Goal: Task Accomplishment & Management: Manage account settings

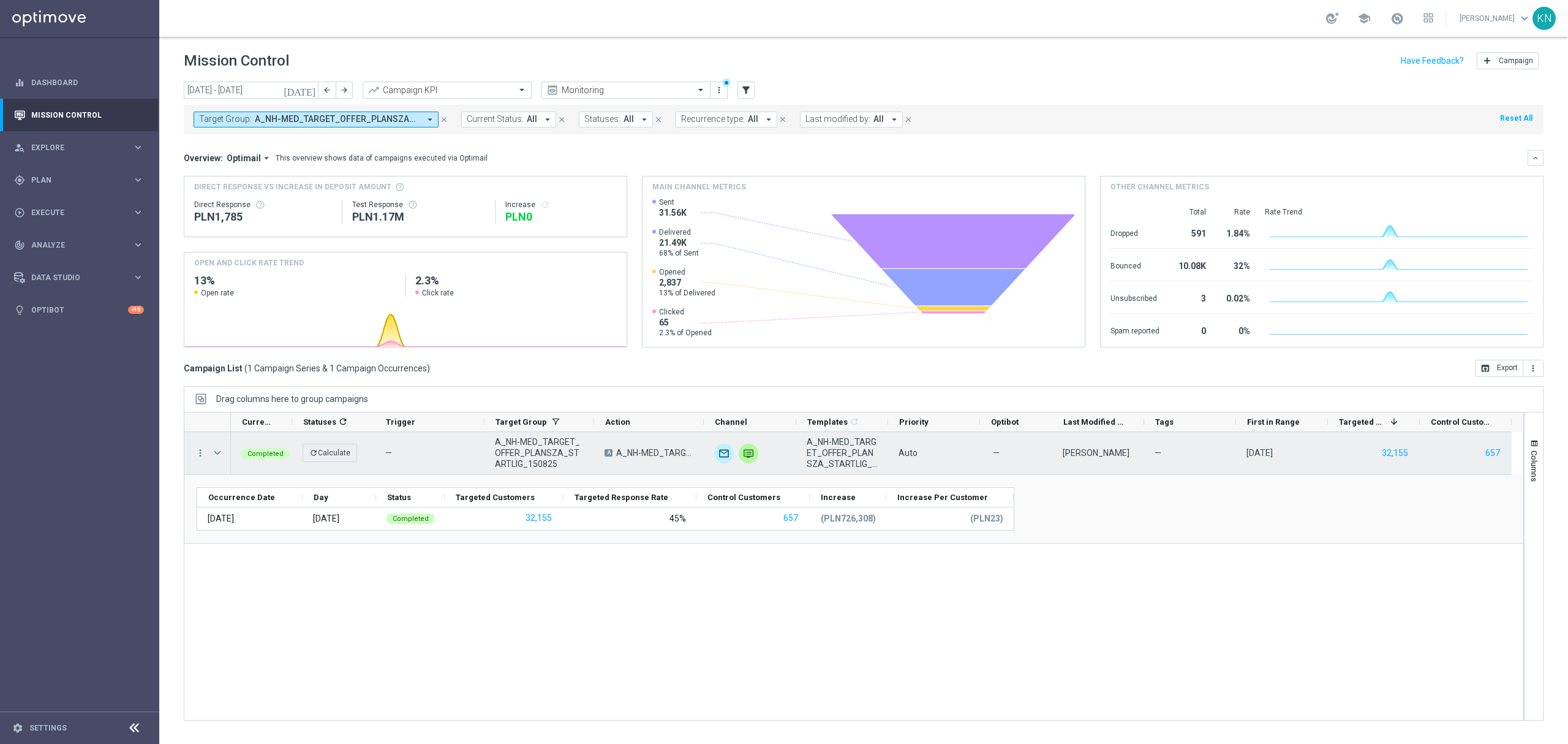
click at [219, 457] on span "Press SPACE to select this row." at bounding box center [217, 452] width 11 height 10
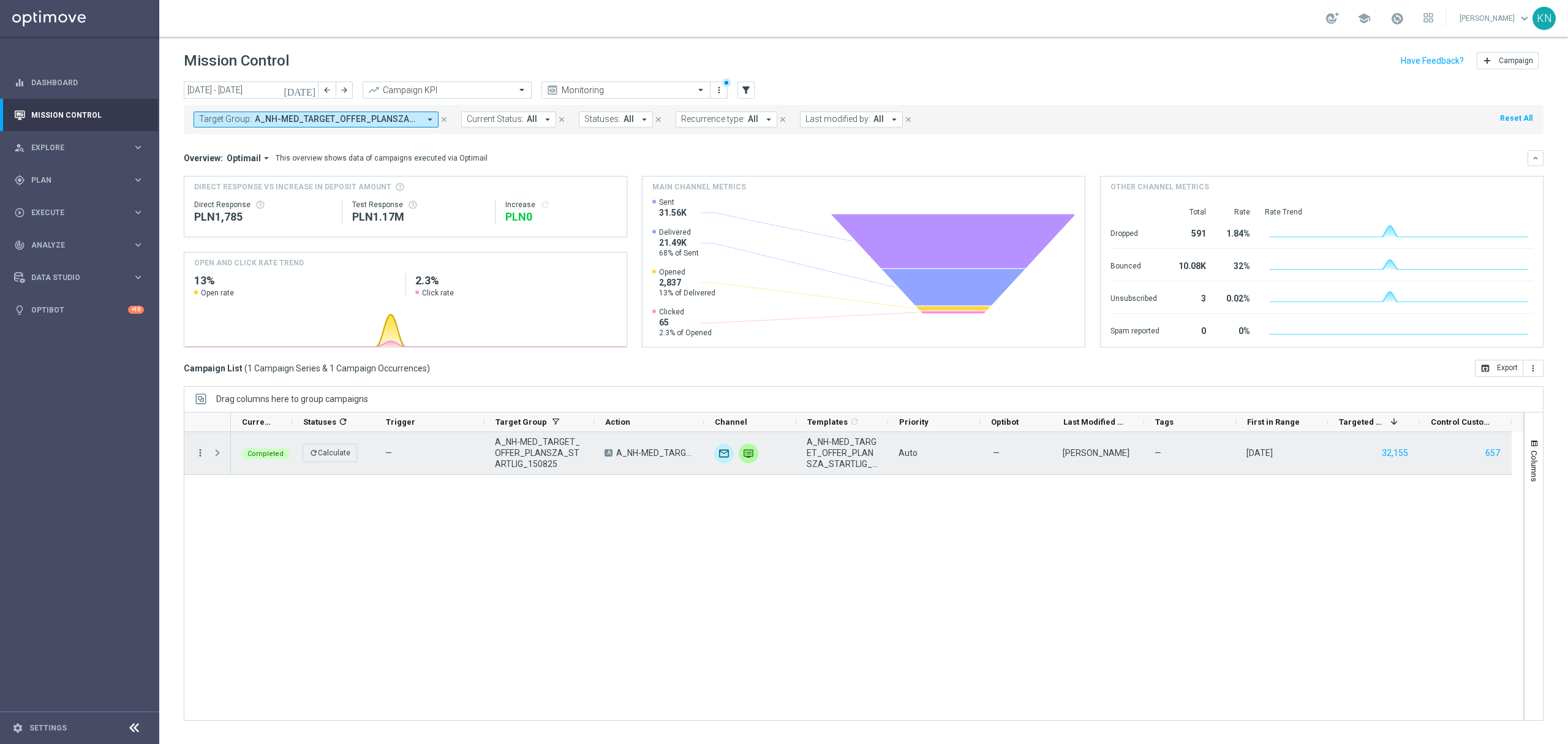
drag, startPoint x: 218, startPoint y: 455, endPoint x: 202, endPoint y: 451, distance: 16.5
click at [218, 455] on span "Press SPACE to select this row." at bounding box center [217, 452] width 11 height 10
click at [200, 451] on icon "more_vert" at bounding box center [200, 452] width 11 height 11
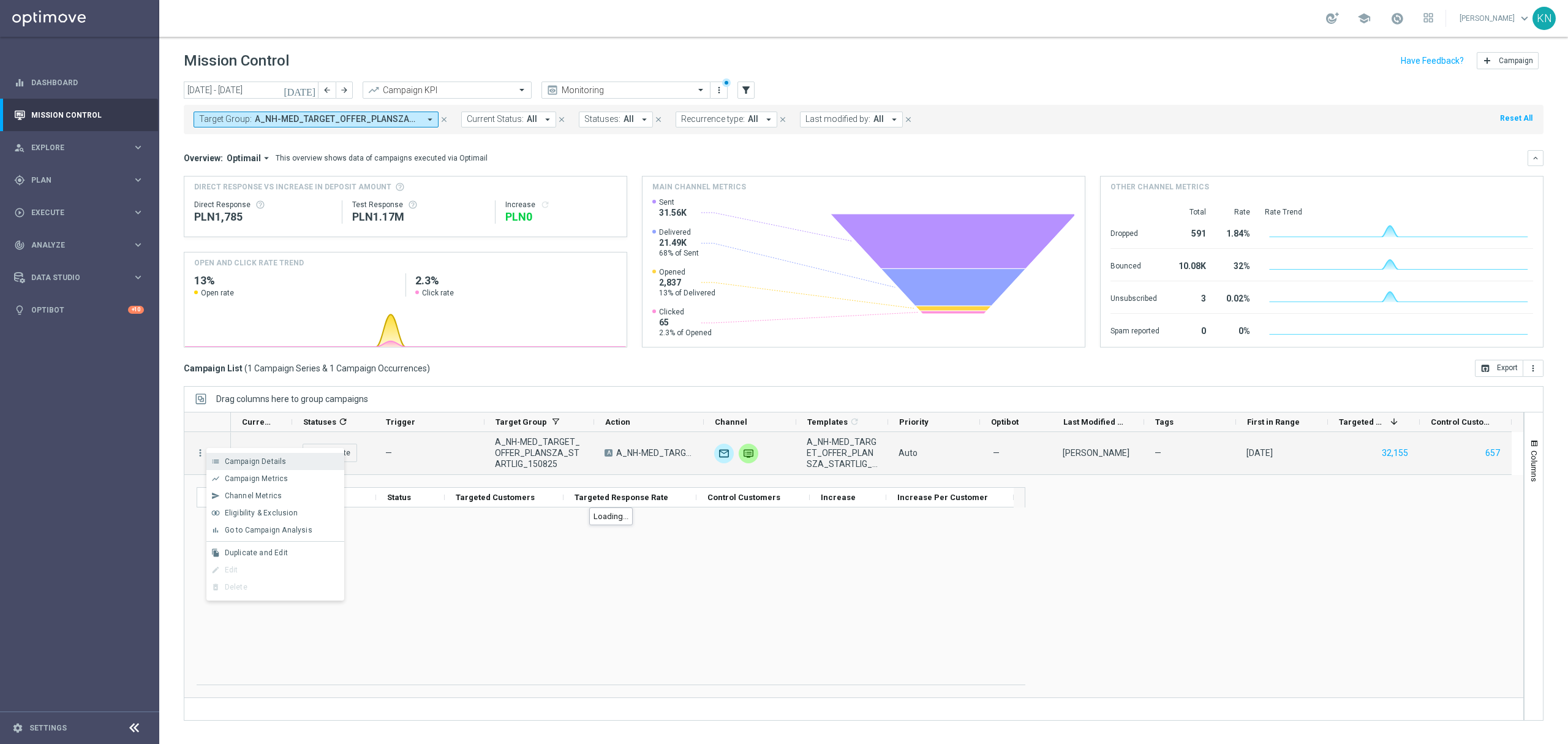
click at [261, 461] on span "Campaign Details" at bounding box center [256, 462] width 62 height 9
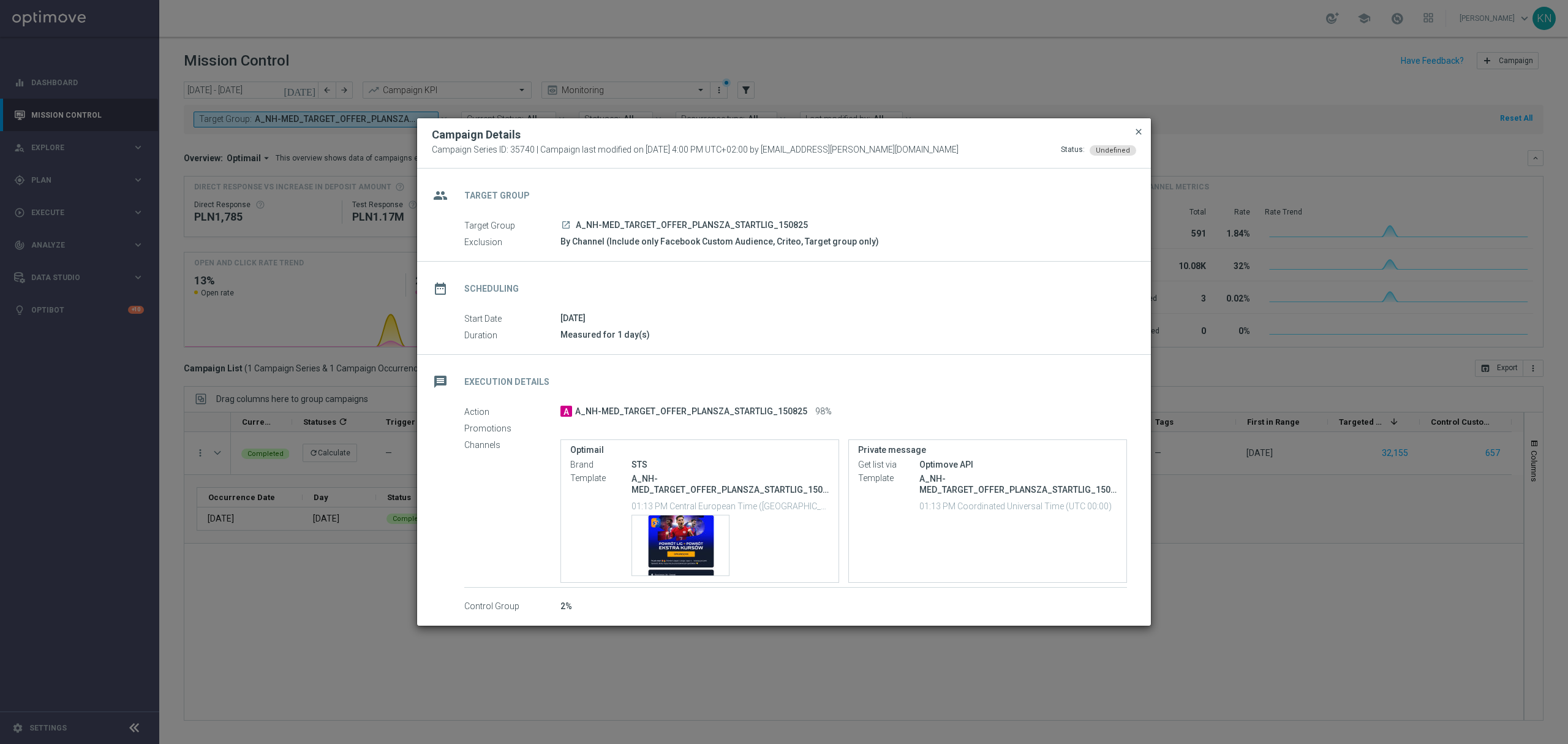
click at [1137, 130] on span "close" at bounding box center [1138, 131] width 10 height 10
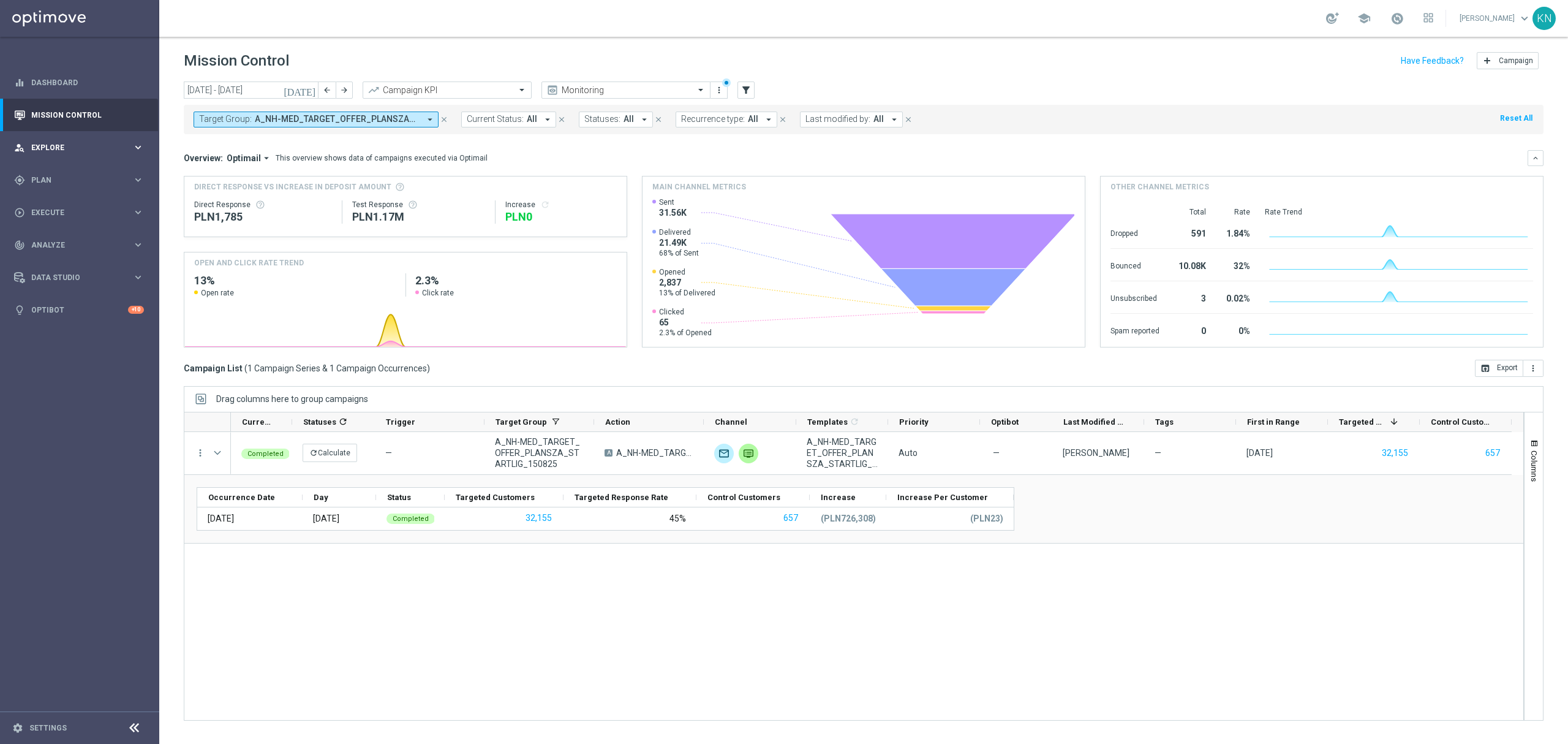
click at [70, 150] on span "Explore" at bounding box center [81, 147] width 101 height 7
click at [96, 188] on link "Target Group Discovery" at bounding box center [79, 191] width 95 height 10
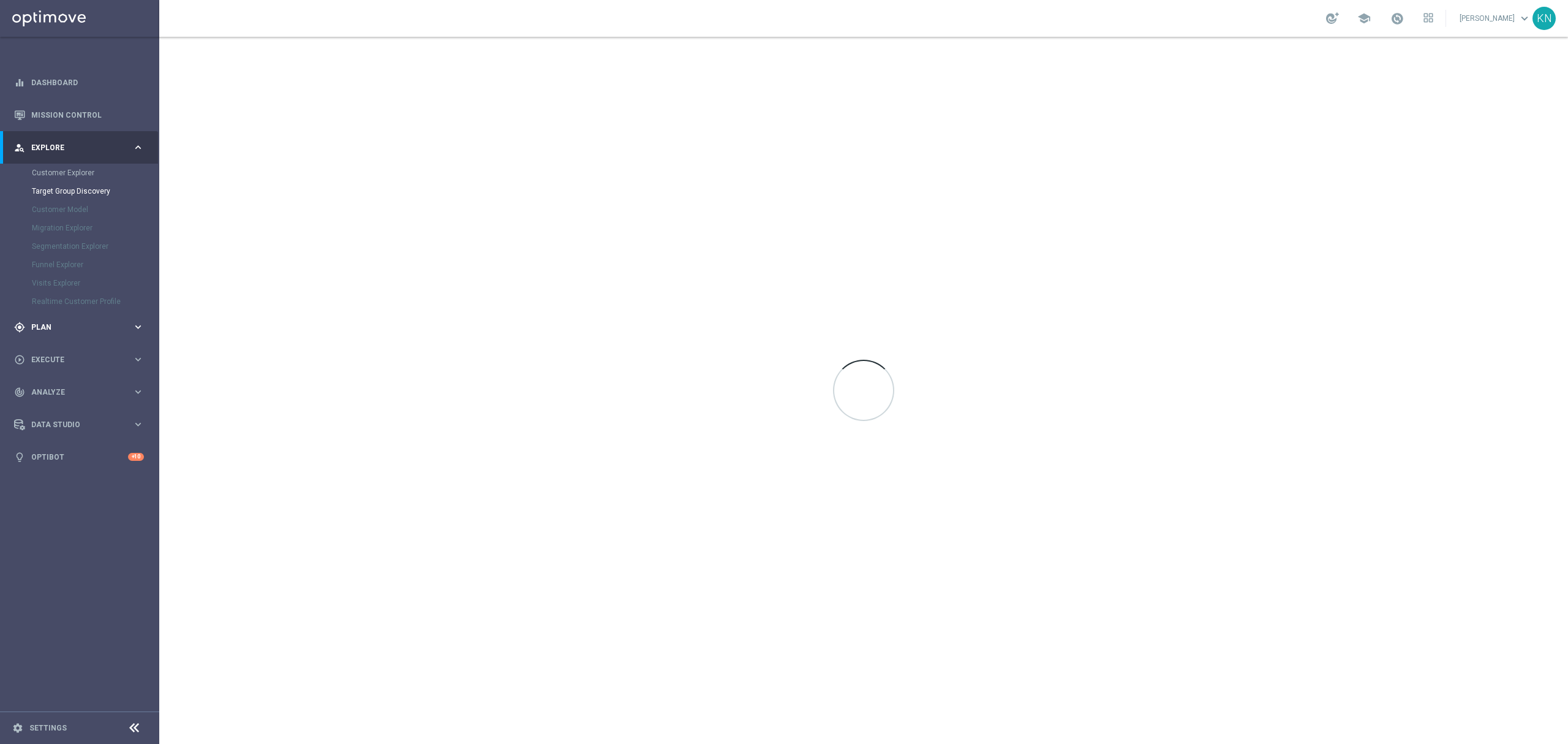
click at [33, 322] on div "gps_fixed Plan" at bounding box center [73, 327] width 118 height 11
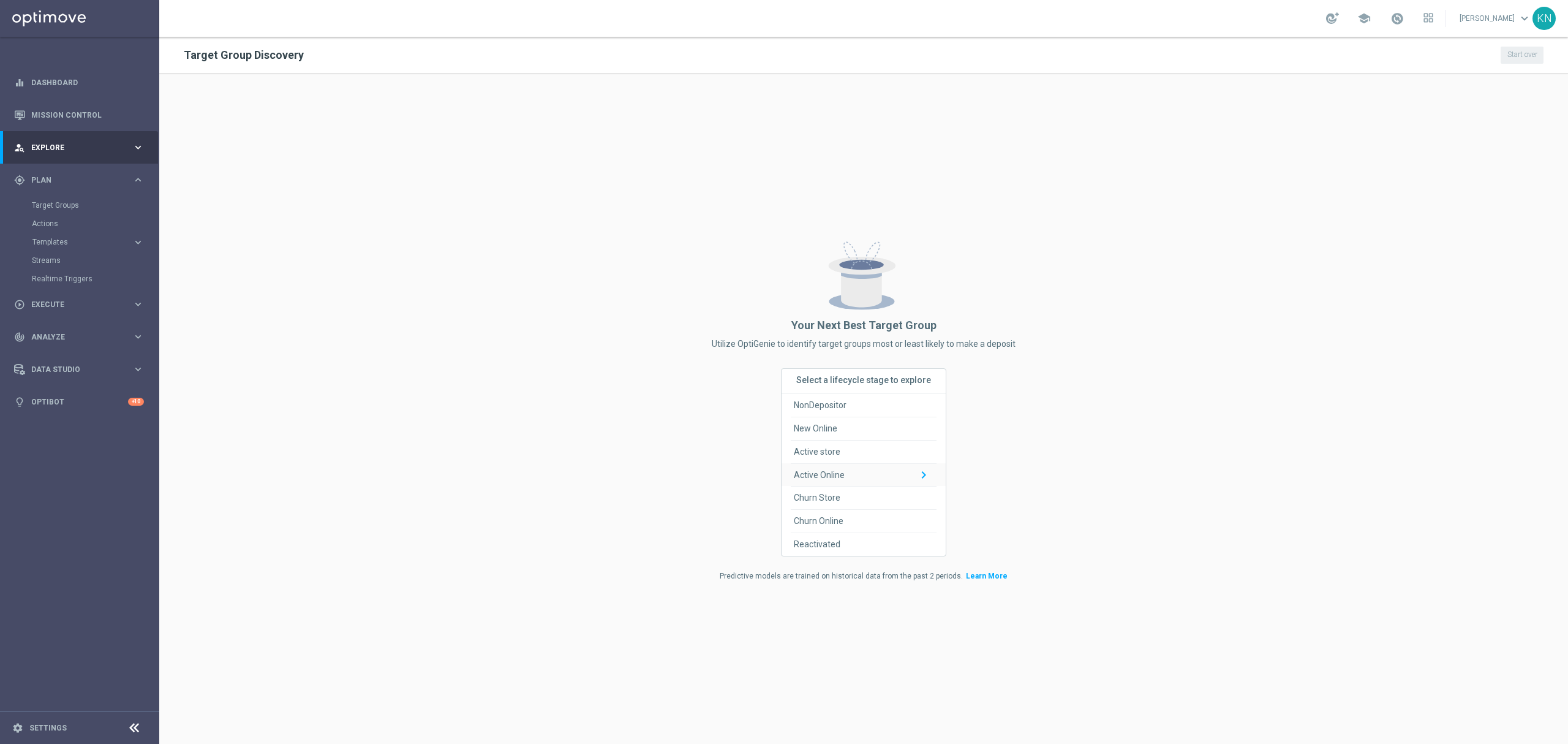
click at [919, 476] on icon "keyboard_arrow_down" at bounding box center [928, 475] width 23 height 15
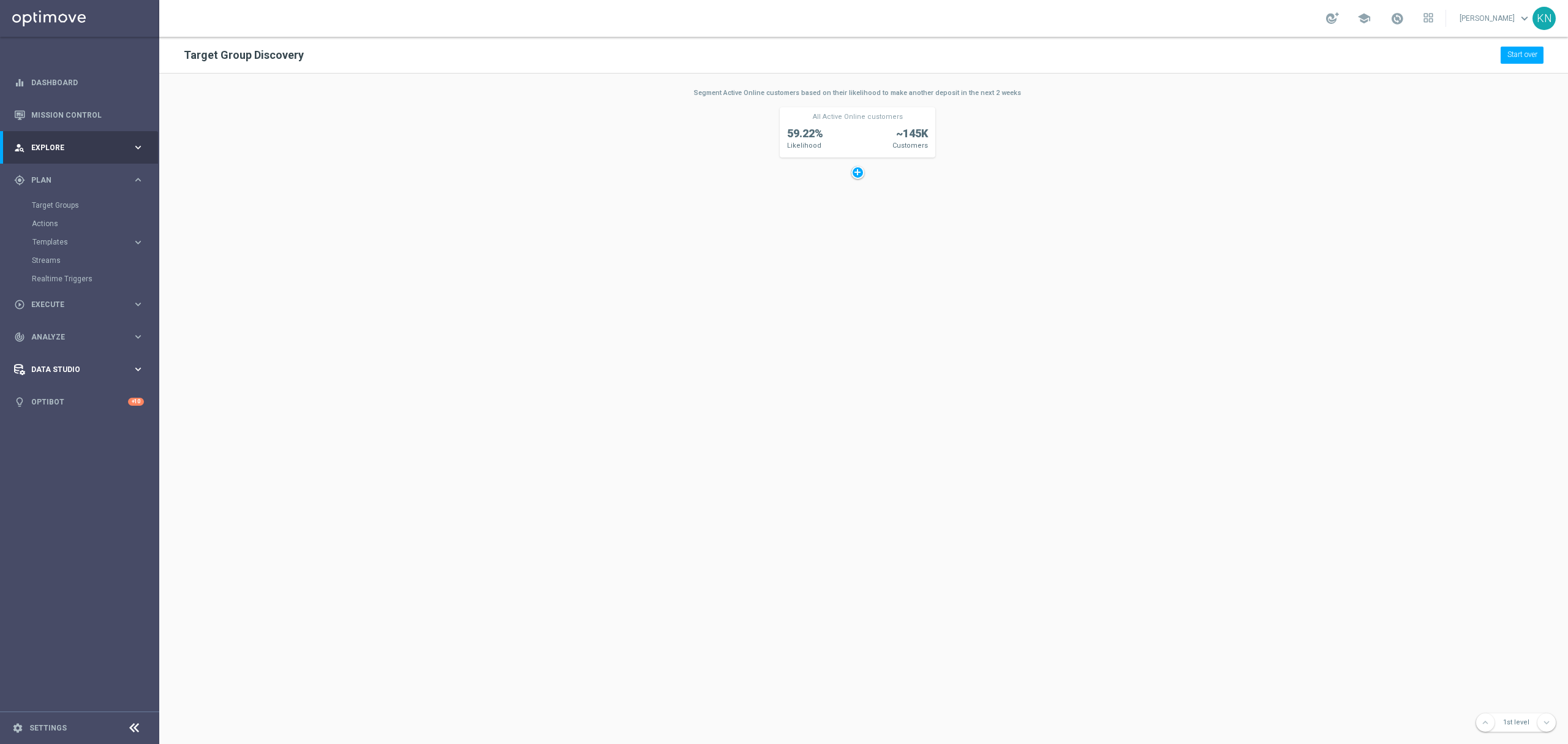
click at [64, 365] on span "Data Studio" at bounding box center [81, 369] width 101 height 7
click at [76, 335] on link "Imported Customers" at bounding box center [79, 339] width 95 height 10
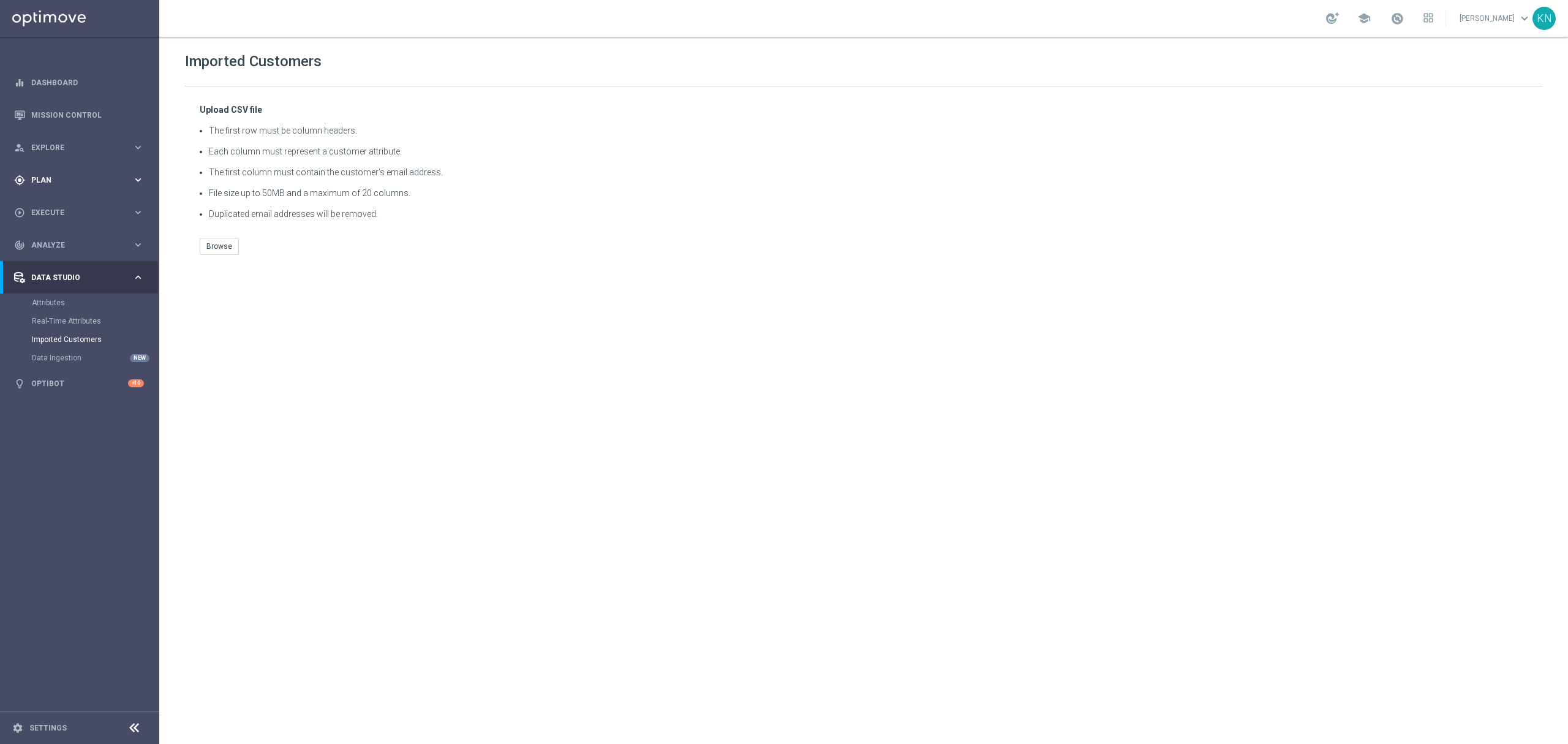
click at [50, 187] on div "gps_fixed Plan keyboard_arrow_right" at bounding box center [79, 180] width 158 height 32
click at [74, 139] on div "person_search Explore keyboard_arrow_right" at bounding box center [79, 147] width 158 height 32
click at [67, 84] on link "Dashboard" at bounding box center [88, 82] width 113 height 32
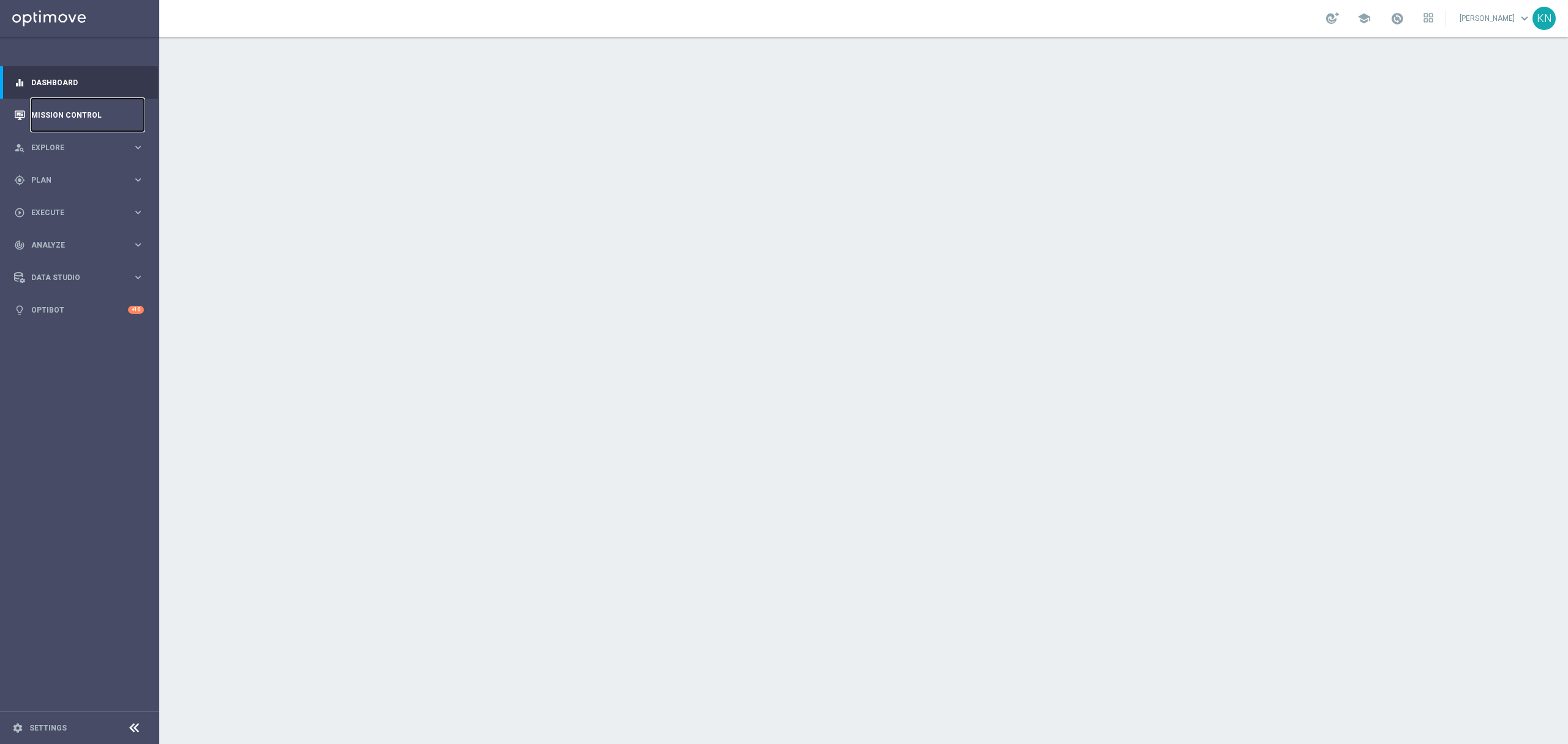
click at [82, 116] on link "Mission Control" at bounding box center [88, 115] width 113 height 32
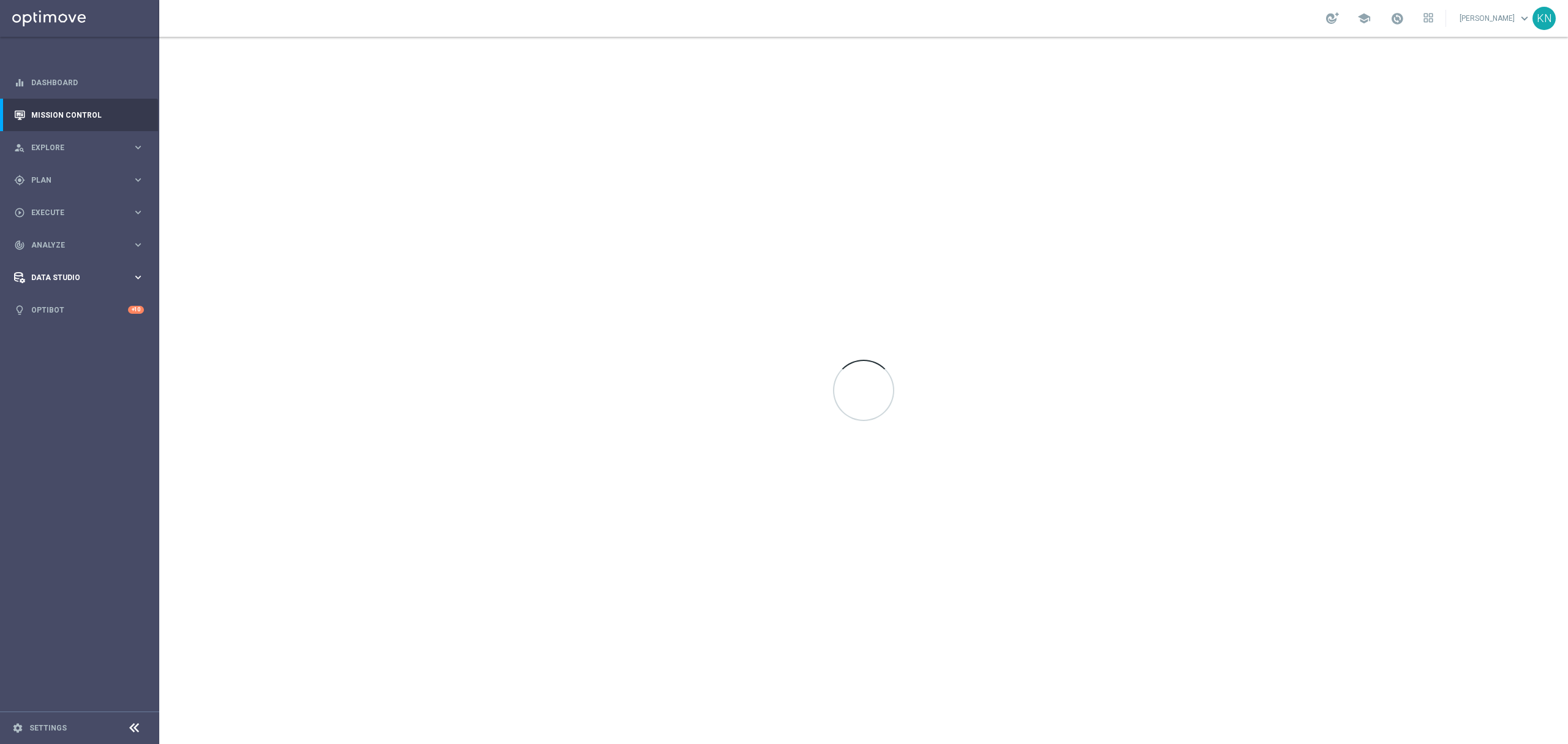
click at [92, 282] on div "Data Studio" at bounding box center [73, 277] width 118 height 11
click at [73, 240] on div "track_changes Analyze" at bounding box center [73, 244] width 118 height 11
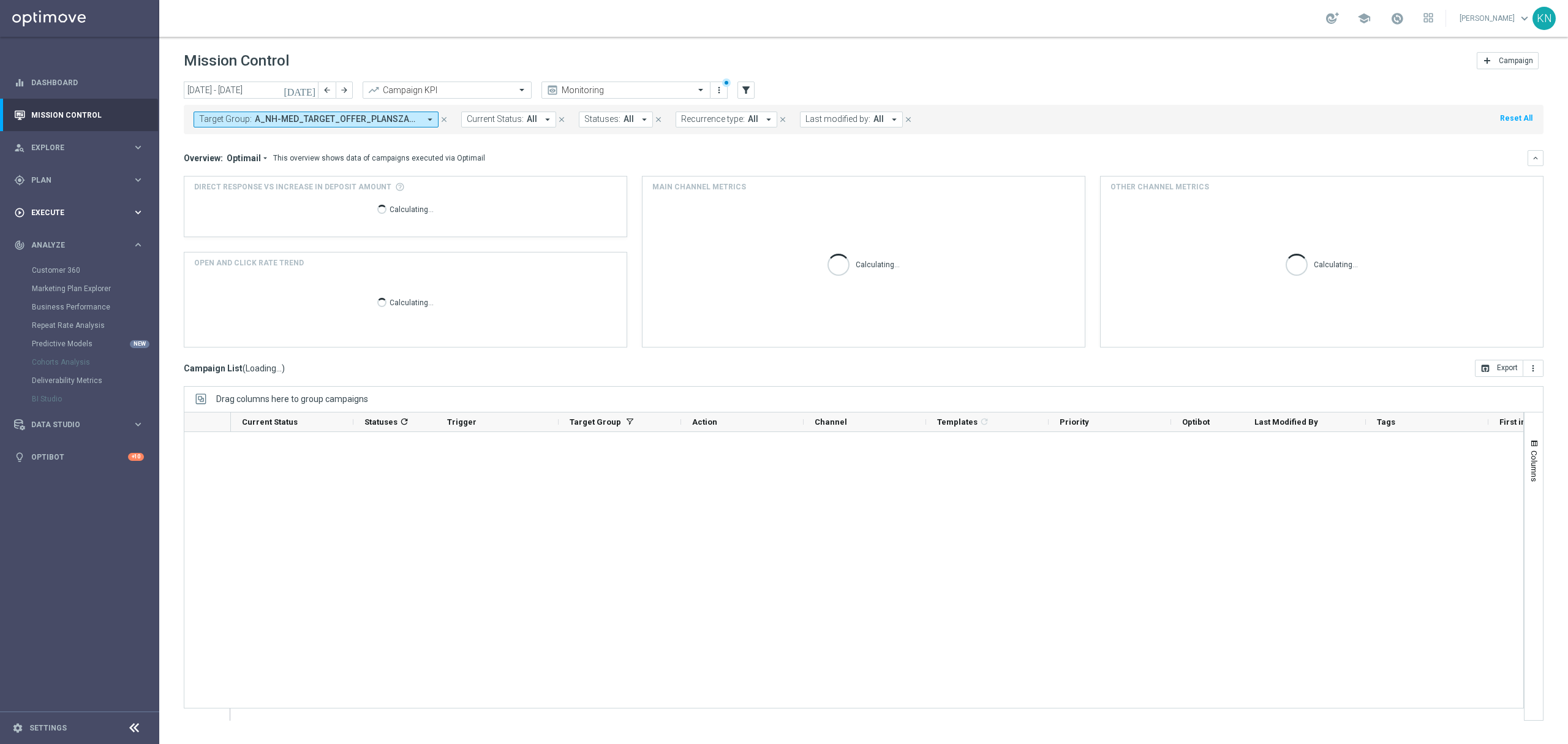
click at [67, 217] on div "play_circle_outline Execute" at bounding box center [73, 212] width 118 height 11
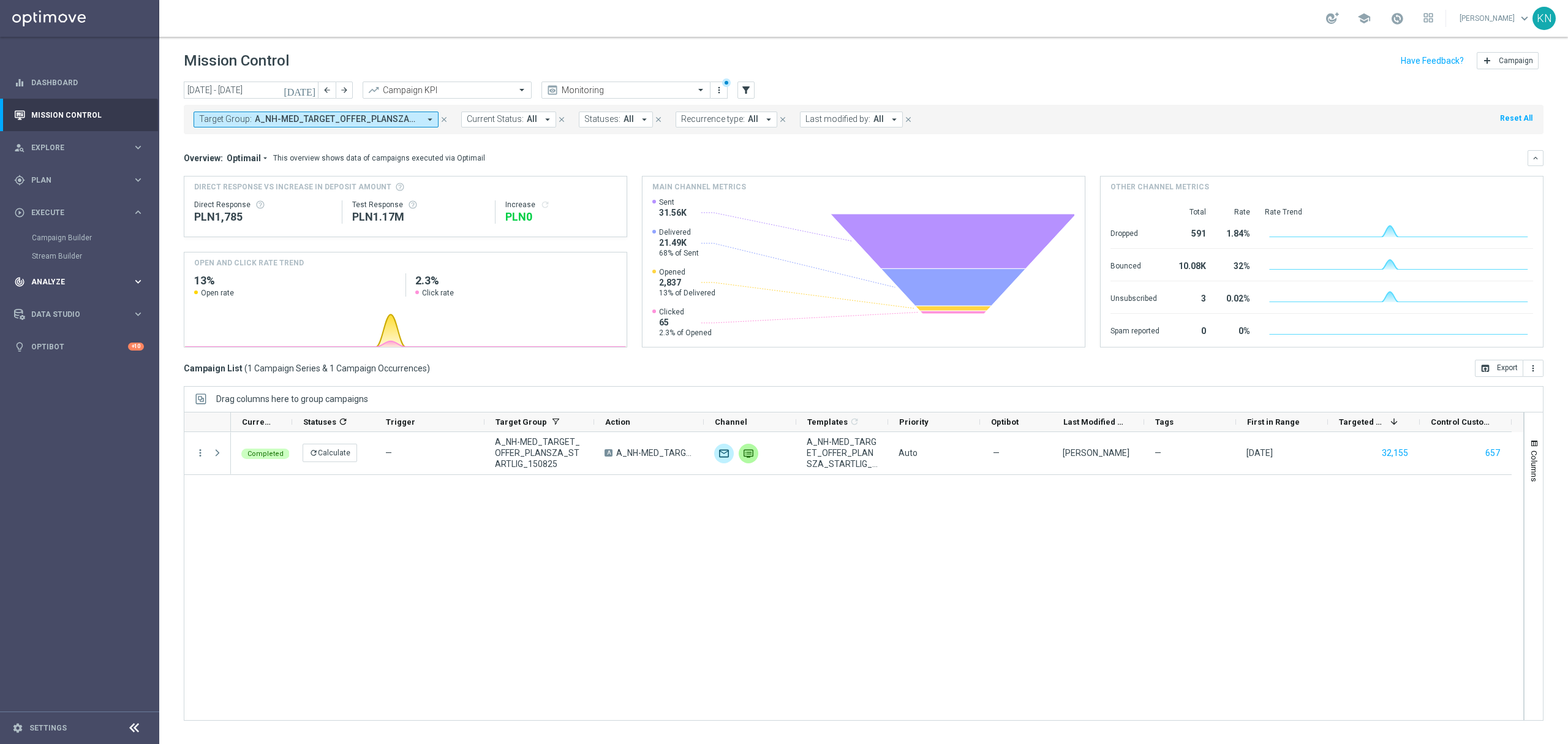
click at [93, 286] on div "track_changes Analyze" at bounding box center [73, 281] width 118 height 11
click at [60, 188] on div "gps_fixed Plan keyboard_arrow_right" at bounding box center [79, 180] width 158 height 32
click at [79, 238] on span "Templates" at bounding box center [76, 242] width 88 height 7
click at [74, 240] on span "Templates" at bounding box center [76, 242] width 88 height 7
click at [64, 152] on div "person_search Explore" at bounding box center [73, 147] width 118 height 11
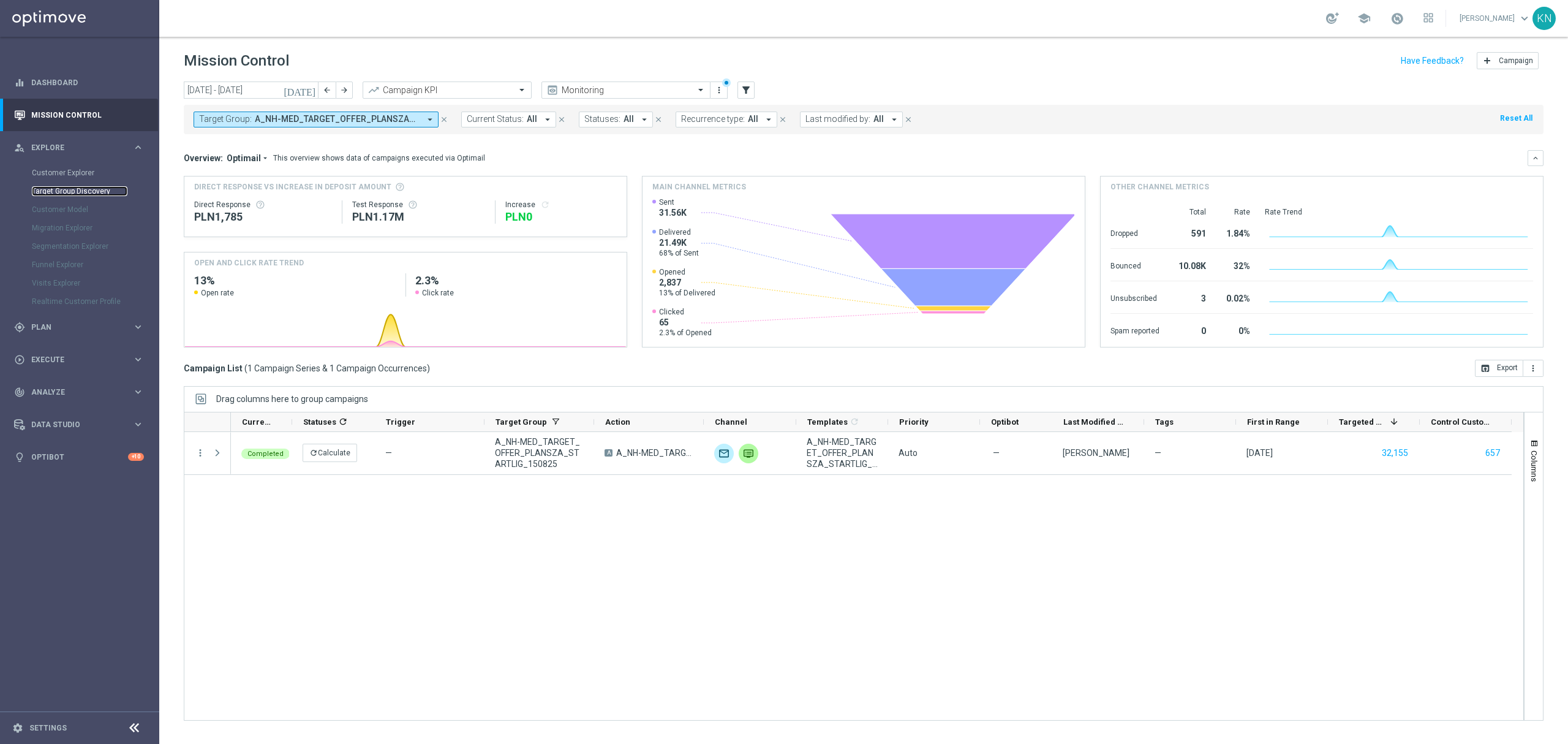
click at [73, 189] on link "Target Group Discovery" at bounding box center [79, 191] width 95 height 10
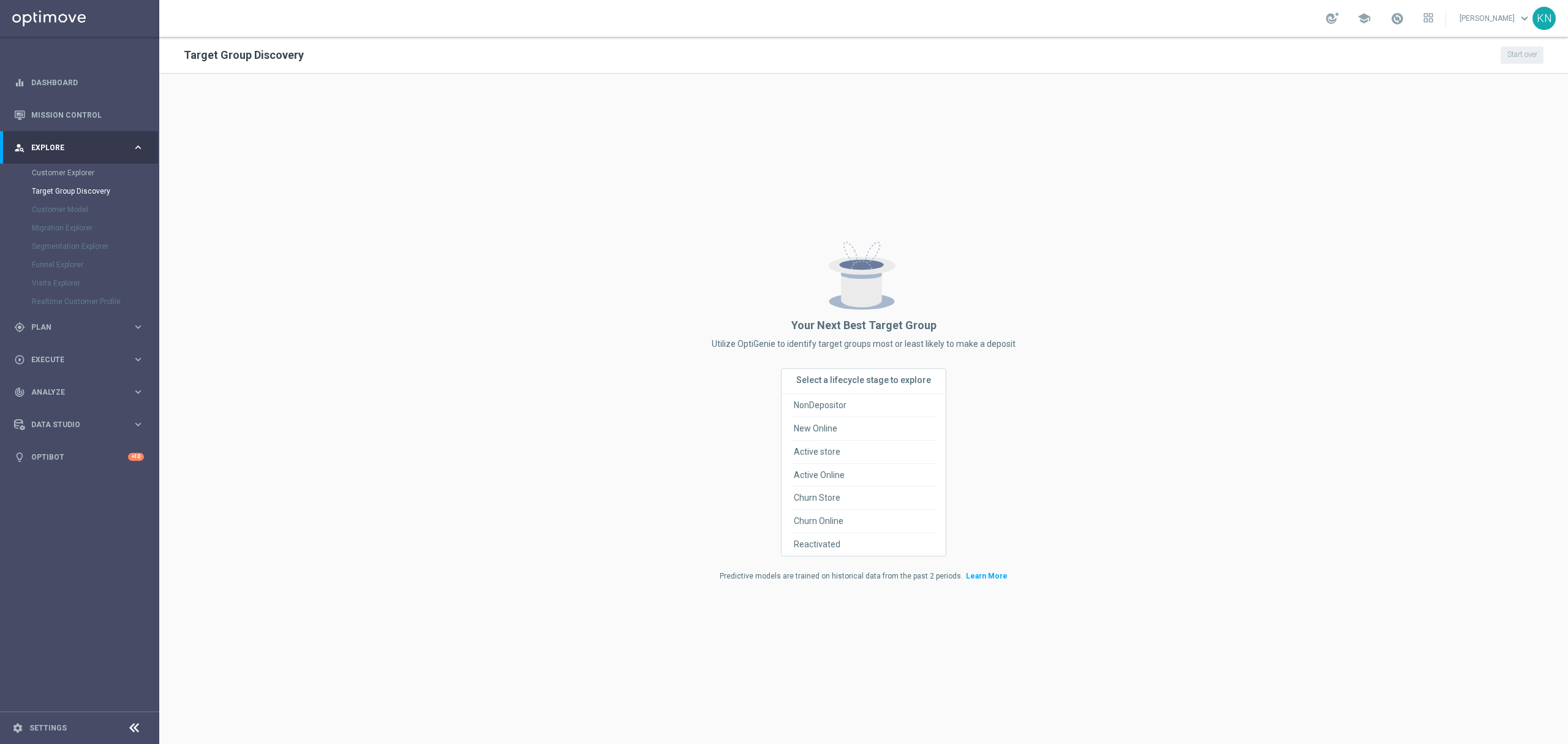
click at [886, 323] on span "Your Next Best Target Group" at bounding box center [864, 326] width 145 height 11
click at [87, 175] on link "Customer Explorer" at bounding box center [79, 173] width 95 height 10
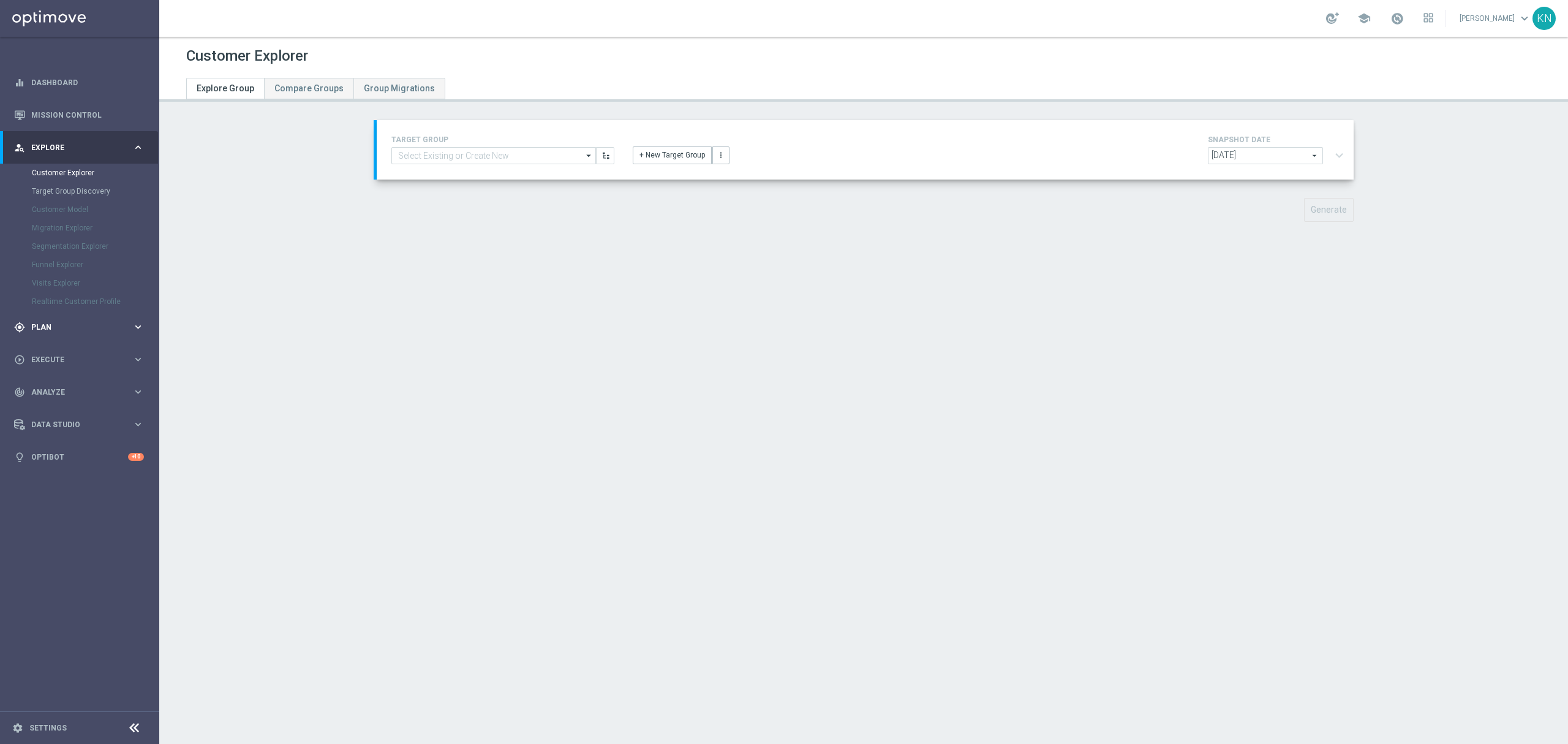
click at [64, 339] on div "gps_fixed Plan keyboard_arrow_right" at bounding box center [79, 327] width 158 height 32
click at [68, 329] on div "track_changes Analyze keyboard_arrow_right" at bounding box center [79, 337] width 158 height 32
click at [87, 427] on span "Data Studio" at bounding box center [81, 424] width 101 height 7
click at [50, 298] on link "Attributes" at bounding box center [79, 302] width 95 height 10
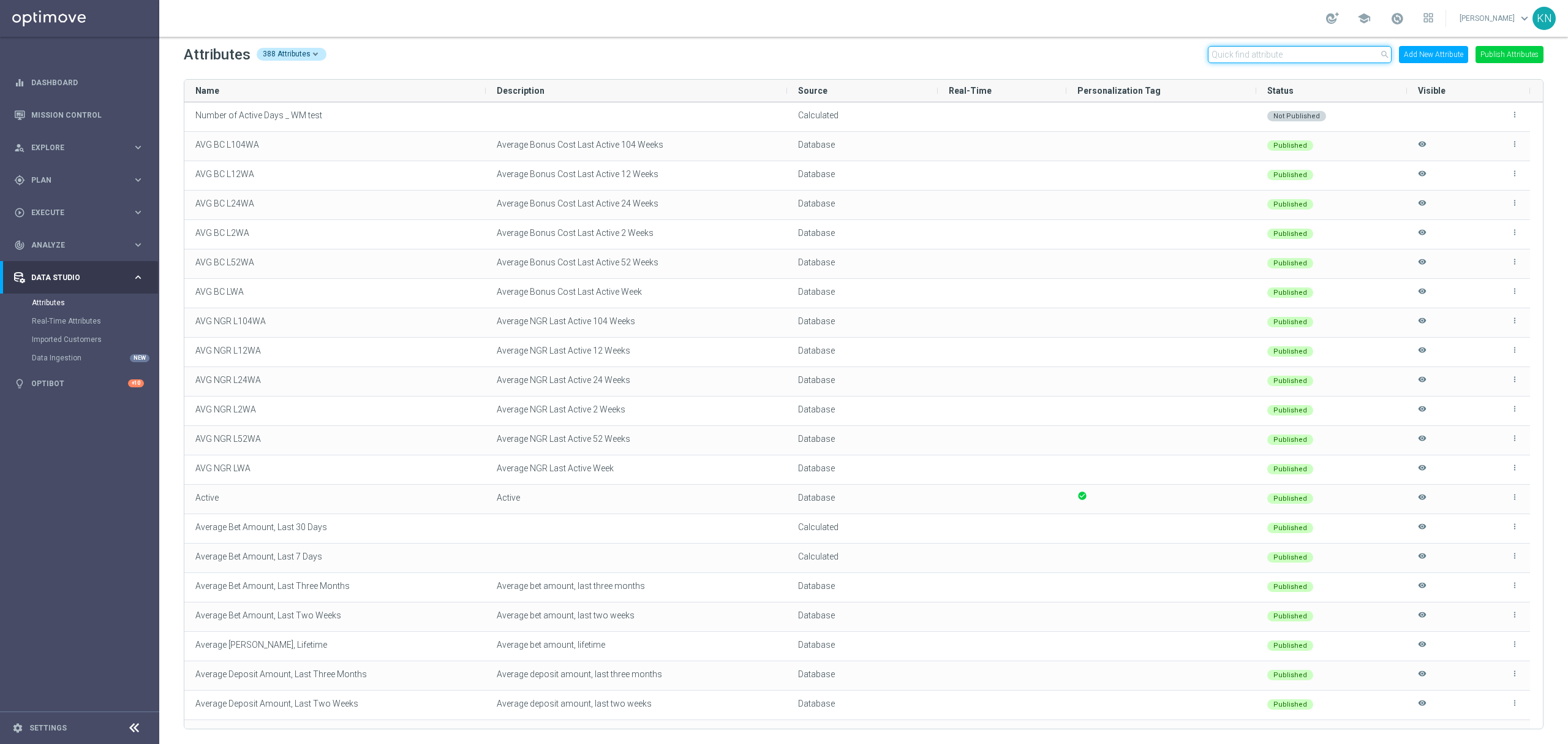
click at [1247, 58] on input "text" at bounding box center [1300, 54] width 184 height 18
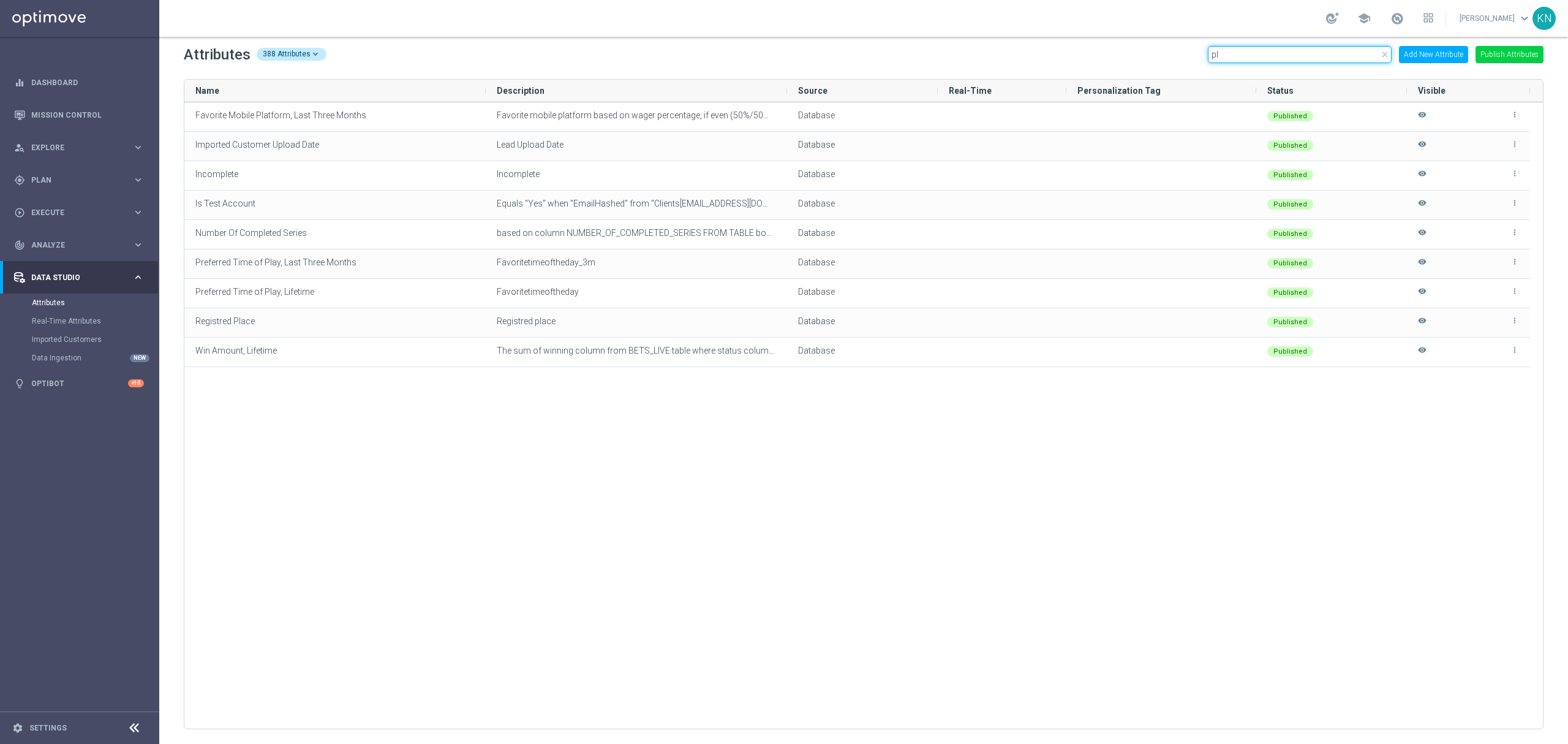
type input "p"
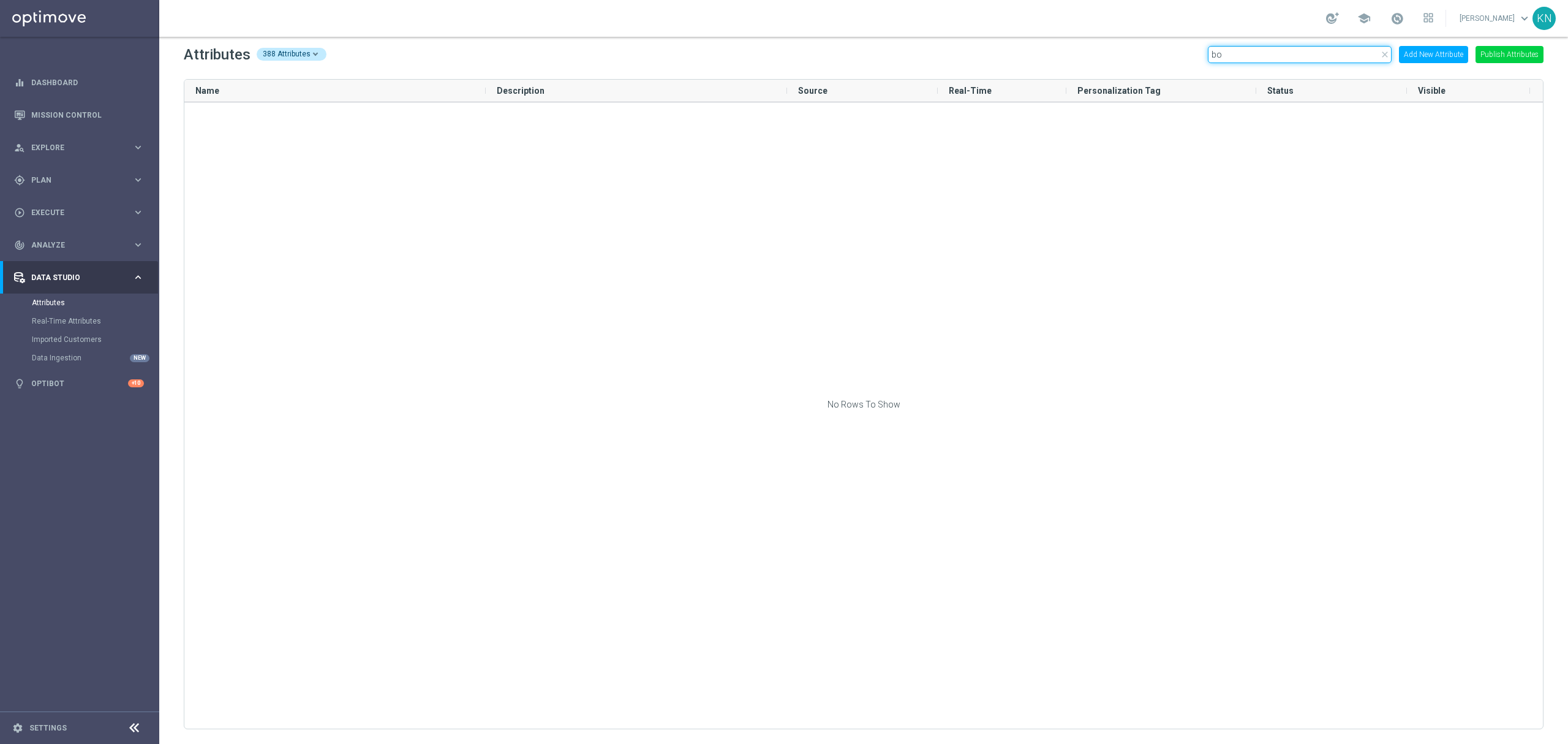
type input "b"
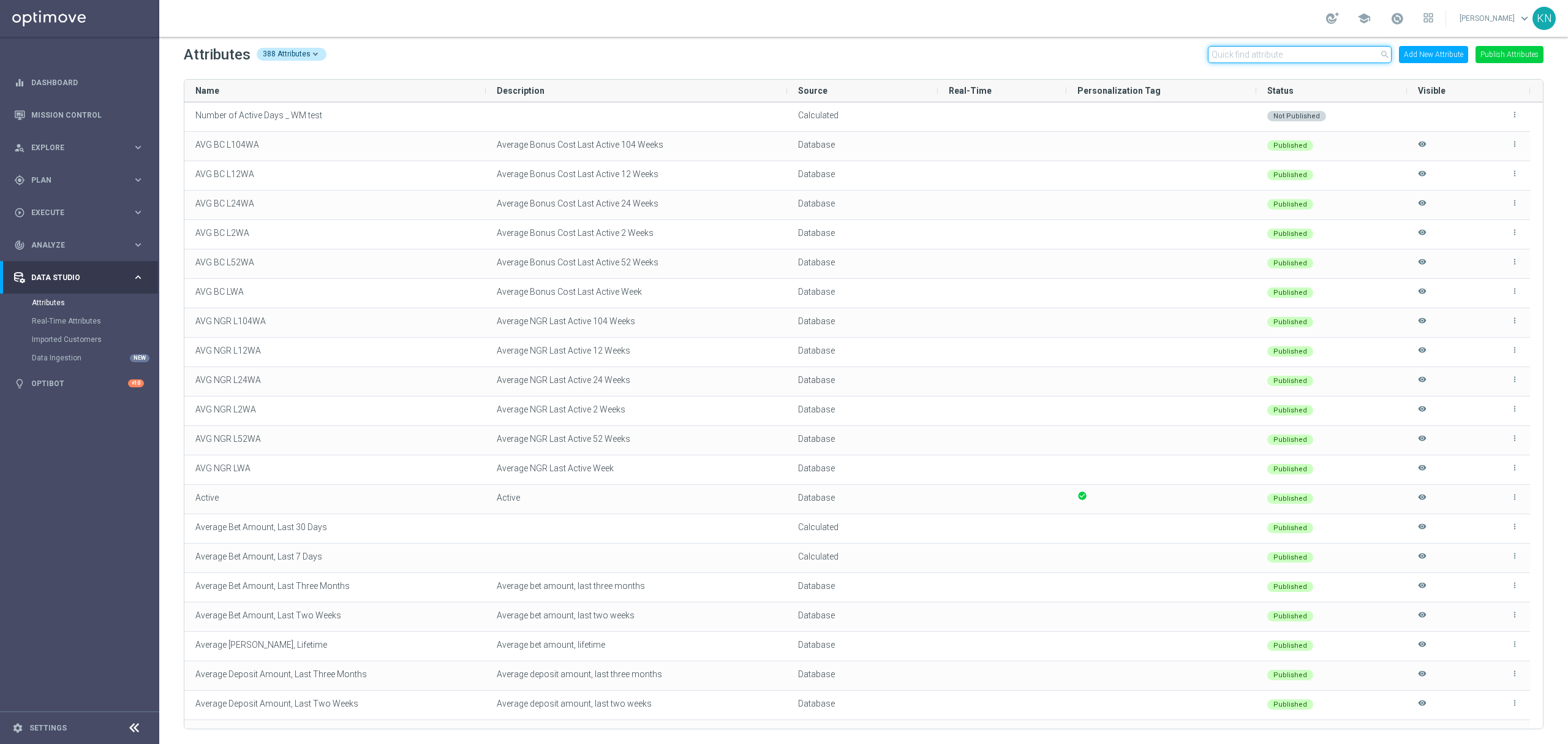
click at [1270, 54] on input "text" at bounding box center [1300, 54] width 184 height 18
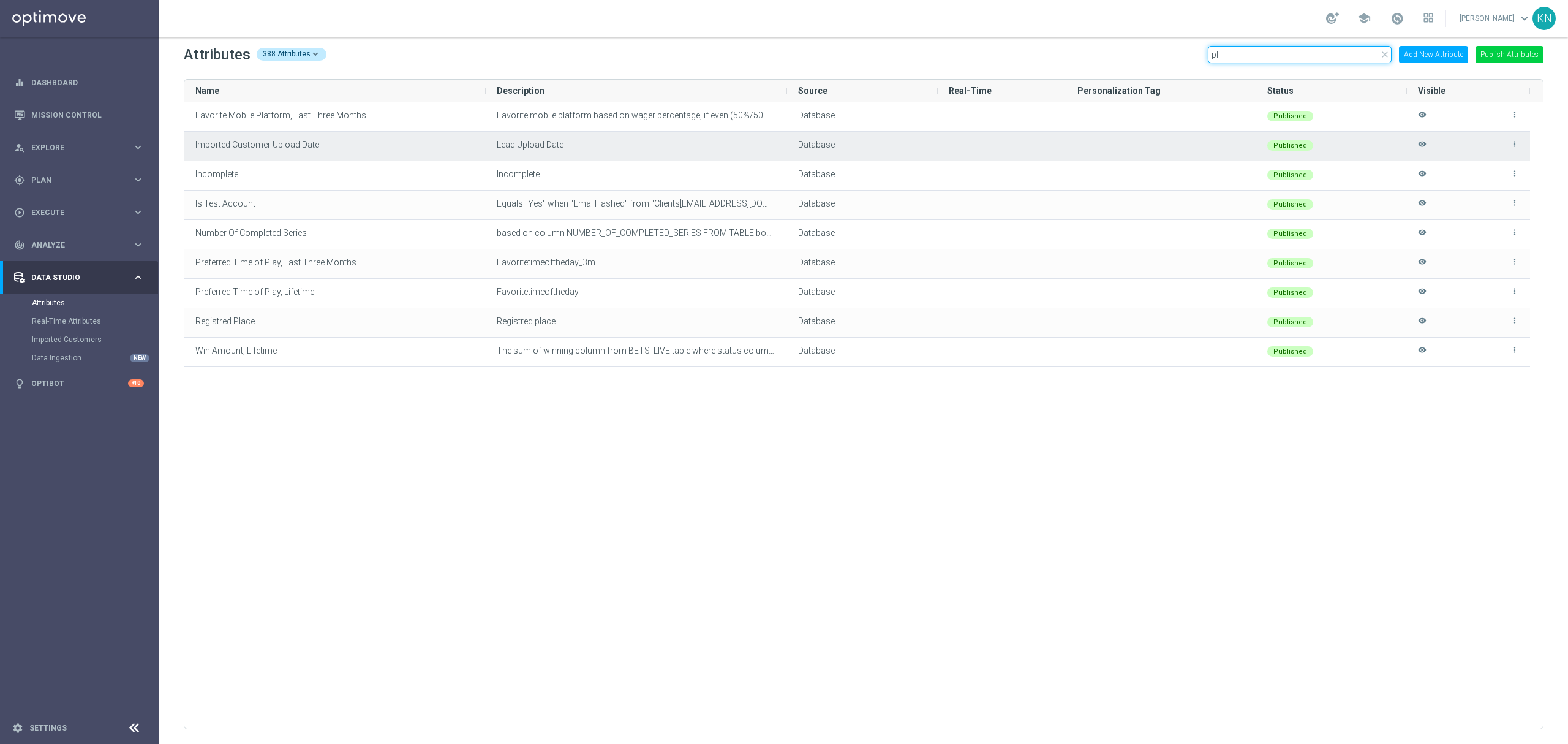
type input "p"
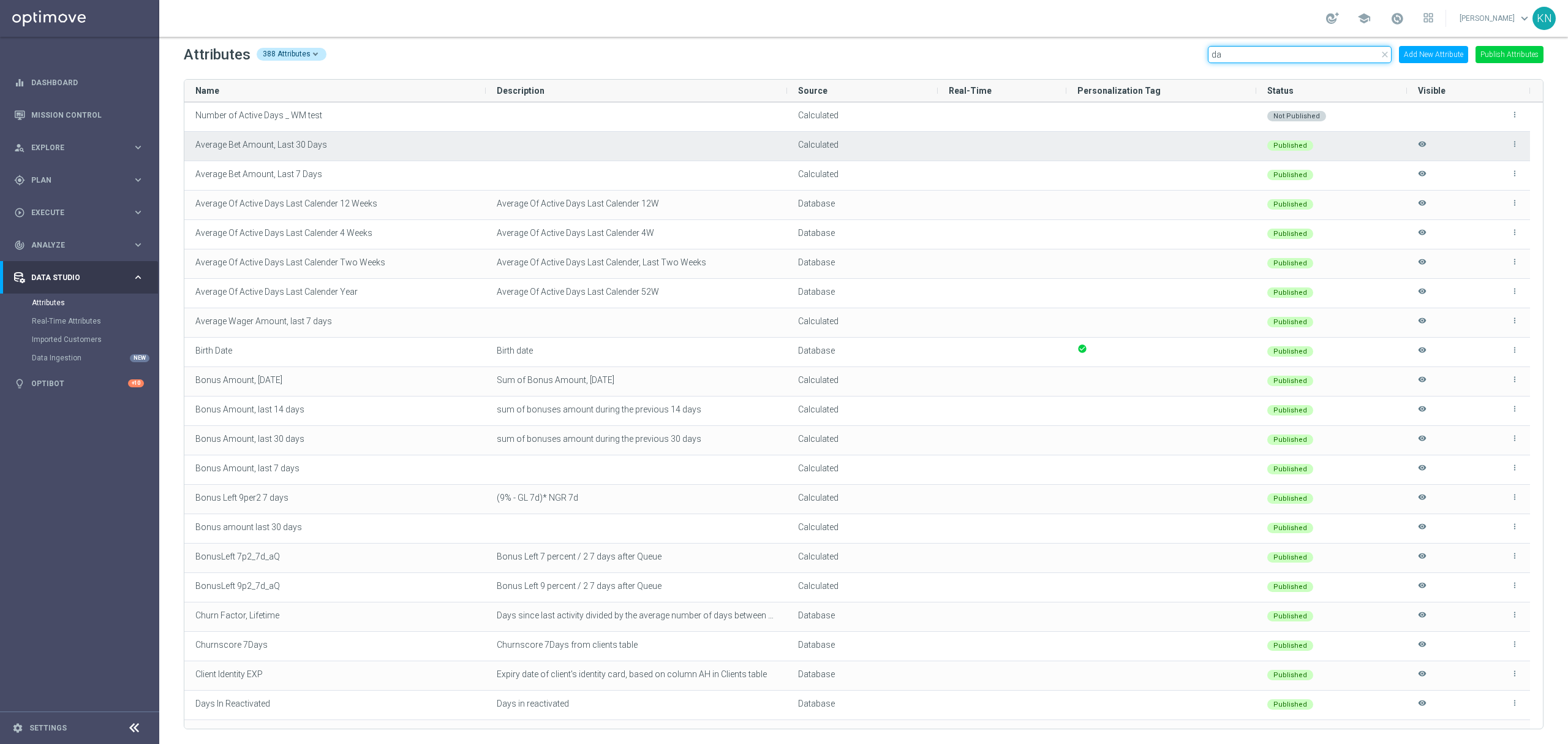
type input "d"
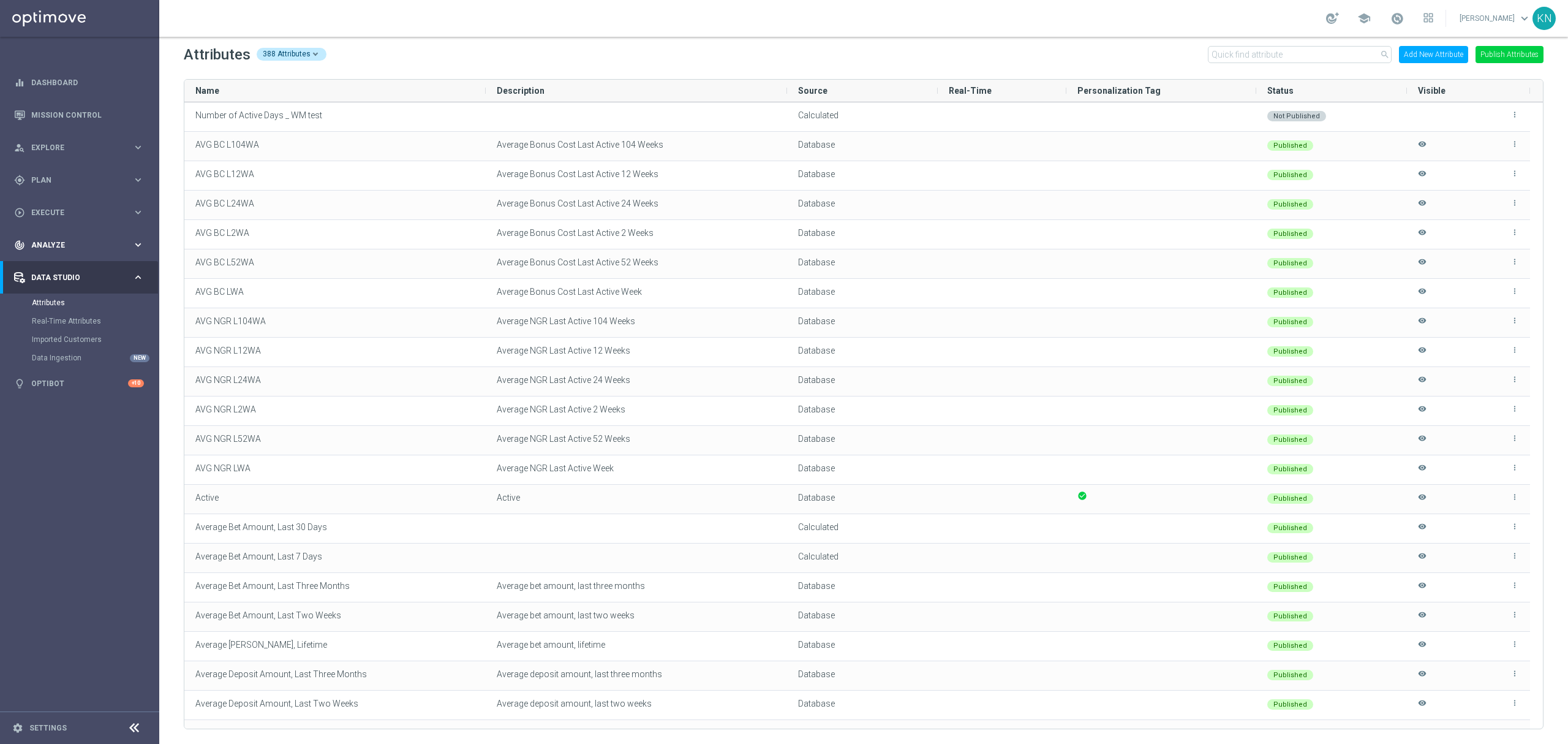
click at [42, 249] on div "track_changes Analyze" at bounding box center [73, 244] width 118 height 11
drag, startPoint x: 54, startPoint y: 420, endPoint x: 71, endPoint y: 417, distance: 17.3
click at [54, 421] on span "Data Studio" at bounding box center [81, 424] width 101 height 7
click at [83, 339] on link "Imported Customers" at bounding box center [79, 339] width 95 height 10
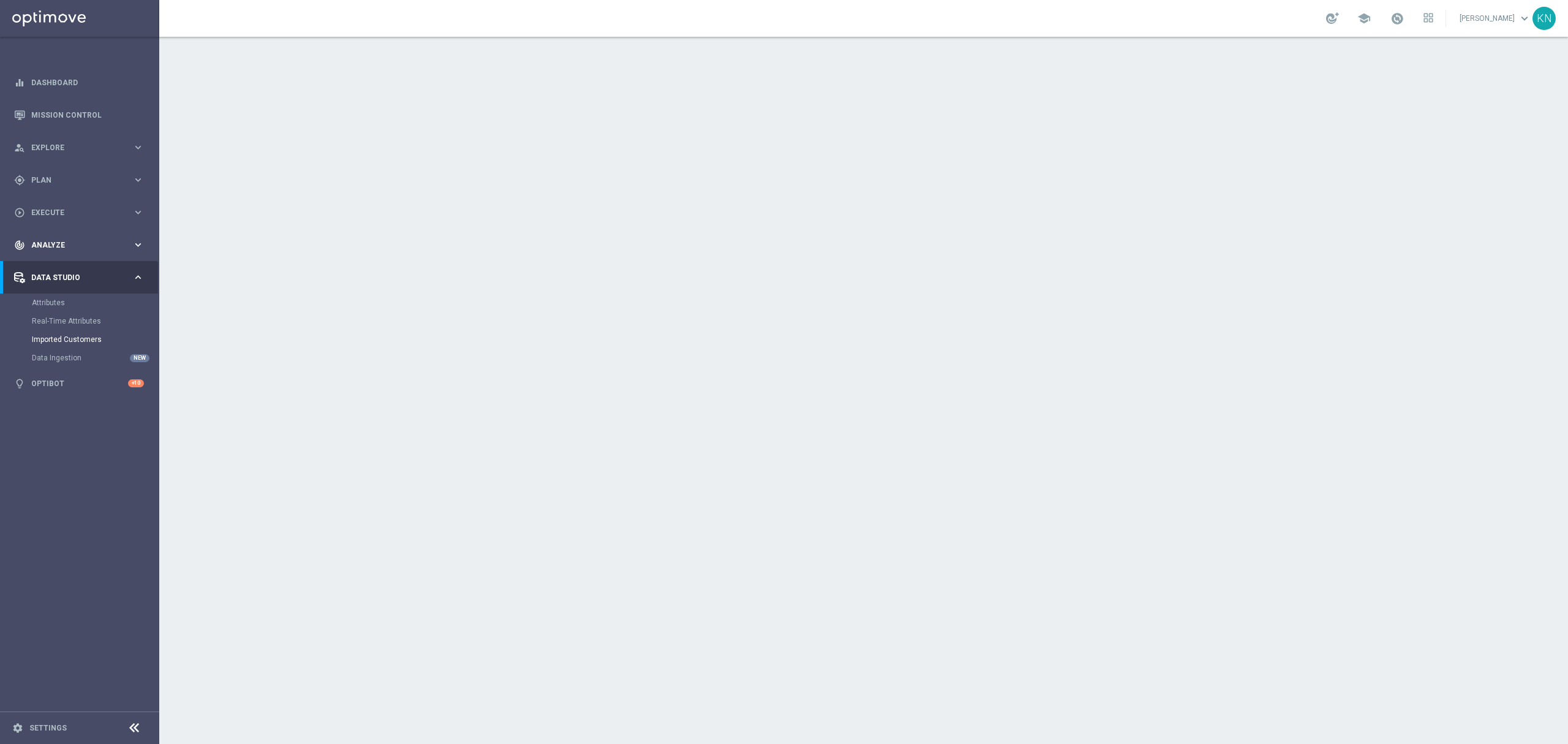
click at [64, 250] on div "track_changes Analyze" at bounding box center [73, 244] width 118 height 11
click at [74, 266] on link "Customer 360" at bounding box center [79, 270] width 95 height 10
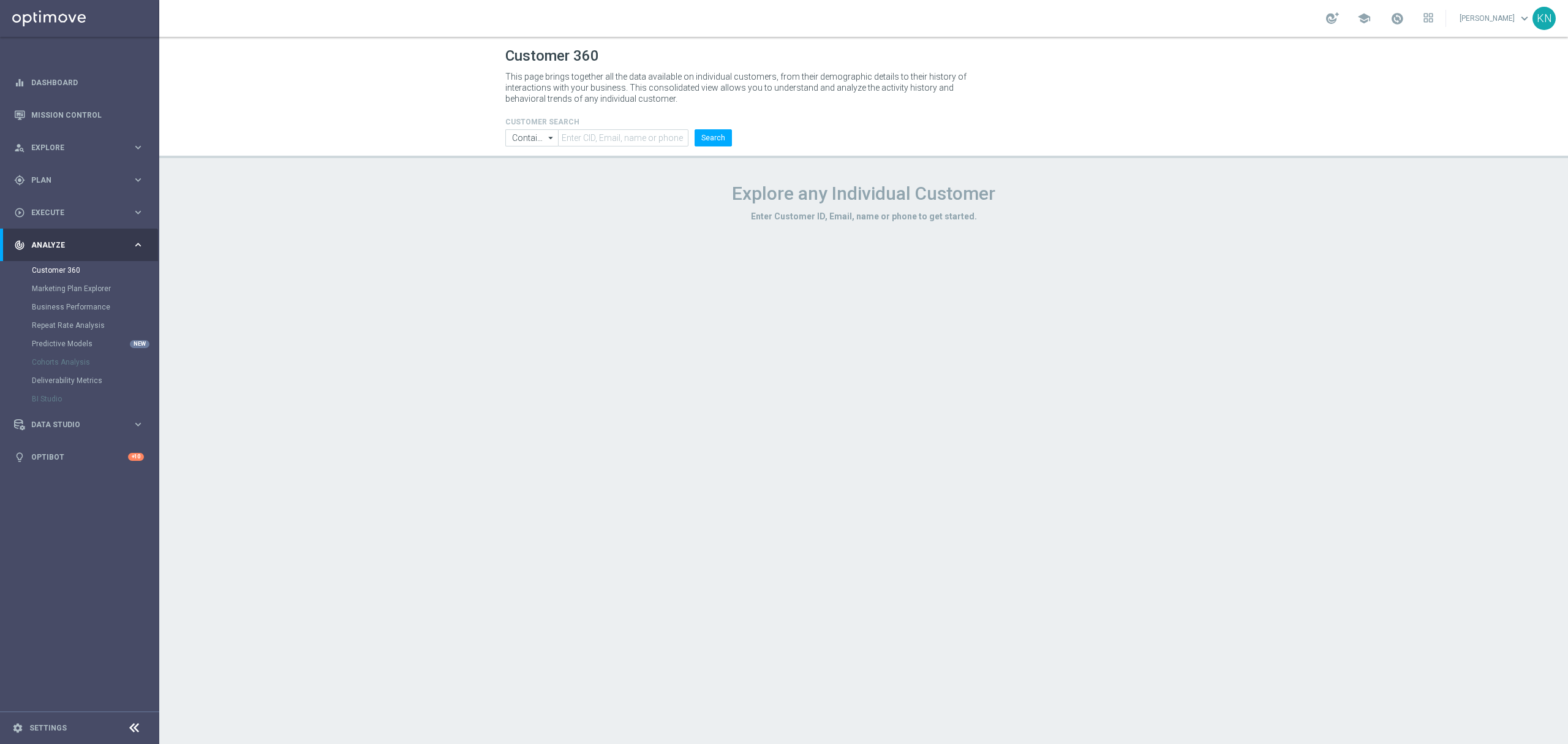
click at [547, 135] on icon "arrow_drop_down" at bounding box center [551, 138] width 12 height 16
click at [547, 135] on icon "search" at bounding box center [551, 137] width 11 height 13
click at [637, 170] on div "Customer 360 This page brings together all the data available on individual cus…" at bounding box center [864, 390] width 1409 height 707
type input "Contains"
click at [57, 222] on div "play_circle_outline Execute keyboard_arrow_right" at bounding box center [79, 212] width 158 height 32
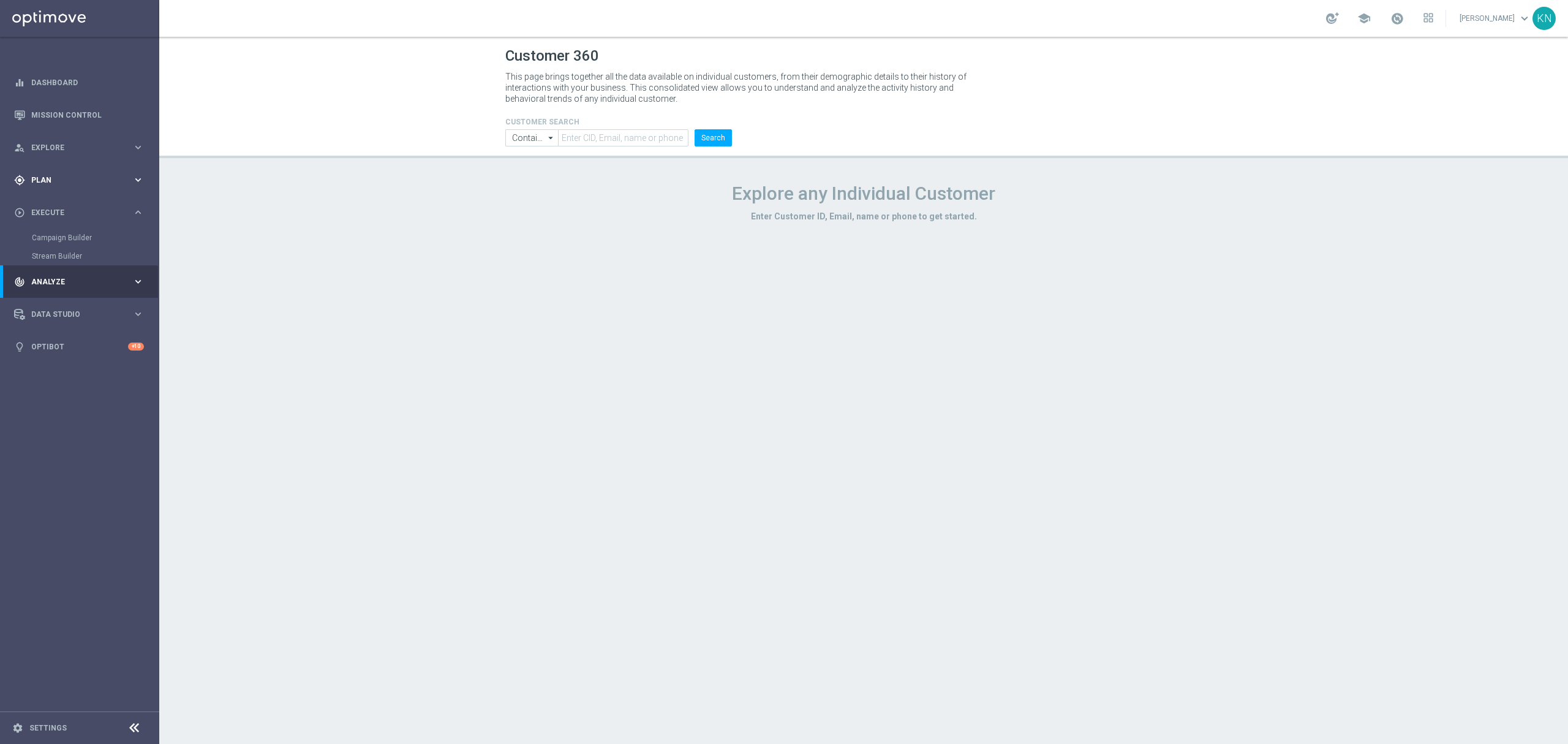
click at [57, 185] on div "gps_fixed Plan keyboard_arrow_right" at bounding box center [79, 180] width 158 height 32
click at [67, 209] on link "Target Groups" at bounding box center [79, 205] width 95 height 10
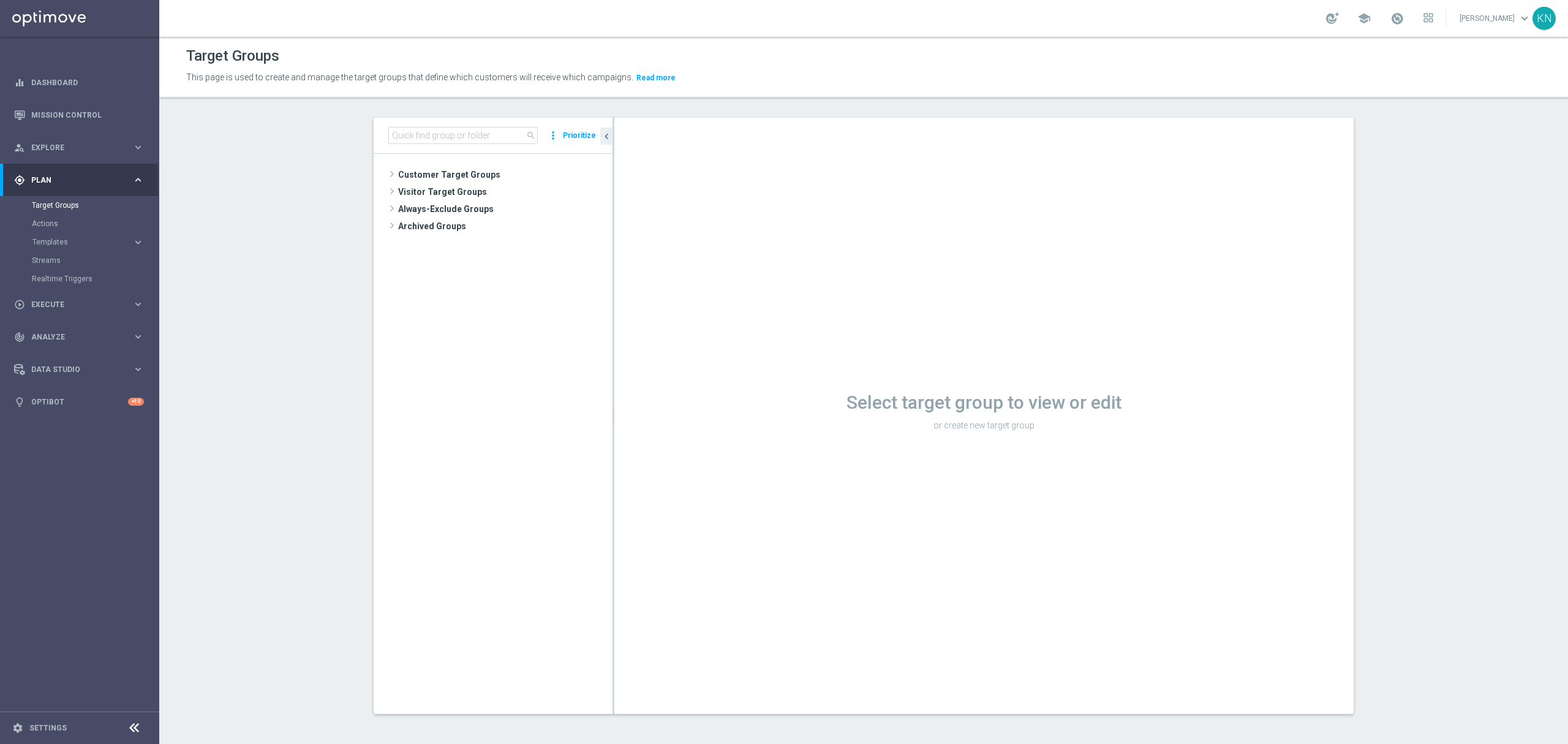
click at [447, 165] on tree-viewport "Customer Target Groups library_add create_new_folder" at bounding box center [493, 434] width 239 height 559
click at [445, 174] on span "Customer Target Groups" at bounding box center [491, 175] width 185 height 18
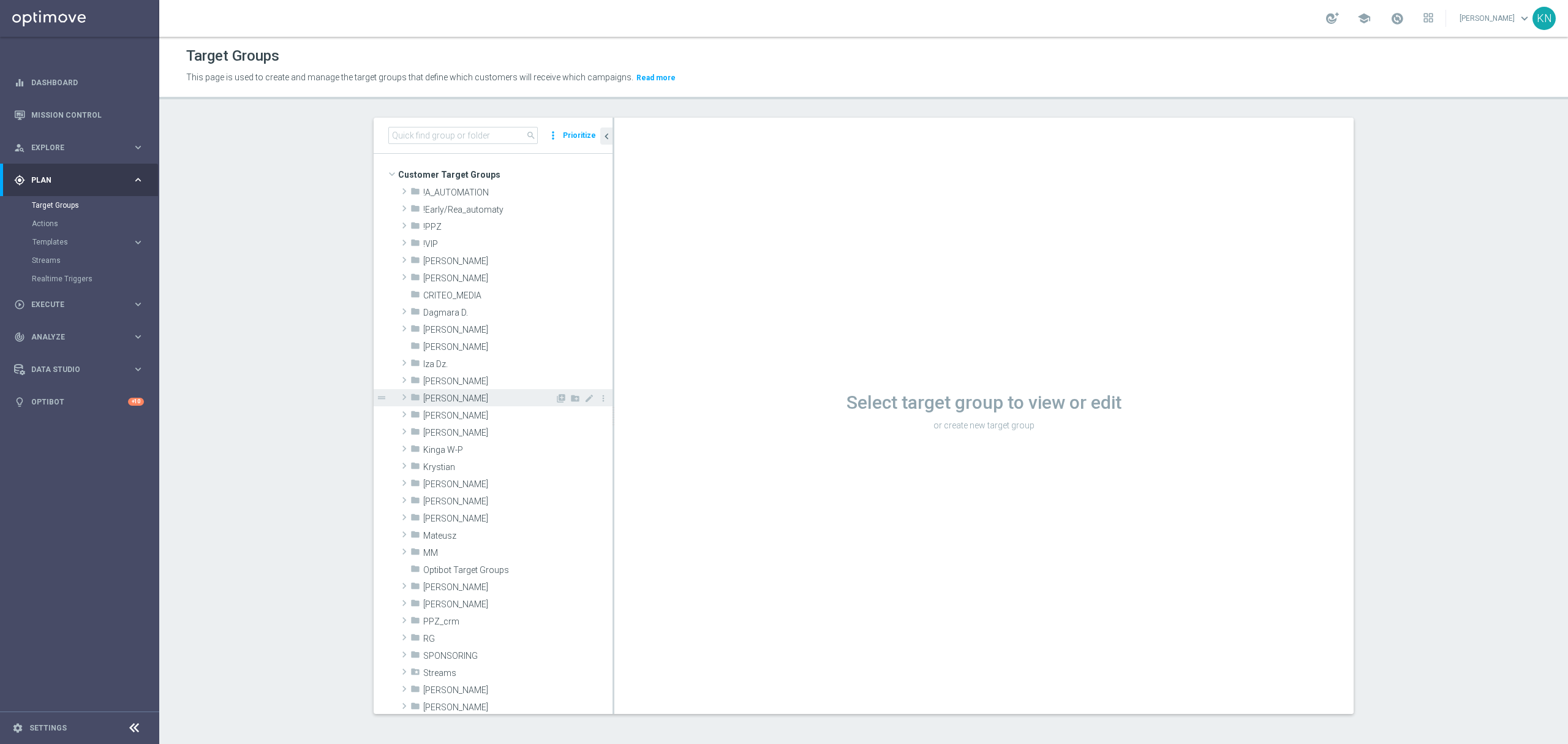
click at [467, 400] on span "[PERSON_NAME]" at bounding box center [489, 399] width 131 height 11
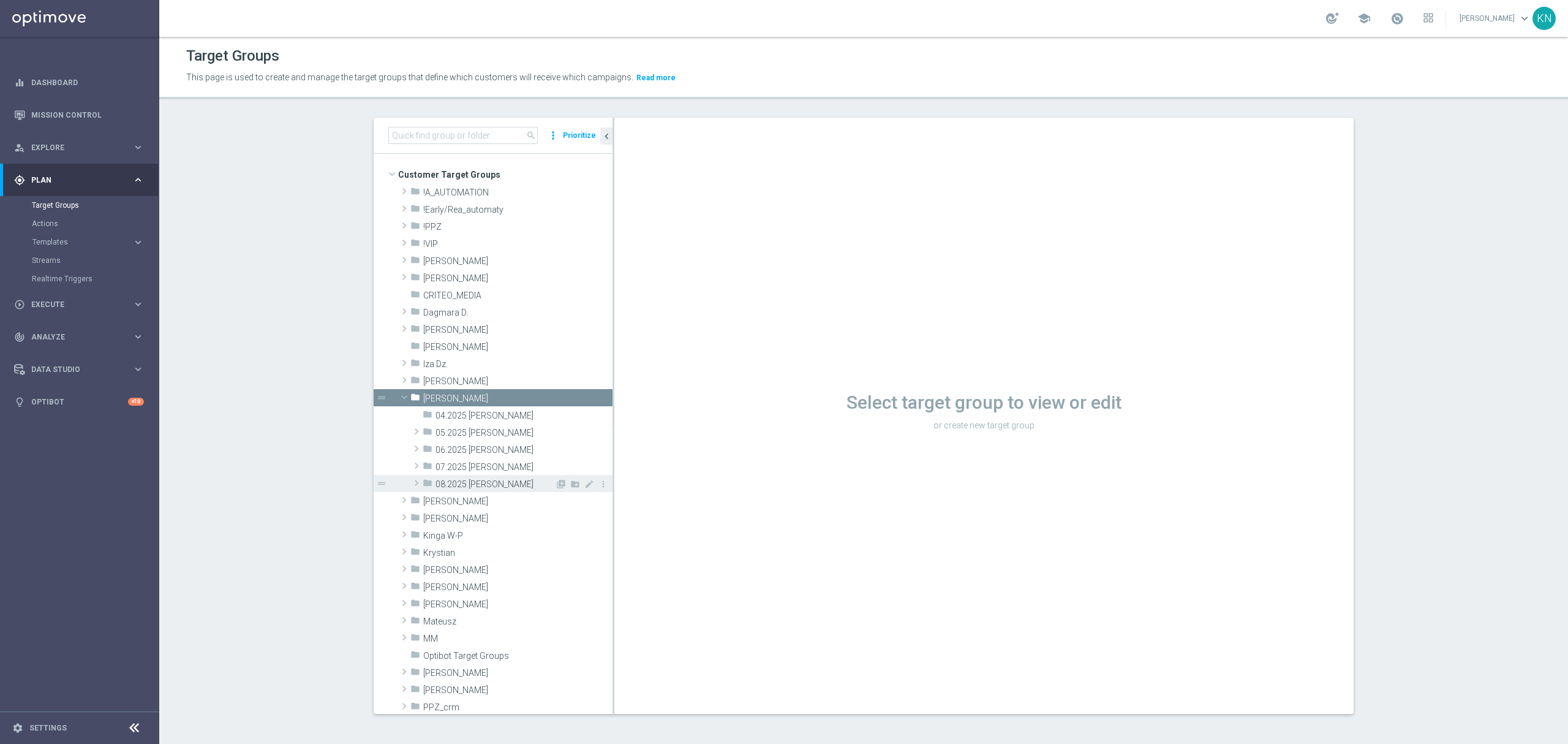
click at [456, 479] on span "08.2025 [PERSON_NAME]" at bounding box center [495, 485] width 119 height 11
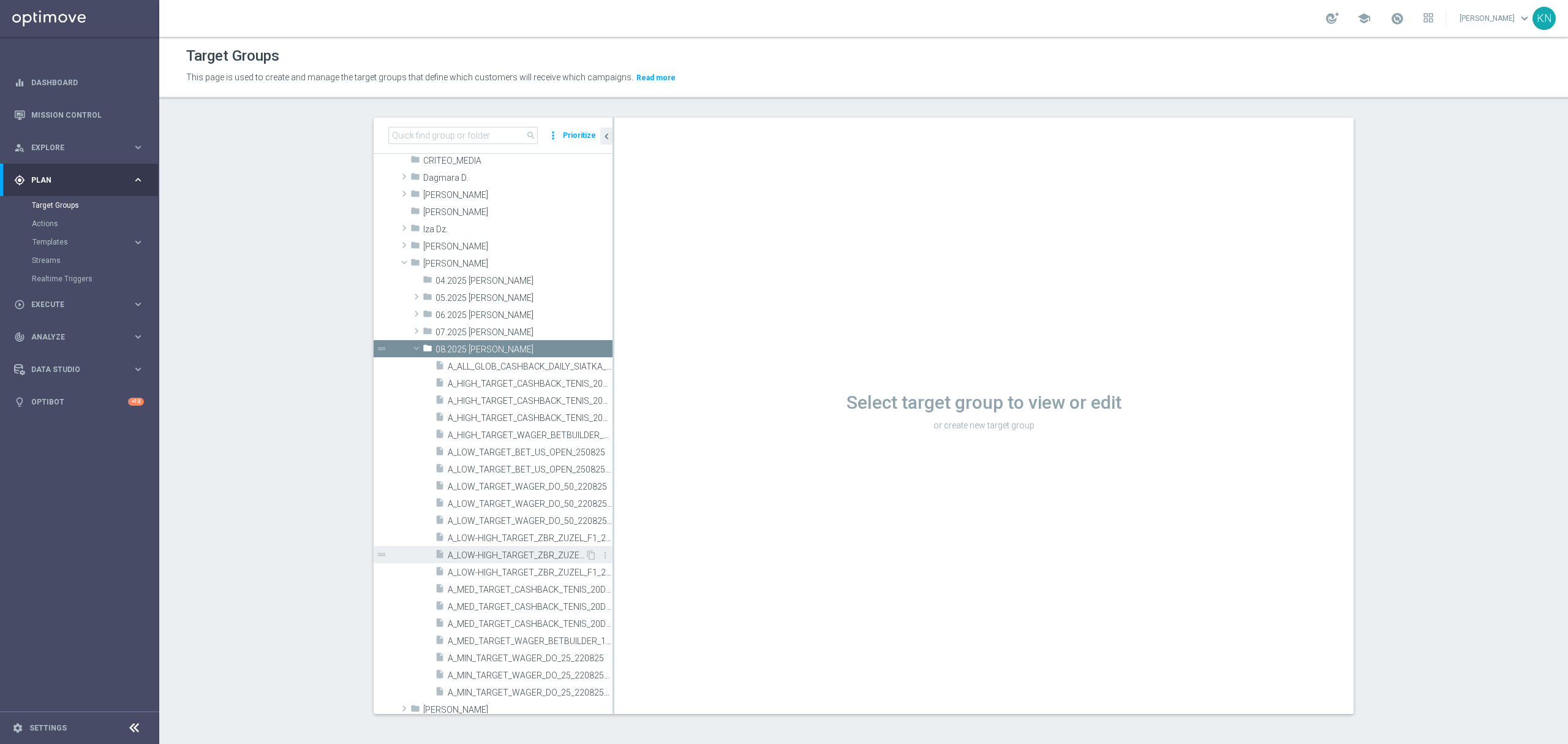
scroll to position [245, 0]
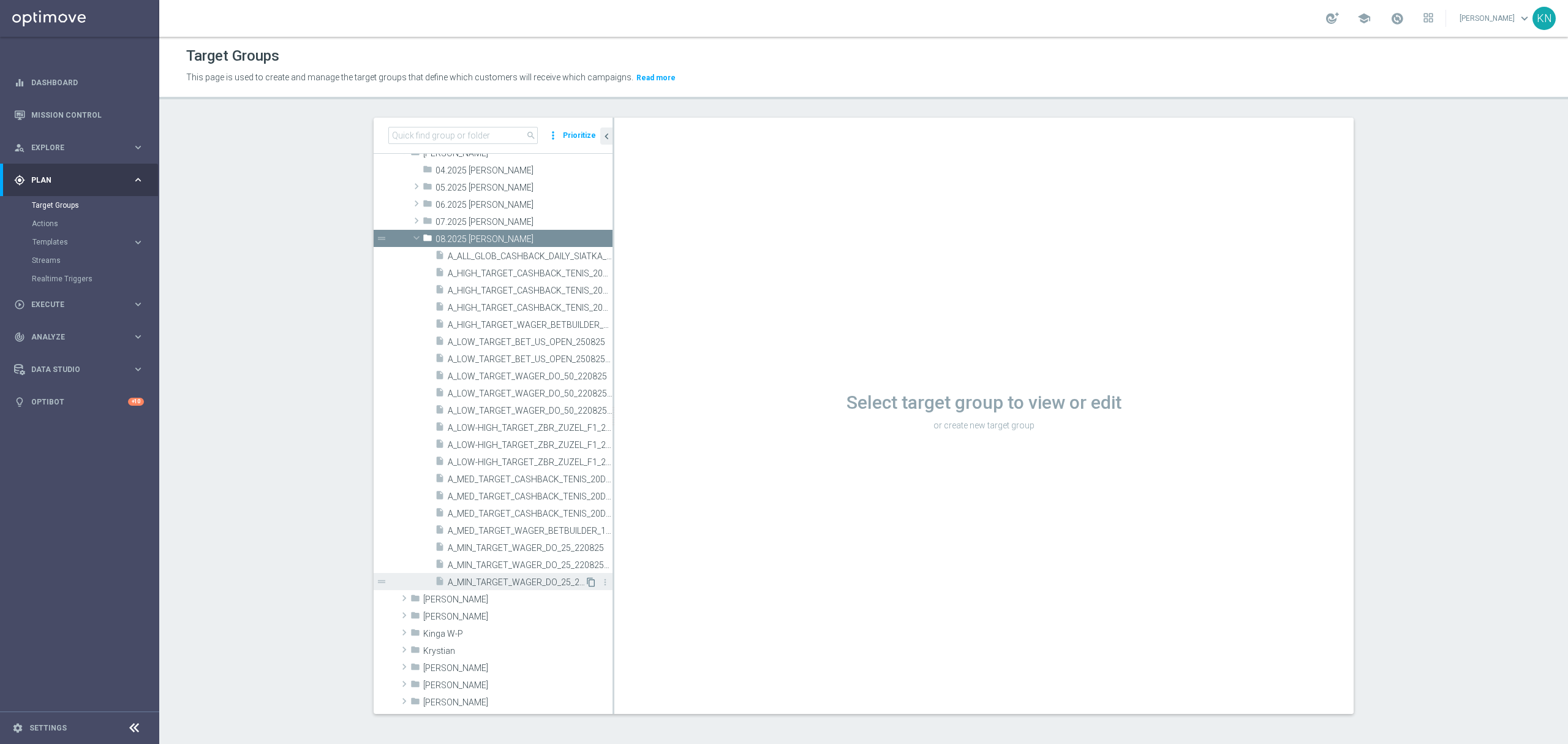
click at [586, 584] on icon "content_copy" at bounding box center [590, 582] width 10 height 10
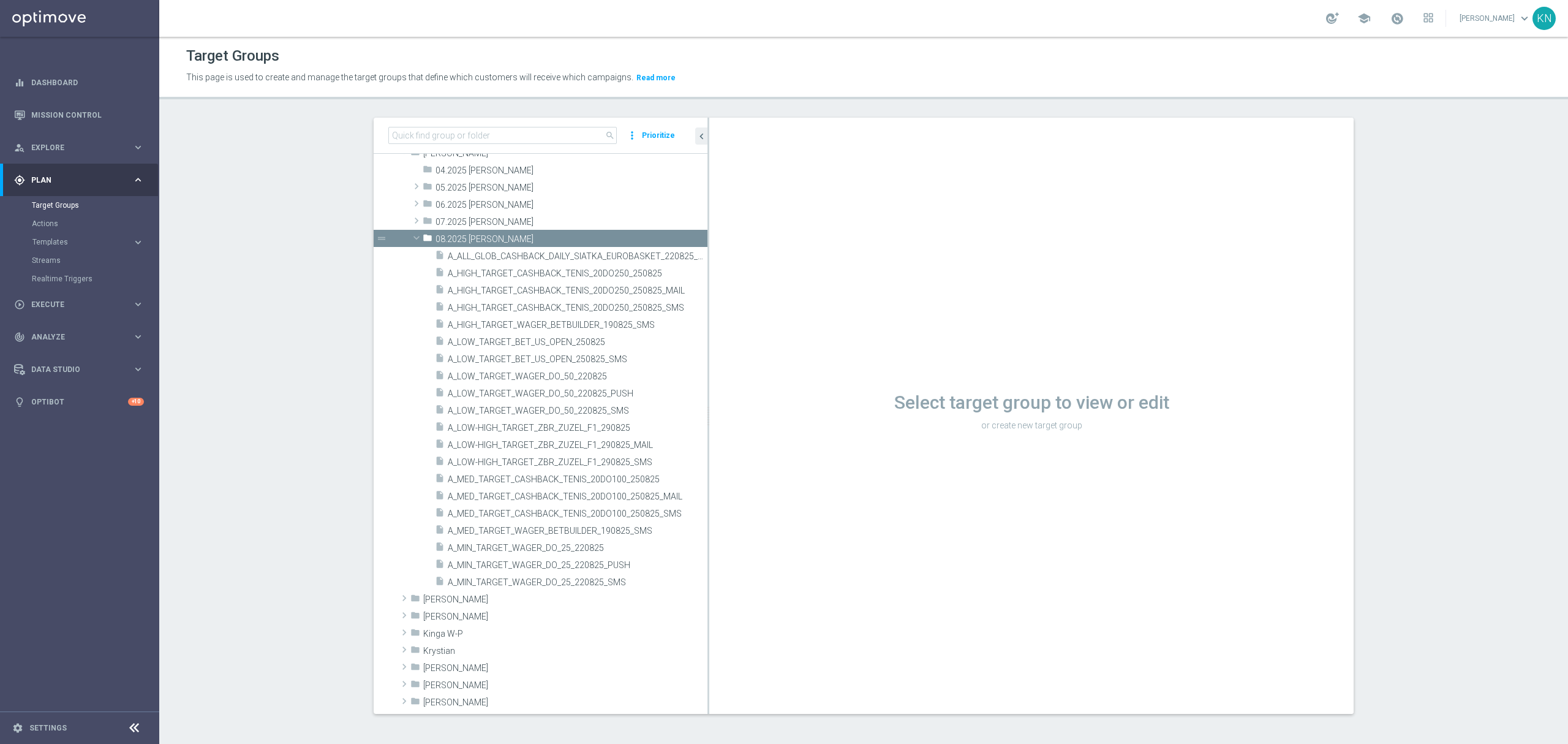
drag, startPoint x: 606, startPoint y: 150, endPoint x: 812, endPoint y: 163, distance: 206.4
click at [812, 163] on as-split "search more_vert Prioritize Customer Target Groups library_add create_new_folder" at bounding box center [864, 415] width 980 height 596
click at [511, 563] on span "A_MIN_TARGET_WAGER_DO_25_220825_PUSH" at bounding box center [562, 565] width 230 height 11
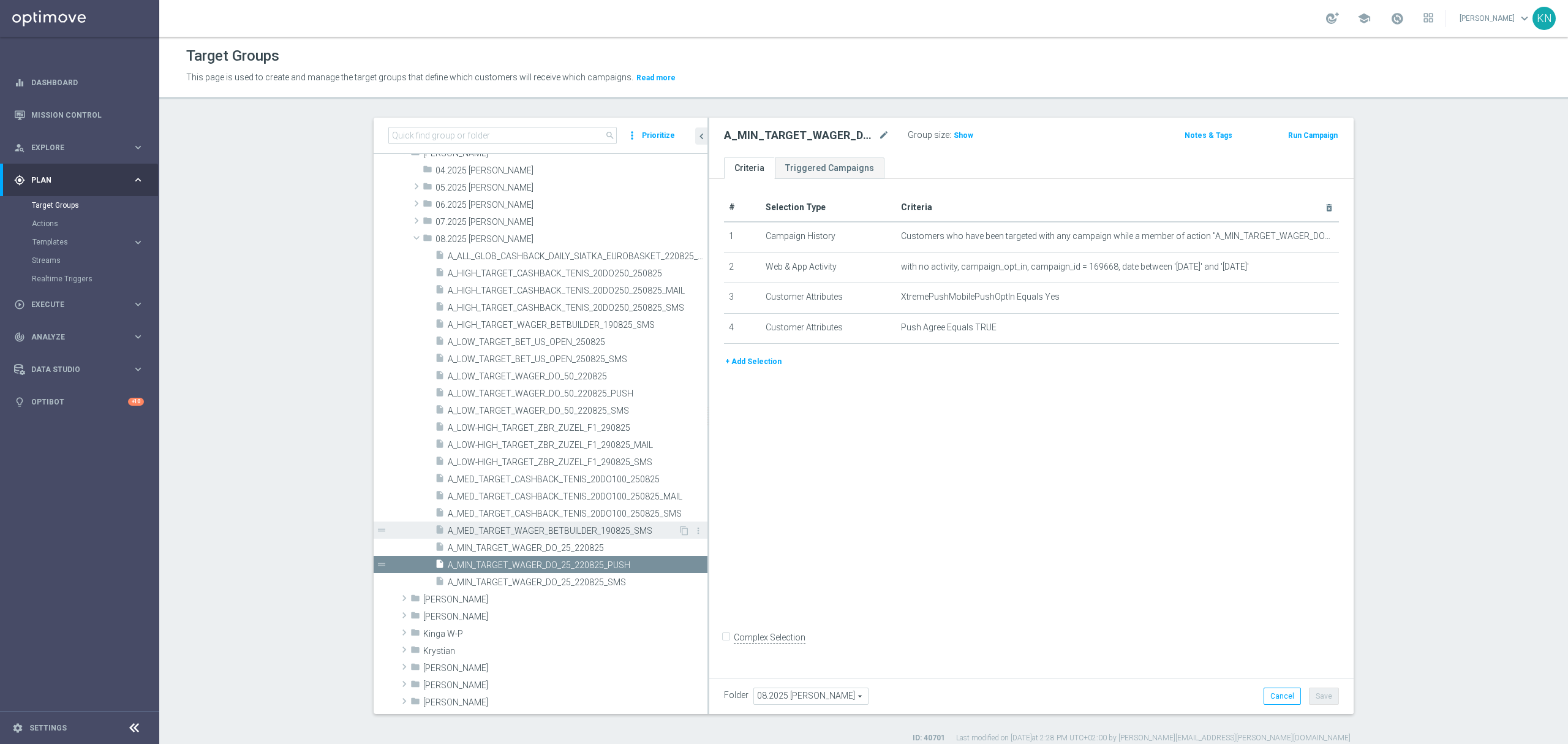
click at [529, 538] on div "insert_drive_file A_MED_TARGET_WAGER_BETBUILDER_190825_SMS" at bounding box center [557, 530] width 244 height 18
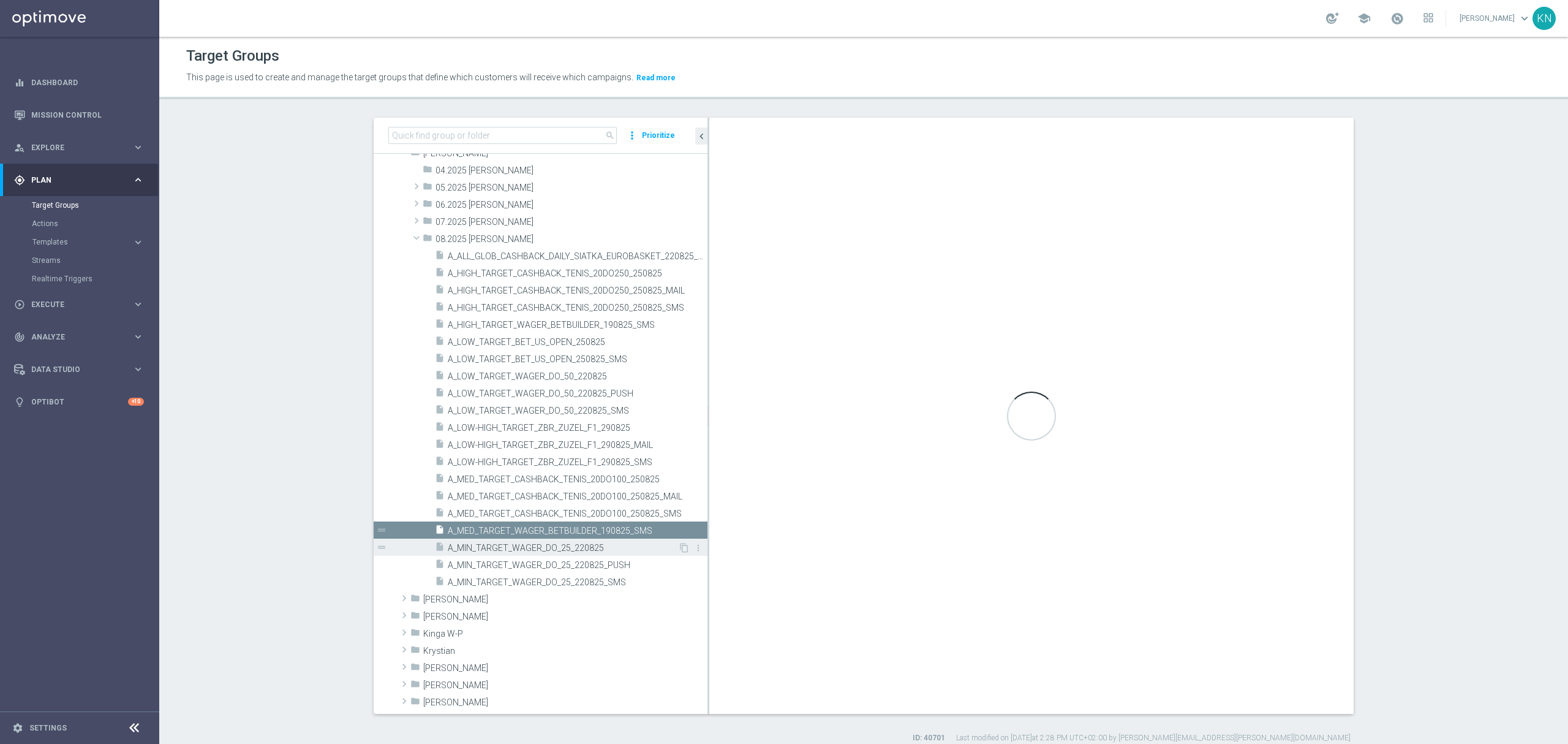
click at [530, 550] on span "A_MIN_TARGET_WAGER_DO_25_220825" at bounding box center [562, 549] width 230 height 11
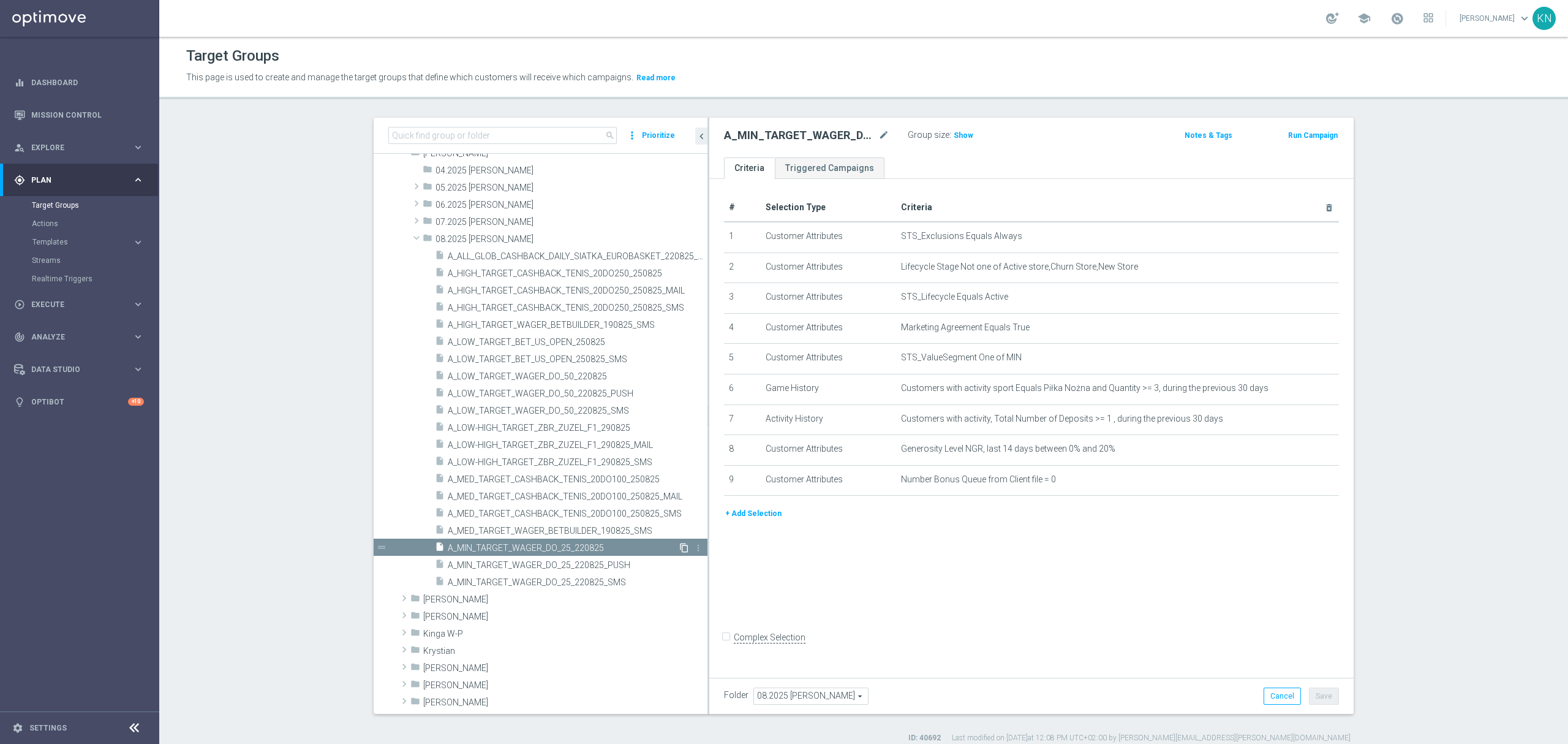
click at [680, 545] on icon "content_copy" at bounding box center [684, 548] width 10 height 10
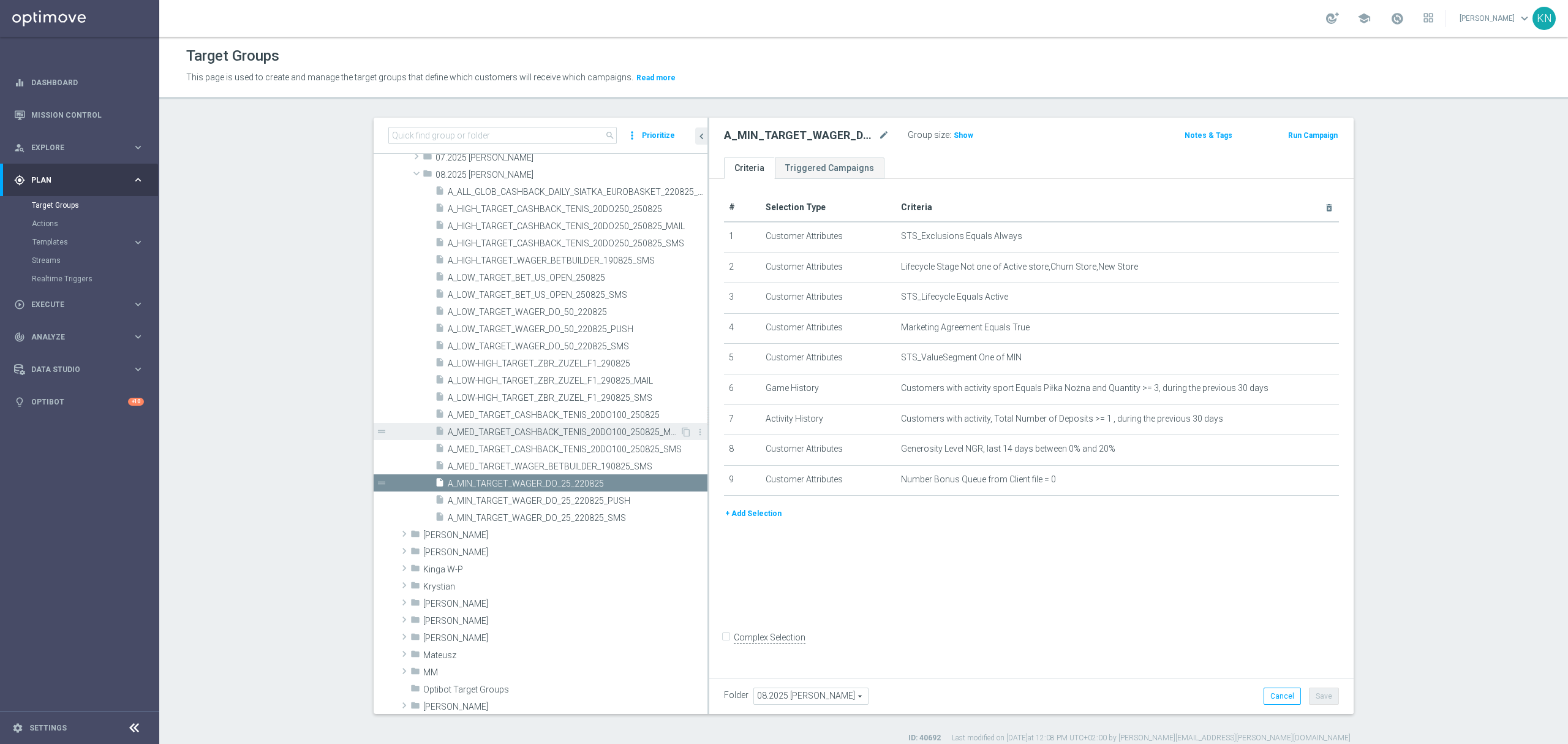
scroll to position [408, 0]
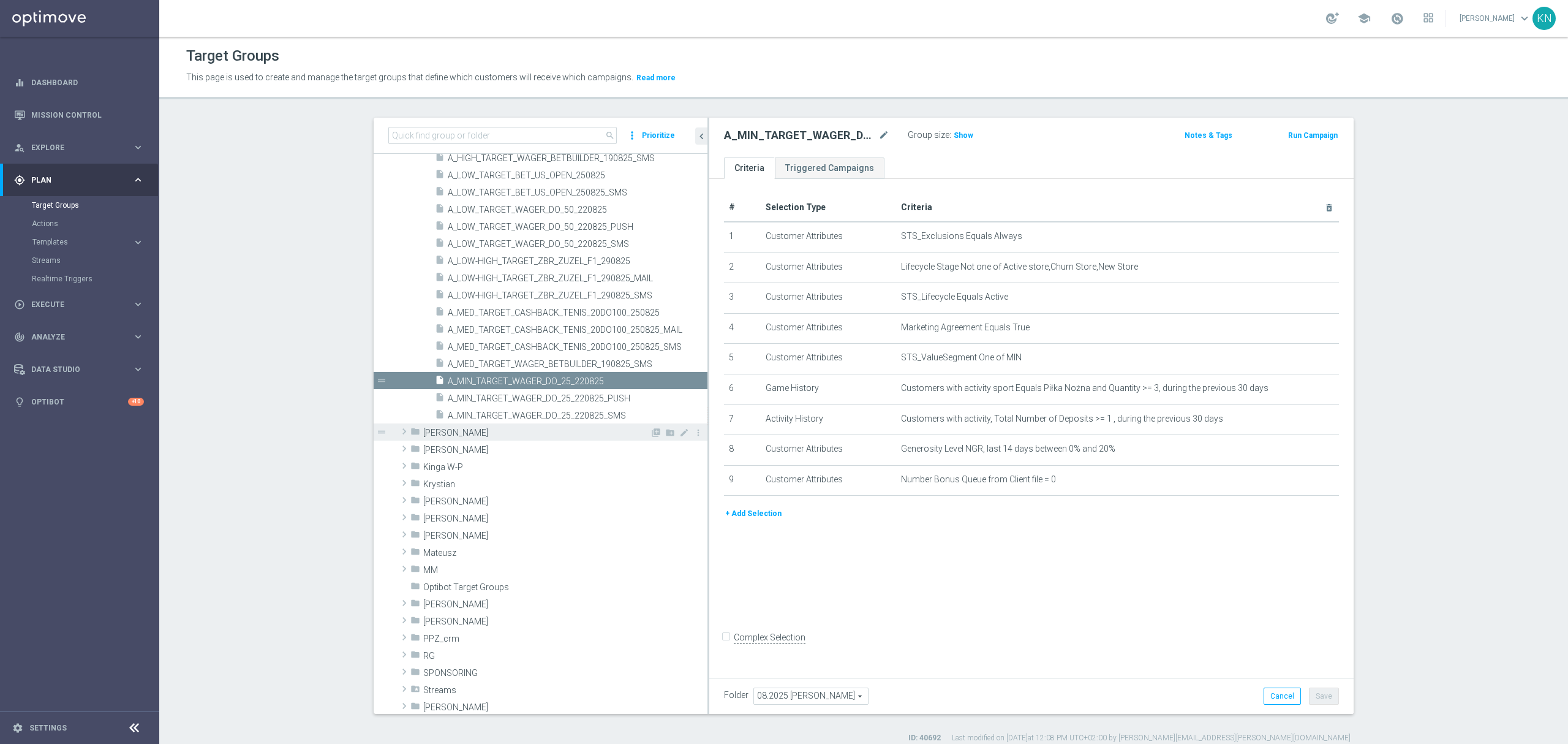
click at [483, 428] on span "[PERSON_NAME]" at bounding box center [536, 433] width 227 height 11
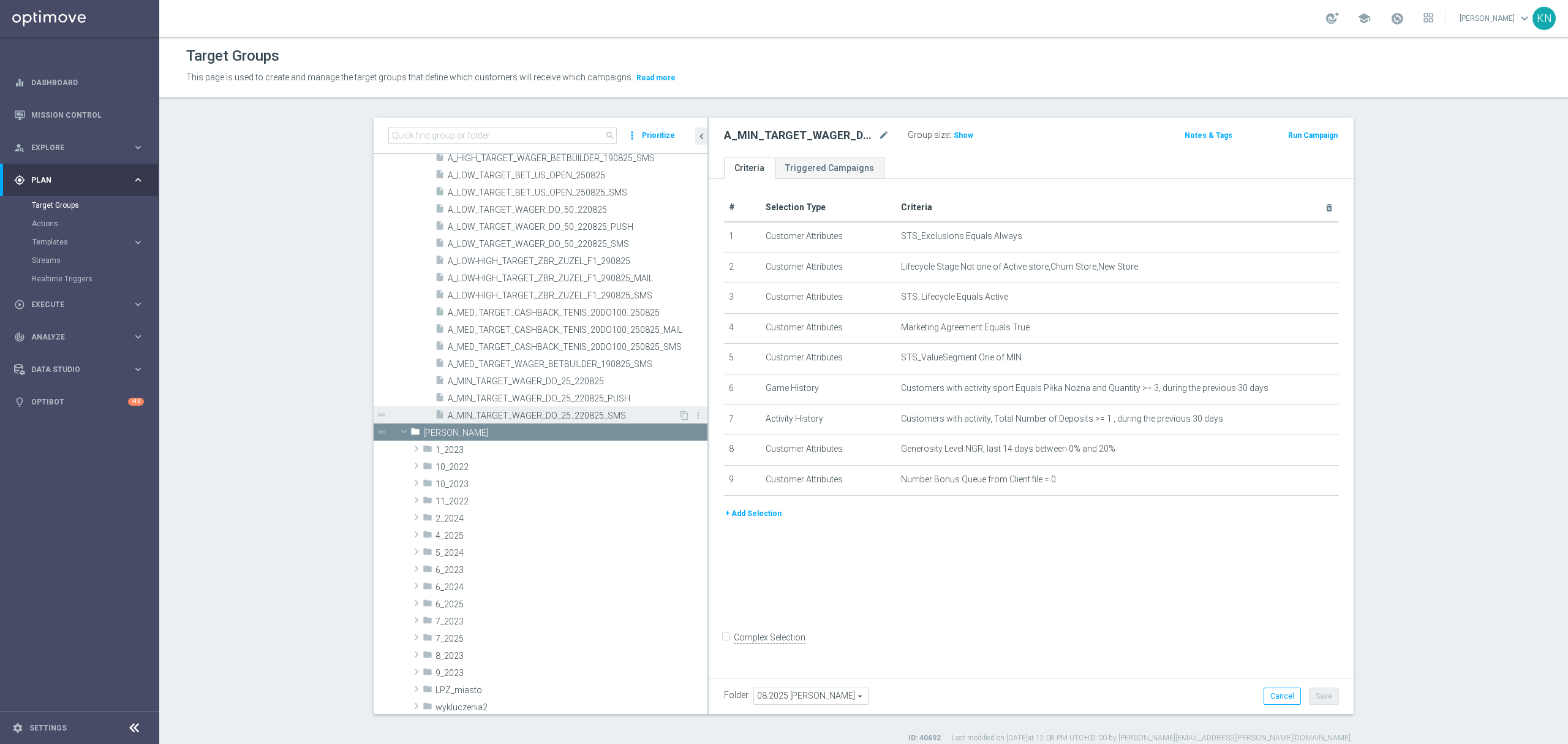
click at [397, 430] on span at bounding box center [404, 431] width 15 height 12
click at [680, 415] on icon "content_copy" at bounding box center [684, 415] width 10 height 10
click at [596, 415] on span "A_MIN_TARGET_WAGER_DO_25_220825_SMS" at bounding box center [562, 416] width 230 height 11
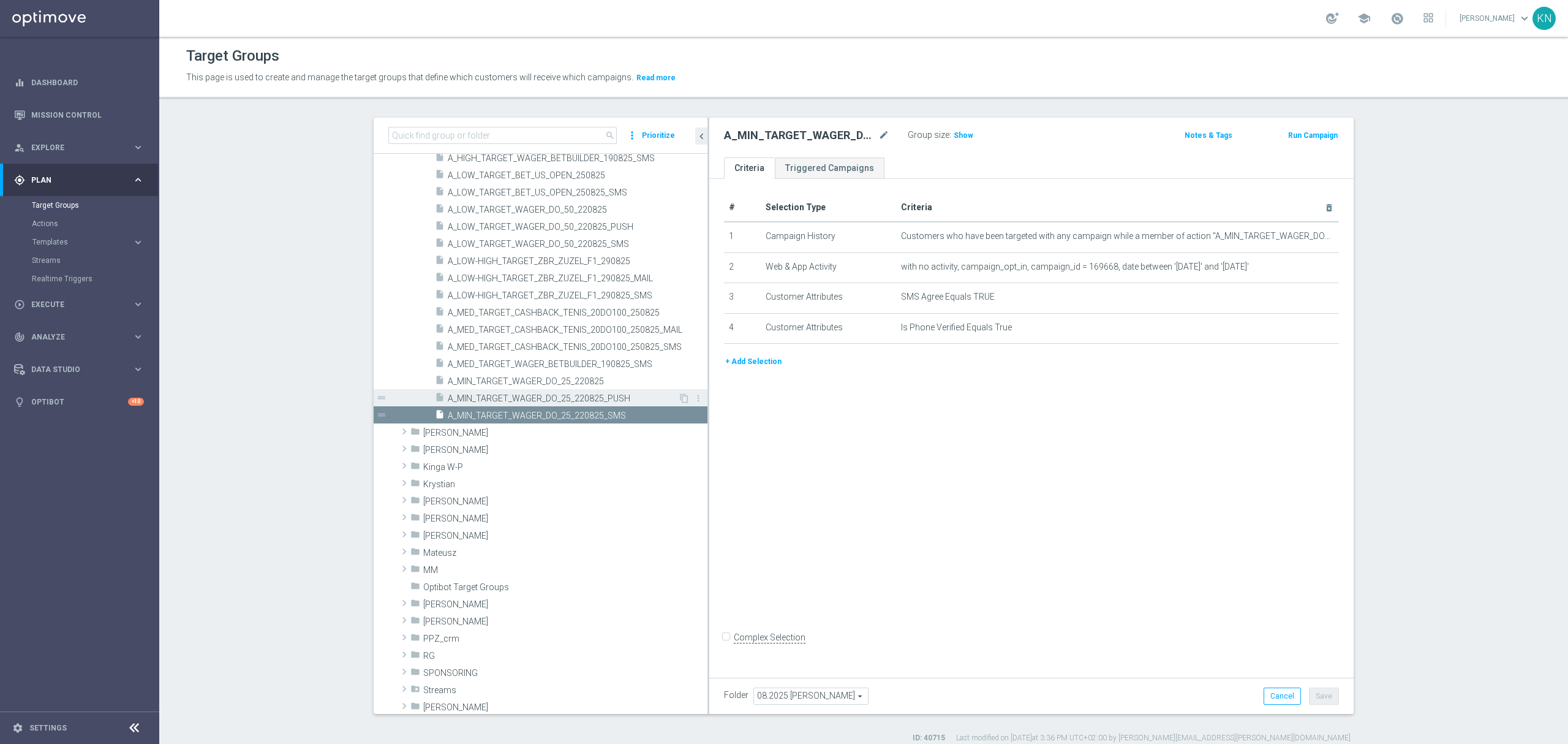
click at [622, 396] on span "A_MIN_TARGET_WAGER_DO_25_220825_PUSH" at bounding box center [562, 399] width 230 height 11
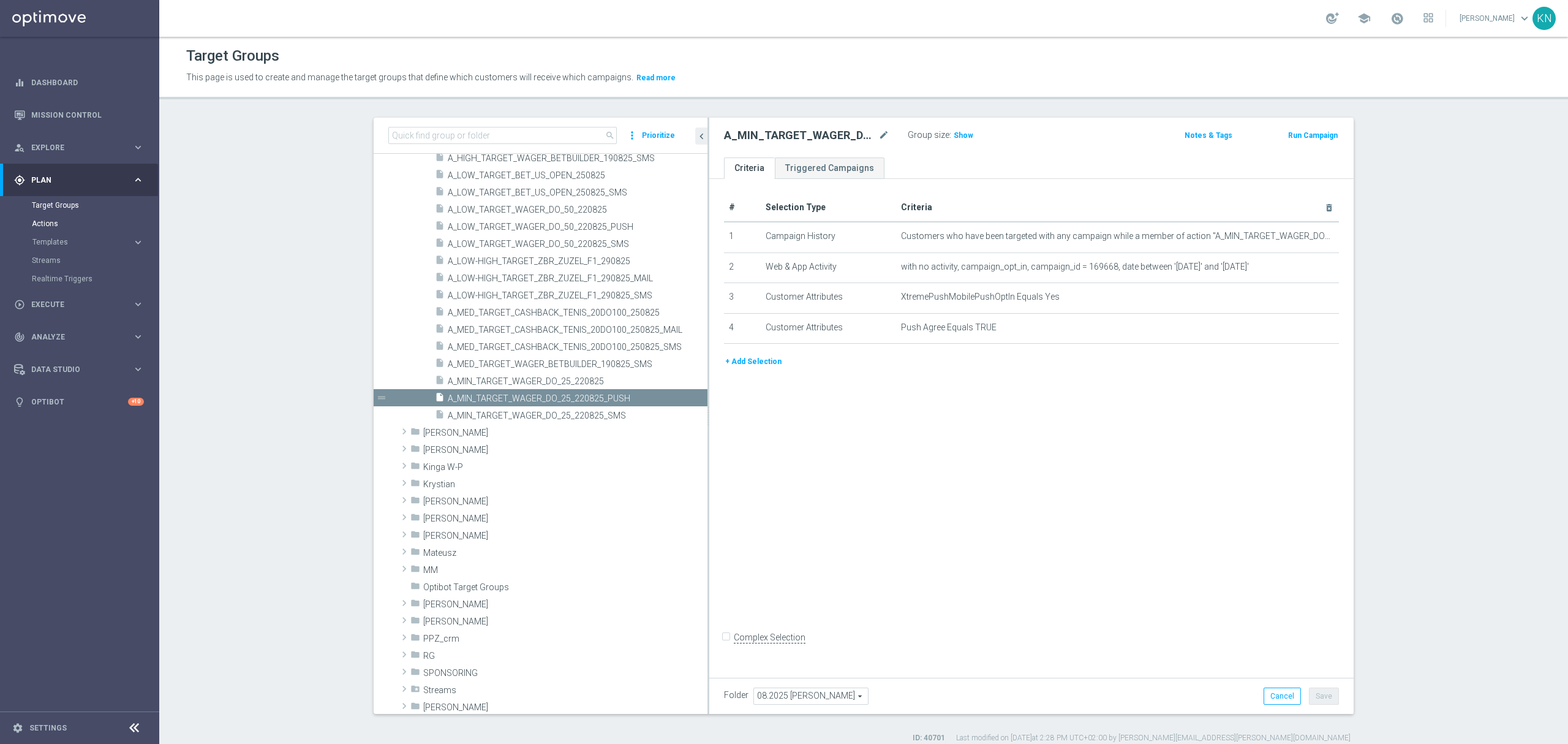
click at [30, 226] on section "Target Groups Actions Templates keyboard_arrow_right Optimail" at bounding box center [79, 242] width 158 height 92
click at [37, 222] on link "Actions" at bounding box center [79, 223] width 95 height 10
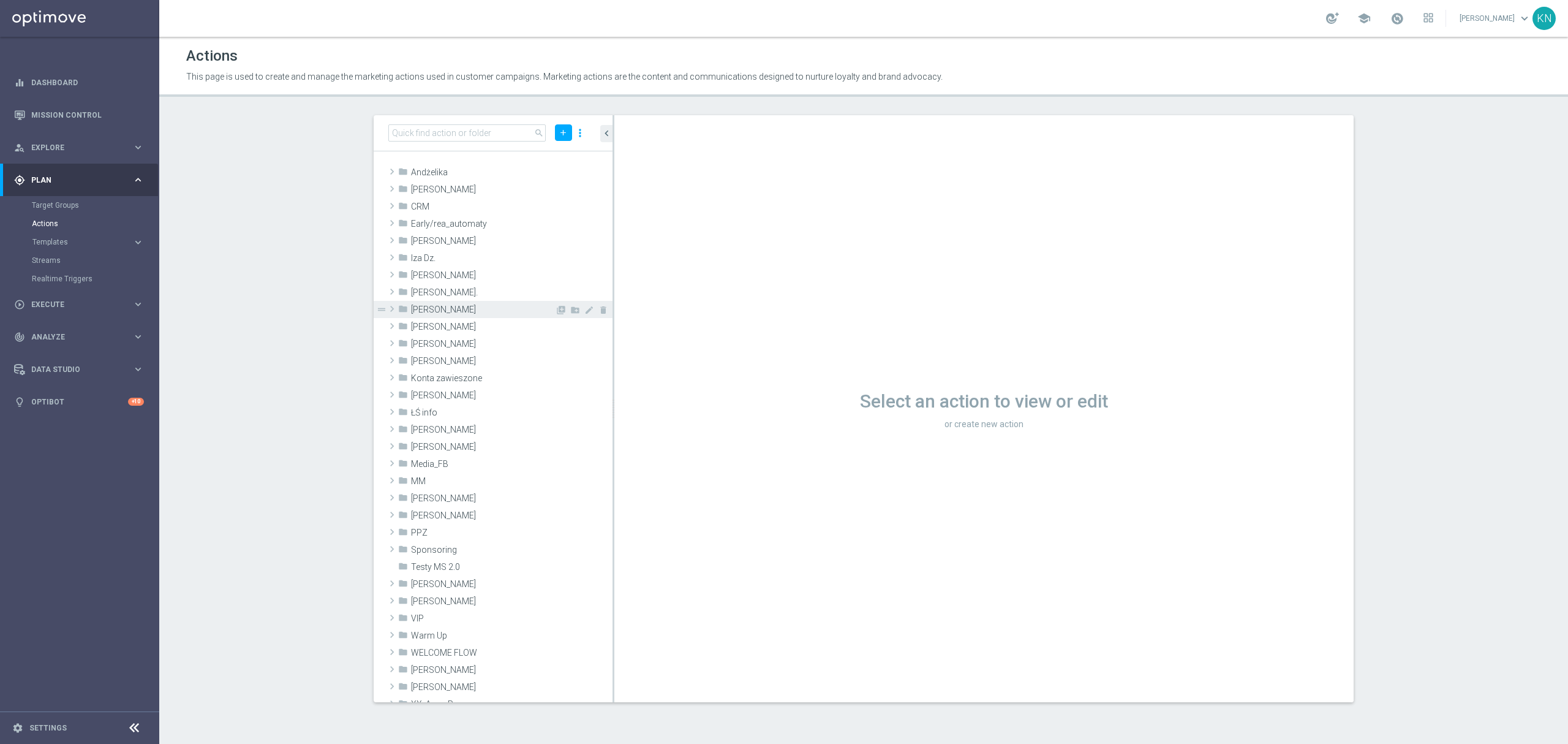
click at [445, 308] on span "[PERSON_NAME]" at bounding box center [483, 310] width 144 height 11
click at [59, 199] on div "Target Groups" at bounding box center [95, 205] width 126 height 18
click at [60, 201] on link "Target Groups" at bounding box center [79, 205] width 95 height 10
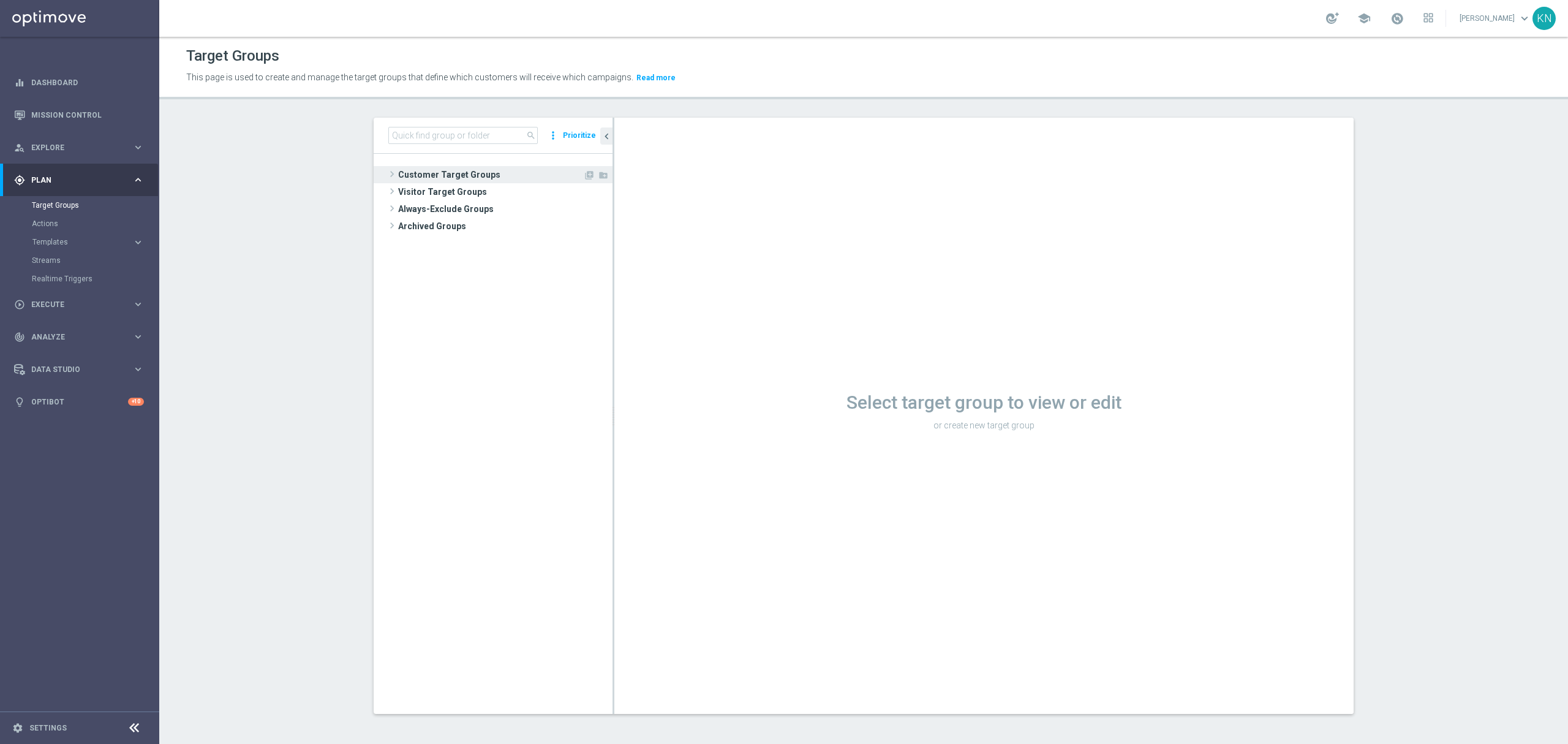
click at [461, 181] on span "Customer Target Groups" at bounding box center [491, 175] width 185 height 18
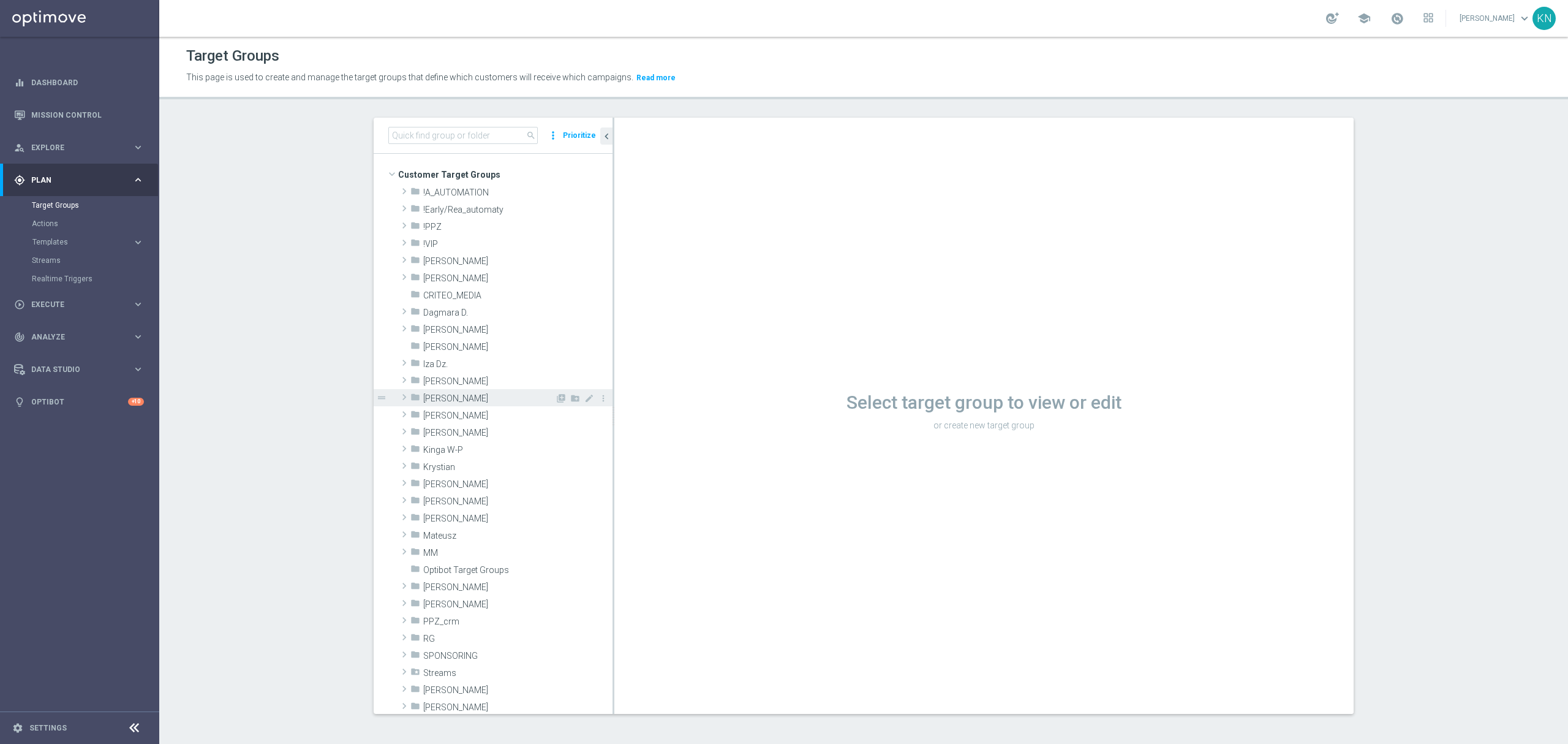
click at [437, 400] on span "[PERSON_NAME]" at bounding box center [489, 399] width 131 height 11
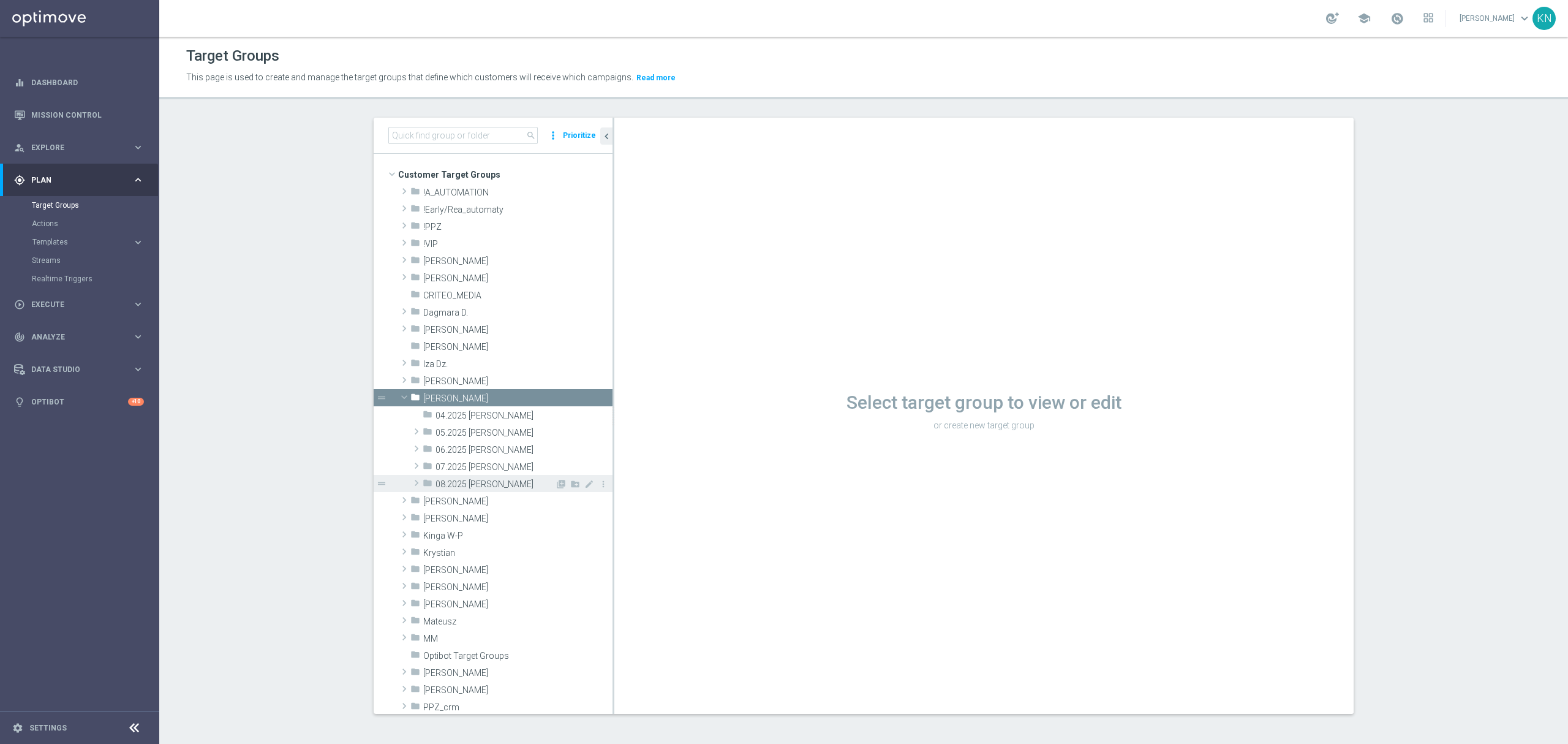
click at [463, 486] on span "08.2025 [PERSON_NAME]" at bounding box center [495, 485] width 119 height 11
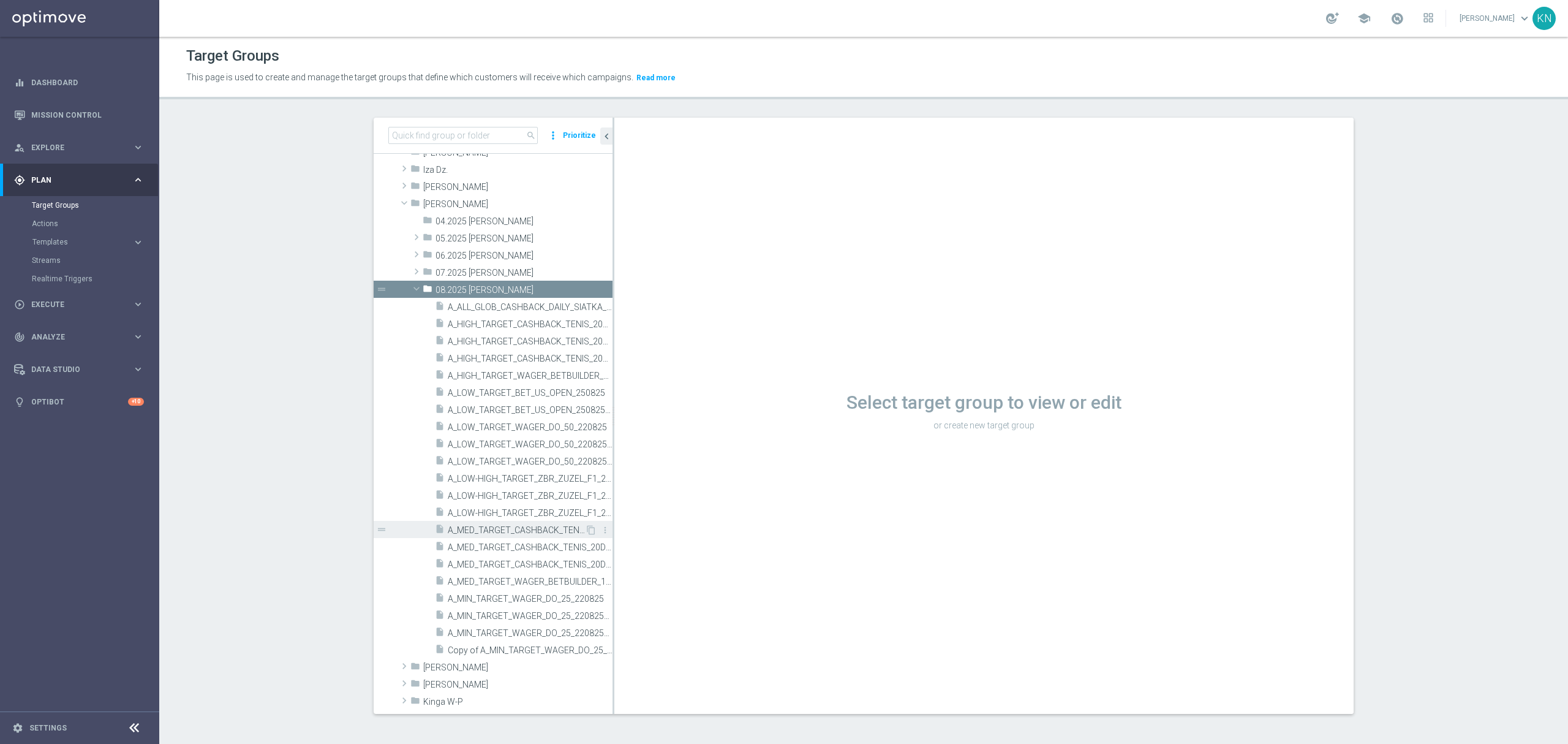
scroll to position [327, 0]
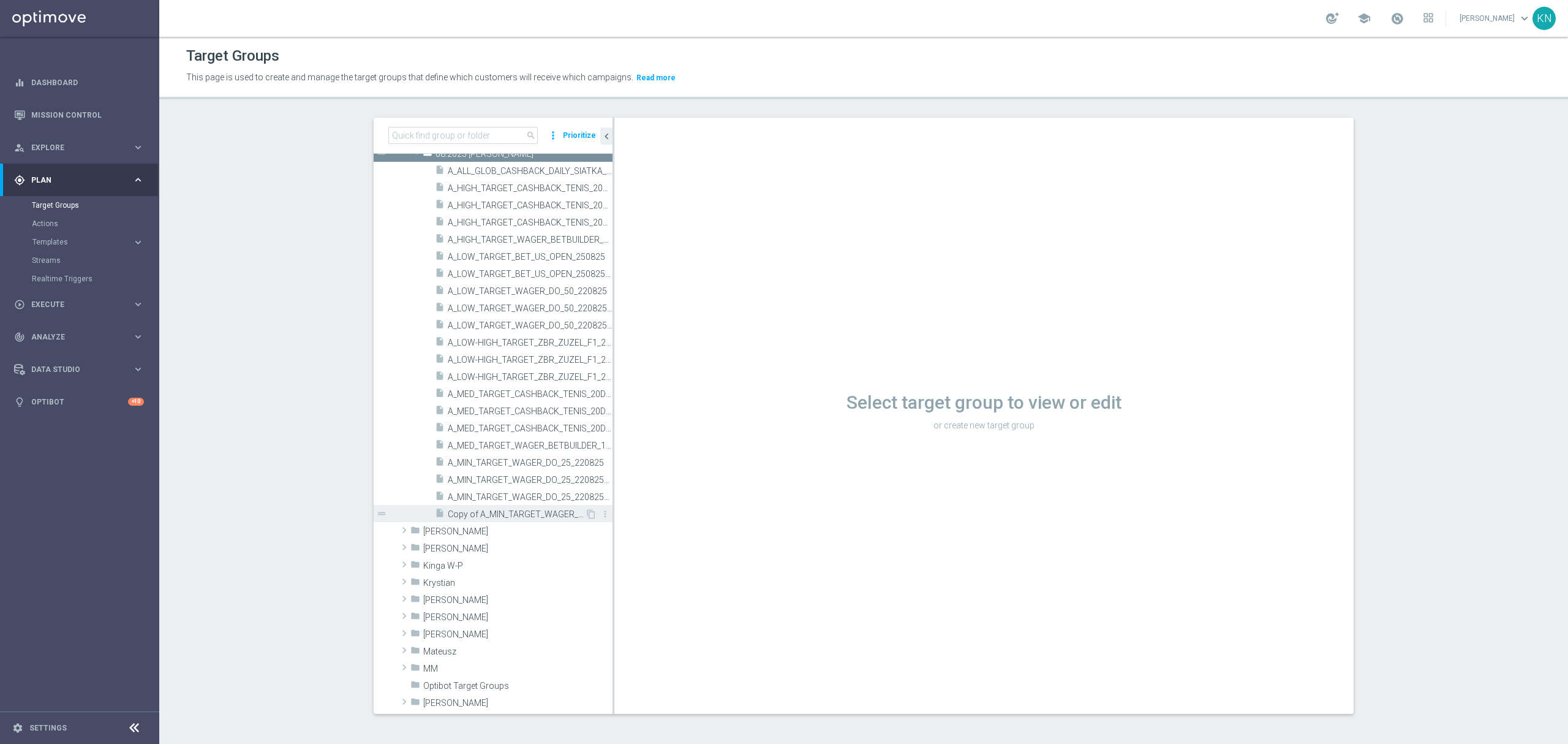
click at [512, 511] on span "Copy of A_MIN_TARGET_WAGER_DO_25_220825_SMS" at bounding box center [516, 514] width 138 height 11
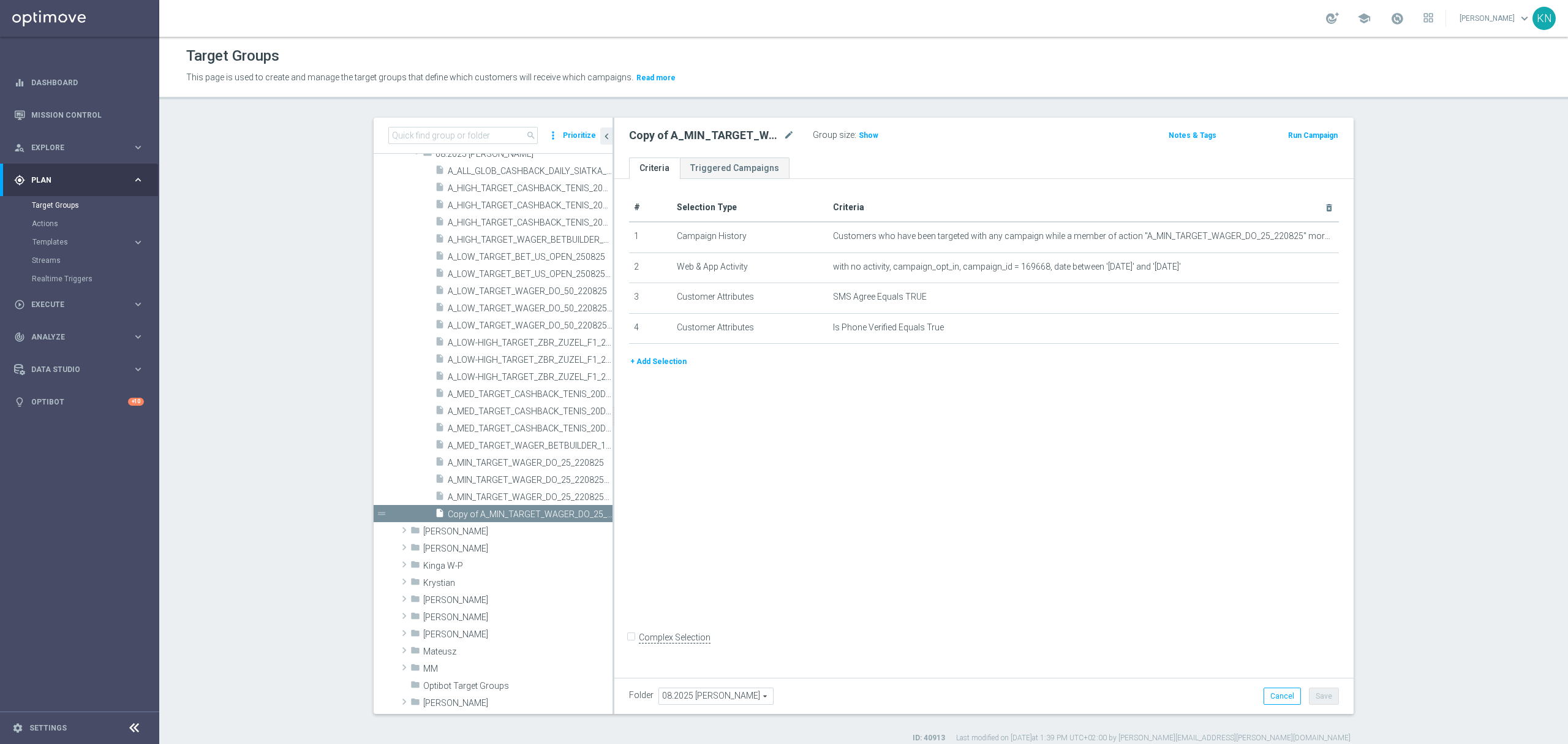
click at [657, 365] on button "+ Add Selection" at bounding box center [658, 361] width 59 height 13
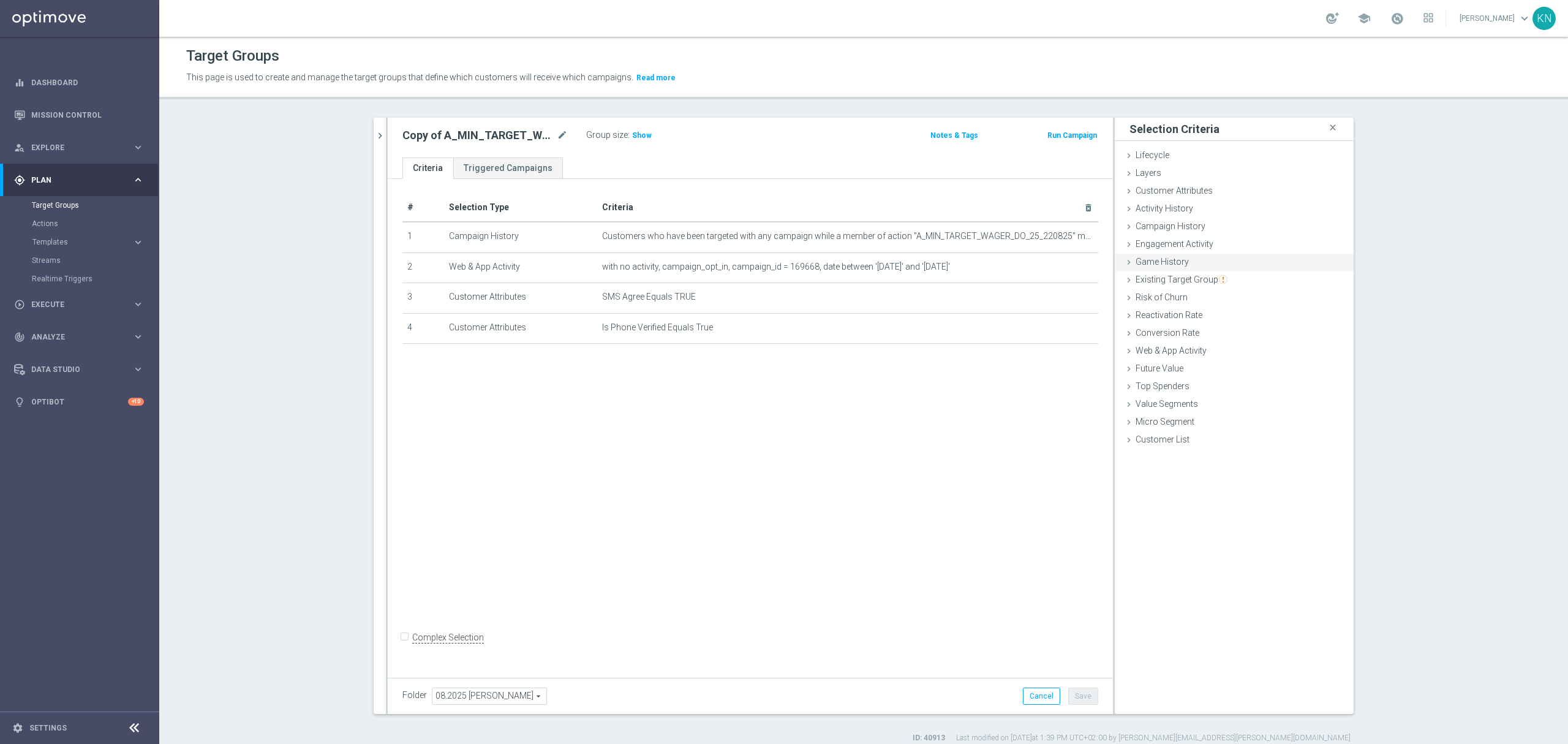
click at [1199, 260] on div "Game History done" at bounding box center [1234, 263] width 239 height 18
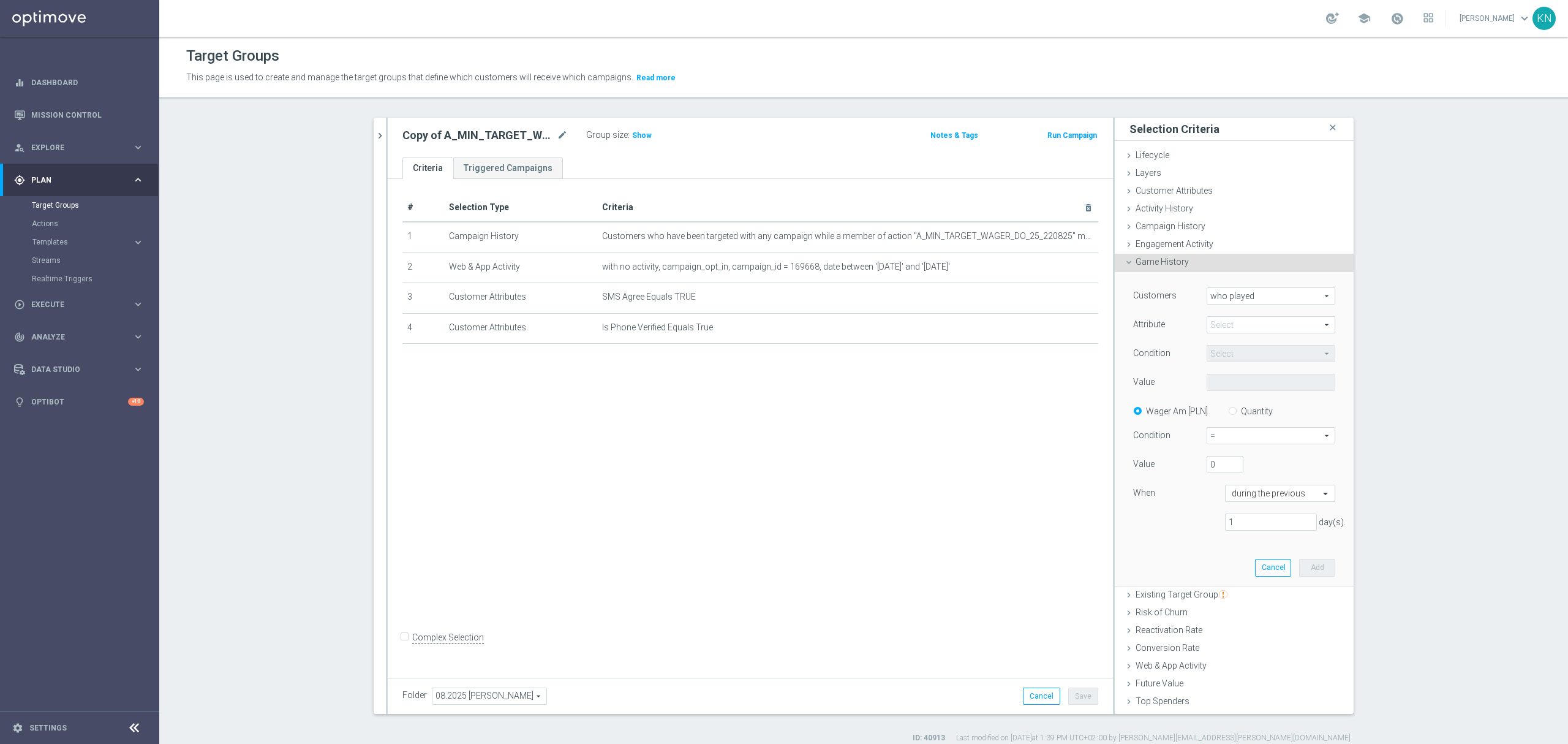
click at [1258, 324] on span at bounding box center [1270, 325] width 127 height 16
click at [1233, 329] on input "search" at bounding box center [1271, 325] width 129 height 18
click at [1240, 374] on span "Game_type" at bounding box center [1271, 374] width 117 height 10
type input "Game_type"
type input "Equals"
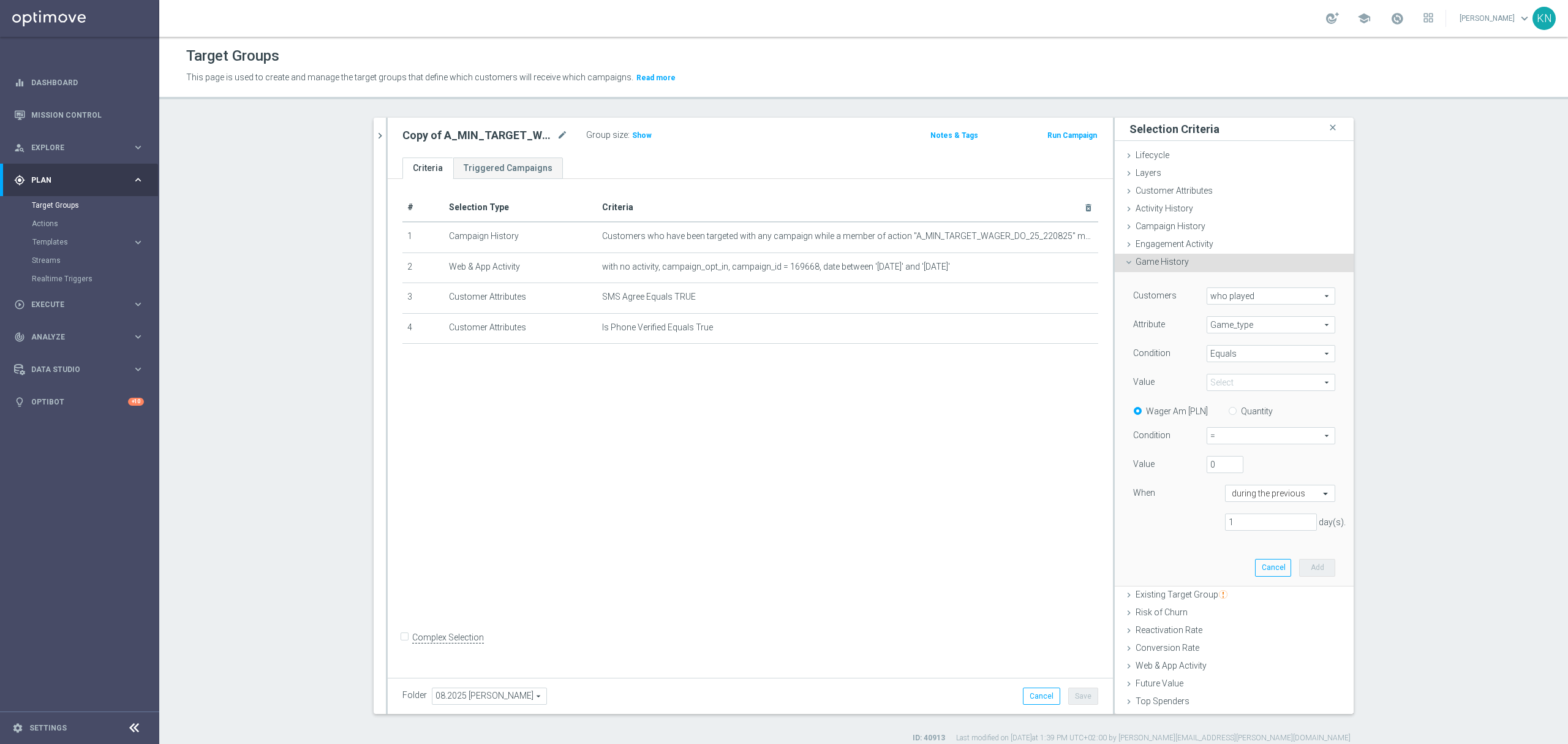
click at [1233, 356] on span "Equals" at bounding box center [1270, 353] width 127 height 16
click at [1177, 378] on div "Value" at bounding box center [1161, 384] width 74 height 19
click at [1218, 376] on span at bounding box center [1270, 382] width 127 height 16
click at [1221, 386] on input "search" at bounding box center [1271, 383] width 129 height 18
click at [1244, 356] on span "Equals" at bounding box center [1270, 353] width 127 height 16
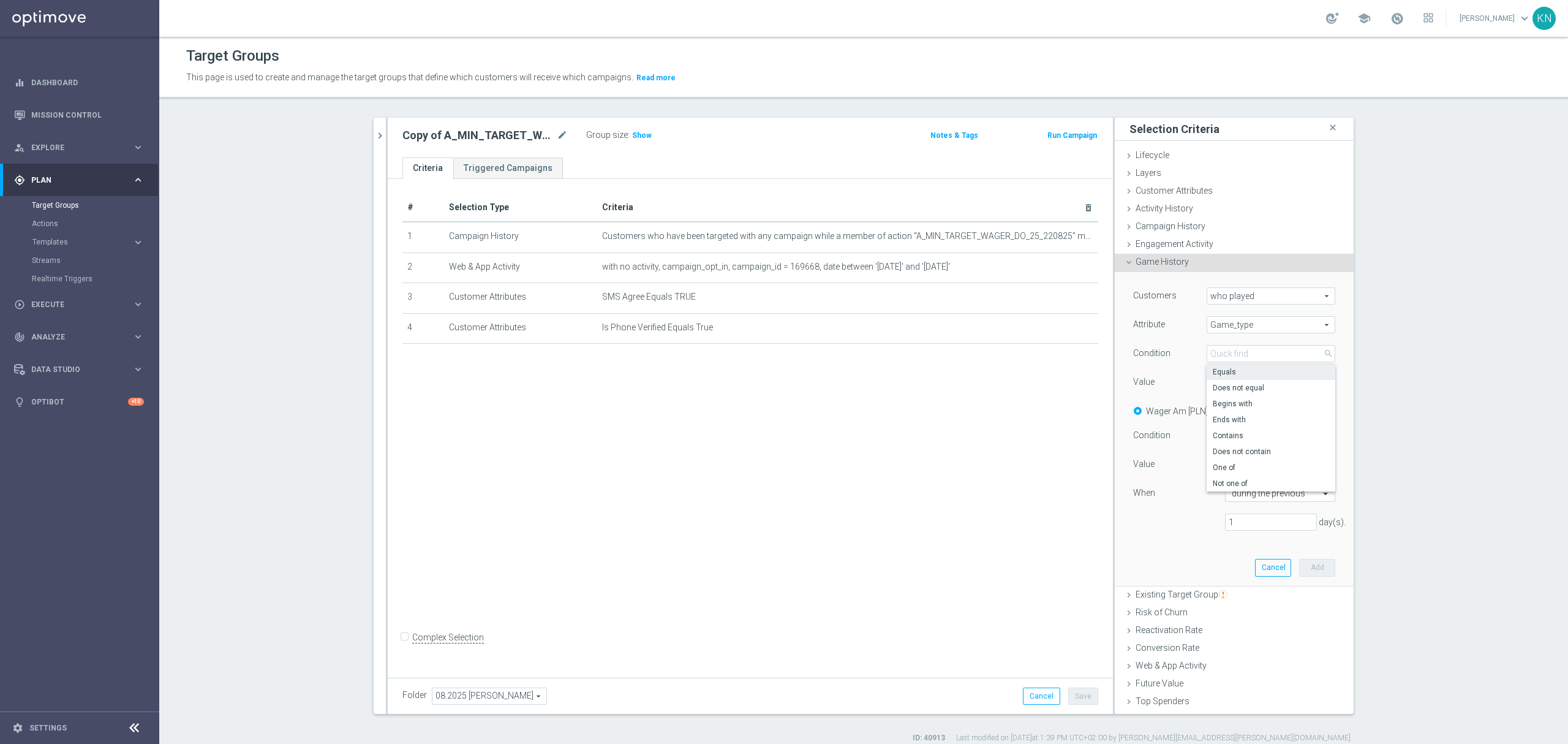
click at [1235, 331] on span "Game_type" at bounding box center [1270, 325] width 127 height 16
click at [1233, 390] on span "Branch" at bounding box center [1271, 391] width 117 height 10
click at [1244, 374] on div "Select arrow_drop_down search" at bounding box center [1271, 383] width 129 height 18
click at [1250, 353] on span "Equals" at bounding box center [1270, 353] width 127 height 16
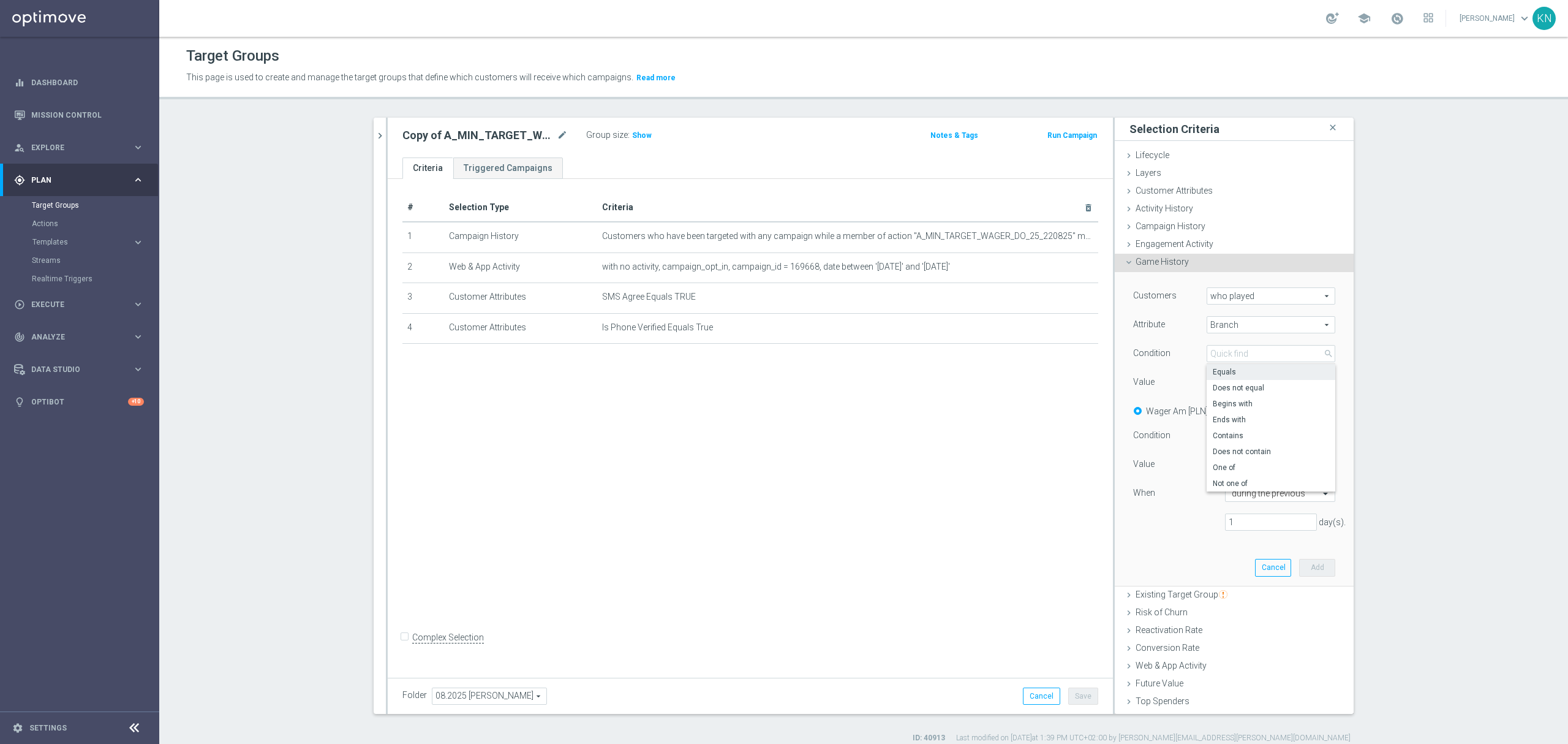
click at [1240, 329] on span "Branch" at bounding box center [1270, 325] width 127 height 16
click at [1238, 344] on span "sport" at bounding box center [1271, 343] width 117 height 10
click at [1251, 354] on span "Equals" at bounding box center [1270, 353] width 127 height 16
click at [1251, 354] on input "search" at bounding box center [1271, 354] width 129 height 18
click at [1233, 321] on span "sport" at bounding box center [1270, 325] width 127 height 16
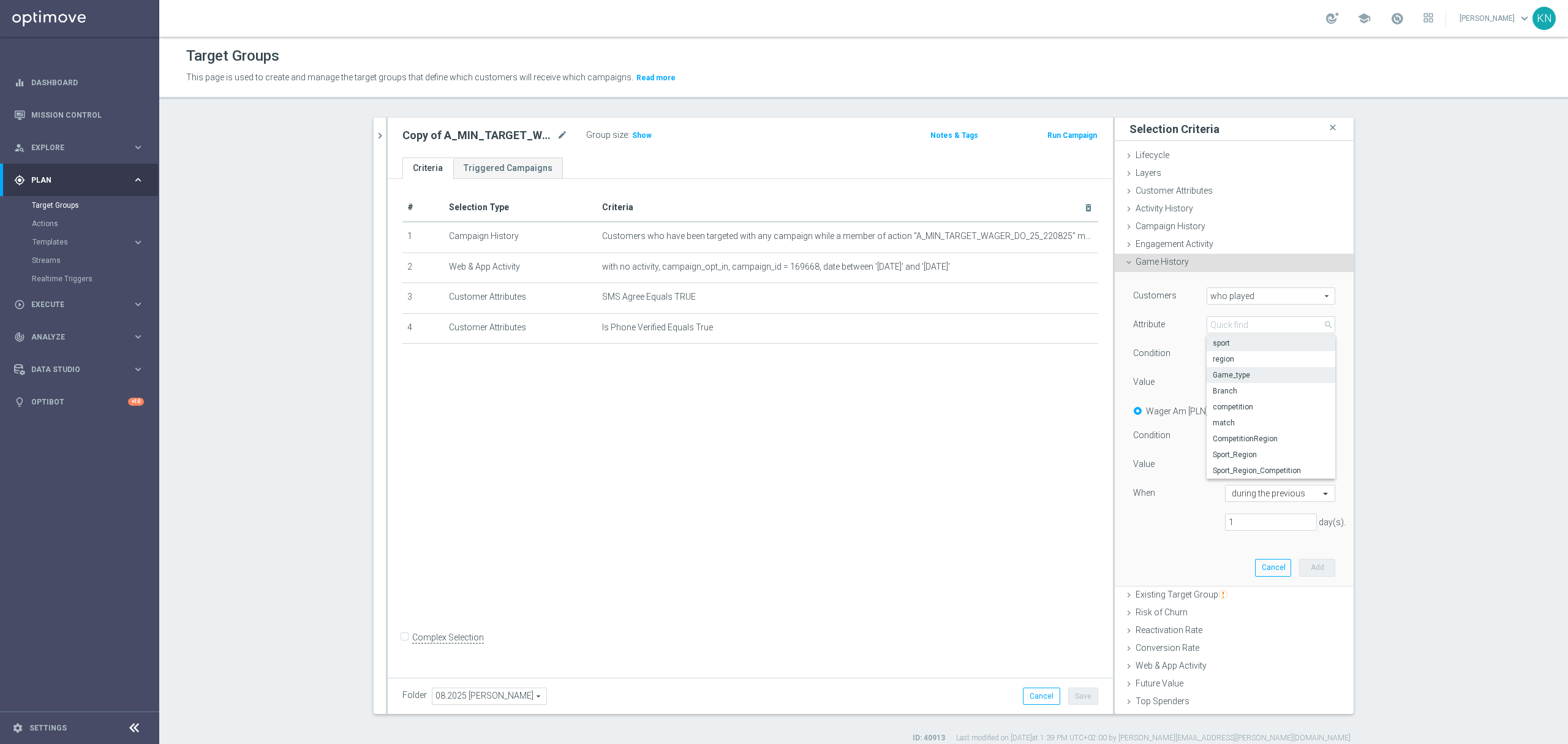
click at [1236, 376] on span "Game_type" at bounding box center [1271, 374] width 117 height 10
type input "Game_type"
click at [1243, 378] on span at bounding box center [1270, 382] width 127 height 16
click at [1217, 476] on label "SOLO" at bounding box center [1271, 480] width 129 height 16
type input "SOLO"
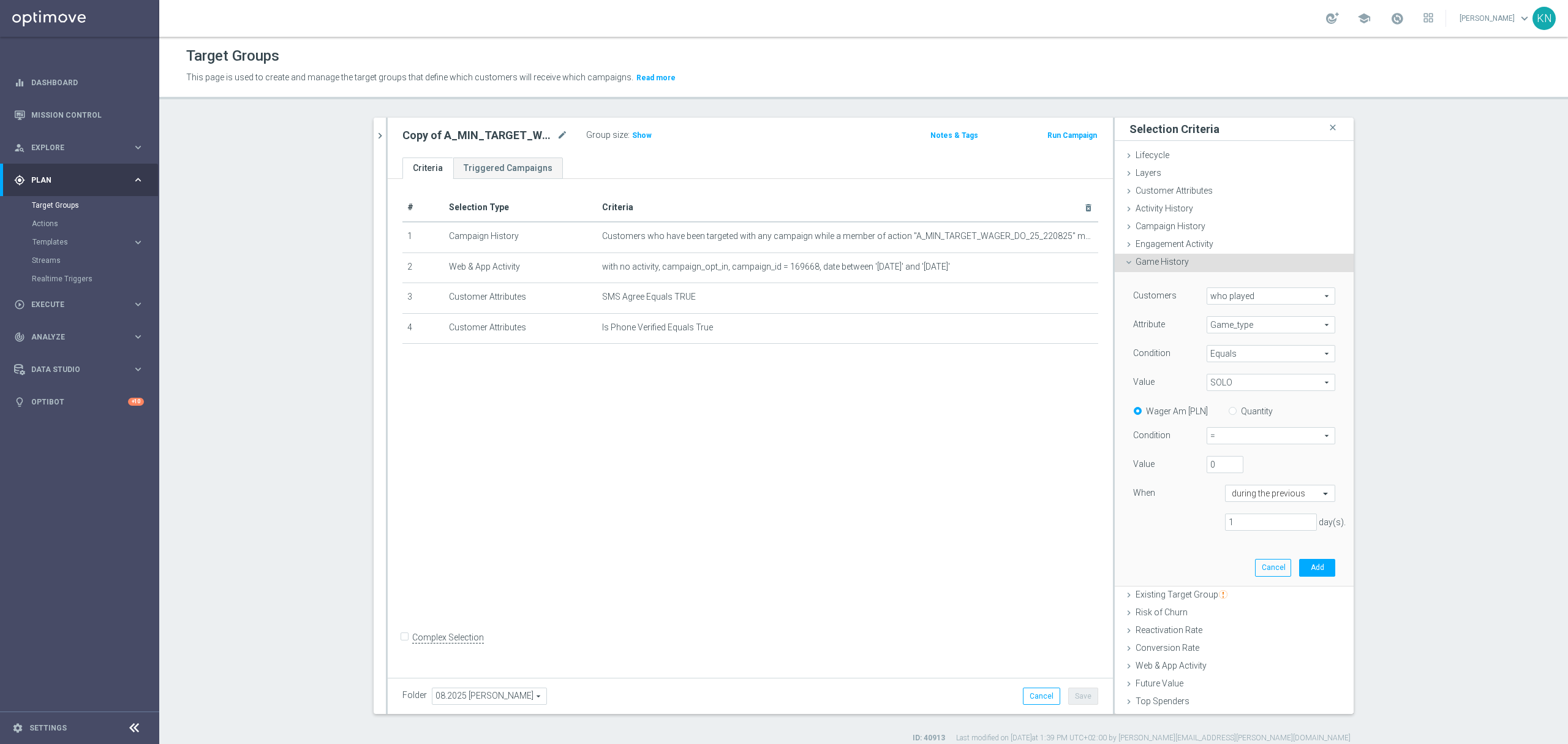
click at [1242, 431] on span "=" at bounding box center [1270, 436] width 127 height 16
click at [1247, 353] on span "Equals" at bounding box center [1270, 353] width 127 height 16
click at [1140, 535] on div "Customers who played who played arrow_drop_down search Attribute Game_type Game…" at bounding box center [1234, 414] width 202 height 253
click at [1278, 325] on span "Game_type" at bounding box center [1270, 325] width 127 height 16
click at [1162, 529] on div "1 day(s)." at bounding box center [1234, 522] width 221 height 18
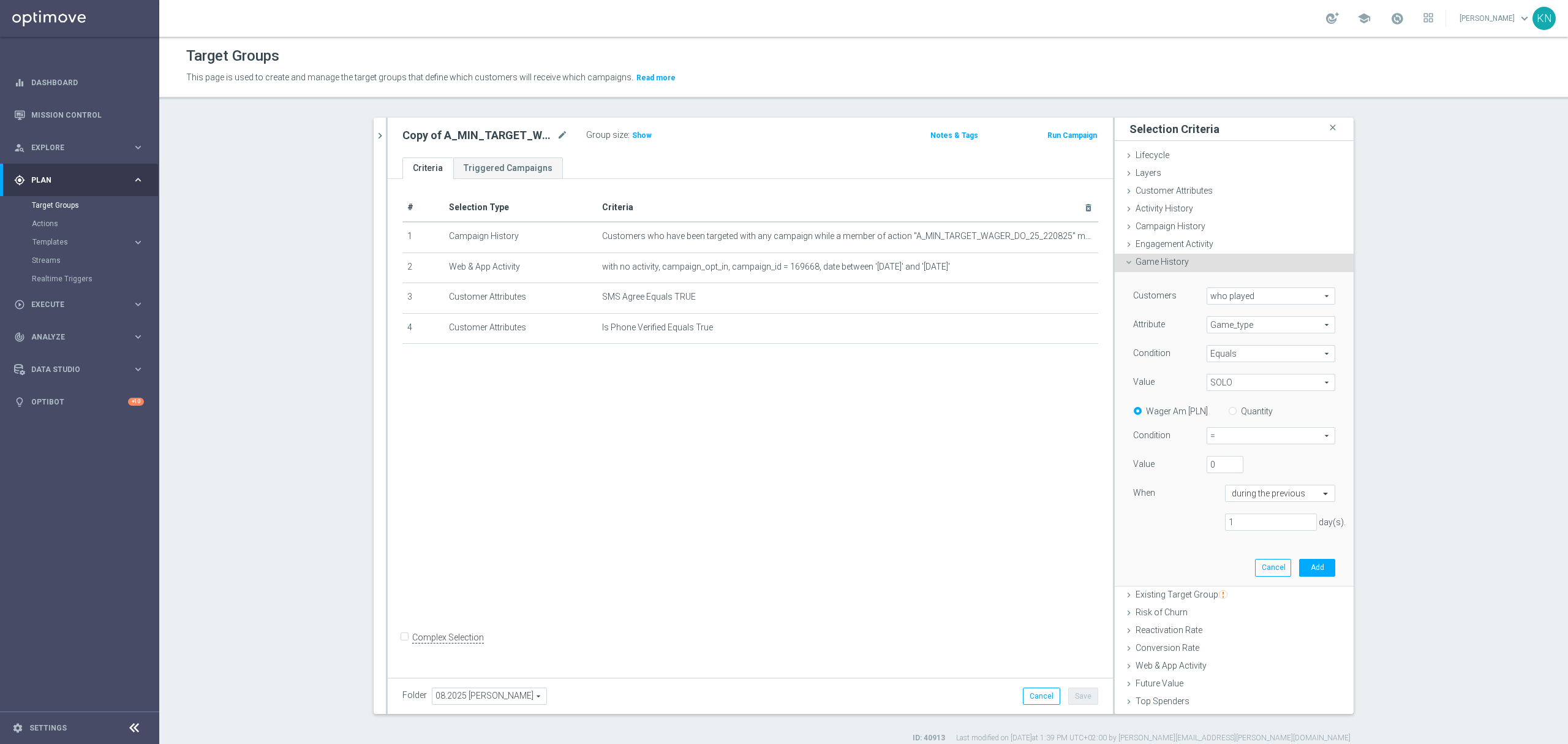
click at [1247, 290] on span "who played" at bounding box center [1270, 296] width 127 height 16
click at [1246, 329] on span "who did not play" at bounding box center [1270, 329] width 115 height 10
type input "who did not play"
click at [1250, 324] on span "Game_type" at bounding box center [1270, 325] width 127 height 16
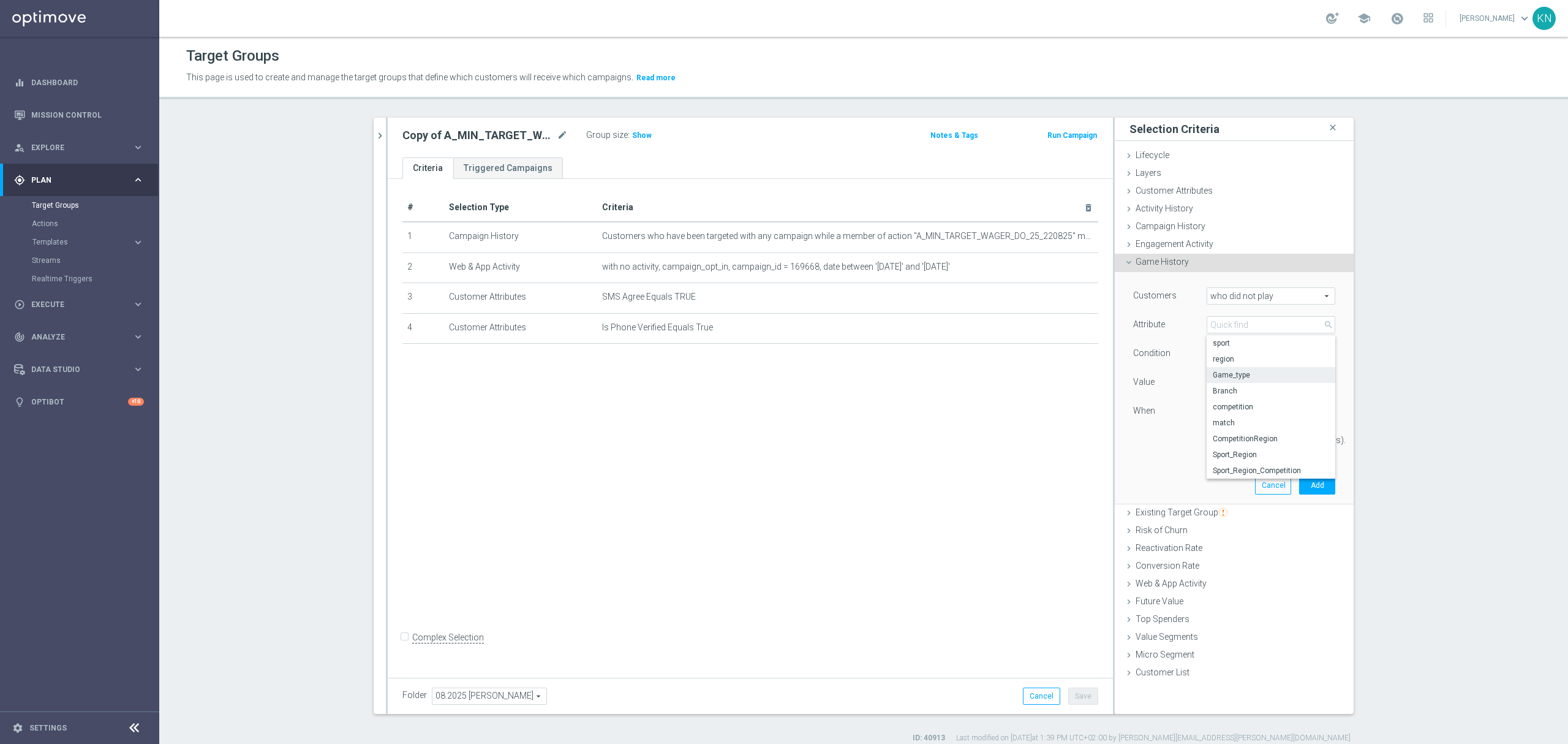
drag, startPoint x: 1240, startPoint y: 419, endPoint x: 1254, endPoint y: 370, distance: 51.0
click at [1240, 420] on span "match" at bounding box center [1271, 422] width 117 height 10
type input "match"
type input "Select"
click at [1260, 356] on span "Equals" at bounding box center [1270, 353] width 127 height 16
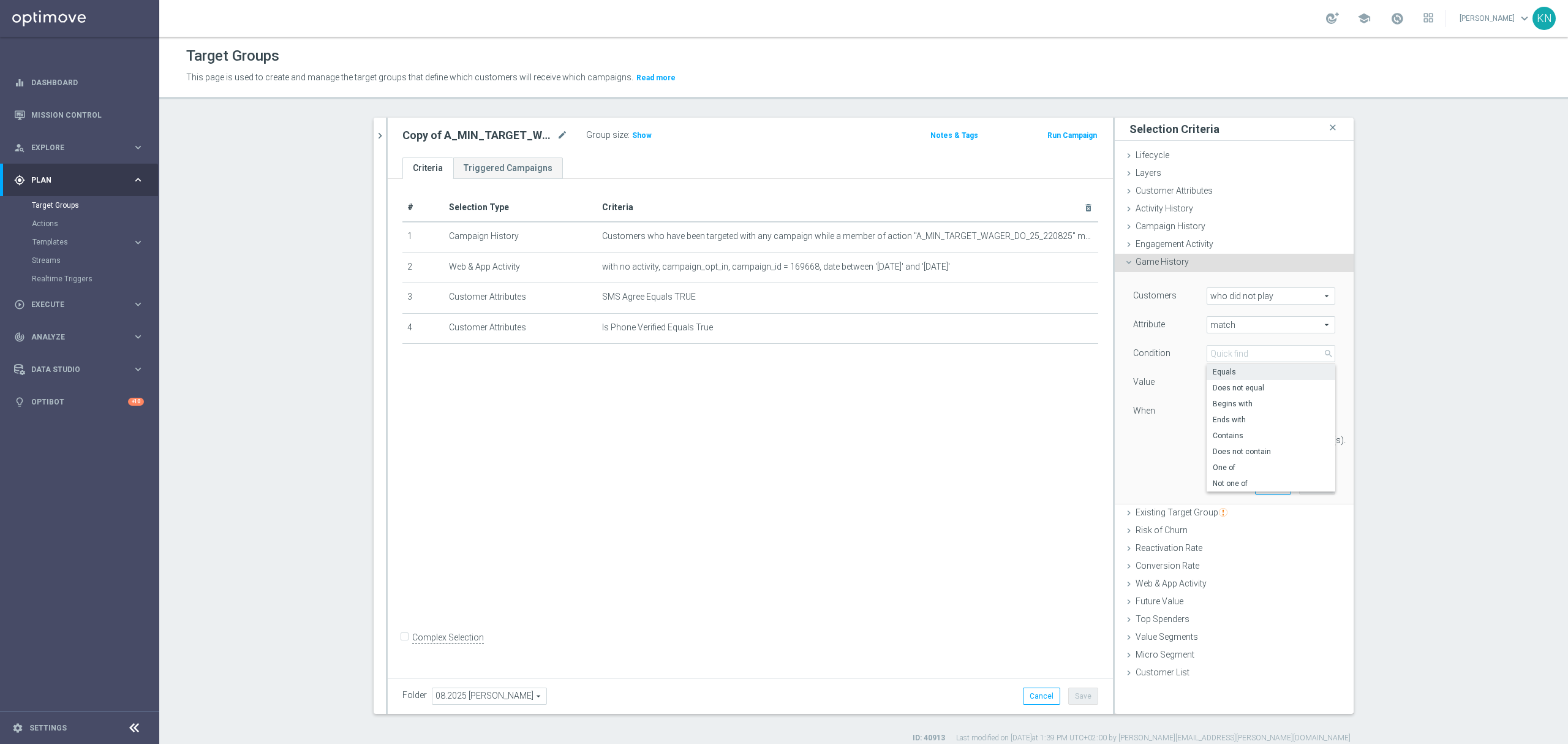
click at [1171, 409] on div "When" at bounding box center [1169, 412] width 92 height 19
click at [1221, 384] on span "SOLO" at bounding box center [1270, 382] width 127 height 16
click at [1183, 380] on div "Value" at bounding box center [1161, 384] width 74 height 19
click at [1246, 347] on span "Equals" at bounding box center [1270, 353] width 127 height 16
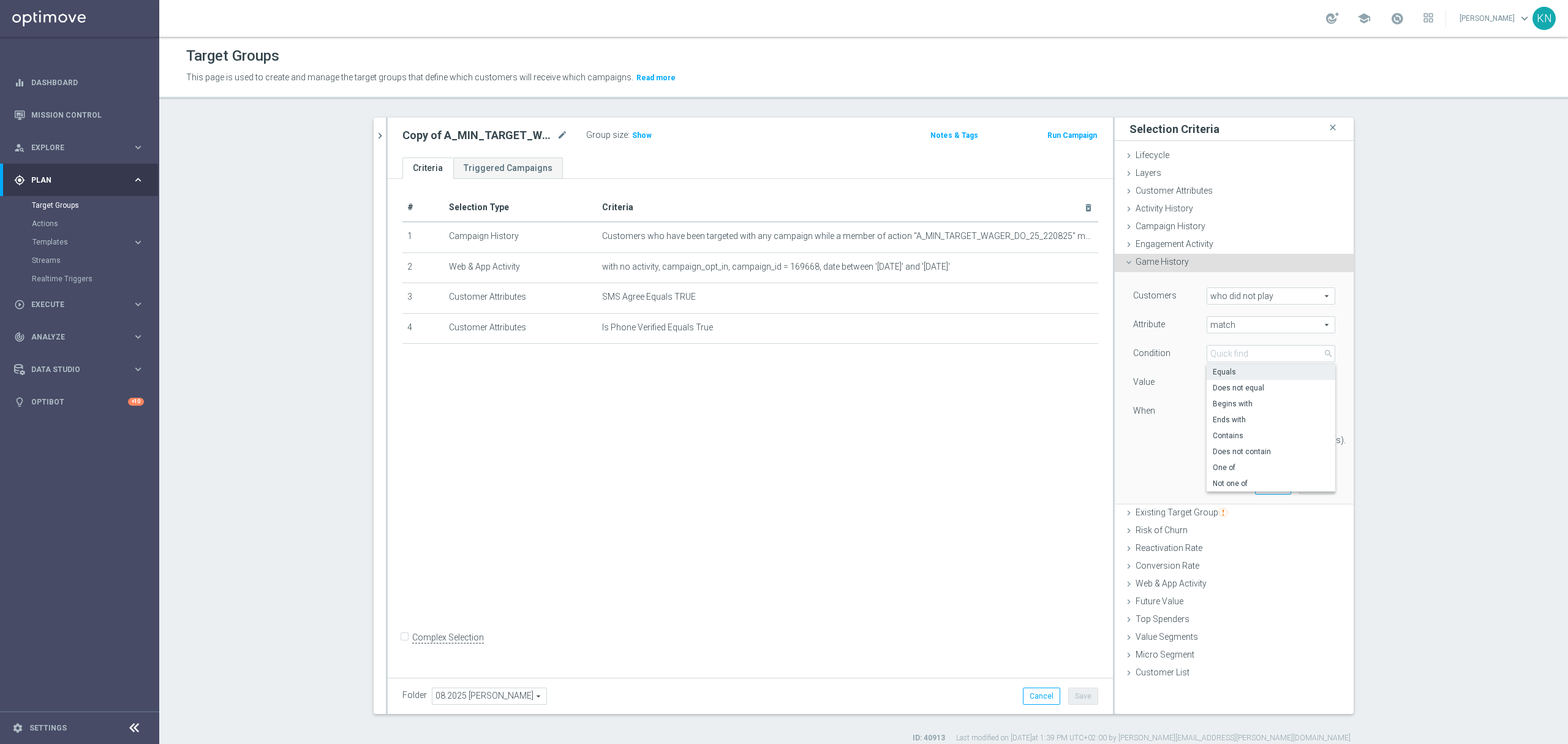
click at [1243, 333] on div "match match arrow_drop_down search" at bounding box center [1271, 325] width 129 height 18
click at [1242, 433] on label "CompetitionRegion" at bounding box center [1271, 439] width 129 height 16
click at [1262, 356] on span "Equals" at bounding box center [1270, 353] width 127 height 16
click at [1153, 408] on div "When" at bounding box center [1169, 412] width 92 height 19
click at [1233, 384] on span "SOLO" at bounding box center [1270, 382] width 127 height 16
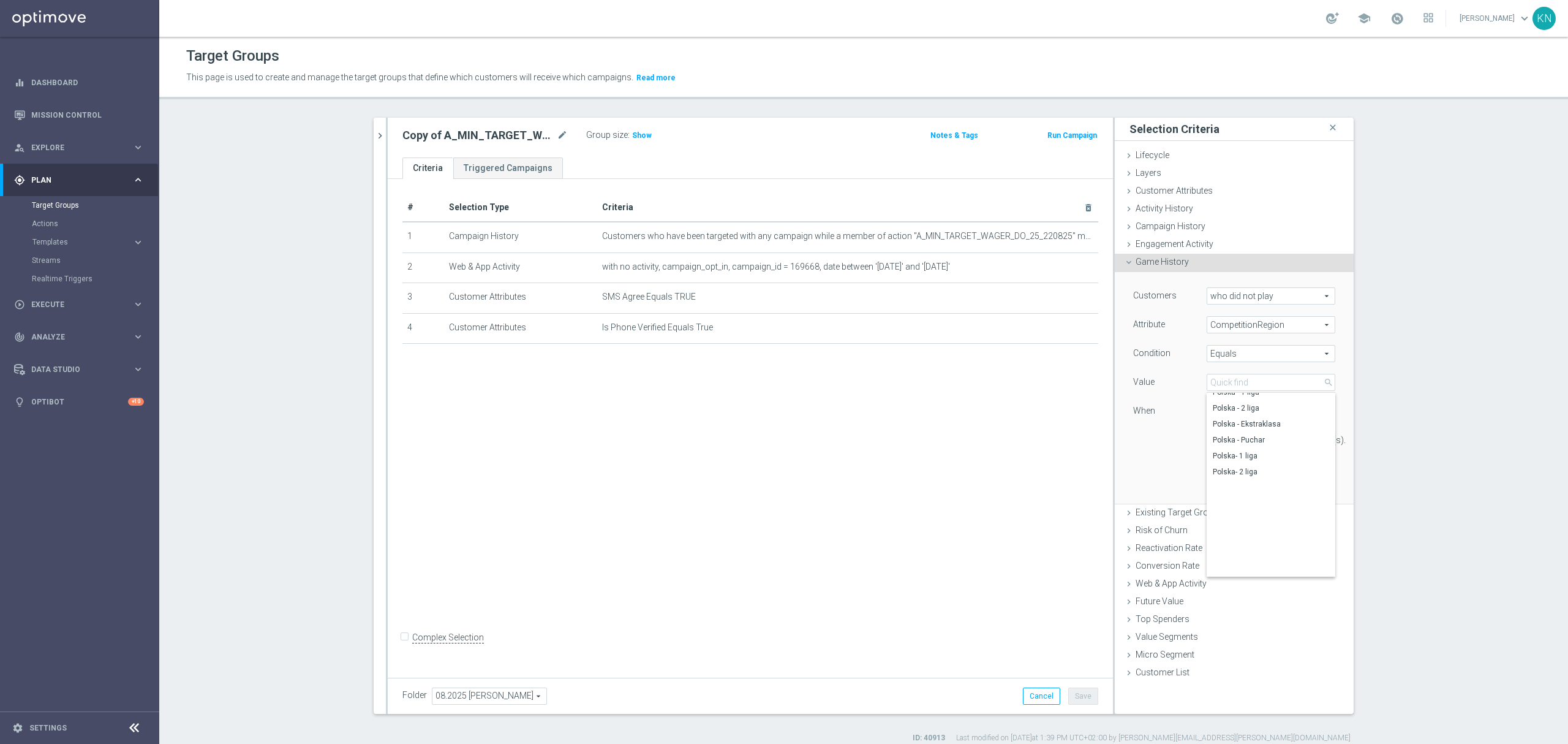
scroll to position [273, 0]
click at [1262, 317] on span "CompetitionRegion" at bounding box center [1270, 325] width 127 height 16
click at [1244, 412] on span "competition" at bounding box center [1271, 407] width 117 height 10
click at [1254, 381] on span "SOLO" at bounding box center [1270, 382] width 127 height 16
click at [1270, 329] on span "competition" at bounding box center [1270, 325] width 127 height 16
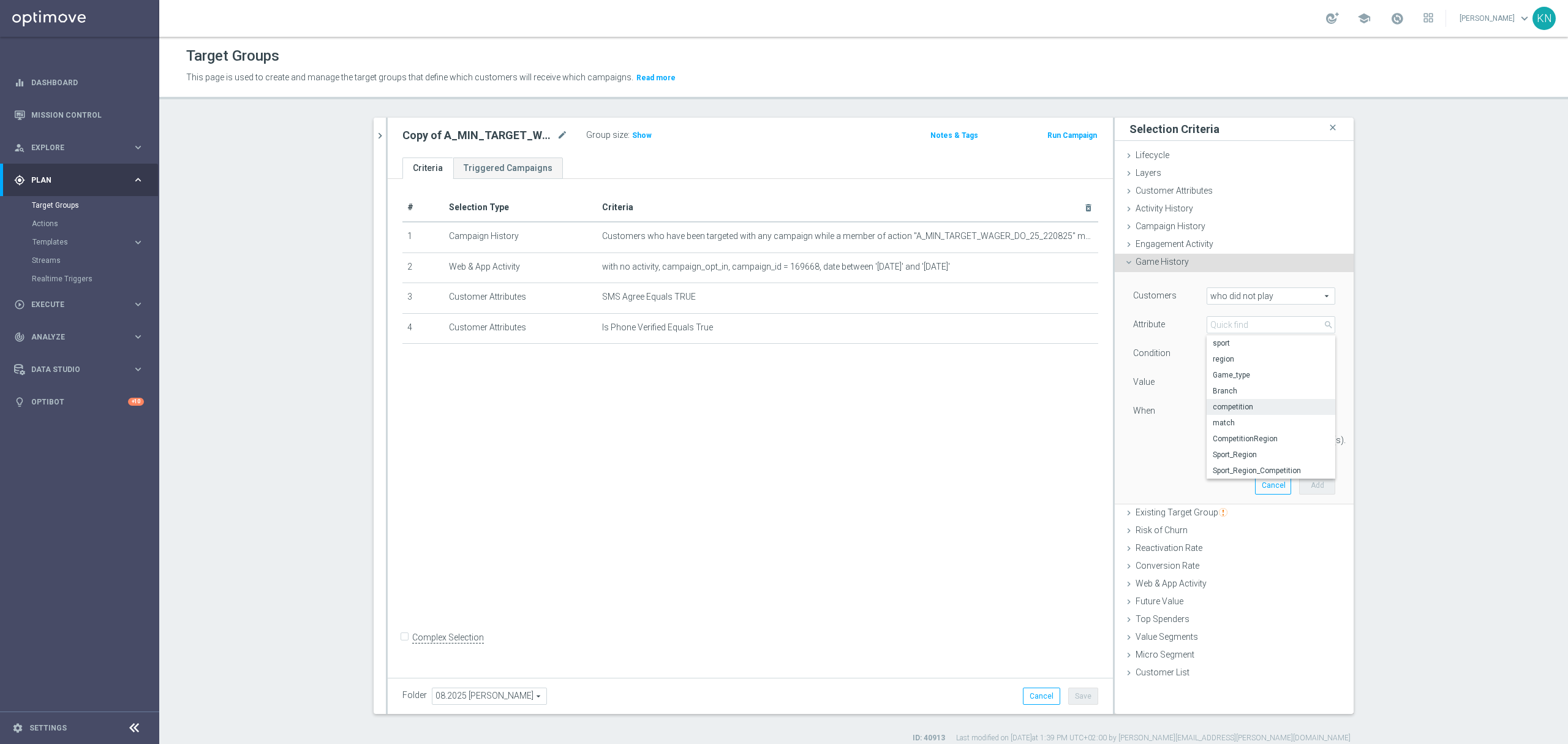
click at [1242, 394] on span "Branch" at bounding box center [1271, 391] width 117 height 10
click at [1264, 376] on span "SOLO" at bounding box center [1270, 382] width 127 height 16
click at [1143, 469] on div "Customers who did not play who did not play arrow_drop_down search Attribute Br…" at bounding box center [1234, 387] width 221 height 231
click at [1251, 322] on span "Branch" at bounding box center [1270, 325] width 127 height 16
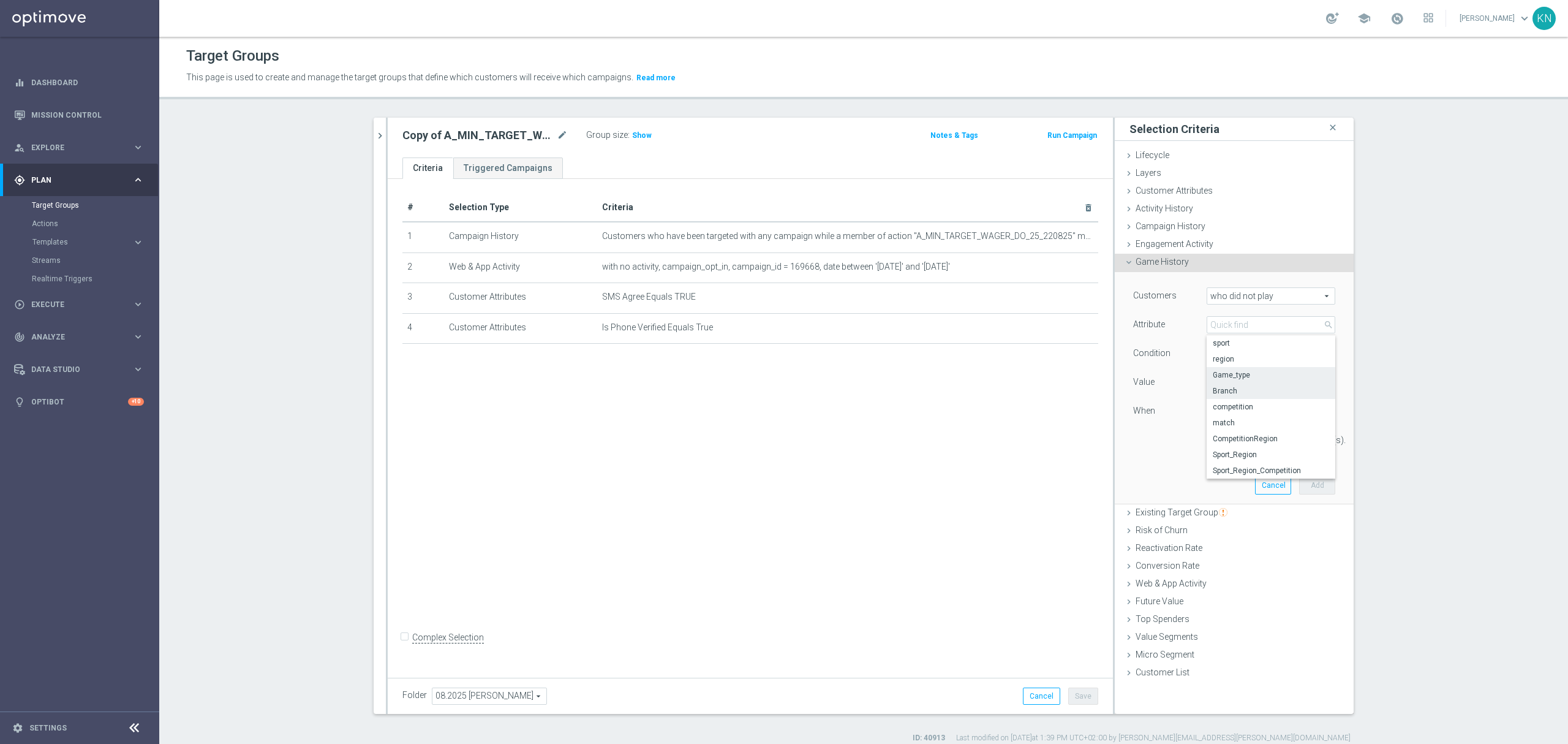
click at [1238, 375] on span "Game_type" at bounding box center [1271, 374] width 117 height 10
type input "Game_type"
click at [1268, 349] on span "Equals" at bounding box center [1270, 353] width 127 height 16
drag, startPoint x: 1165, startPoint y: 469, endPoint x: 1225, endPoint y: 430, distance: 71.6
click at [1165, 470] on div "Customers who did not play who did not play arrow_drop_down search Attribute Ga…" at bounding box center [1234, 387] width 221 height 231
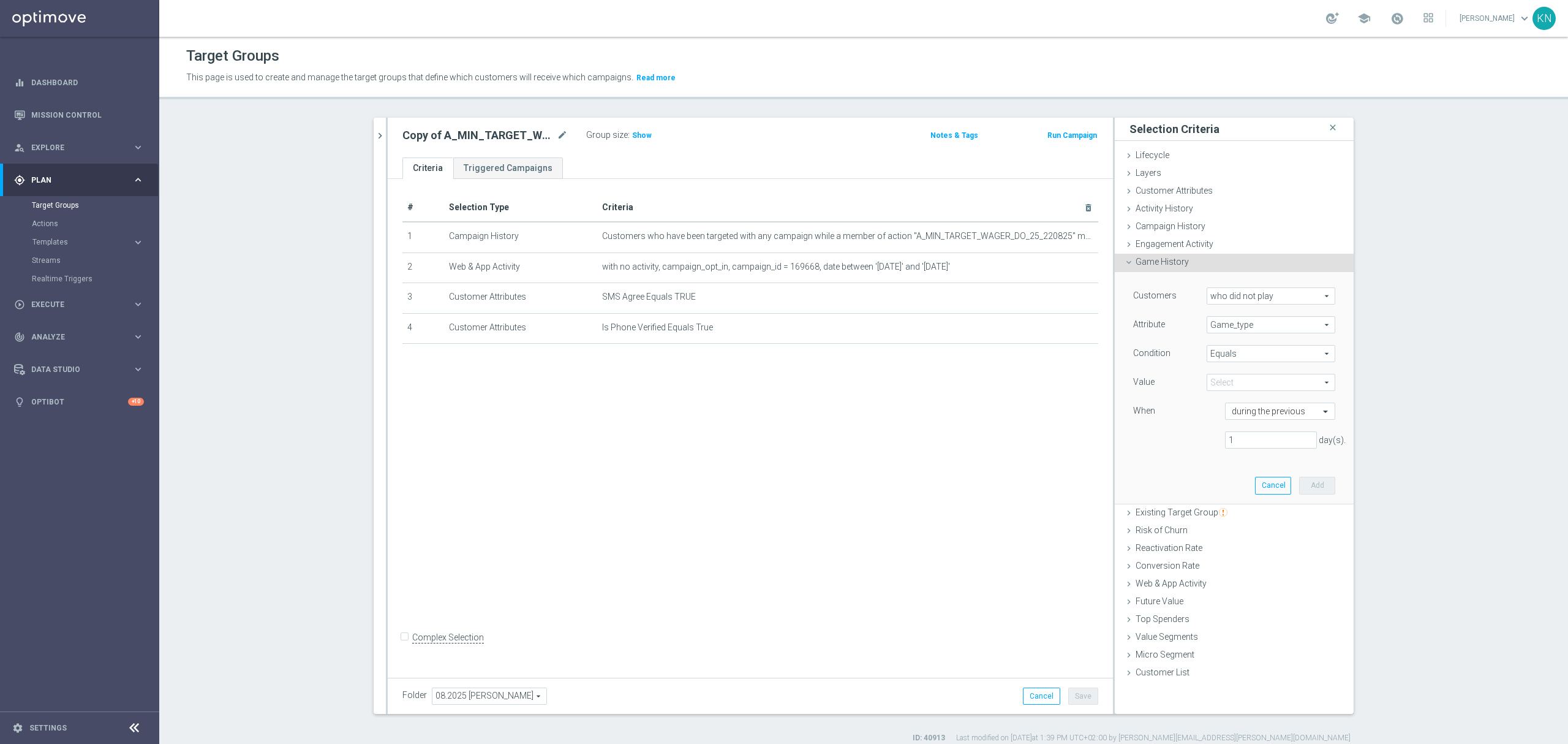
click at [1268, 387] on span "SOLO" at bounding box center [1270, 382] width 127 height 16
click at [1178, 244] on span "Engagement Activity" at bounding box center [1175, 244] width 78 height 10
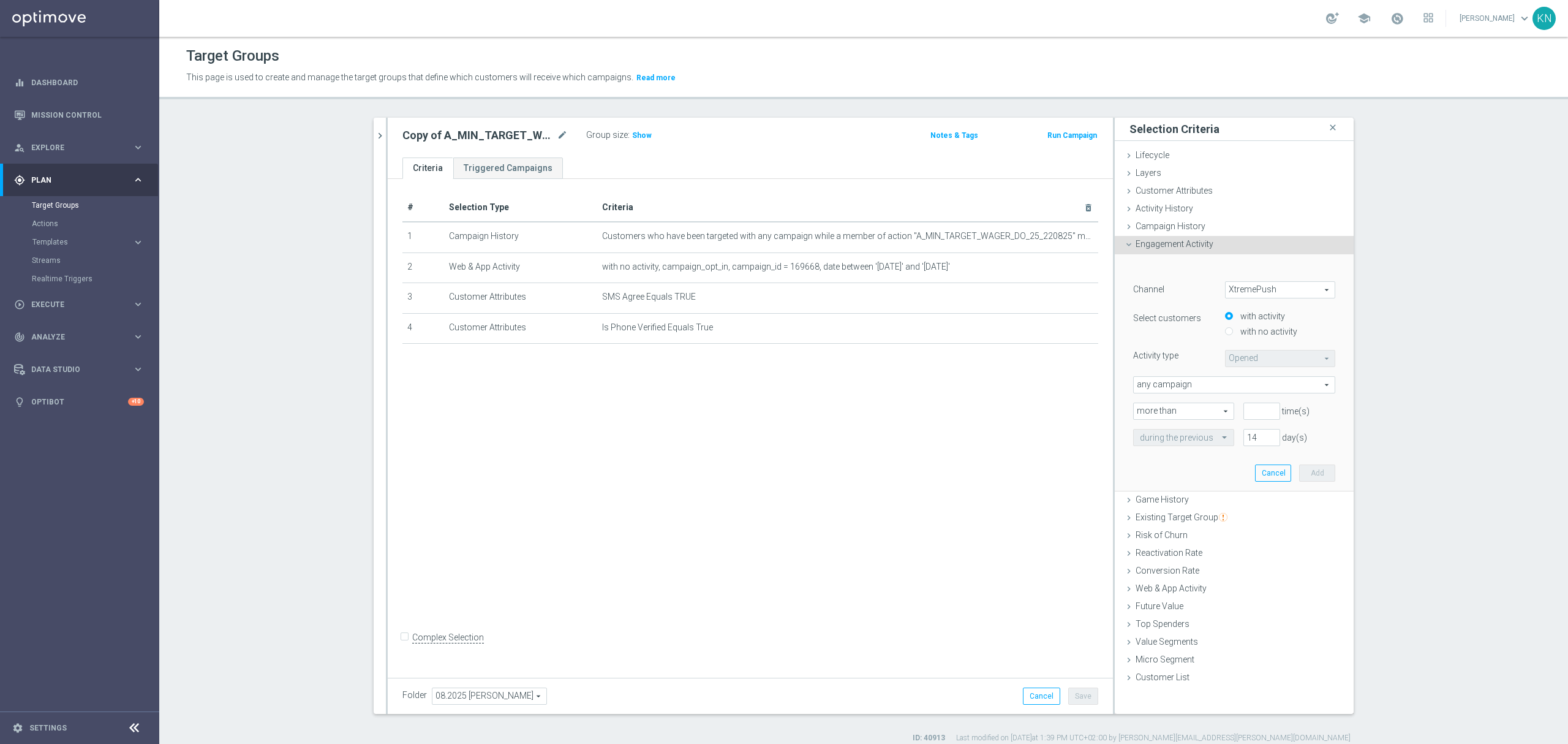
click at [1279, 293] on span "XtremePush" at bounding box center [1280, 290] width 109 height 16
click at [1170, 211] on span "Activity History" at bounding box center [1165, 208] width 58 height 10
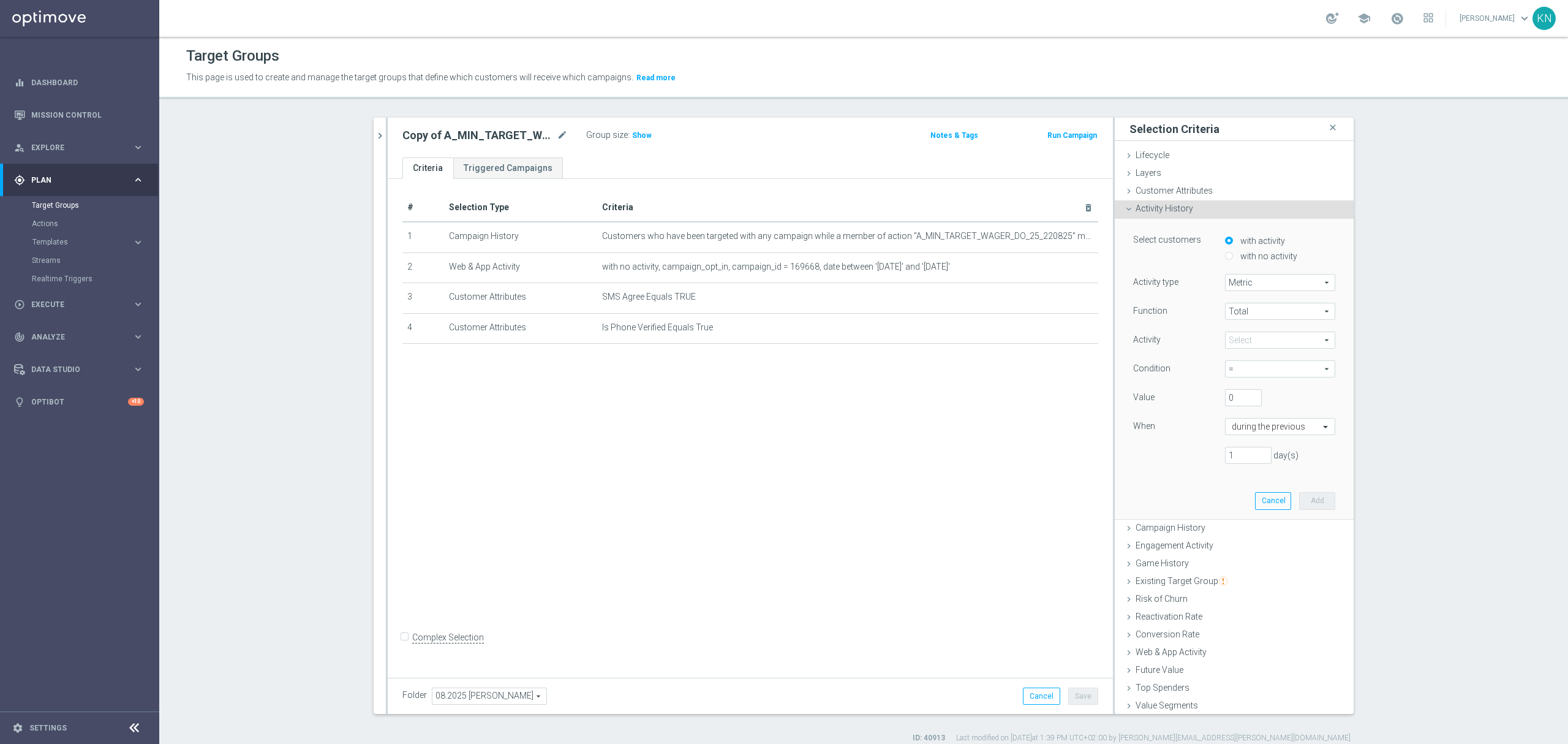
click at [1261, 280] on span "Metric" at bounding box center [1280, 282] width 109 height 16
click at [1282, 283] on span "Metric" at bounding box center [1280, 282] width 109 height 16
click at [1256, 297] on span "Metric" at bounding box center [1280, 300] width 96 height 10
click at [1246, 341] on span at bounding box center [1280, 340] width 109 height 16
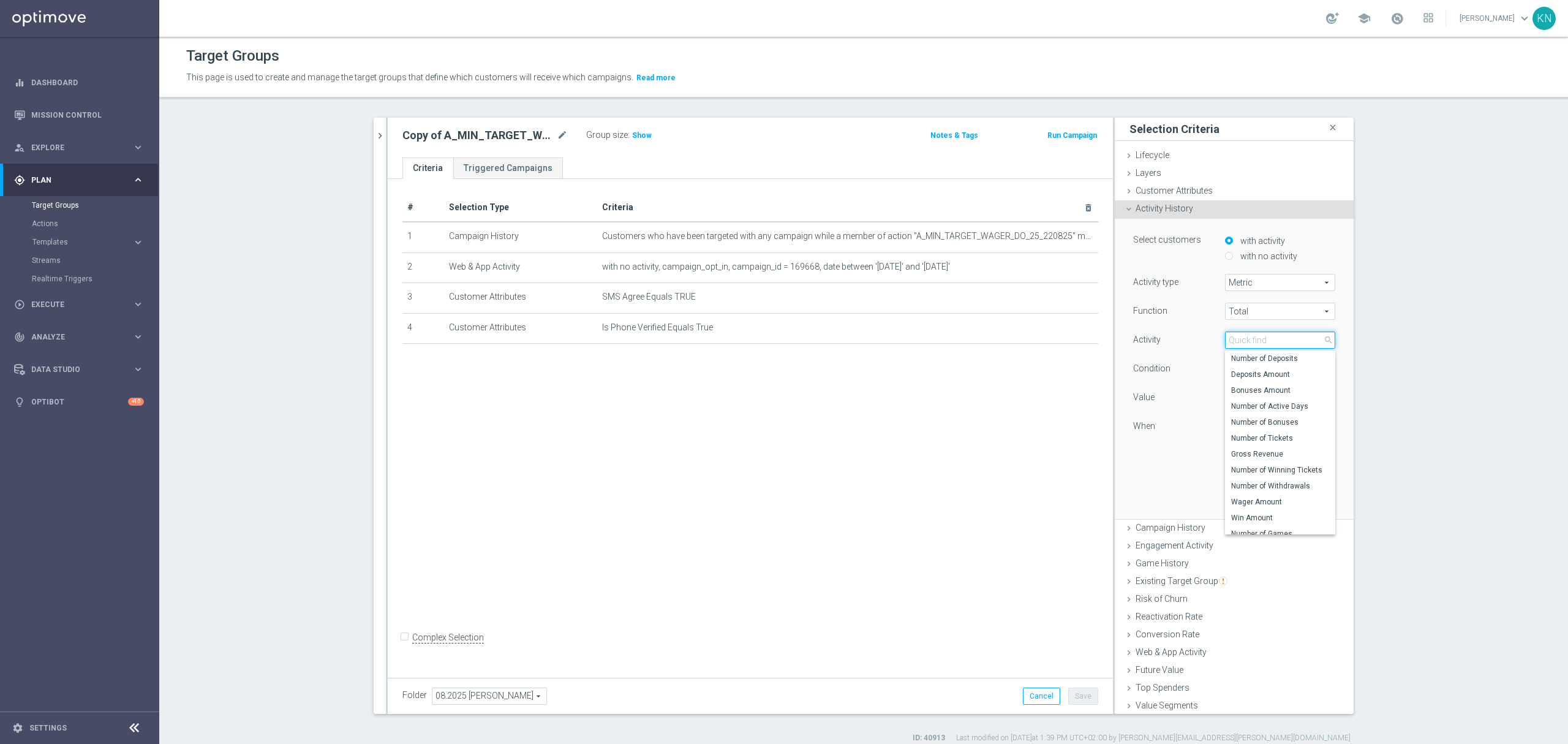
click at [1257, 344] on input "search" at bounding box center [1281, 340] width 110 height 18
type input "b"
type input "c"
type input "p"
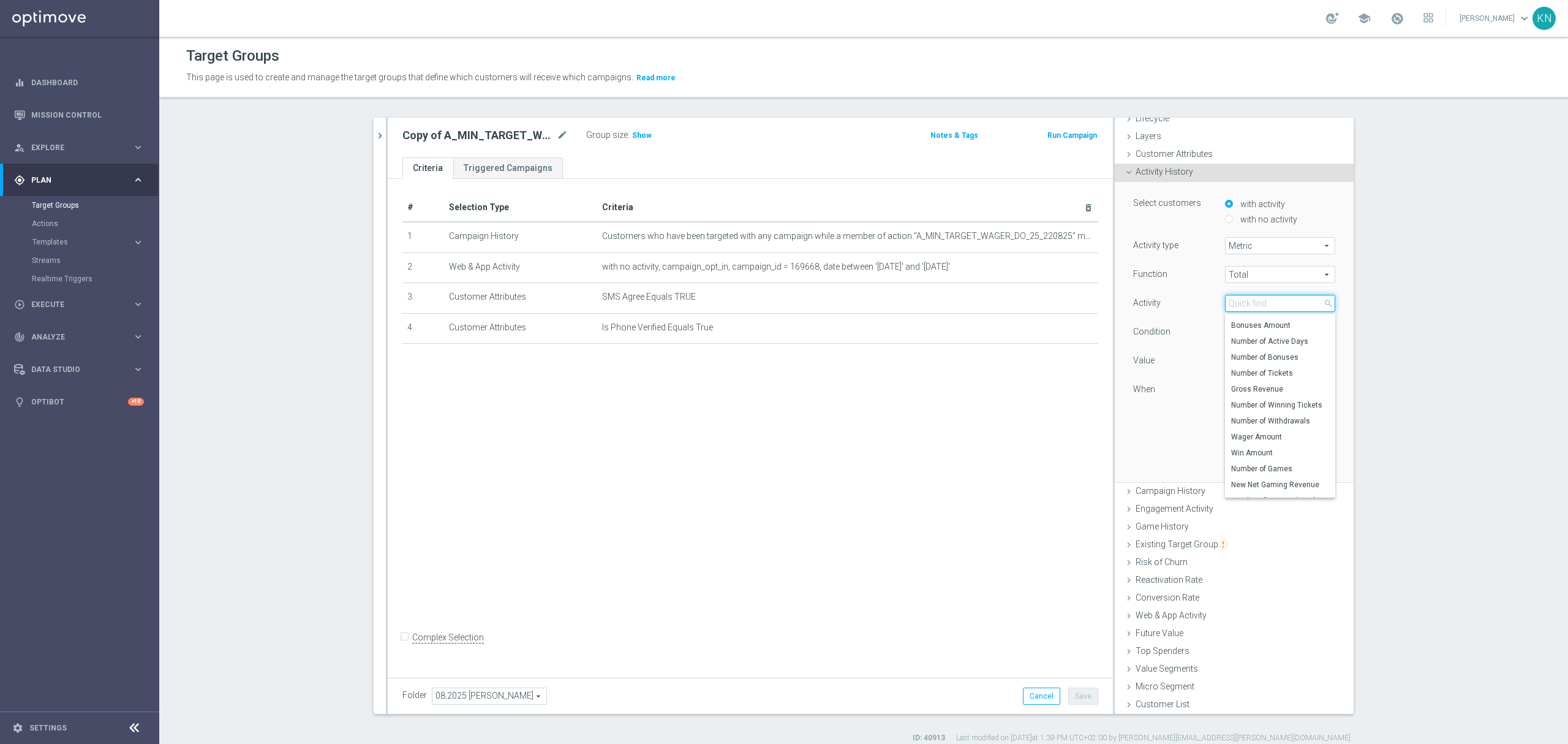
scroll to position [0, 0]
click at [1285, 407] on label "Number of Tickets" at bounding box center [1281, 401] width 110 height 16
type input "Number of Tickets"
click at [1238, 334] on span "=" at bounding box center [1280, 332] width 109 height 16
click at [1132, 439] on div "Select customers with activity with no activity Activity type Metric Metric arr…" at bounding box center [1234, 332] width 221 height 300
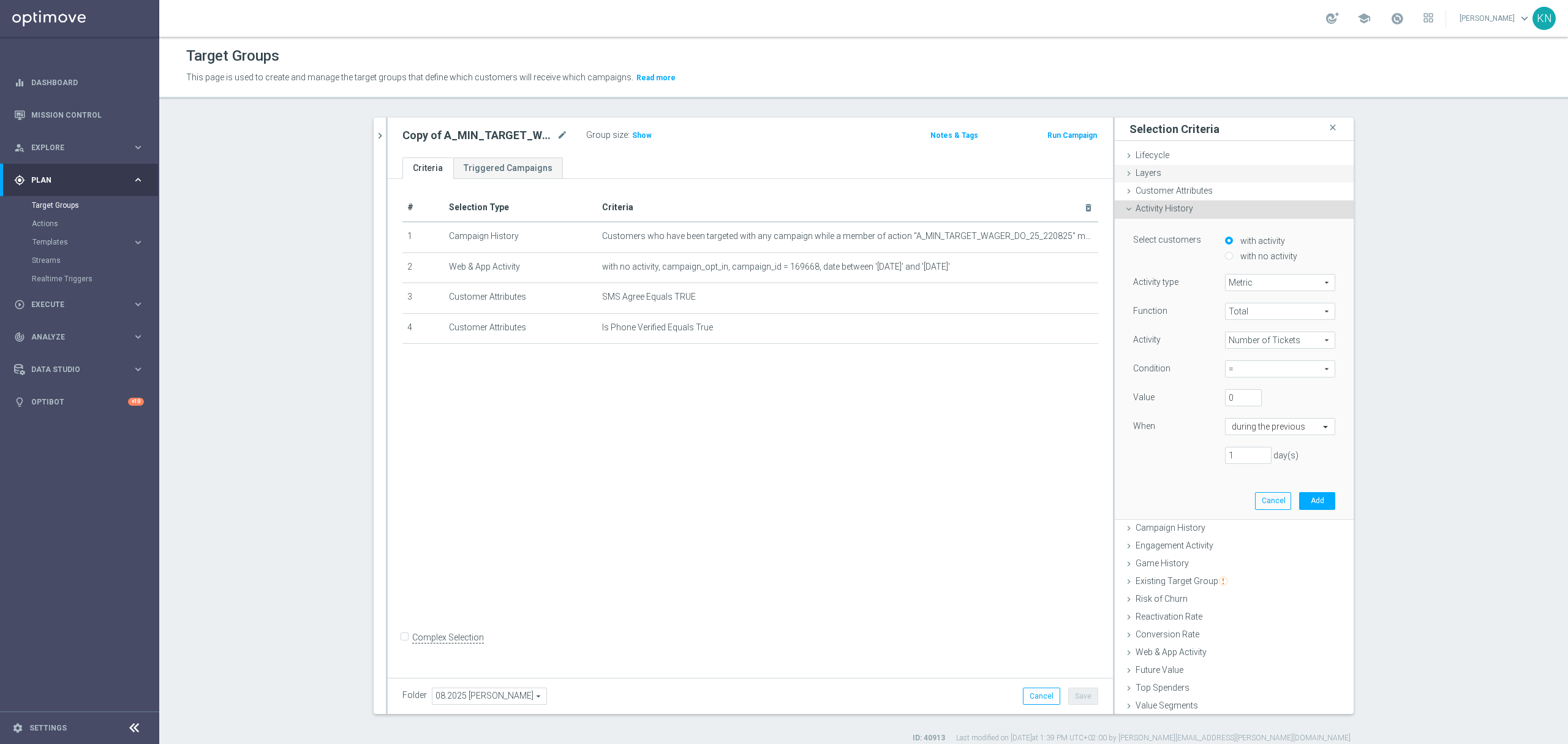
click at [1150, 165] on div "Layers done" at bounding box center [1234, 174] width 239 height 18
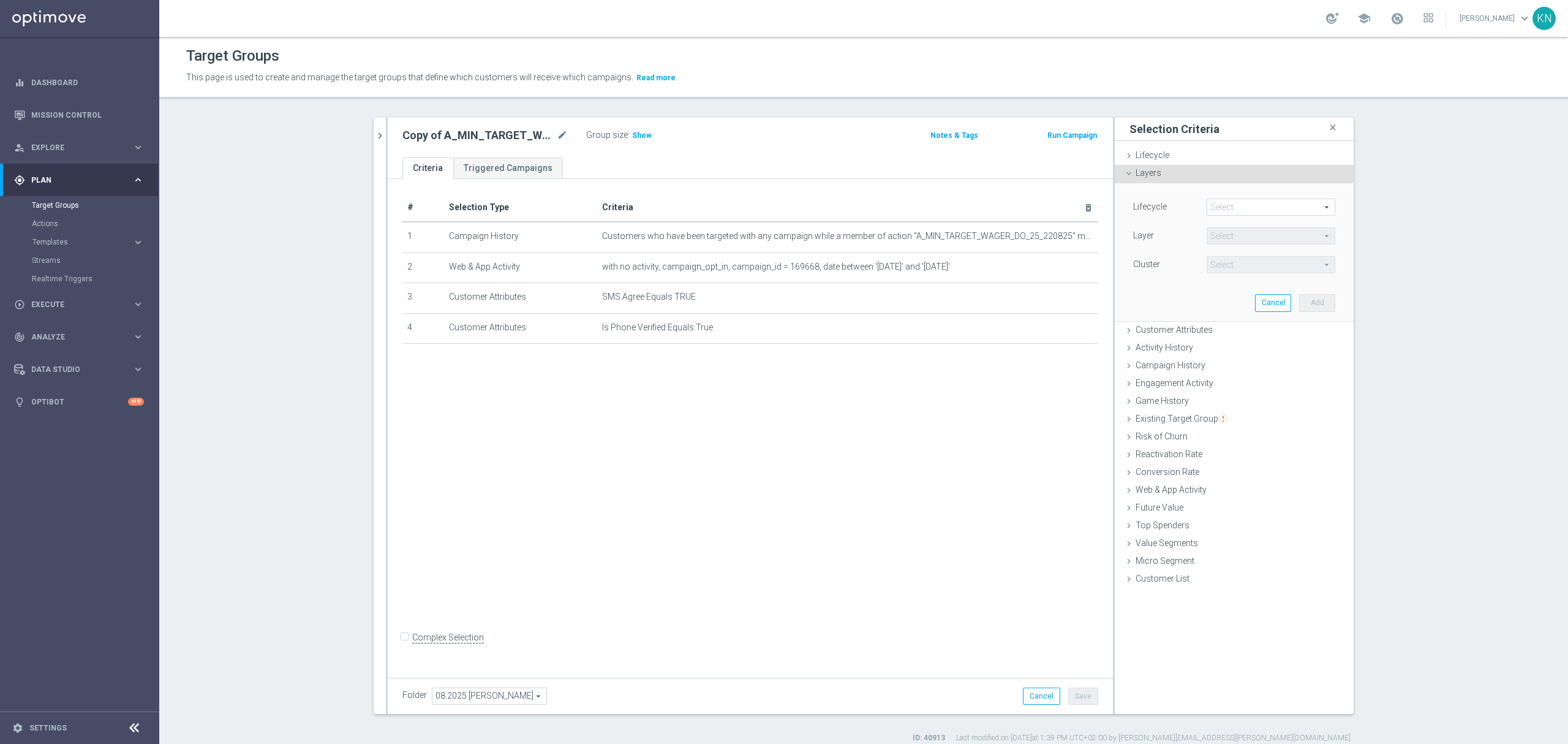
click at [1262, 215] on span at bounding box center [1270, 207] width 127 height 16
click at [1159, 296] on div "Lifecycle Select arrow_drop_down search Non Depositor New Store New Online Acti…" at bounding box center [1234, 252] width 221 height 138
click at [1247, 212] on span at bounding box center [1270, 207] width 127 height 16
click at [1247, 292] on span "Active Online" at bounding box center [1271, 288] width 117 height 10
type input "Active Online"
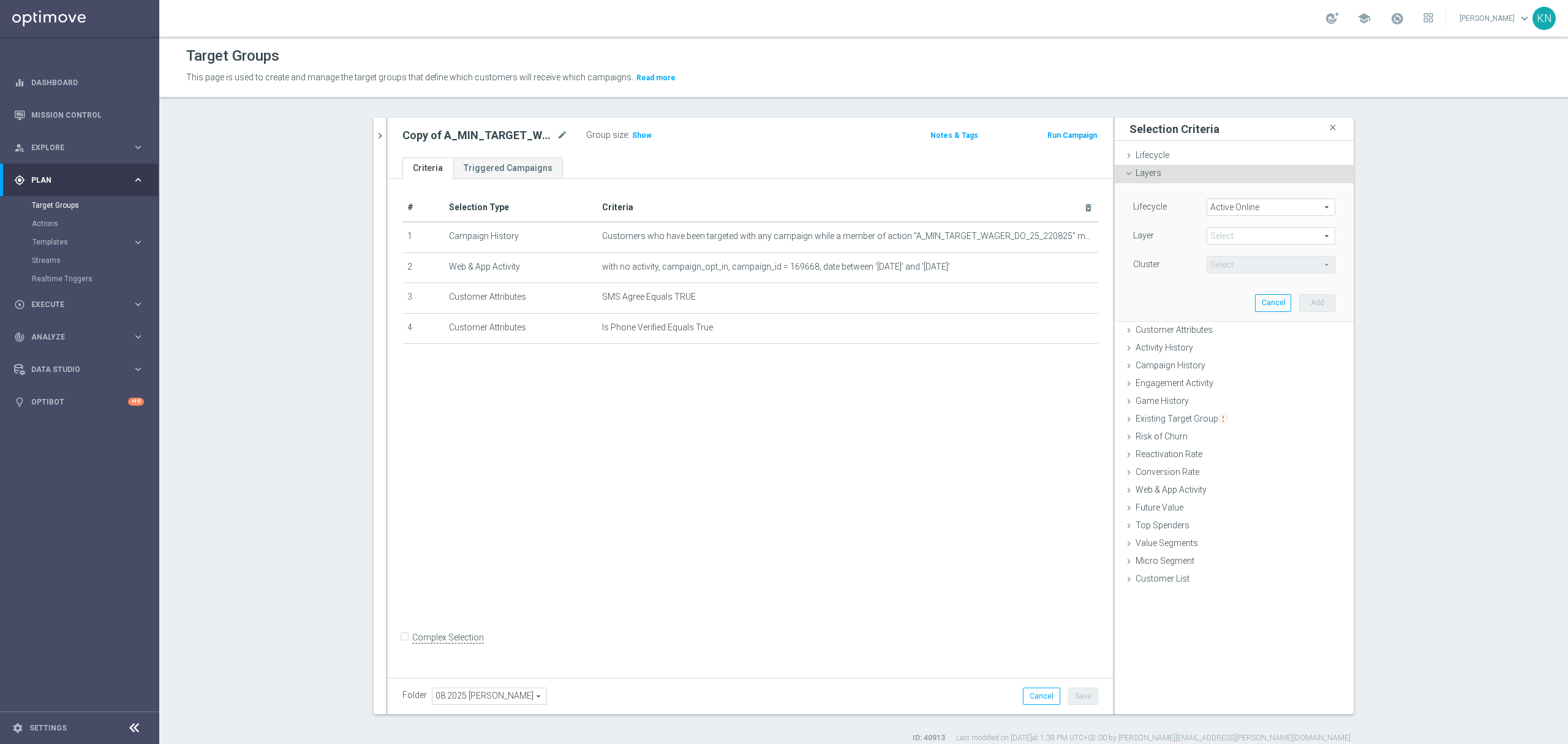
click at [1275, 228] on div "Select arrow_drop_down search" at bounding box center [1271, 236] width 129 height 18
drag, startPoint x: 1169, startPoint y: 294, endPoint x: 1176, endPoint y: 214, distance: 80.3
click at [1168, 294] on div "Lifecycle Active Online Active Online arrow_drop_down search Layer Select arrow…" at bounding box center [1234, 252] width 221 height 138
click at [1169, 160] on div "Lifecycle done" at bounding box center [1234, 156] width 239 height 18
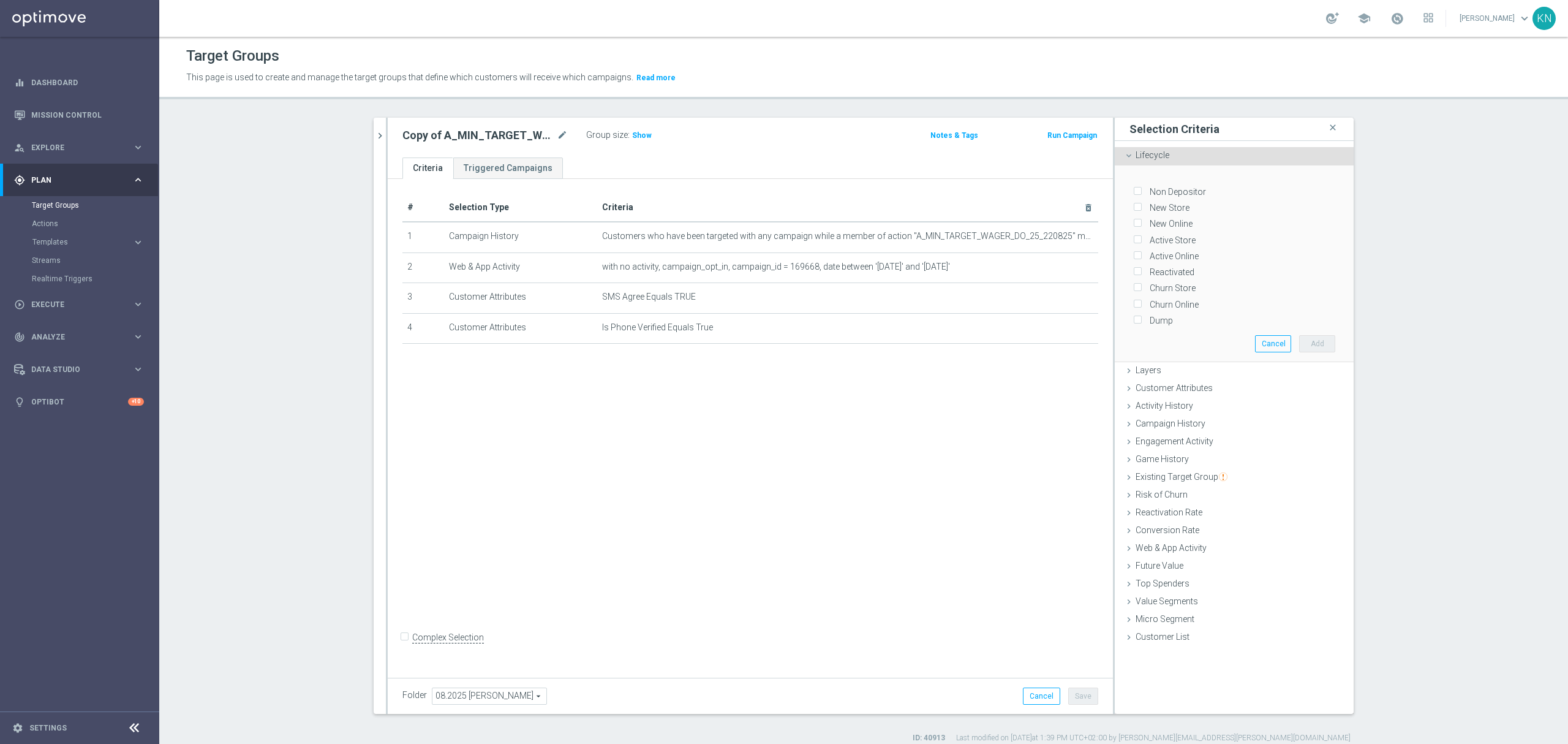
scroll to position [11, 0]
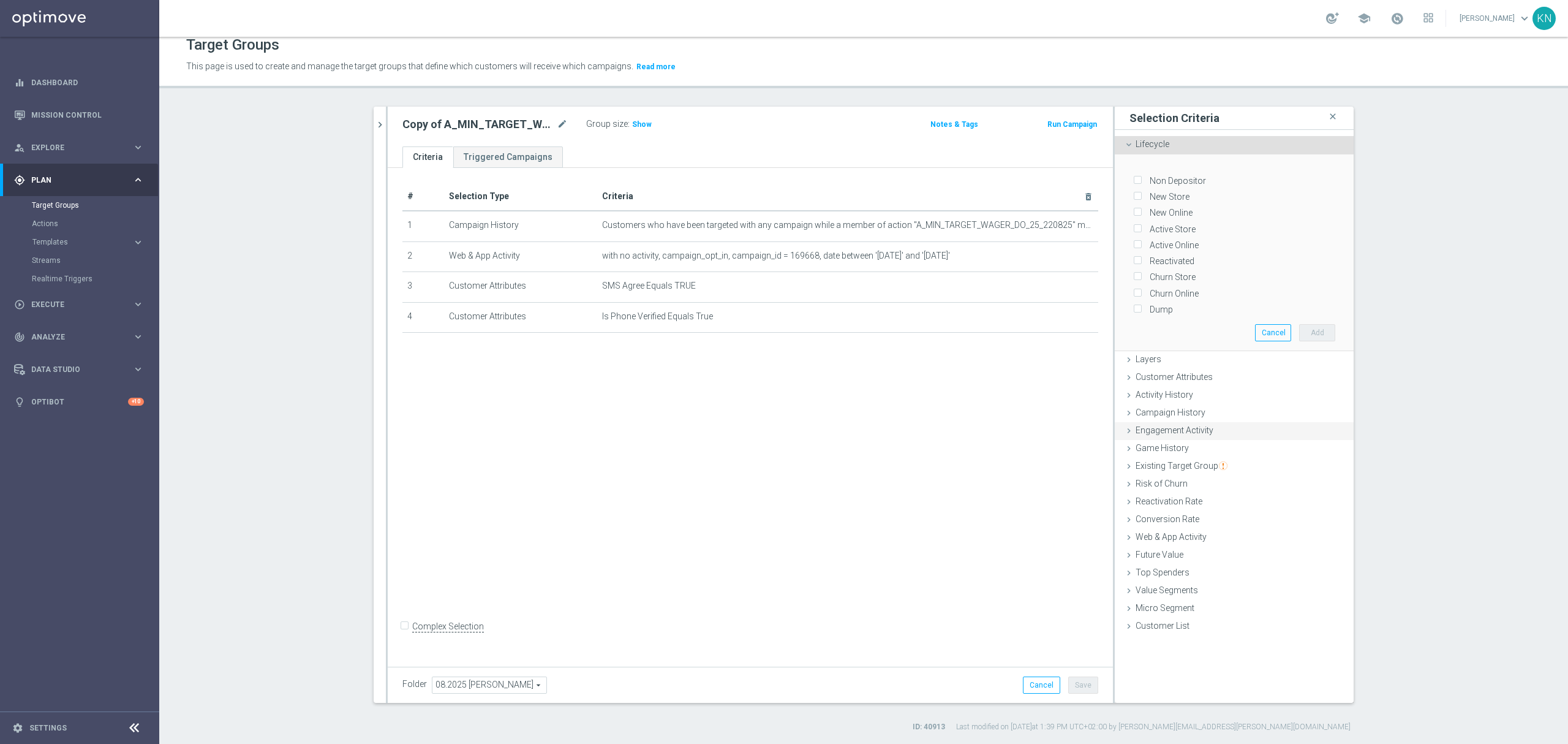
click at [1154, 428] on span "Engagement Activity" at bounding box center [1175, 429] width 78 height 10
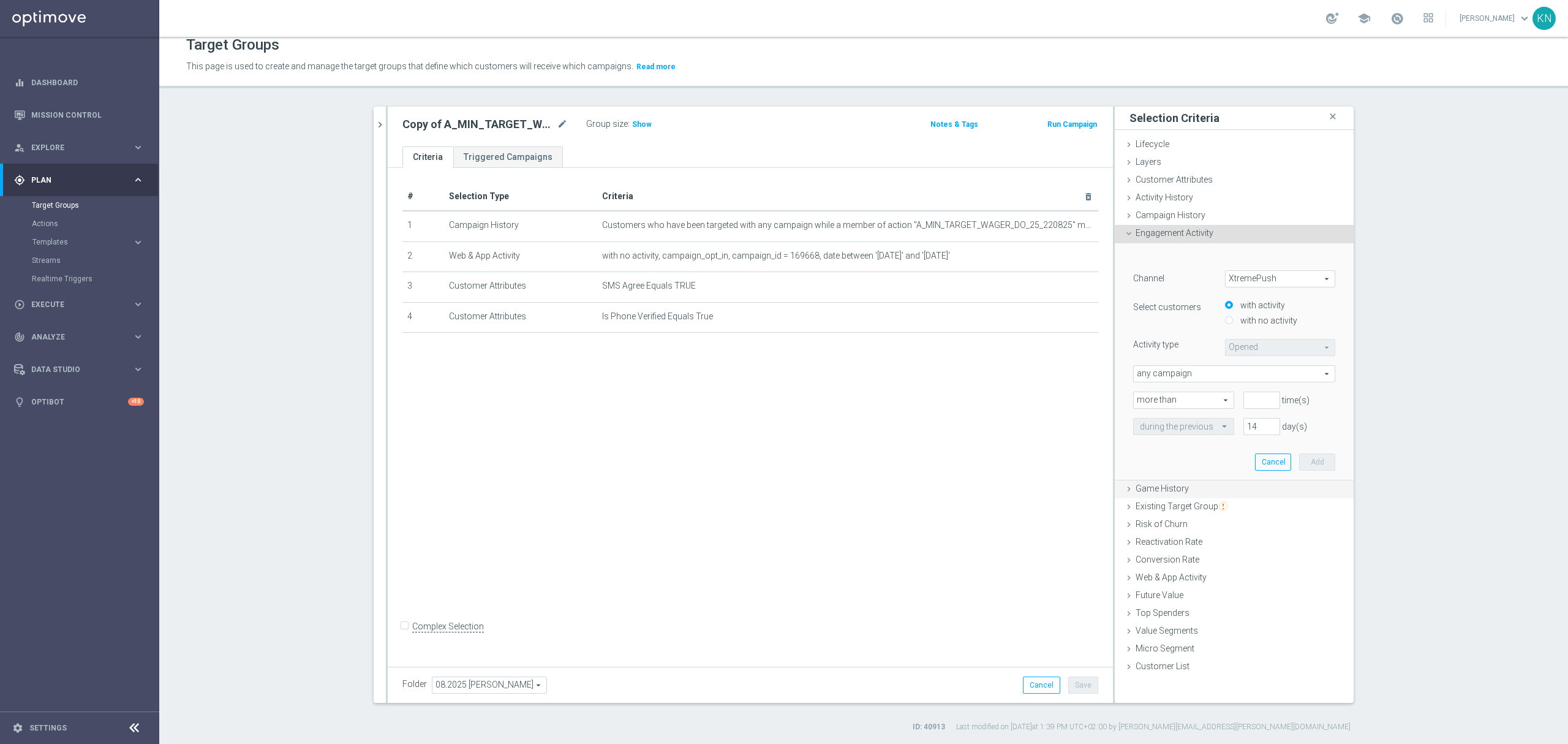
click at [1157, 492] on span "Game History" at bounding box center [1162, 488] width 53 height 10
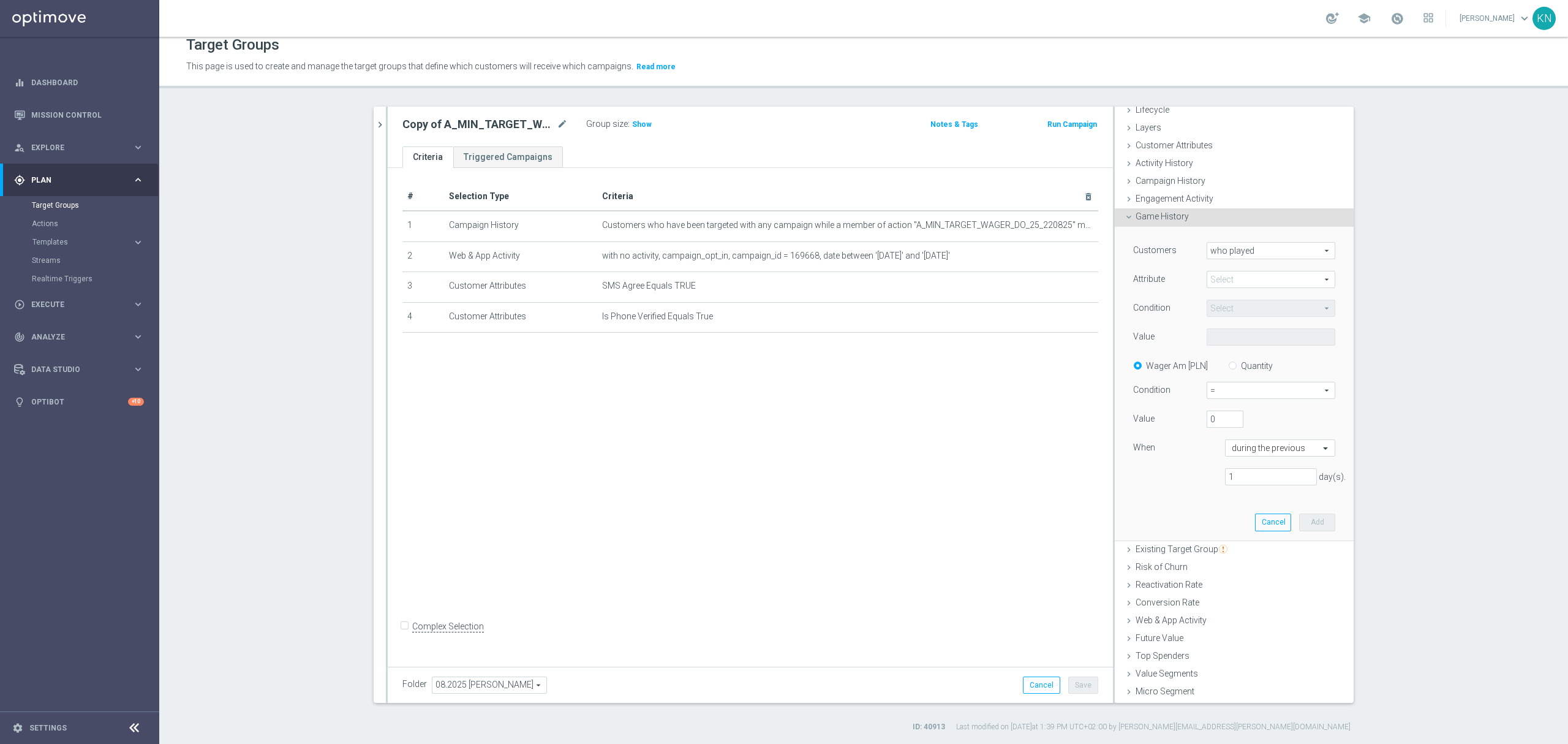
scroll to position [50, 0]
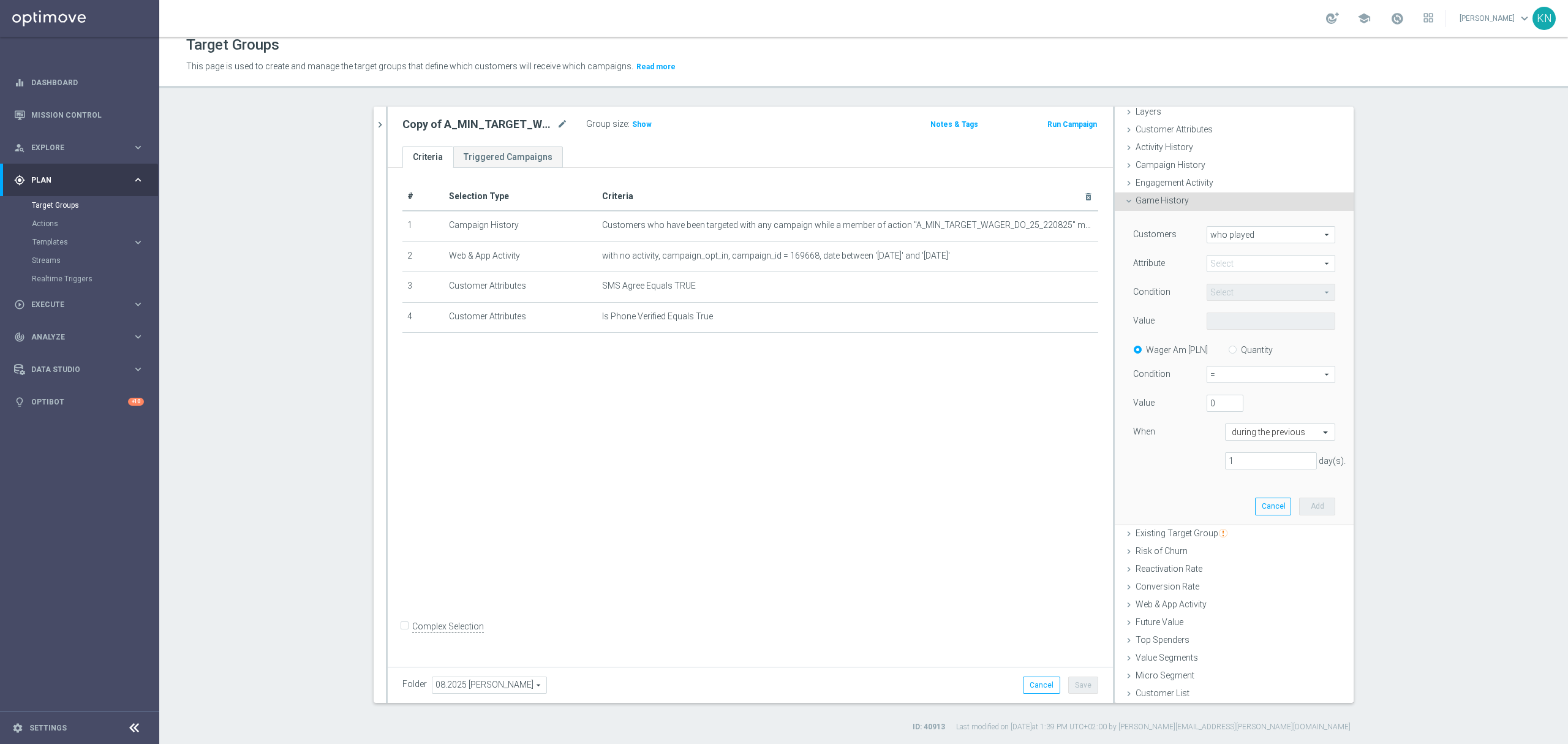
click at [1239, 266] on span at bounding box center [1270, 264] width 127 height 16
click at [1141, 492] on div "Customers who played who played arrow_drop_down search Attribute Select arrow_d…" at bounding box center [1234, 367] width 221 height 313
click at [1152, 540] on div "Existing Target Group done" at bounding box center [1234, 534] width 239 height 18
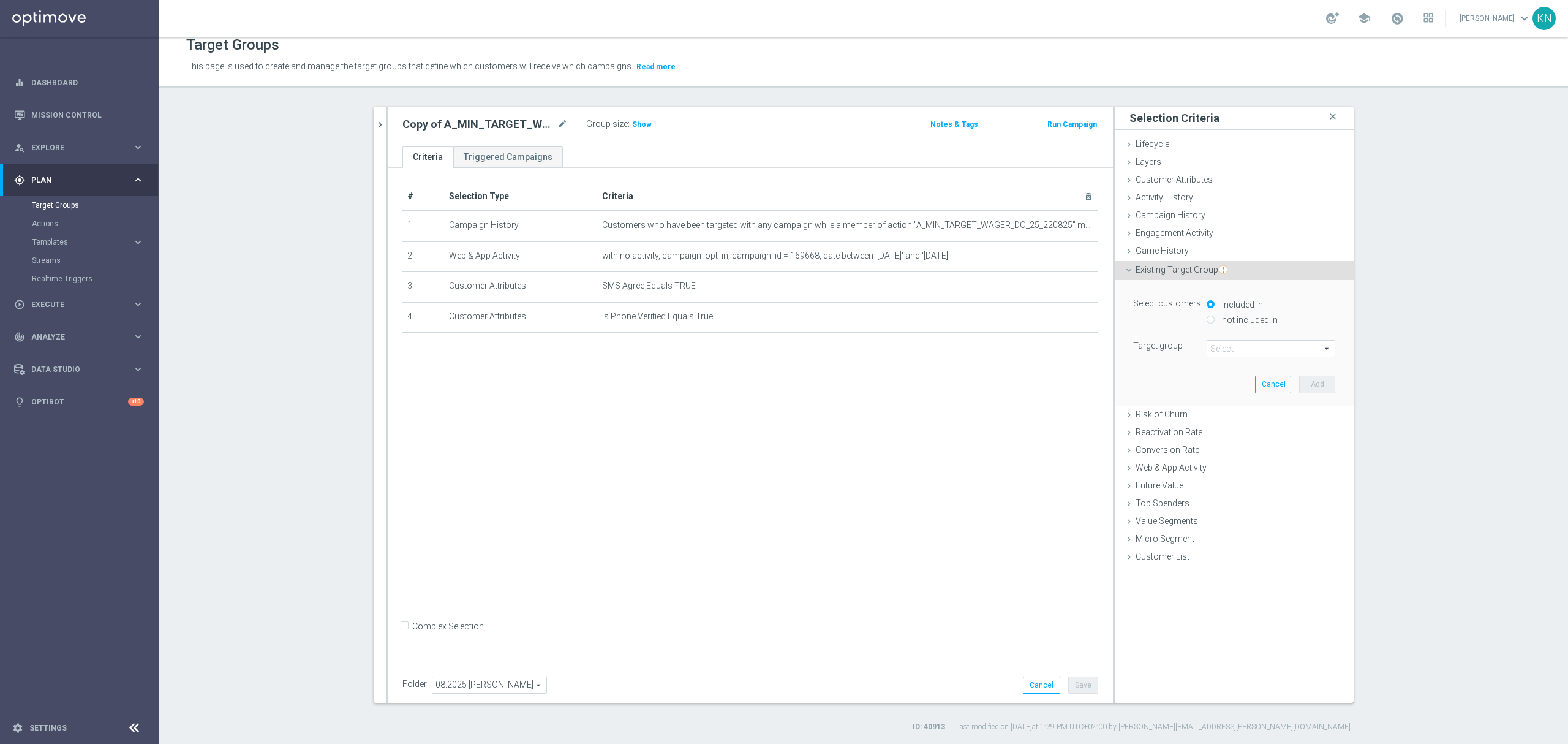
scroll to position [0, 0]
click at [1150, 417] on div "Risk of Churn done" at bounding box center [1234, 411] width 239 height 18
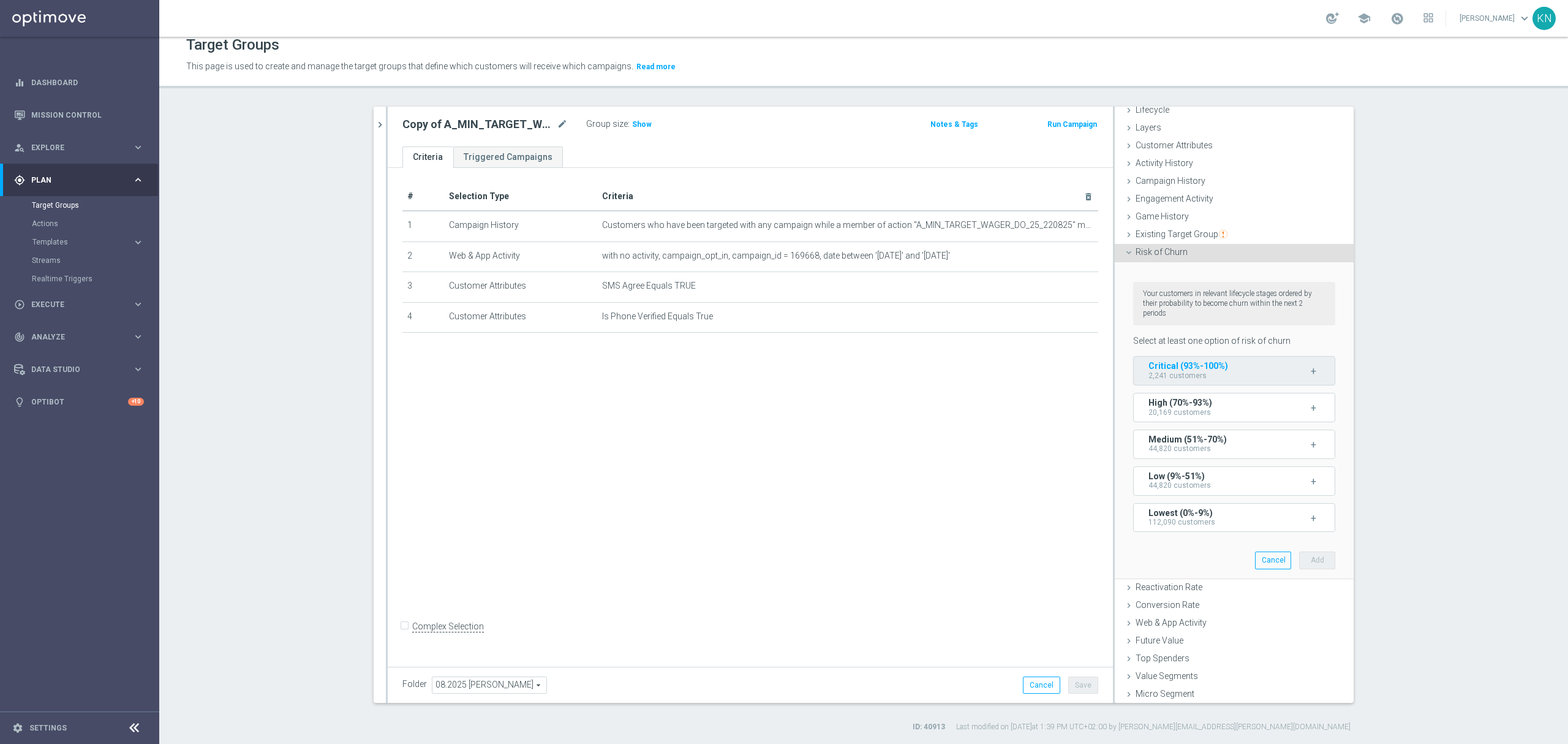
scroll to position [52, 0]
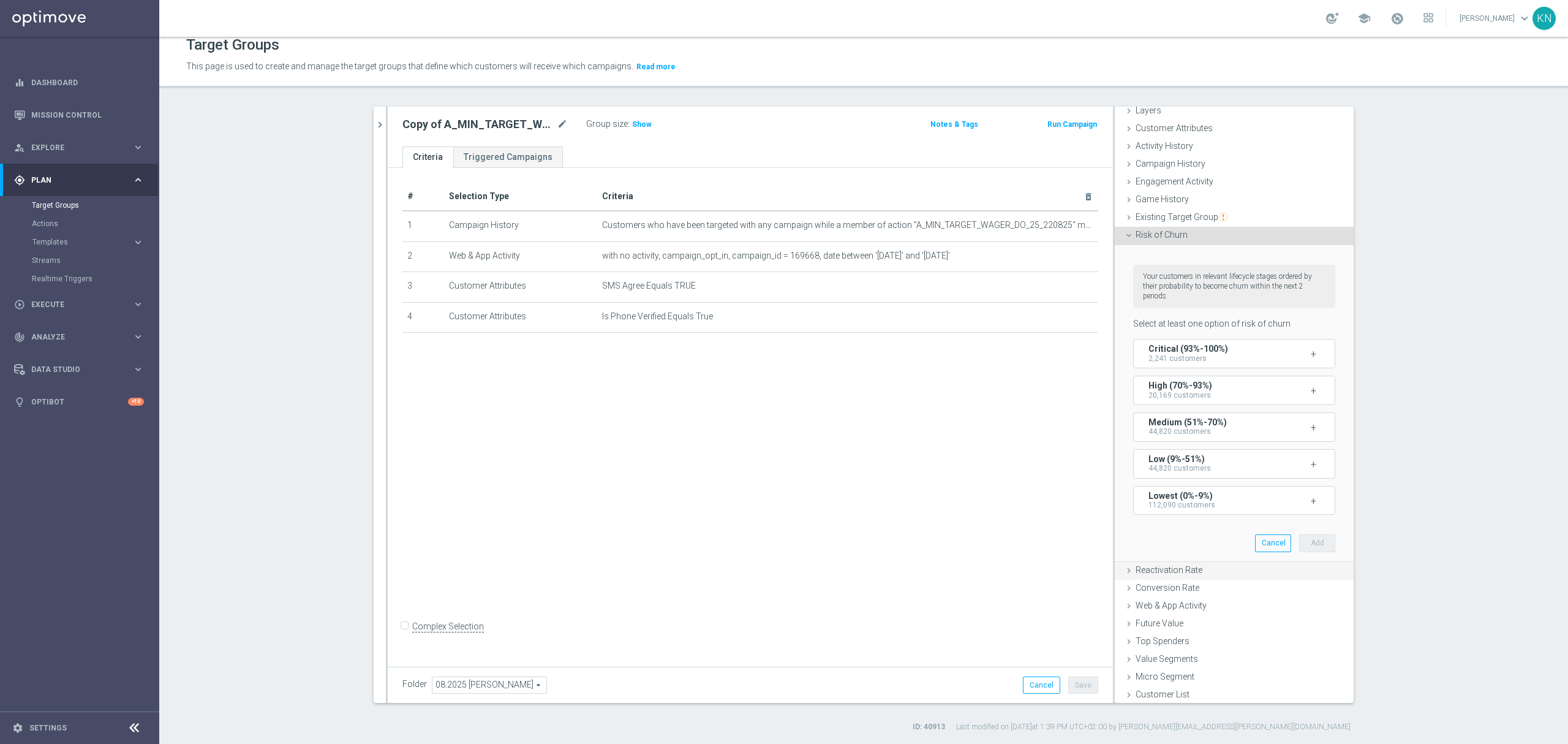
click at [1177, 566] on span "Reactivation Rate" at bounding box center [1169, 570] width 67 height 10
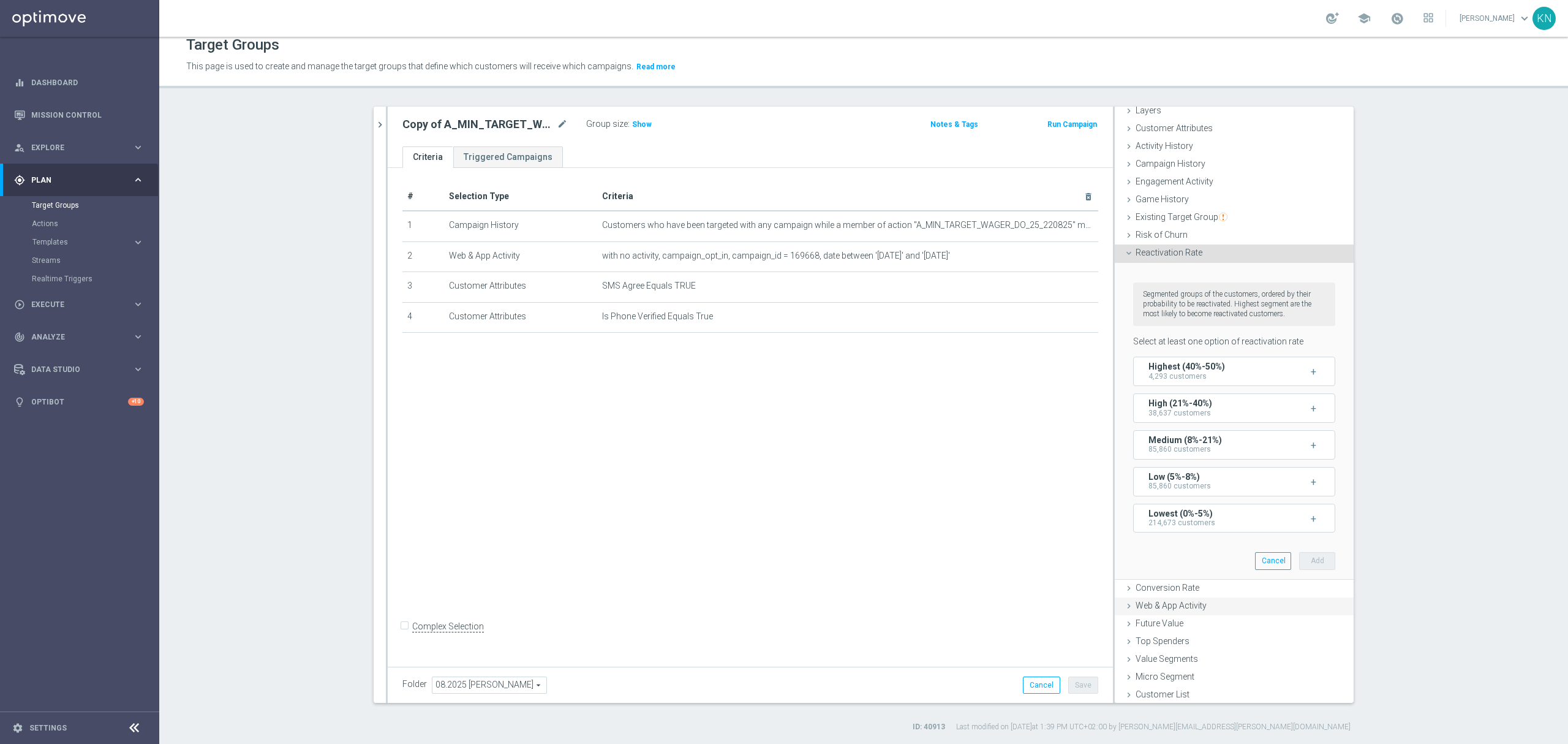
click at [1177, 611] on div "Web & App Activity done" at bounding box center [1234, 606] width 239 height 18
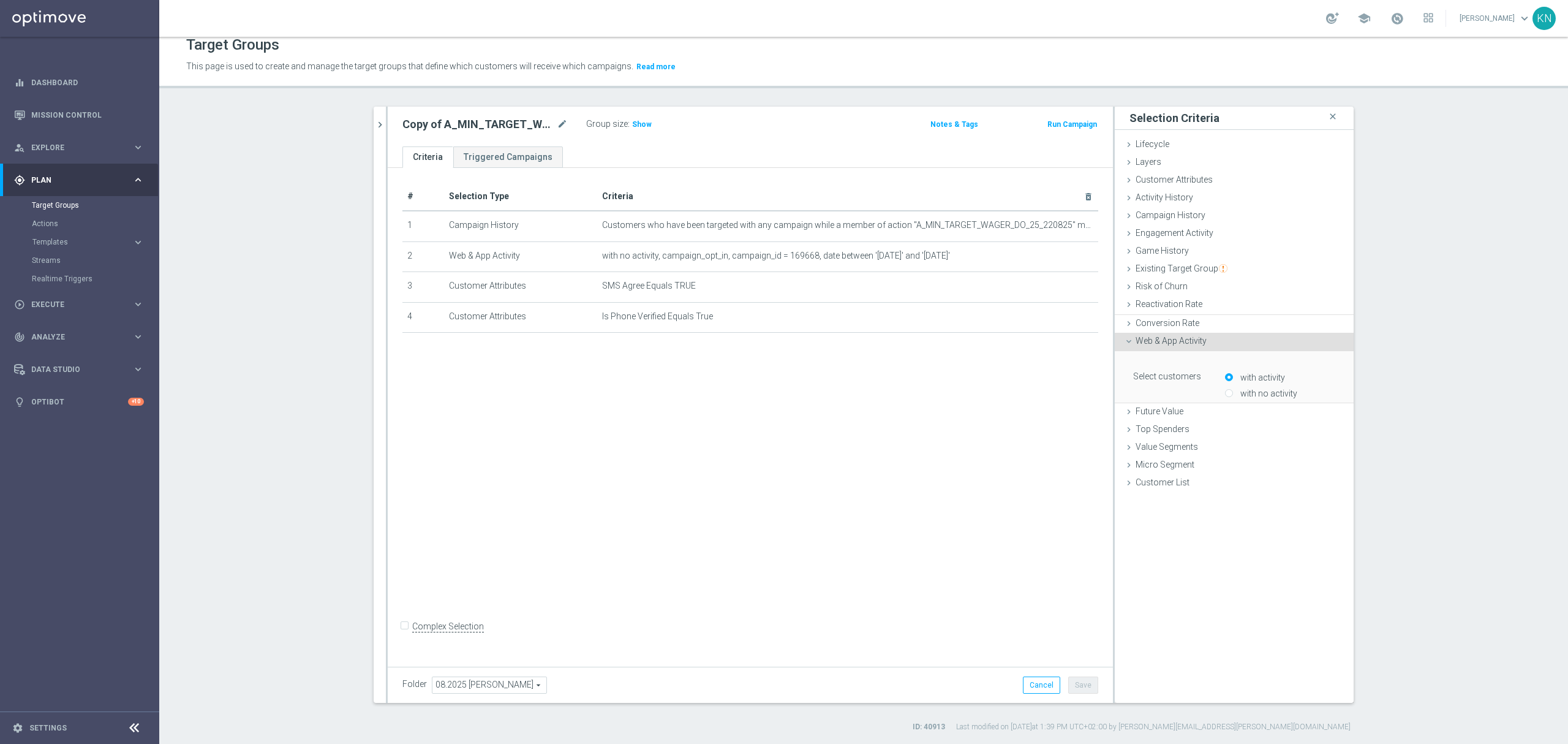
scroll to position [0, 0]
click at [1270, 415] on span "Any Activity" at bounding box center [1280, 415] width 109 height 16
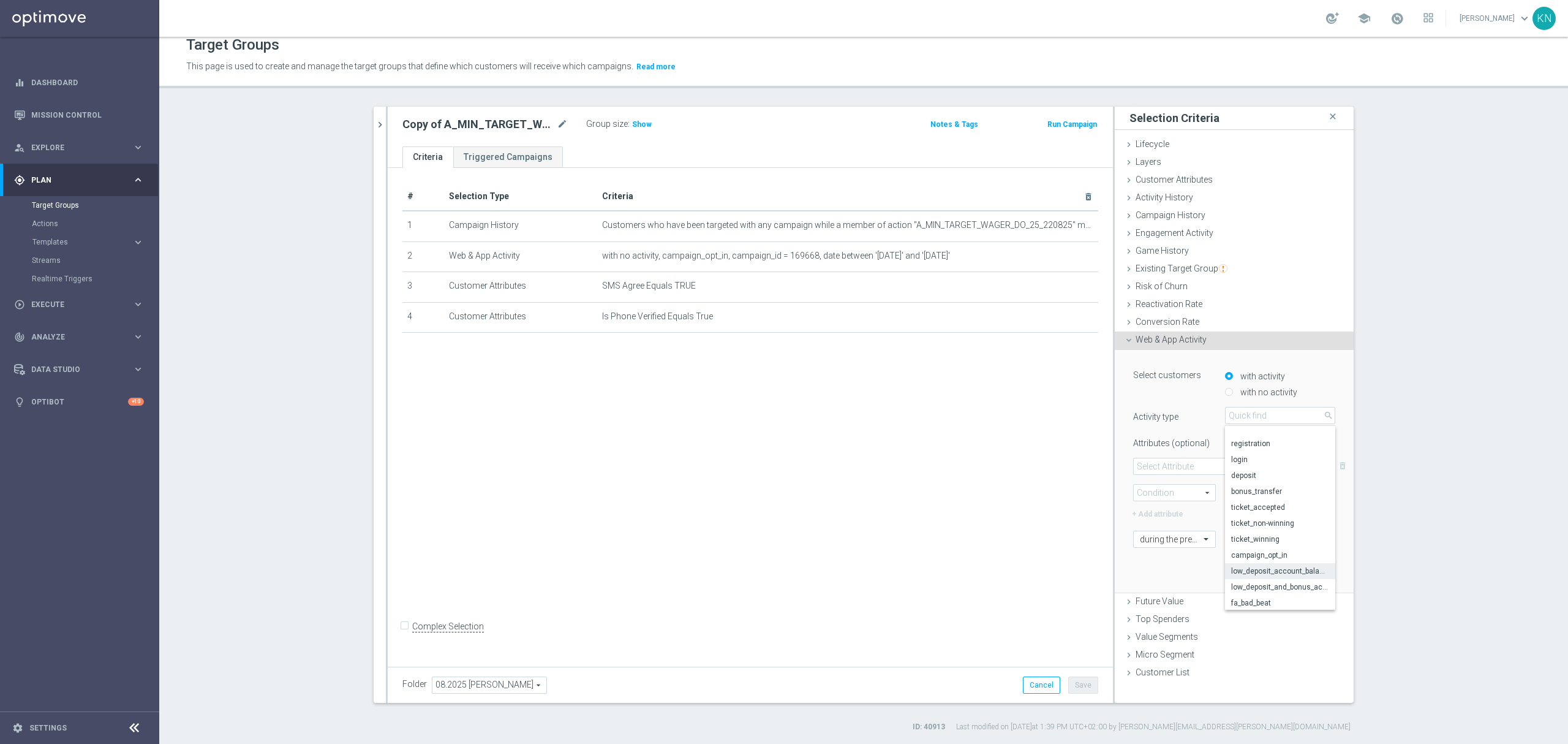
scroll to position [79, 0]
click at [1269, 478] on span "ticket_accepted" at bounding box center [1281, 478] width 98 height 10
type input "ticket_accepted"
click at [1217, 470] on span at bounding box center [1233, 466] width 201 height 16
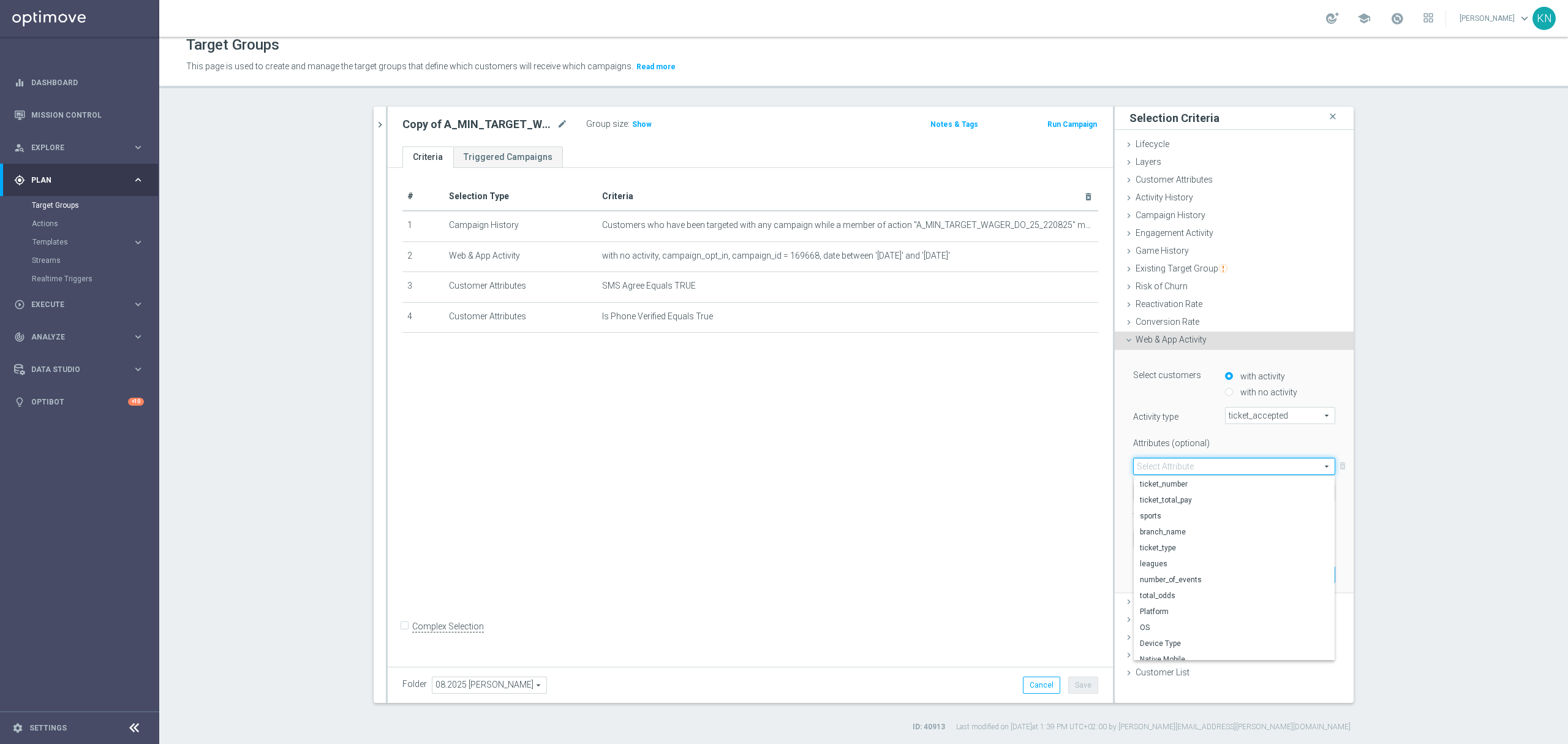
click at [1197, 474] on div "Select Attribute arrow_drop_down search ticket_number ticket_total_pay sports b…" at bounding box center [1234, 466] width 202 height 18
click at [1175, 468] on span at bounding box center [1233, 466] width 201 height 16
click at [1181, 522] on label "leagues" at bounding box center [1233, 530] width 201 height 16
type input "leagues"
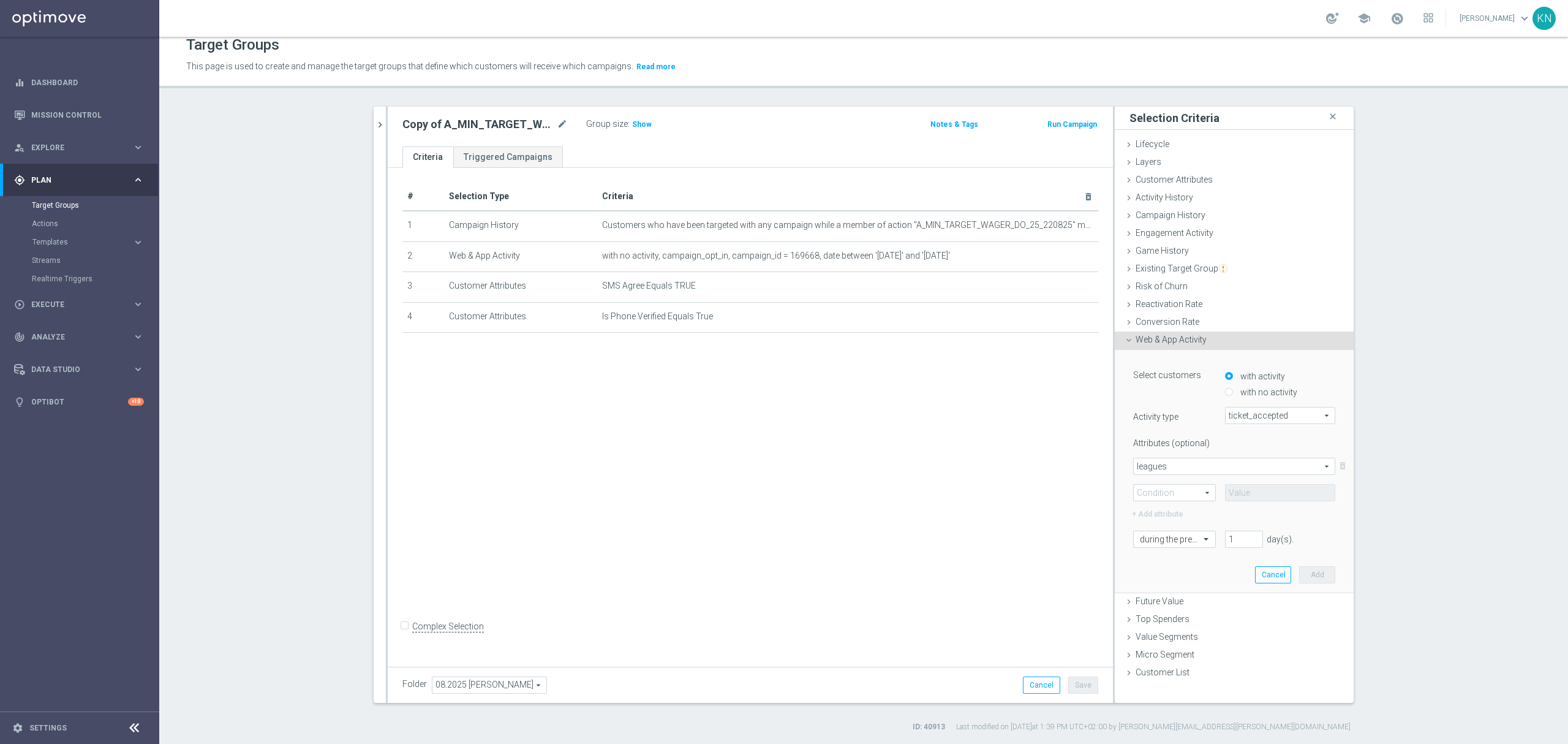
click at [1187, 496] on span at bounding box center [1174, 492] width 81 height 16
drag, startPoint x: 1176, startPoint y: 507, endPoint x: 1211, endPoint y: 502, distance: 35.4
click at [1176, 508] on span "Equals" at bounding box center [1174, 510] width 69 height 10
type input "Equals"
click at [1247, 496] on input "text" at bounding box center [1281, 492] width 110 height 18
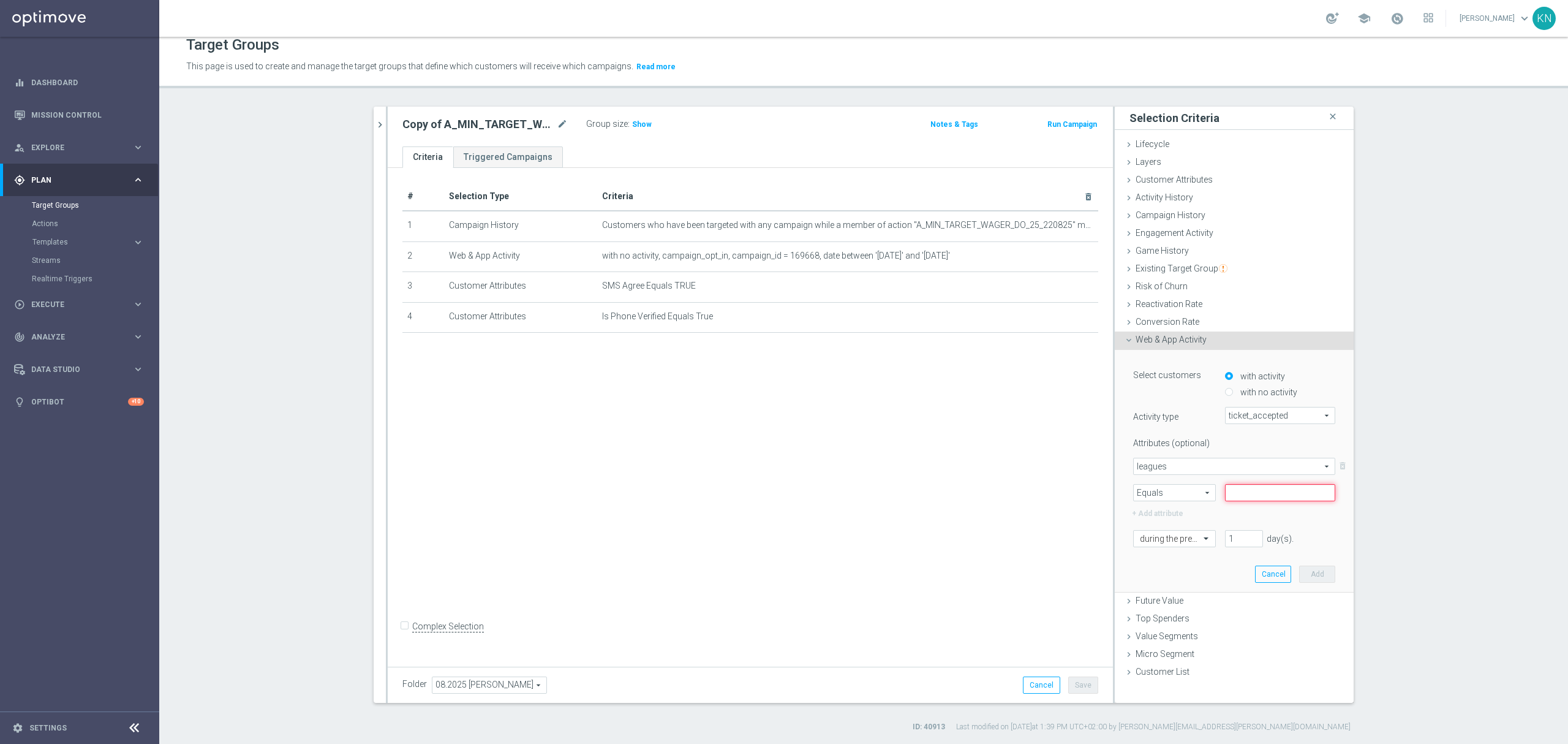
click at [1255, 492] on input "text" at bounding box center [1281, 492] width 110 height 18
click at [1241, 498] on input "text" at bounding box center [1281, 492] width 110 height 18
type input "boost"
click at [1254, 493] on input "boost" at bounding box center [1281, 492] width 110 height 18
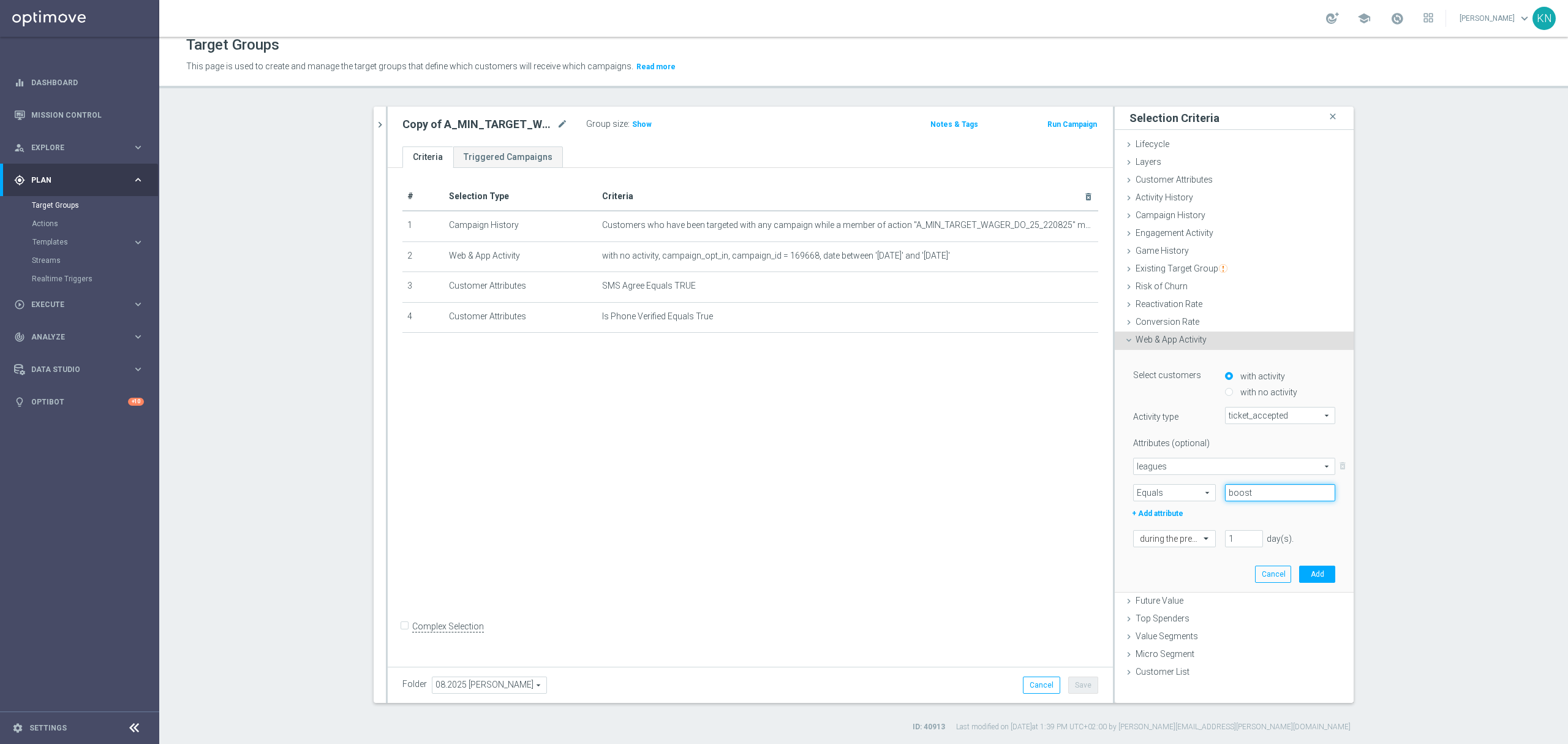
click at [1254, 493] on input "boost" at bounding box center [1281, 492] width 110 height 18
click at [1187, 542] on div at bounding box center [1174, 539] width 81 height 11
click at [1187, 468] on span "leagues" at bounding box center [1233, 466] width 201 height 16
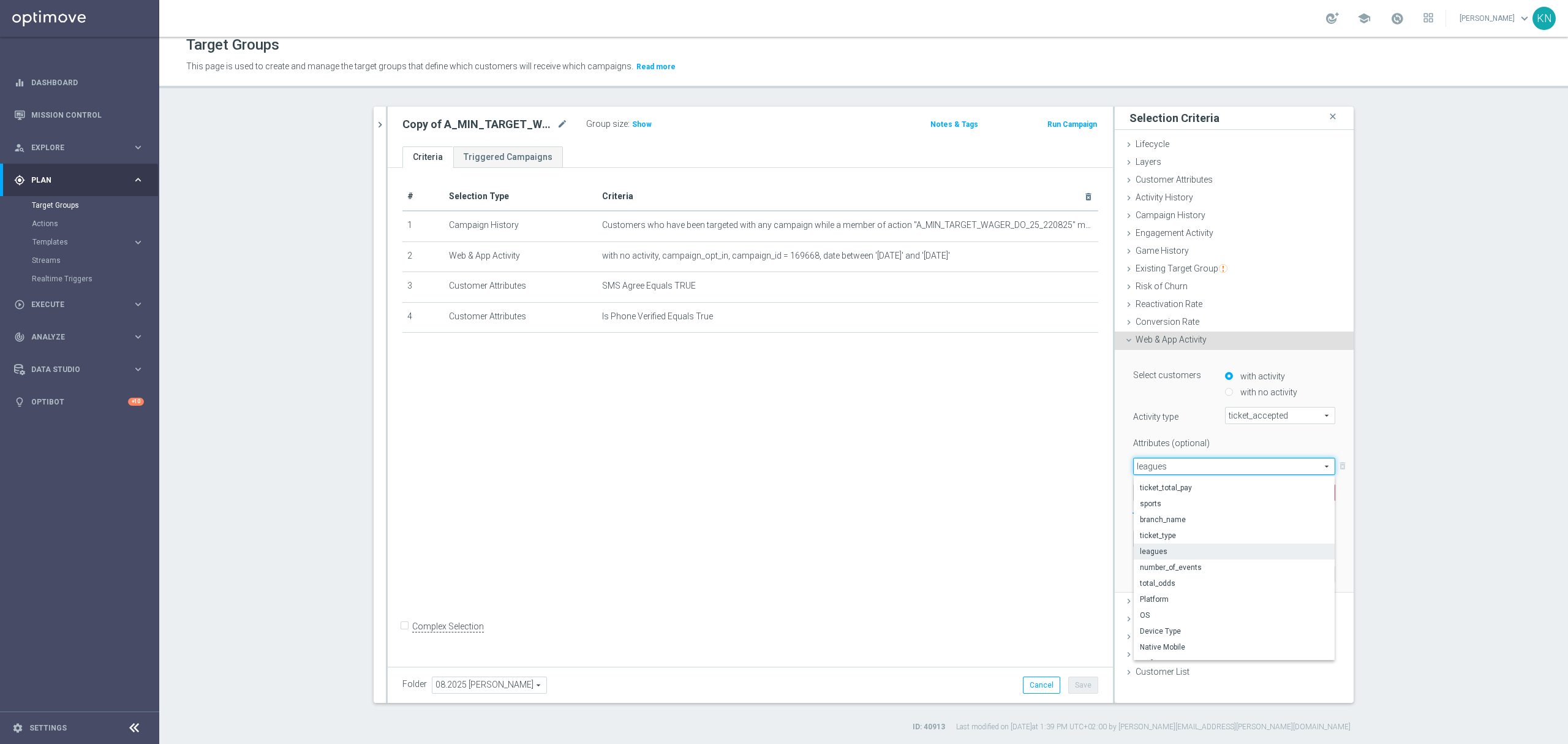
drag, startPoint x: 1176, startPoint y: 515, endPoint x: 1192, endPoint y: 518, distance: 16.3
click at [1175, 514] on span "branch_name" at bounding box center [1233, 519] width 188 height 10
type input "branch_name"
click at [1183, 459] on span "branch_name" at bounding box center [1233, 466] width 201 height 16
click at [1348, 504] on div "search more_vert Prioritize Customer Target Groups library_add create_new_folde…" at bounding box center [864, 420] width 1029 height 626
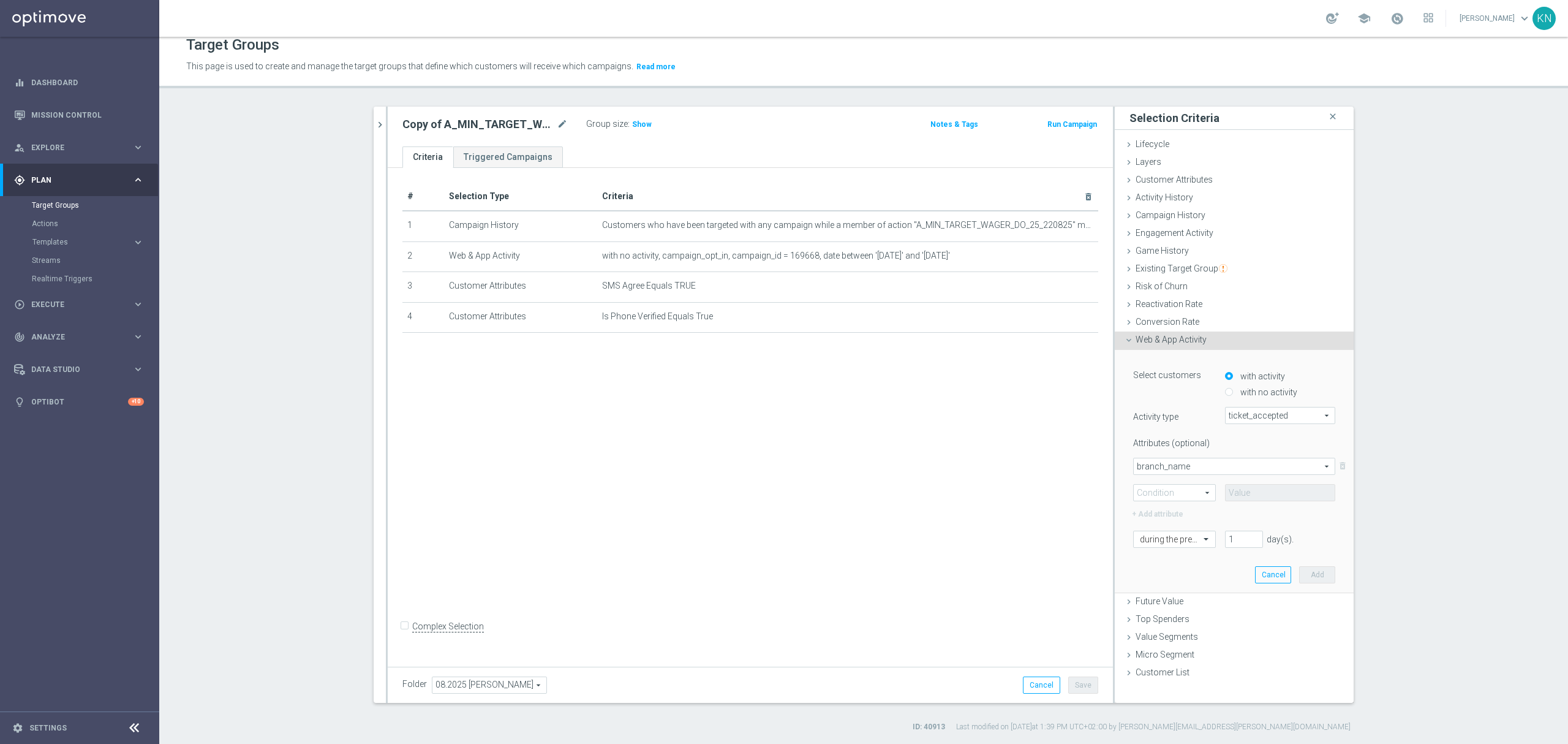
drag, startPoint x: 1196, startPoint y: 492, endPoint x: 1189, endPoint y: 491, distance: 7.1
click at [1195, 492] on span "Equals" at bounding box center [1174, 492] width 81 height 16
click at [1171, 506] on span "Equals" at bounding box center [1174, 510] width 69 height 10
type input "Equals"
click at [1238, 492] on span at bounding box center [1280, 493] width 109 height 16
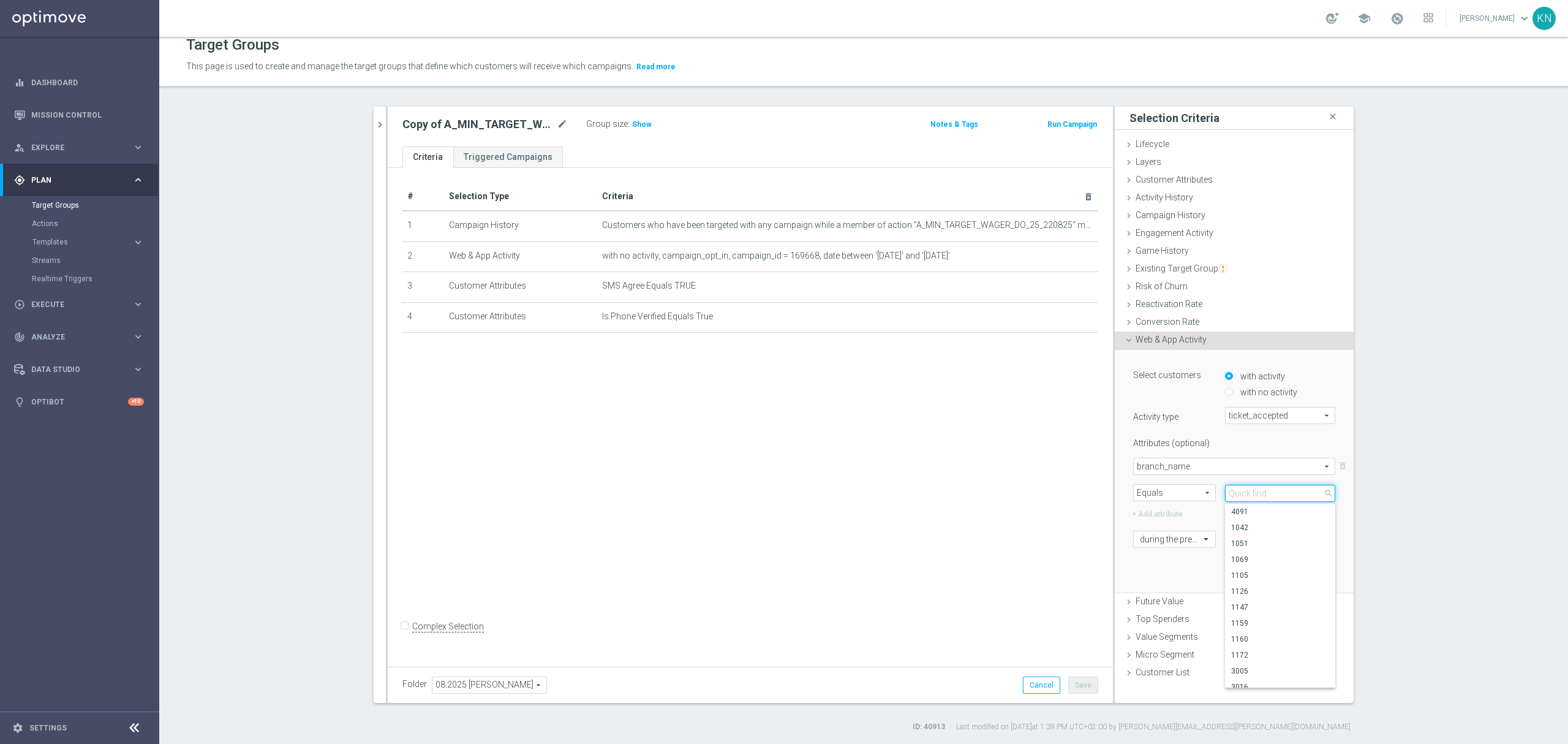
click at [1238, 492] on input "search" at bounding box center [1281, 493] width 110 height 18
click at [1176, 470] on span "branch_name" at bounding box center [1233, 466] width 201 height 16
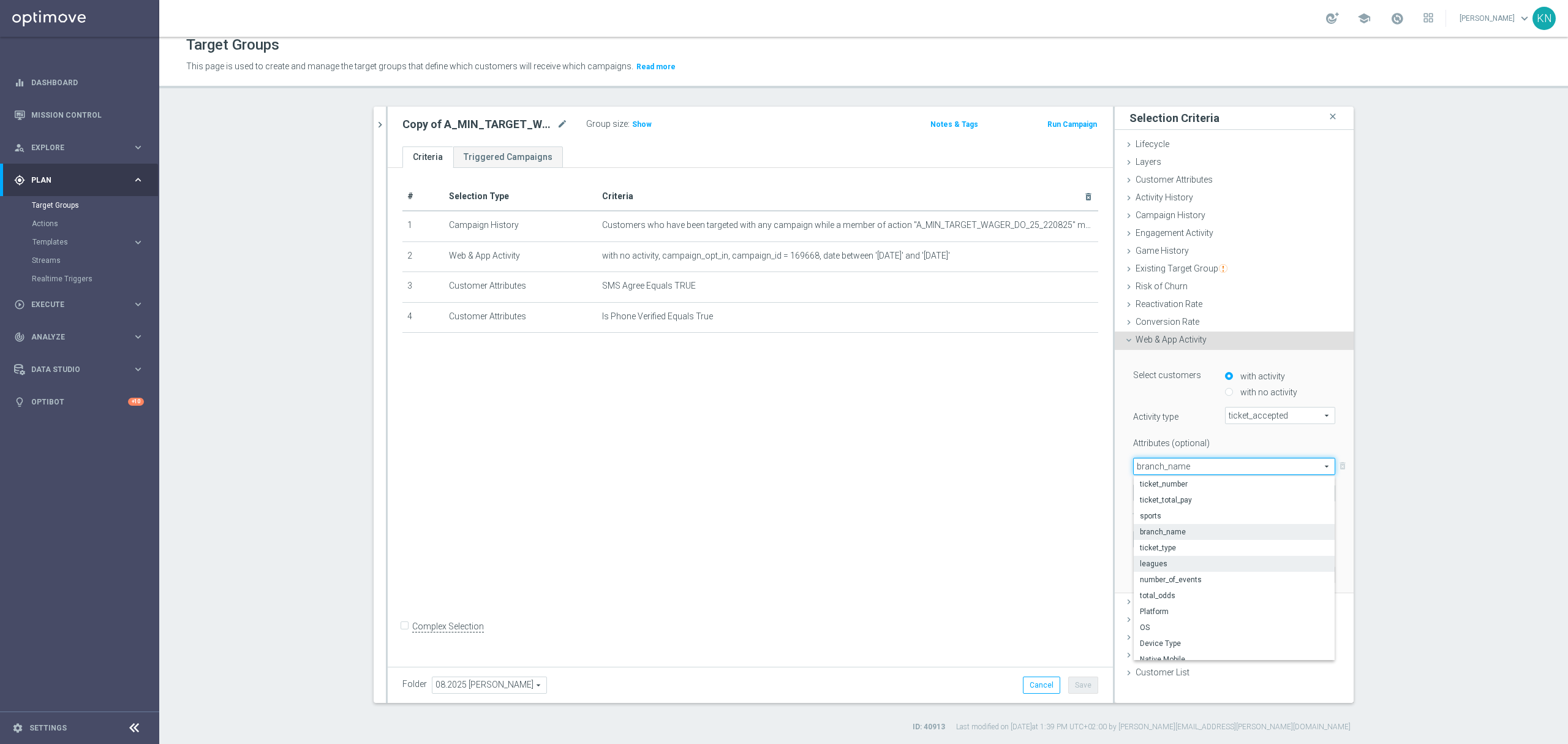
click at [1171, 559] on span "leagues" at bounding box center [1233, 563] width 188 height 10
type input "leagues"
click at [1164, 485] on span "Equals" at bounding box center [1174, 492] width 81 height 16
click at [1162, 508] on span "Equals" at bounding box center [1174, 510] width 69 height 10
type input "Equals"
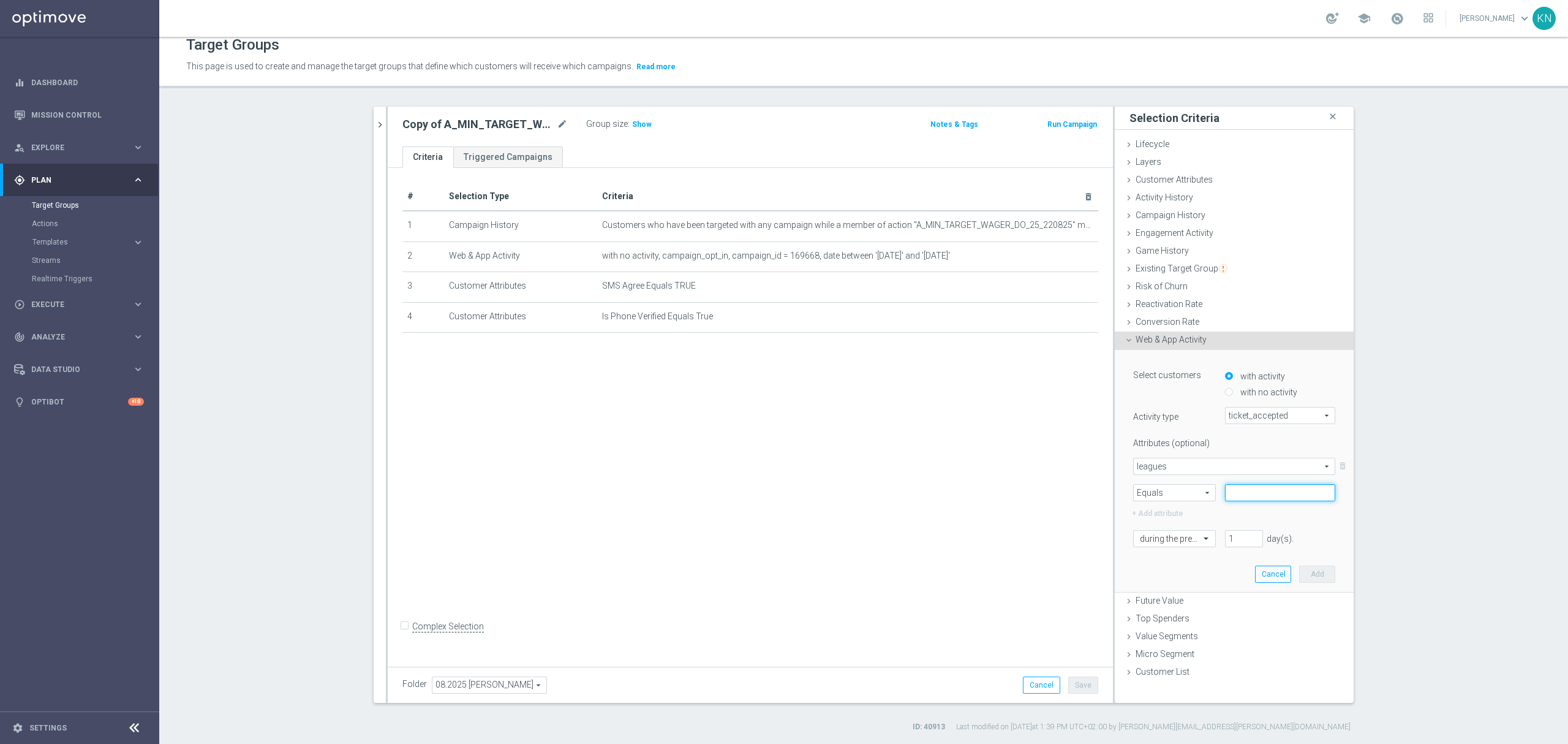
click at [1241, 494] on input "text" at bounding box center [1281, 492] width 110 height 18
paste input "715669"
type input "715669"
click at [1191, 535] on div "during the previous 1 day(s). Enter a number between 1 and 730" at bounding box center [1234, 539] width 221 height 18
type input "30"
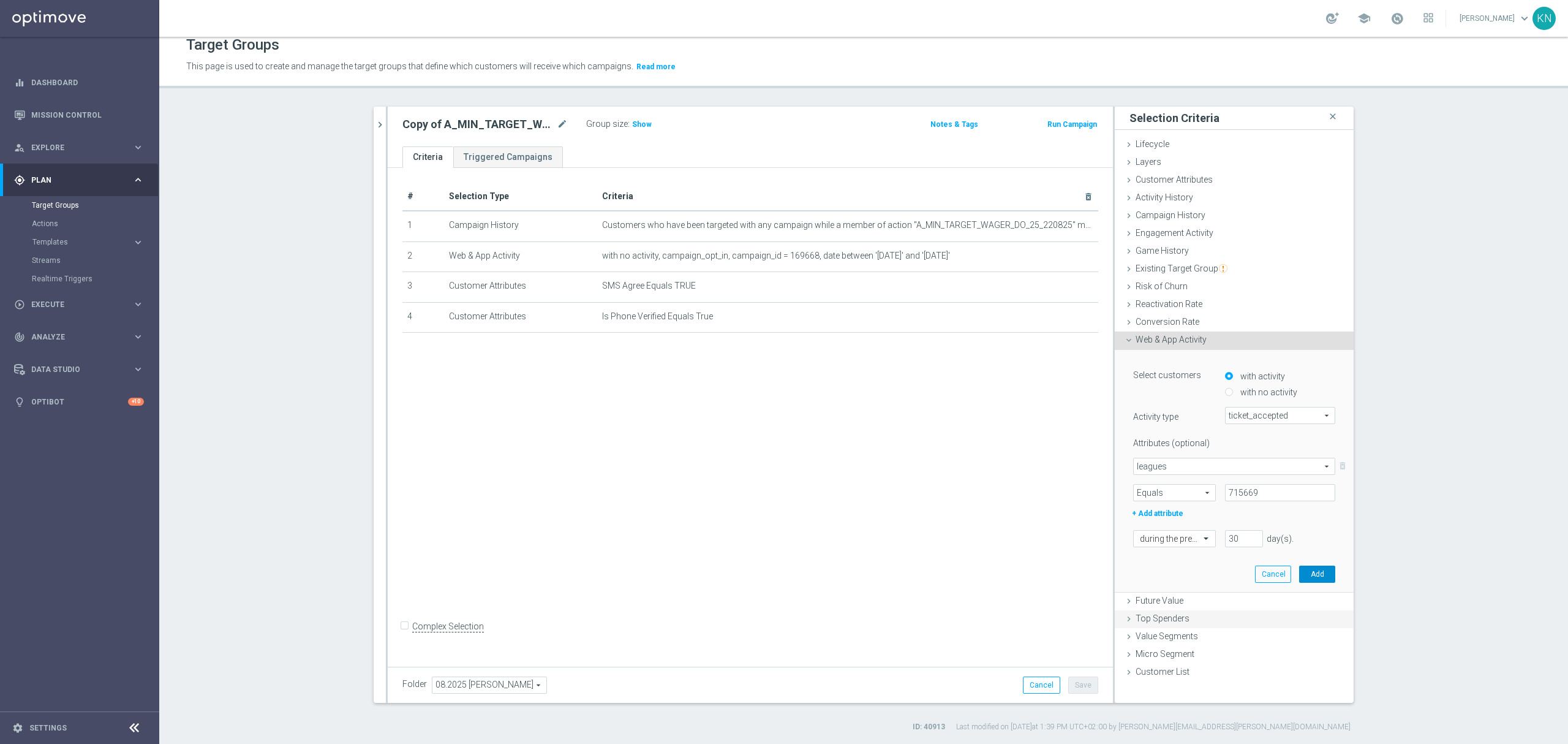
click at [1318, 575] on button "Add" at bounding box center [1317, 574] width 36 height 18
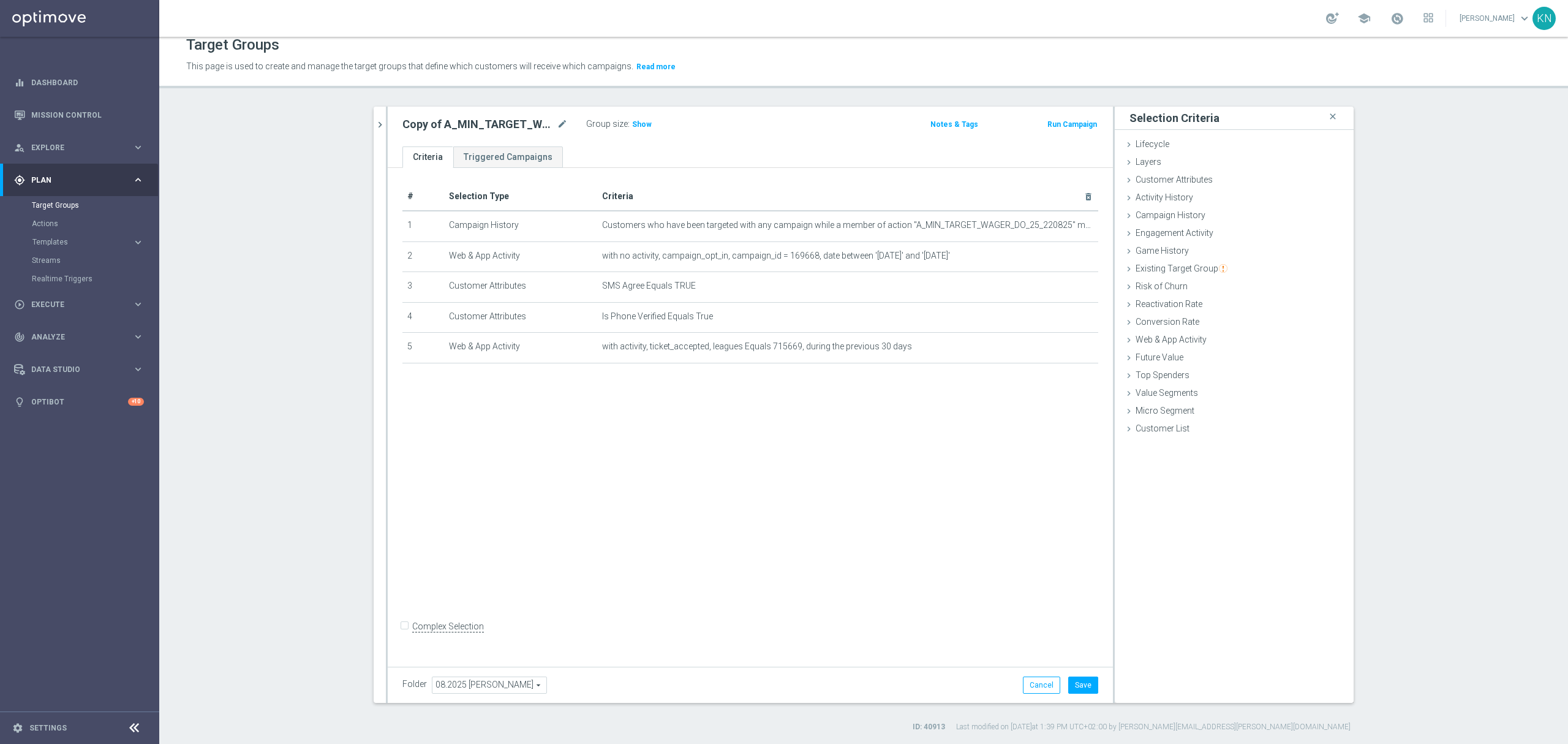
drag, startPoint x: 667, startPoint y: 450, endPoint x: 820, endPoint y: 410, distance: 158.1
click at [670, 450] on div "# Selection Type Criteria delete_forever 1 Campaign History Customers who have …" at bounding box center [751, 415] width 725 height 493
click at [1070, 319] on icon "delete_forever" at bounding box center [1073, 316] width 10 height 10
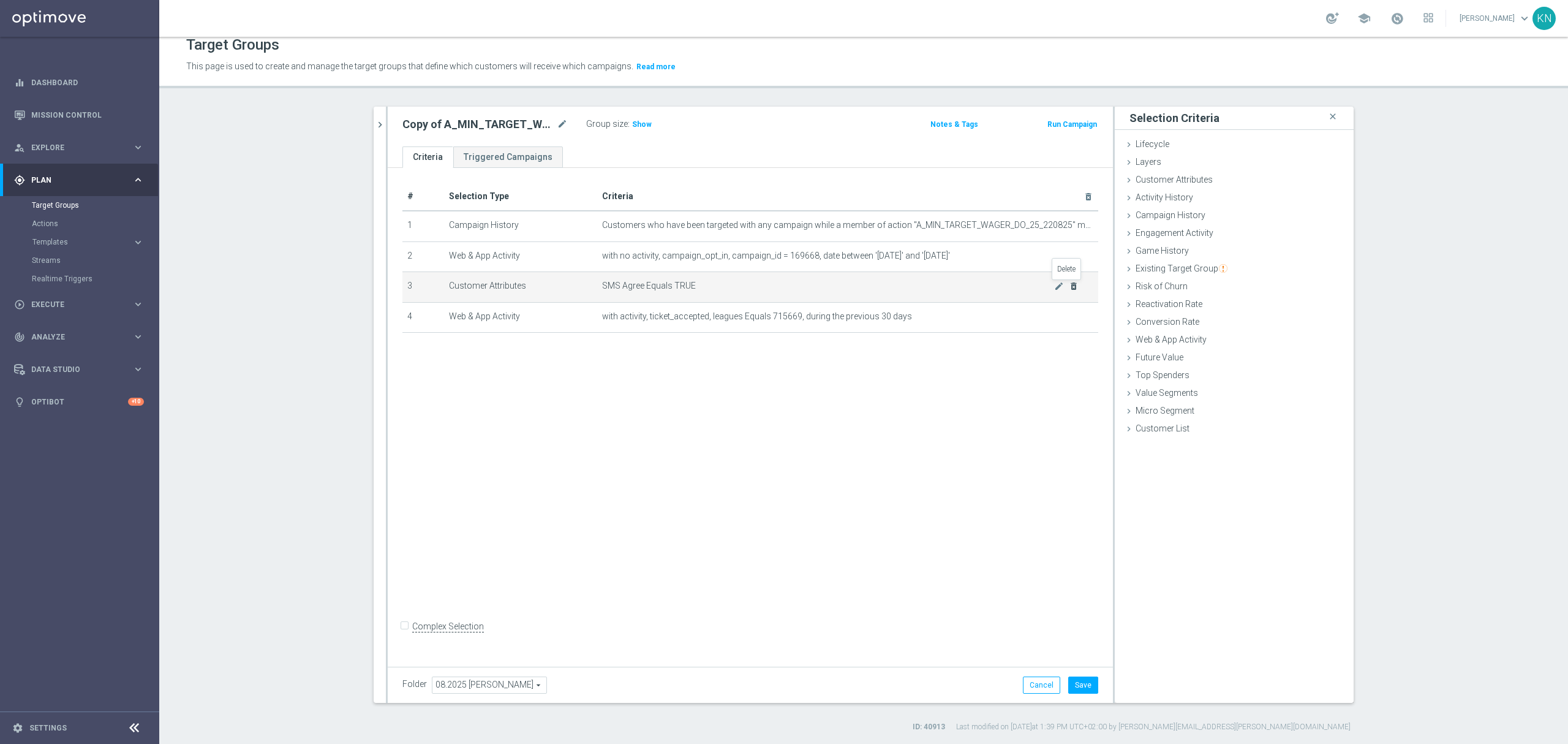
click at [1070, 286] on icon "delete_forever" at bounding box center [1073, 286] width 10 height 10
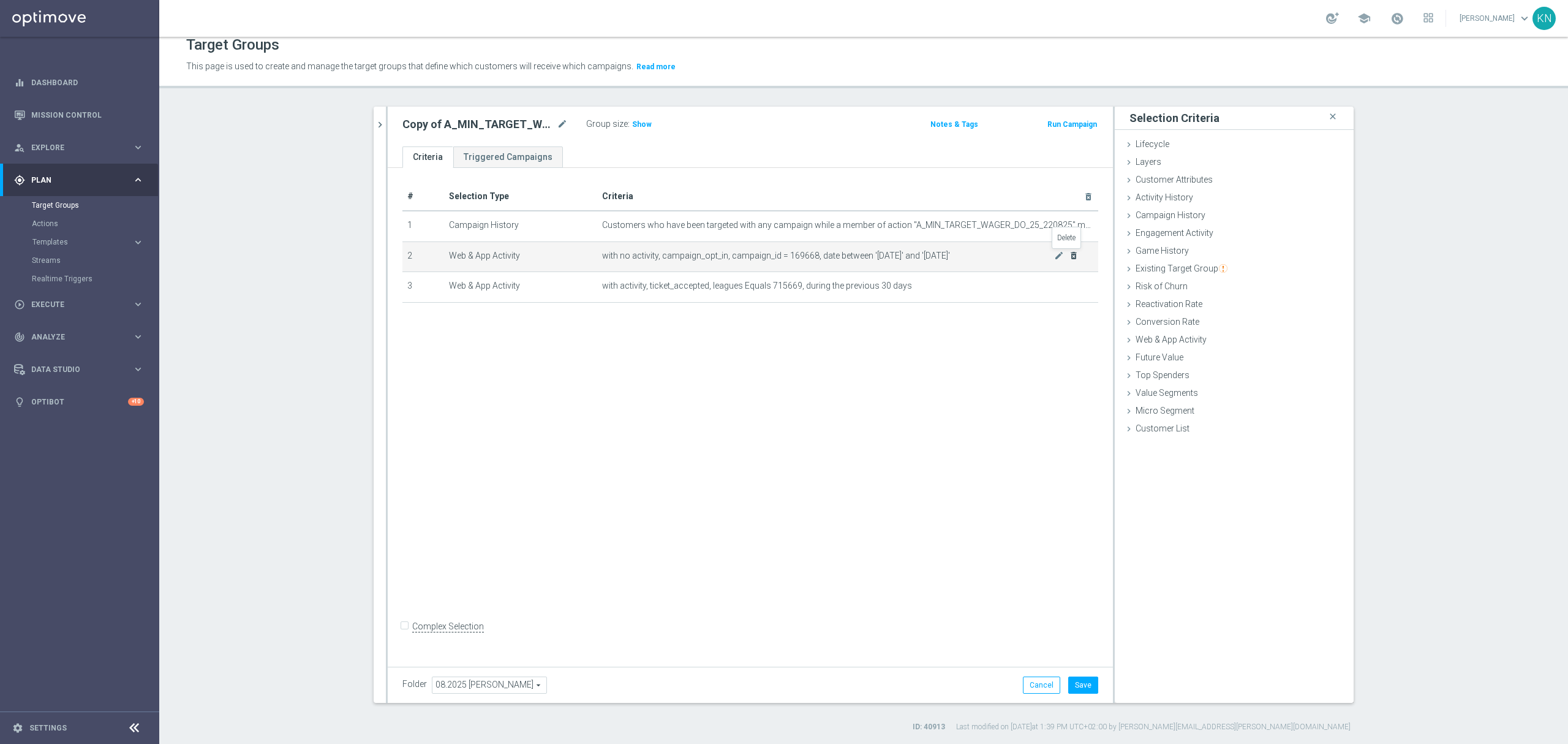
click at [1070, 256] on icon "delete_forever" at bounding box center [1073, 255] width 10 height 10
click at [1070, 223] on icon "delete_forever" at bounding box center [1073, 225] width 10 height 10
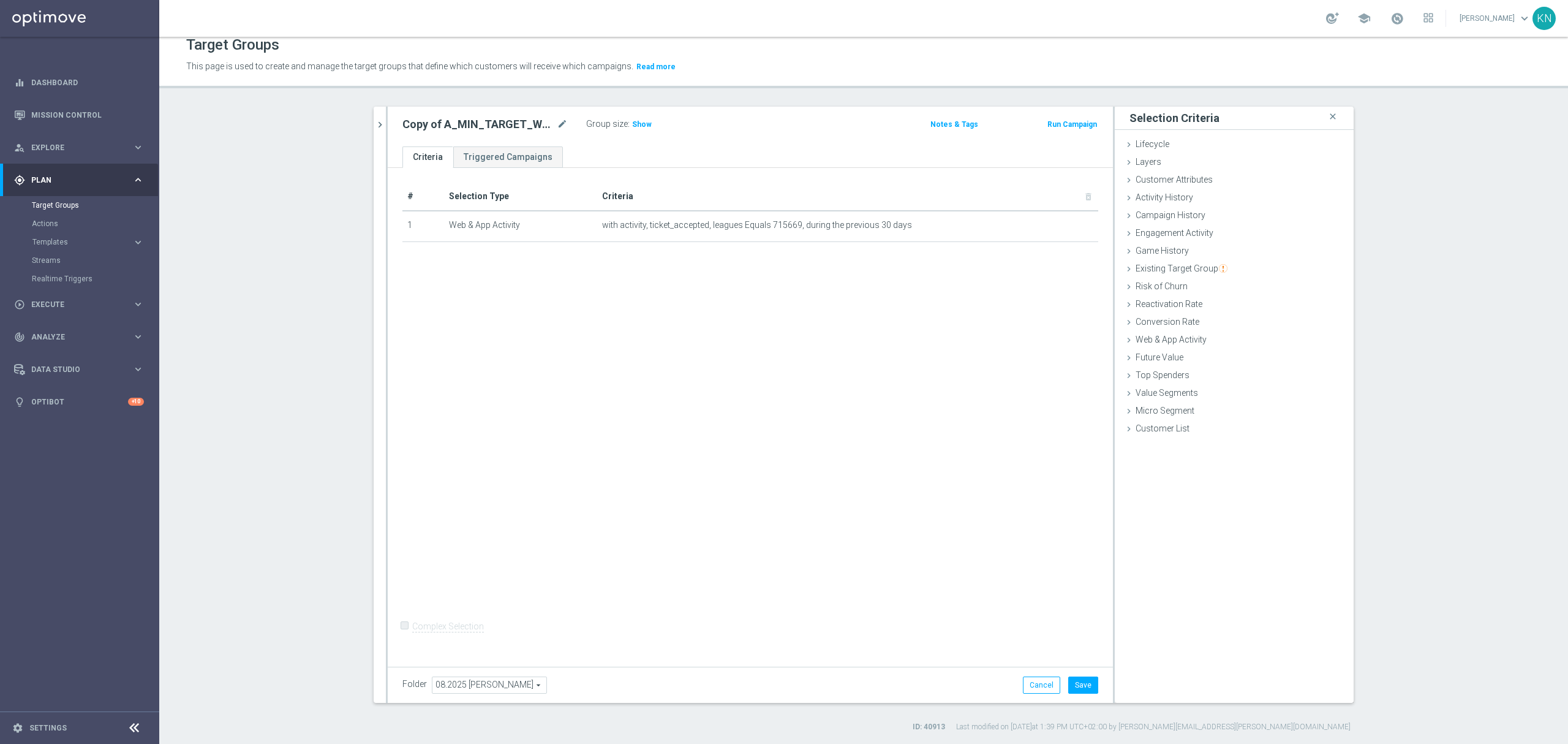
drag, startPoint x: 903, startPoint y: 354, endPoint x: 895, endPoint y: 344, distance: 12.8
click at [901, 354] on div "# Selection Type Criteria delete_forever 1 Web & App Activity with activity, ti…" at bounding box center [751, 415] width 725 height 493
click at [632, 124] on span "Show" at bounding box center [642, 124] width 19 height 9
click at [562, 123] on icon "mode_edit" at bounding box center [562, 124] width 11 height 15
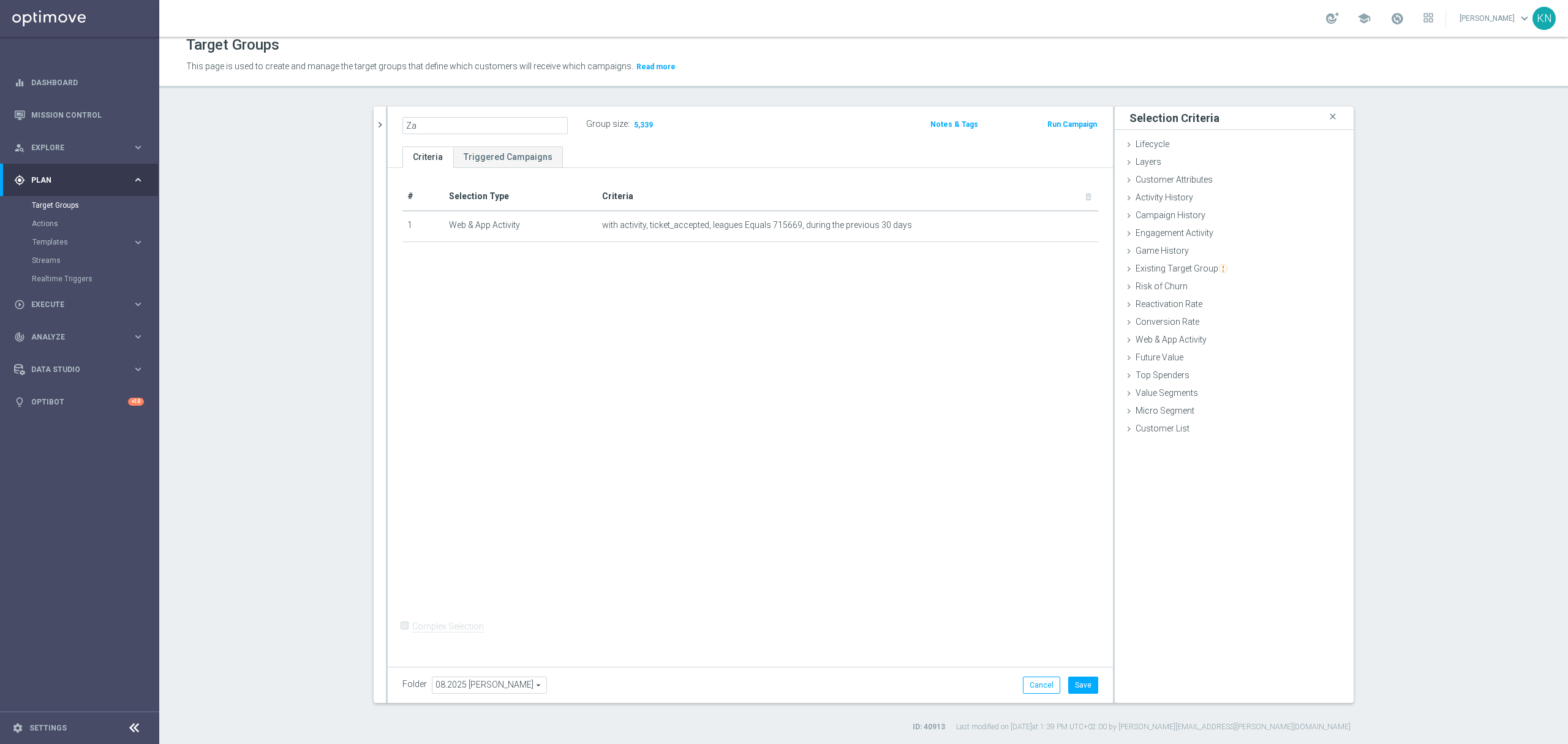
type input "Z"
type input "U"
type input "Played_Boost_030925"
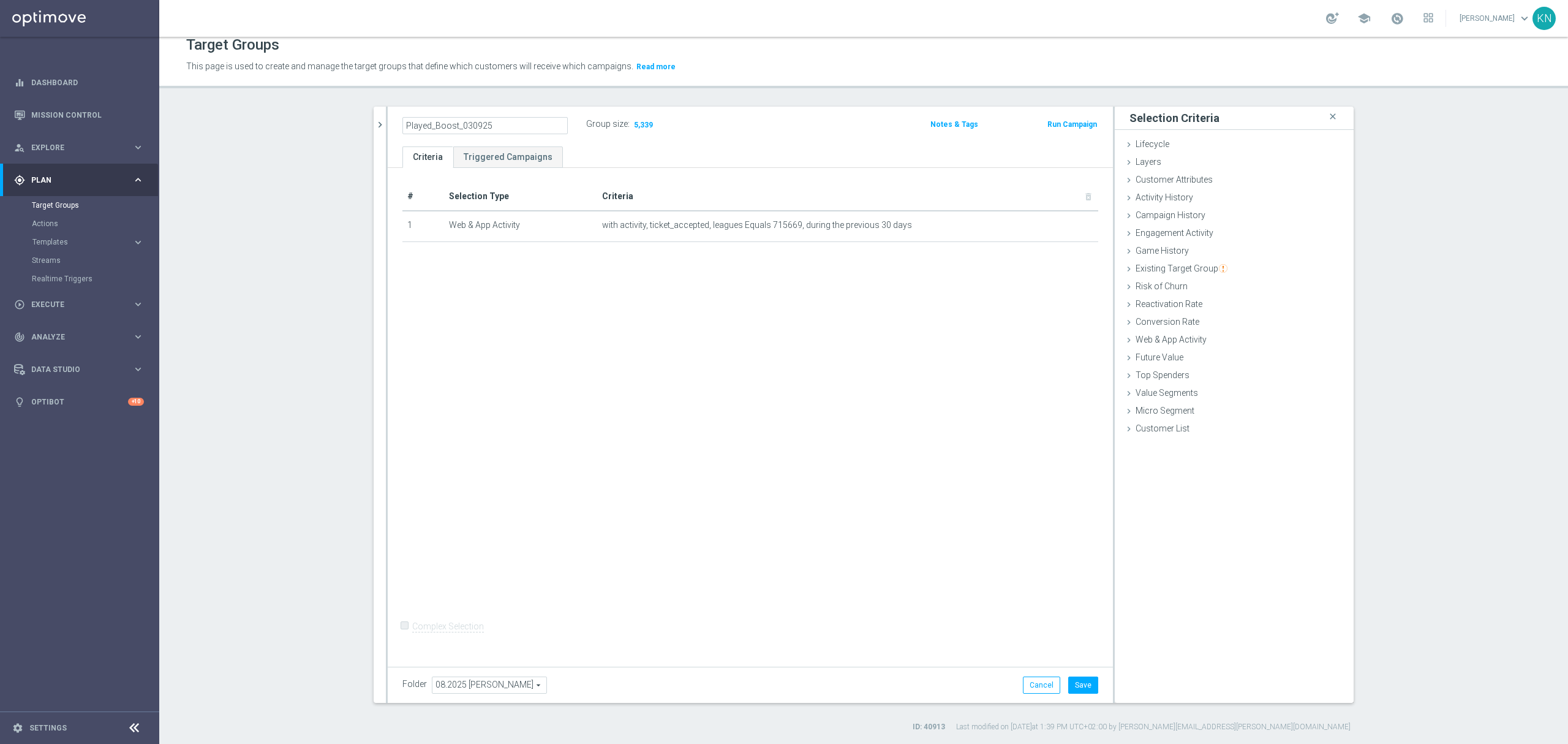
click at [569, 459] on div "# Selection Type Criteria delete_forever 1 Web & App Activity with activity, ti…" at bounding box center [751, 415] width 725 height 493
click at [1087, 680] on button "Save" at bounding box center [1084, 685] width 30 height 18
click at [0, 0] on icon "mode_edit" at bounding box center [0, 0] width 0 height 0
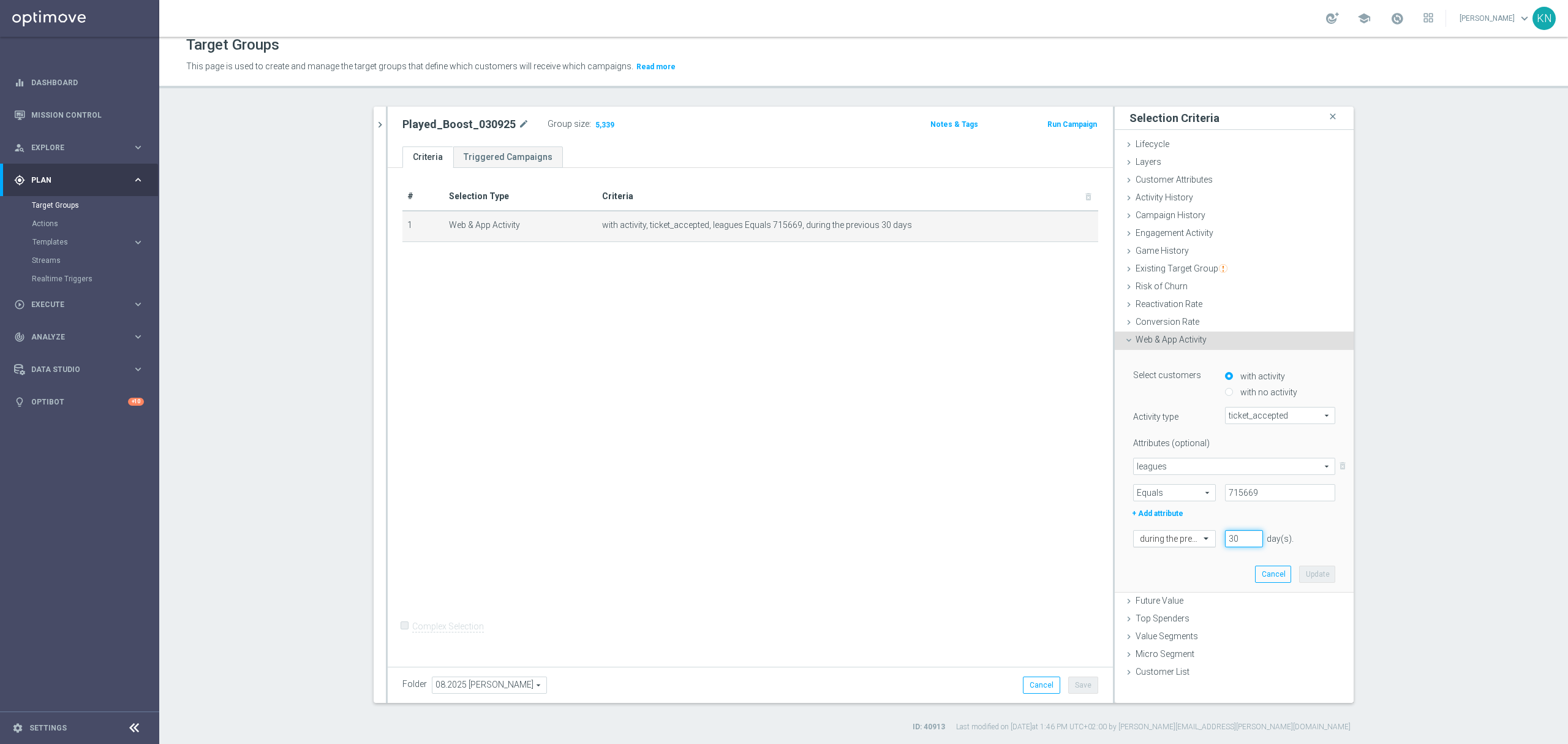
click at [1196, 535] on div "during the previous 30 day(s). Enter a number between 1 and 730" at bounding box center [1234, 539] width 221 height 18
type input "45"
click at [1319, 576] on button "Update" at bounding box center [1317, 574] width 36 height 18
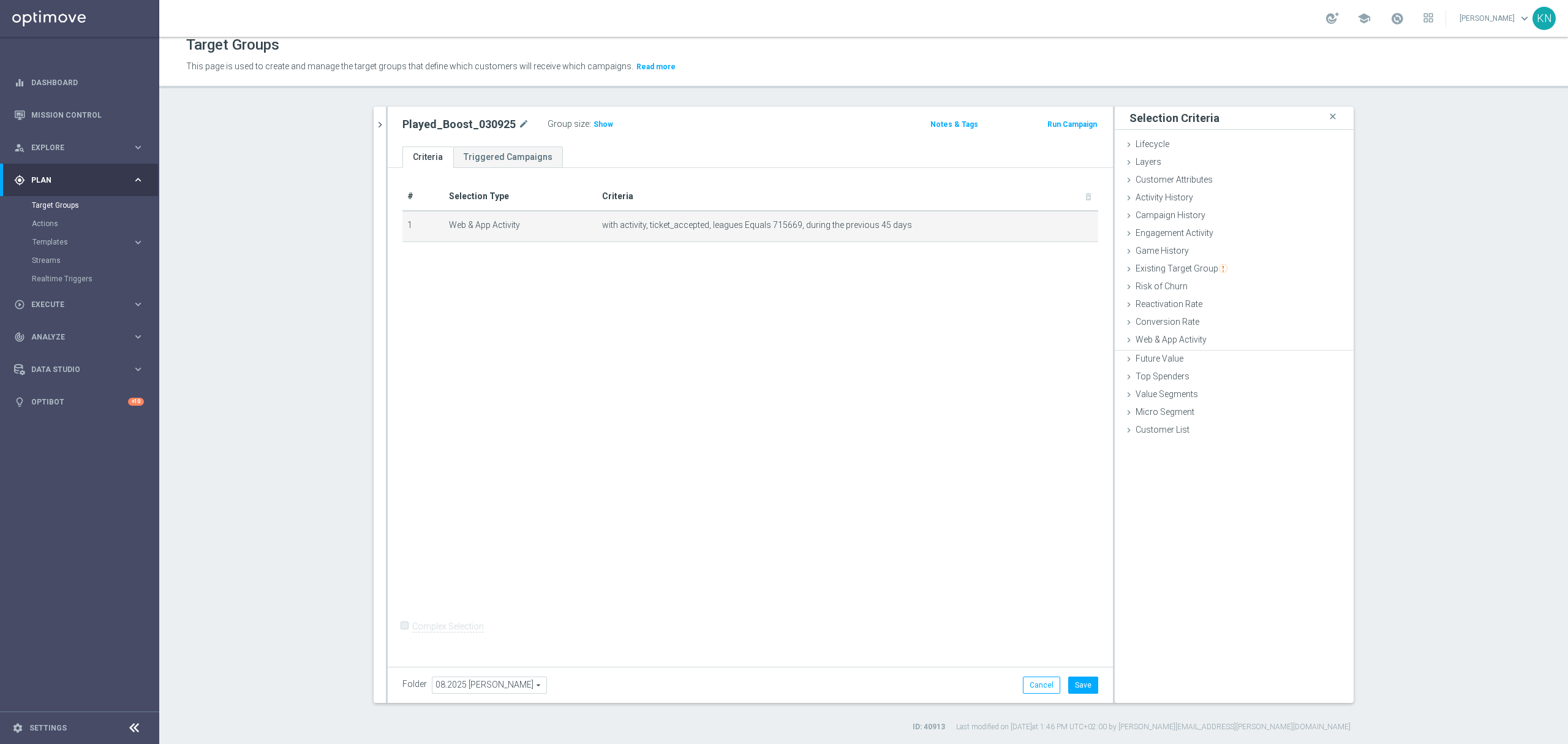
drag, startPoint x: 581, startPoint y: 375, endPoint x: 576, endPoint y: 349, distance: 26.5
click at [581, 370] on div "# Selection Type Criteria delete_forever 1 Web & App Activity with activity, ti…" at bounding box center [751, 415] width 725 height 493
click at [594, 126] on span "Show" at bounding box center [604, 124] width 19 height 9
click at [741, 386] on div "# Selection Type Criteria delete_forever 1 Web & App Activity with activity, ti…" at bounding box center [751, 415] width 725 height 493
click at [1083, 687] on button "Save" at bounding box center [1084, 685] width 30 height 18
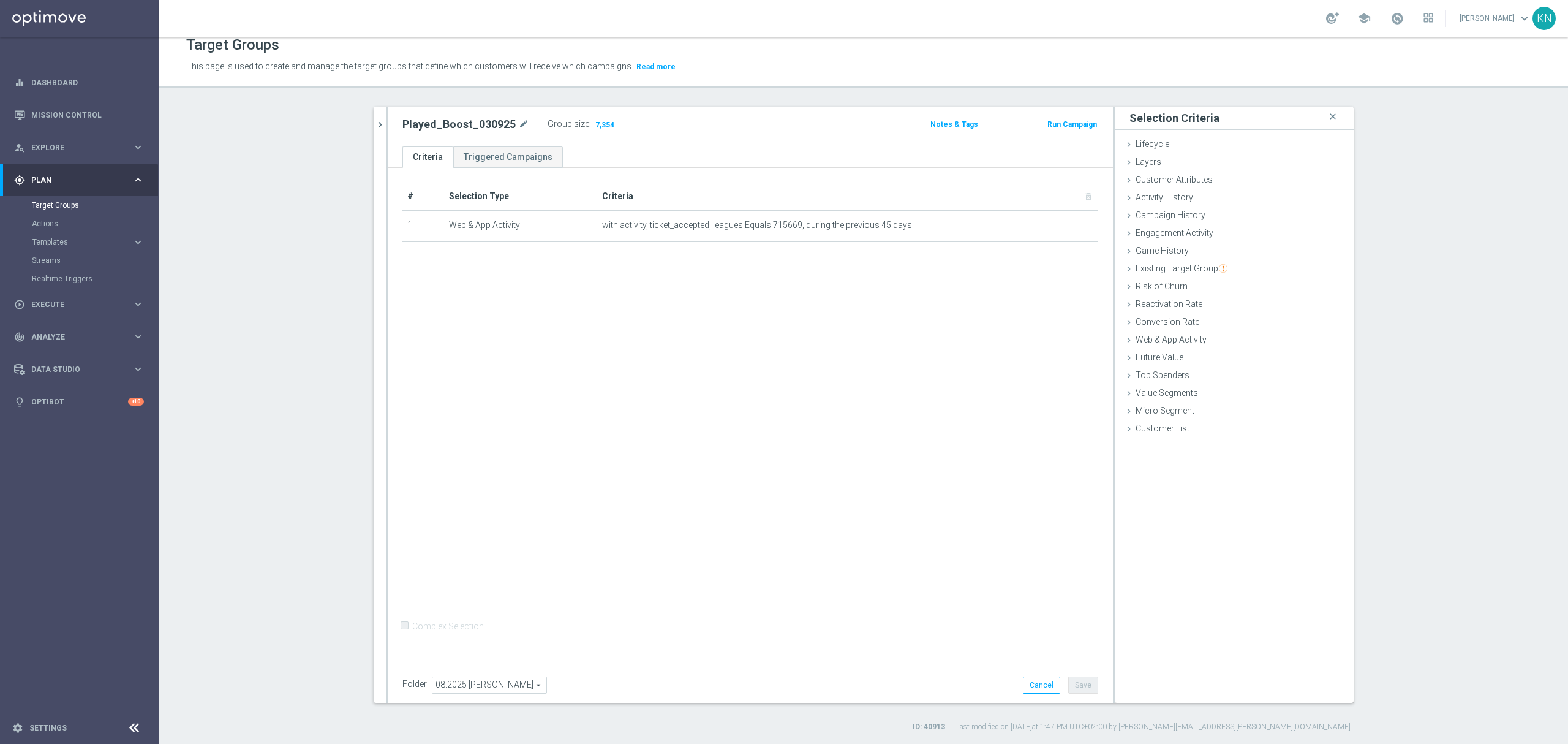
drag, startPoint x: 378, startPoint y: 125, endPoint x: 407, endPoint y: 160, distance: 45.5
click at [378, 125] on icon "chevron_right" at bounding box center [379, 124] width 11 height 11
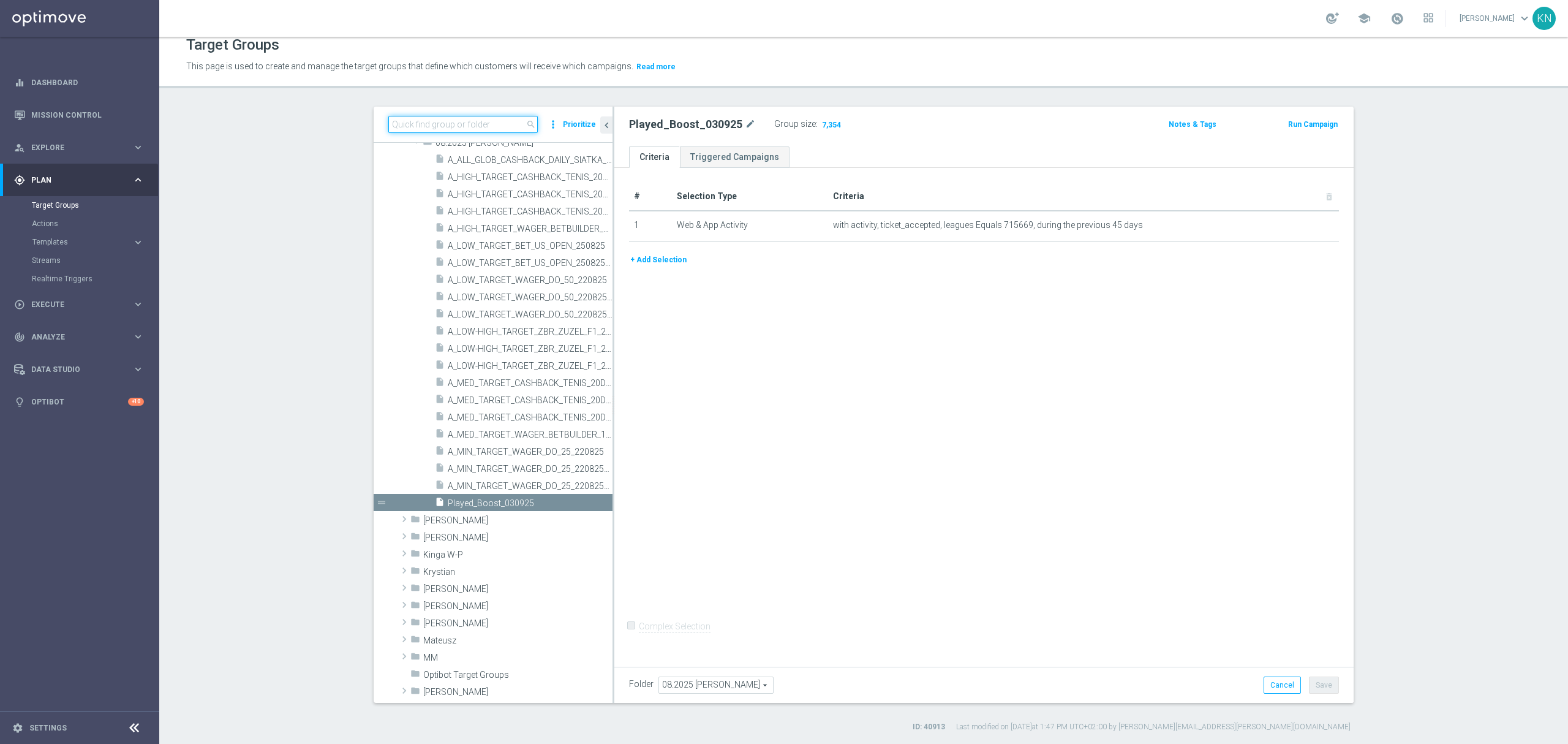
click at [456, 123] on input at bounding box center [463, 124] width 150 height 18
paste input "unikalni boosty 0407"
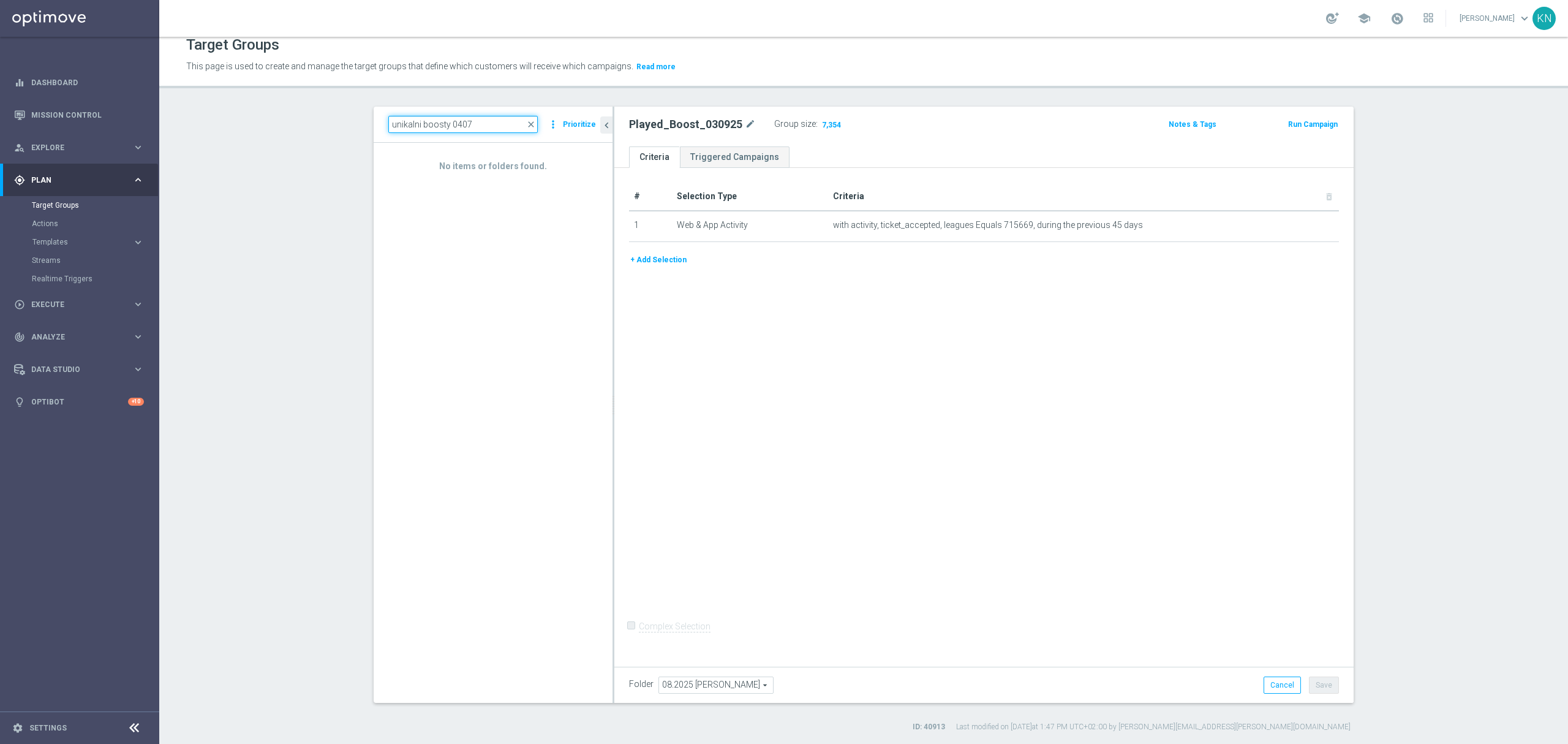
type input "unikalni boosty 0407"
click at [845, 450] on div "# Selection Type Criteria delete_forever 1 Web & App Activity with activity, ti…" at bounding box center [984, 415] width 739 height 493
click at [844, 353] on div "# Selection Type Criteria delete_forever 1 Web & App Activity with activity, ti…" at bounding box center [984, 415] width 739 height 493
click at [888, 529] on div "# Selection Type Criteria delete_forever 1 Web & App Activity with activity, ti…" at bounding box center [984, 415] width 739 height 493
click at [745, 128] on icon "mode_edit" at bounding box center [750, 124] width 11 height 15
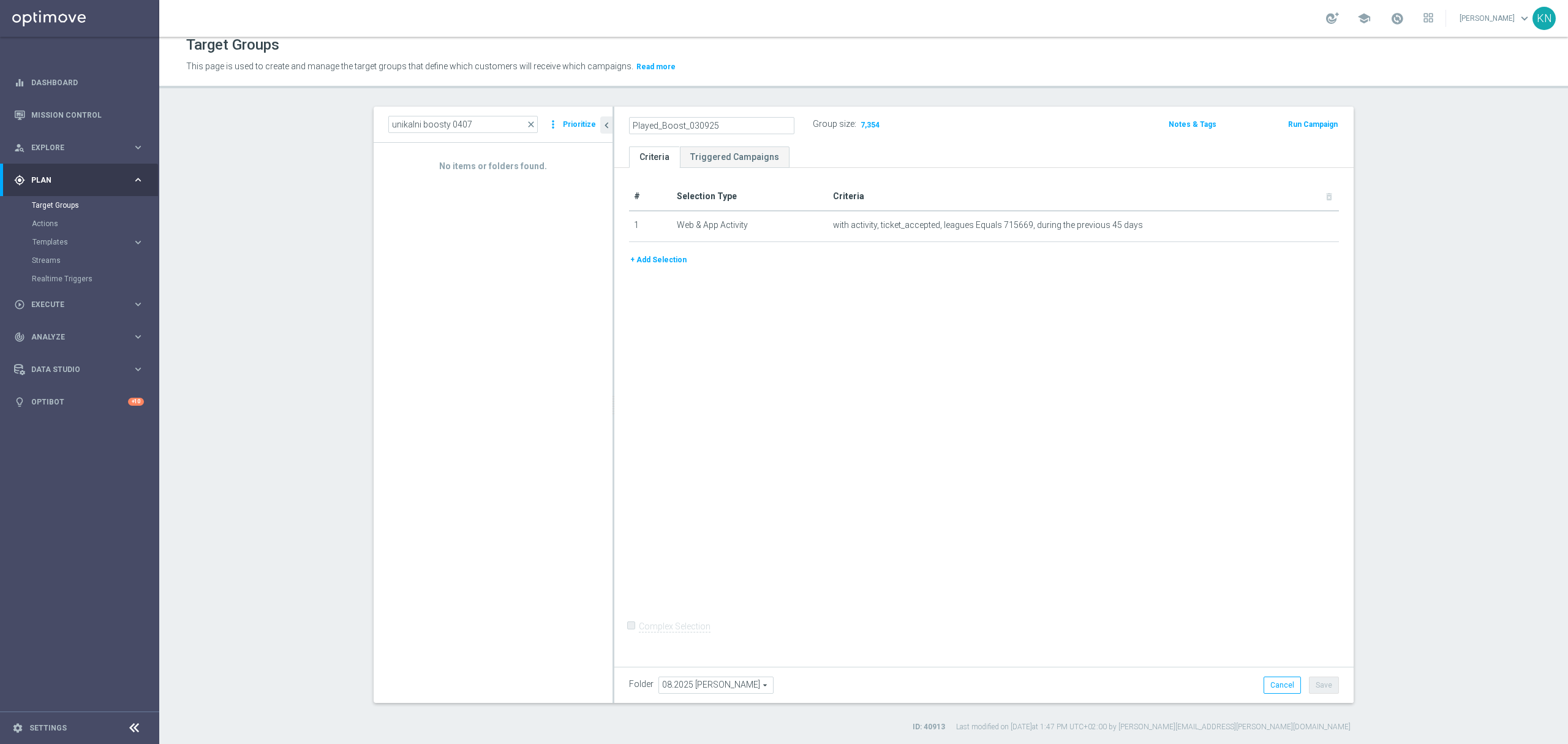
click at [673, 128] on input "Played_Boost_030925" at bounding box center [711, 126] width 166 height 18
drag, startPoint x: 677, startPoint y: 123, endPoint x: 477, endPoint y: 124, distance: 200.0
click at [477, 124] on as-split "unikalni boosty 0407 close more_vert Prioritize No items or folders found. chev…" at bounding box center [864, 405] width 980 height 596
click at [629, 123] on input "BOOST_030925" at bounding box center [711, 126] width 166 height 18
type input "PLAYED_BOOST_030925"
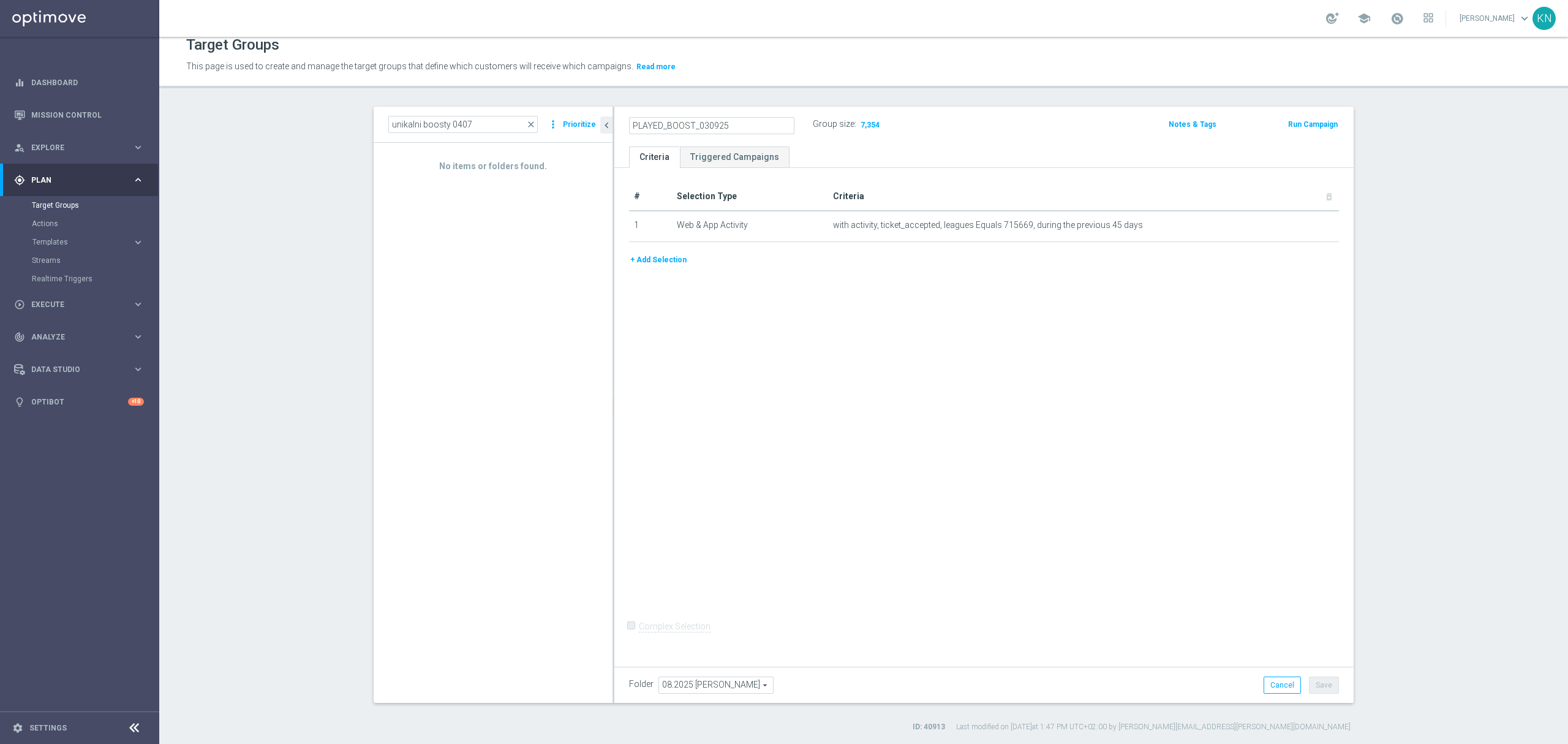
click at [883, 422] on div "# Selection Type Criteria delete_forever 1 Web & App Activity with activity, ti…" at bounding box center [984, 415] width 739 height 493
drag, startPoint x: 893, startPoint y: 301, endPoint x: 905, endPoint y: 244, distance: 58.2
click at [893, 301] on div "# Selection Type Criteria delete_forever 1 Web & App Activity with activity, ti…" at bounding box center [984, 415] width 739 height 493
click at [654, 258] on button "+ Add Selection" at bounding box center [658, 259] width 59 height 13
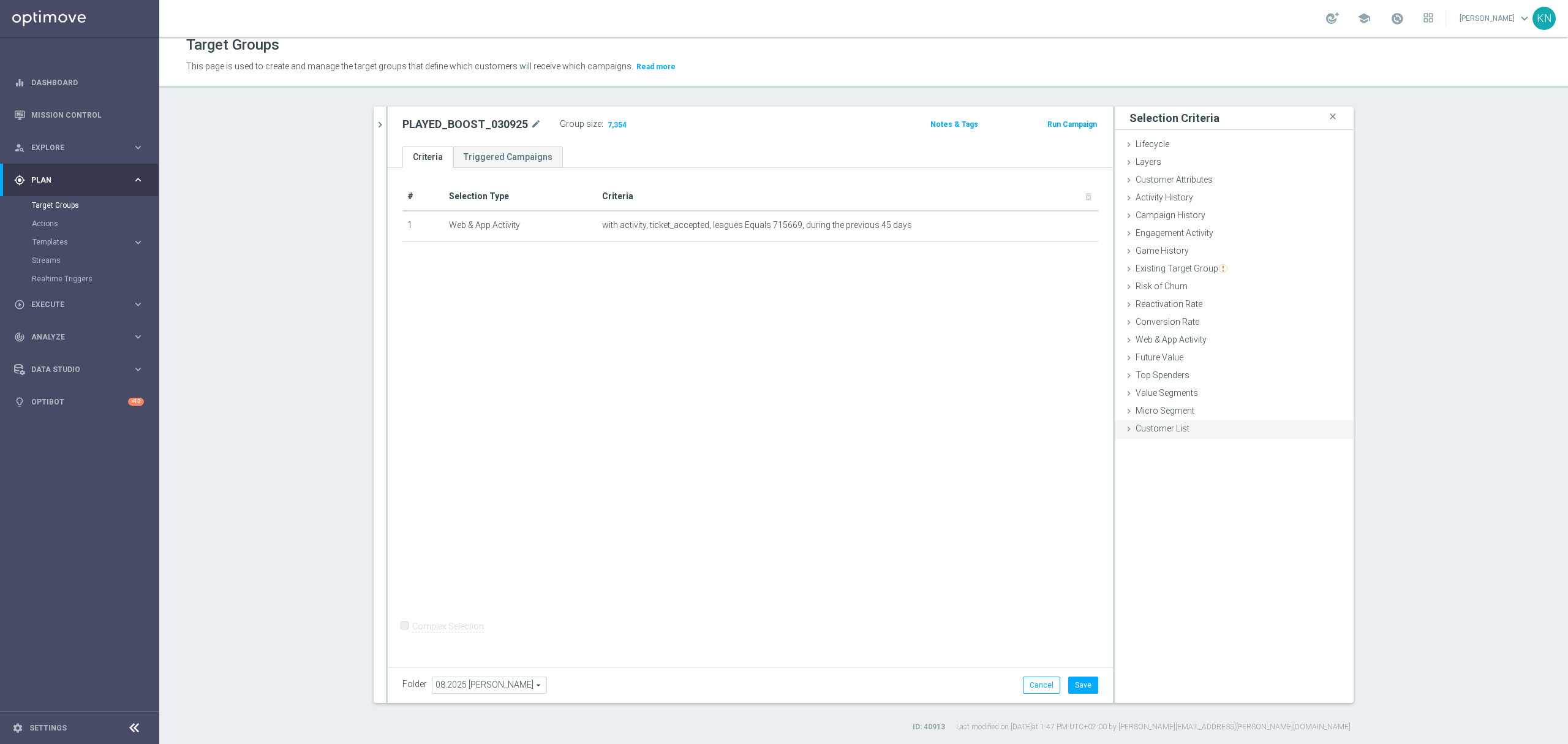
click at [1159, 429] on span "Customer List" at bounding box center [1163, 428] width 54 height 10
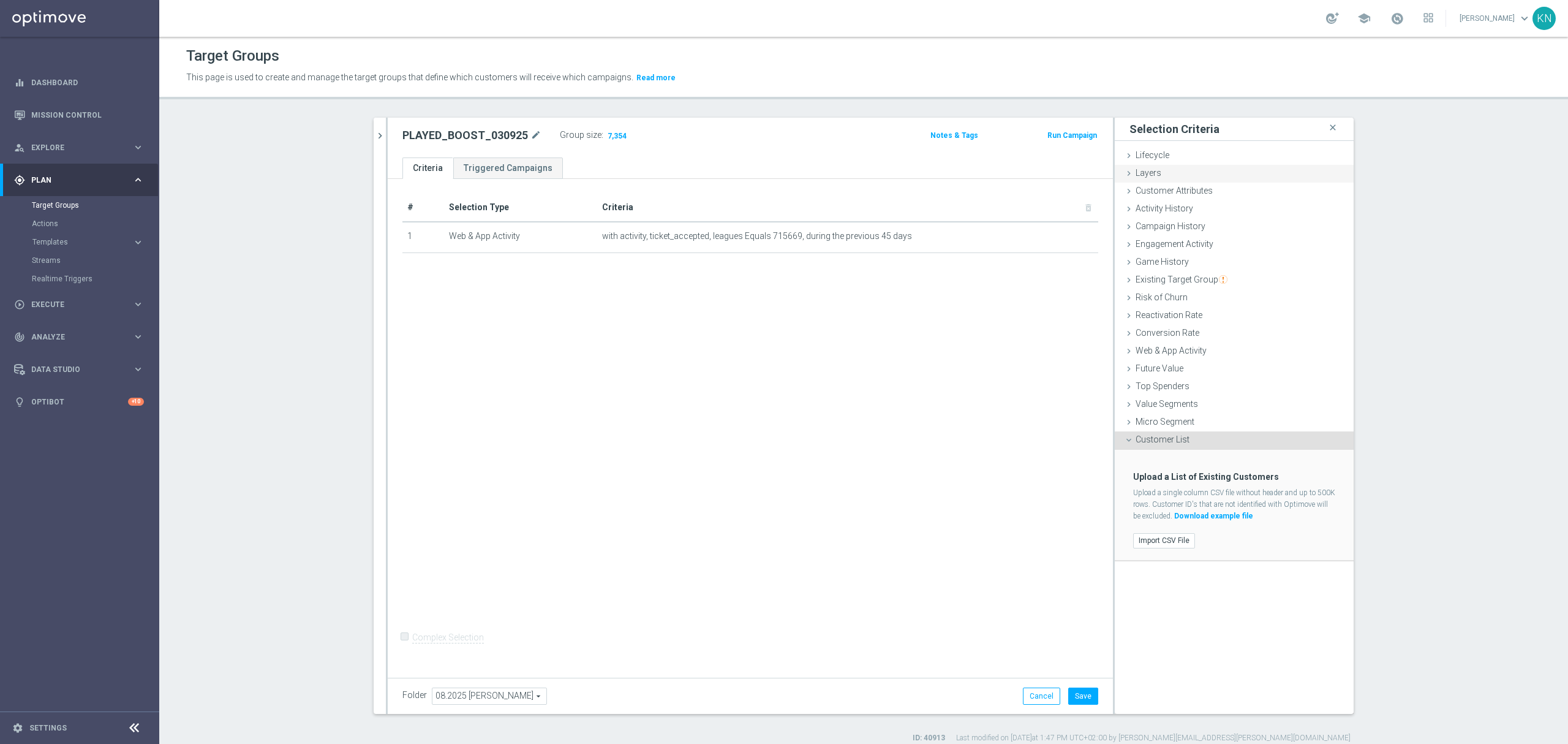
click at [1145, 168] on span "Layers" at bounding box center [1148, 173] width 25 height 10
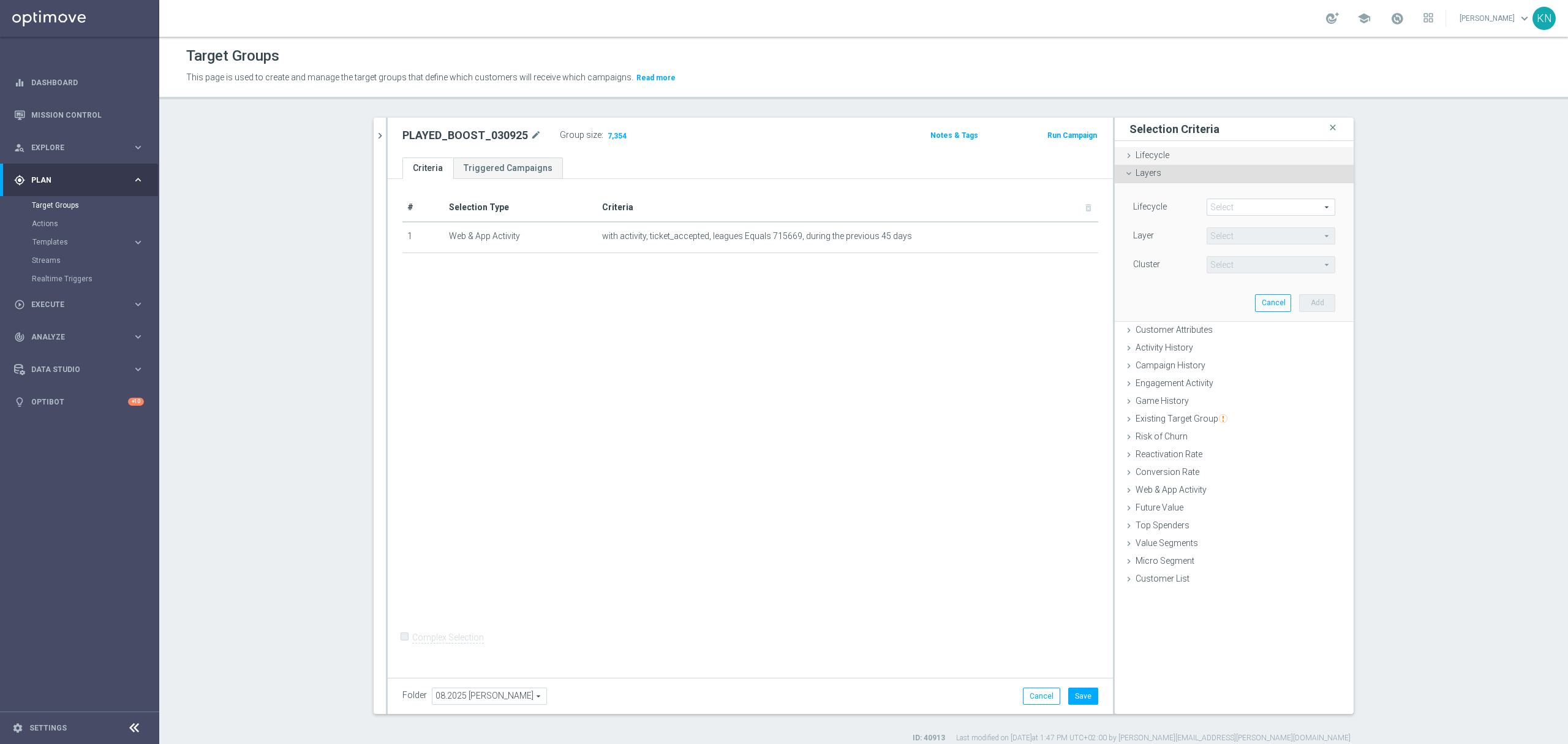
click at [1183, 148] on div "Lifecycle done" at bounding box center [1234, 156] width 239 height 18
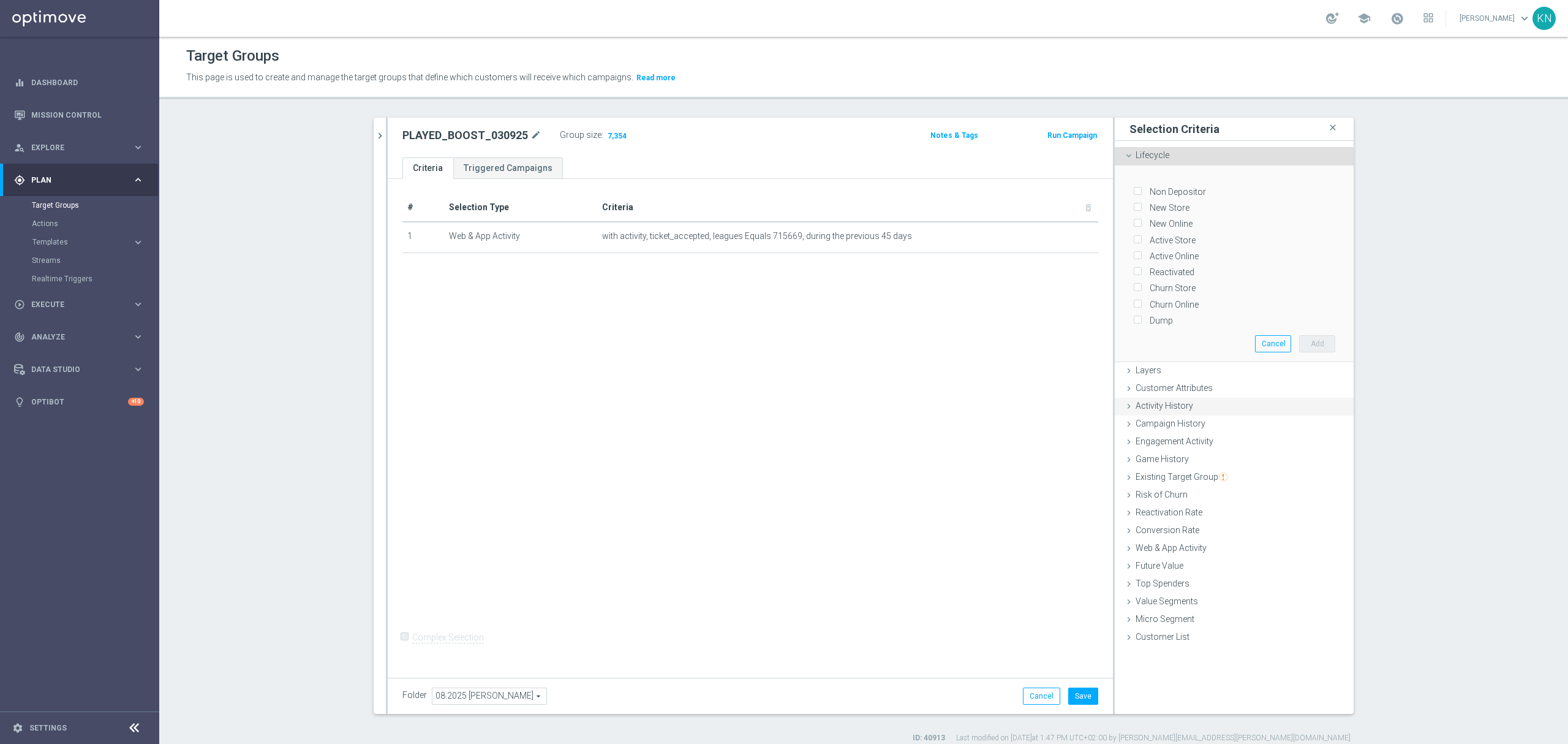
click at [1162, 400] on span "Activity History" at bounding box center [1165, 405] width 58 height 10
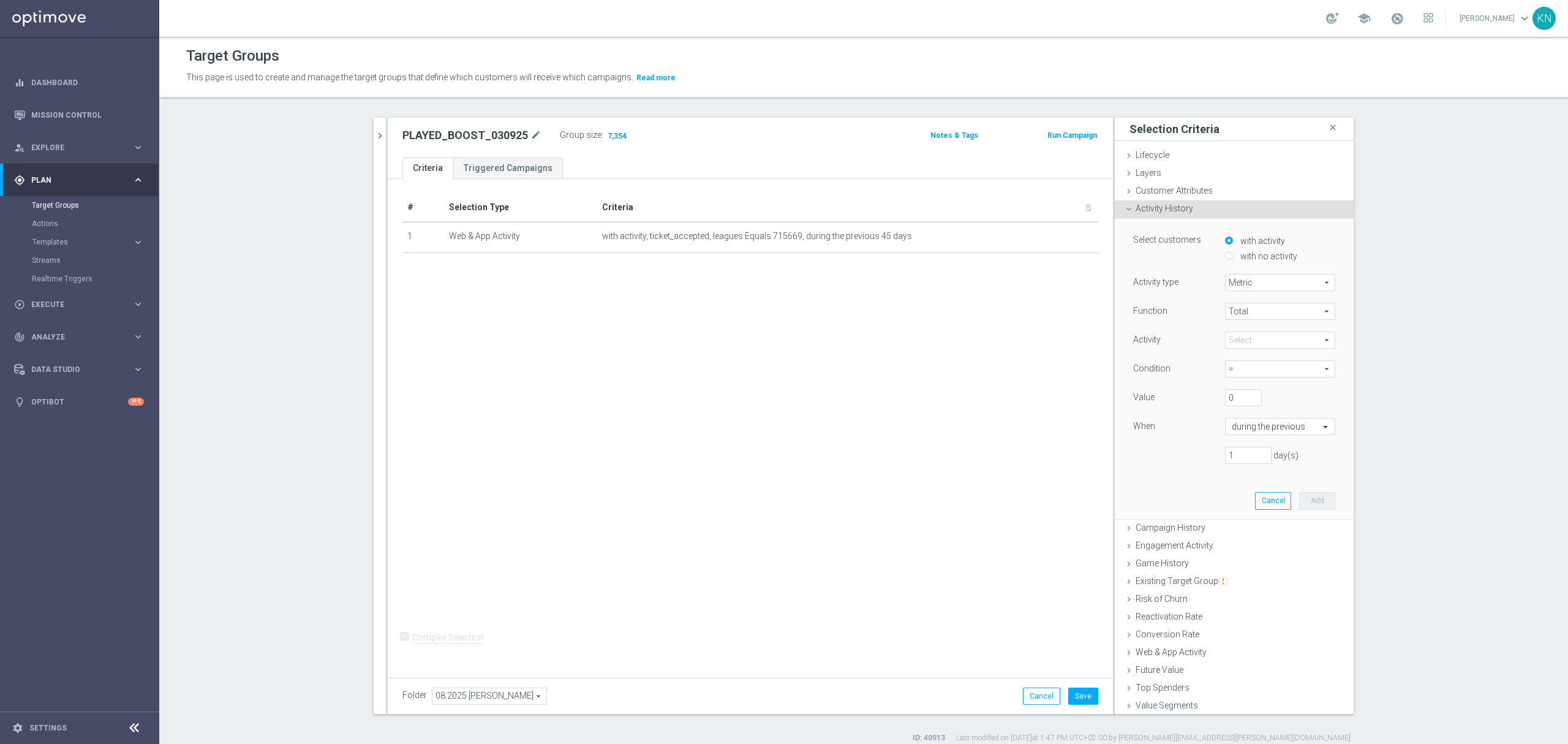
click at [1246, 280] on span "Metric" at bounding box center [1280, 282] width 109 height 16
click at [1246, 316] on span "Total" at bounding box center [1280, 311] width 109 height 16
click at [1235, 334] on span at bounding box center [1280, 340] width 109 height 16
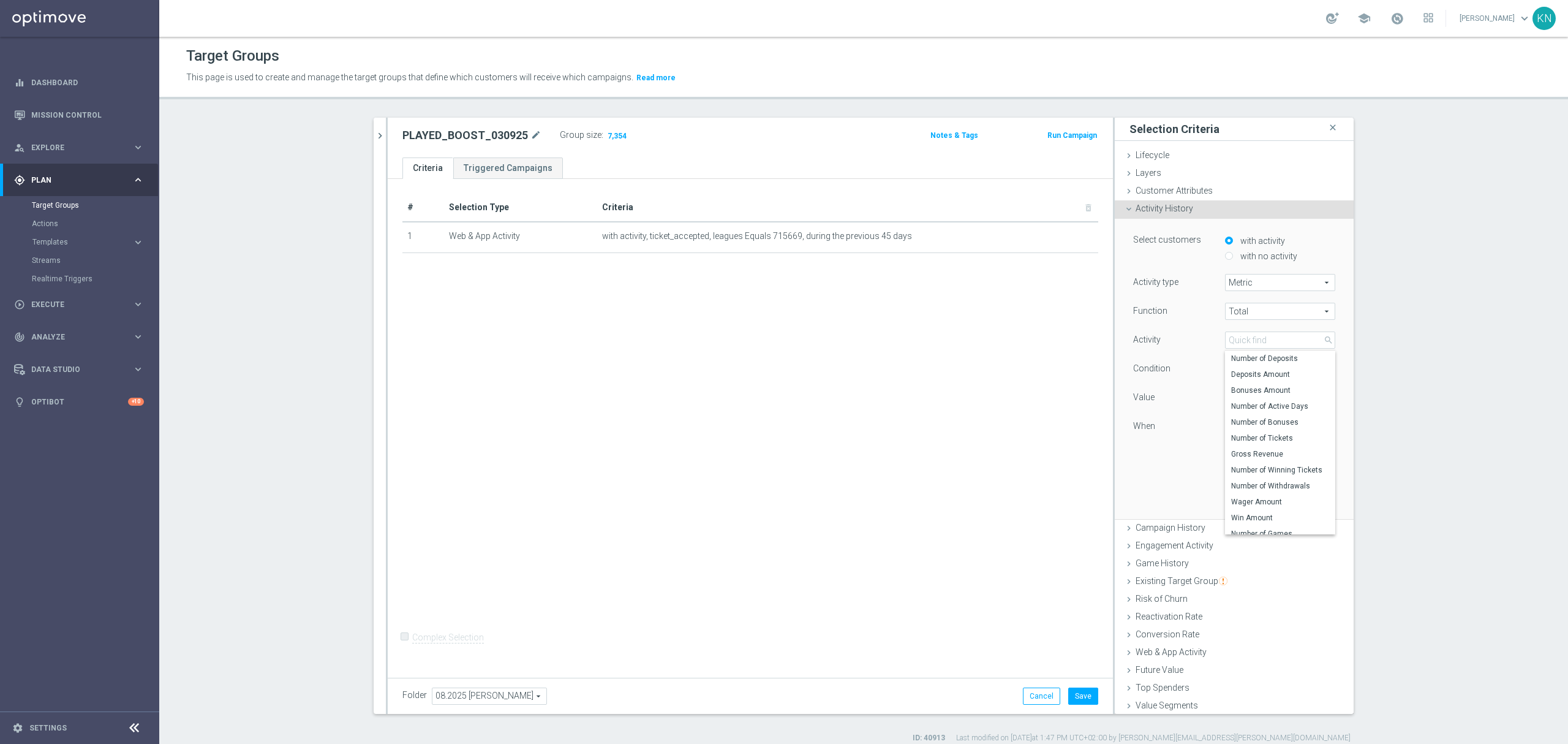
click at [1124, 447] on div at bounding box center [1169, 447] width 92 height 1
click at [1162, 647] on span "Web & App Activity" at bounding box center [1171, 651] width 71 height 10
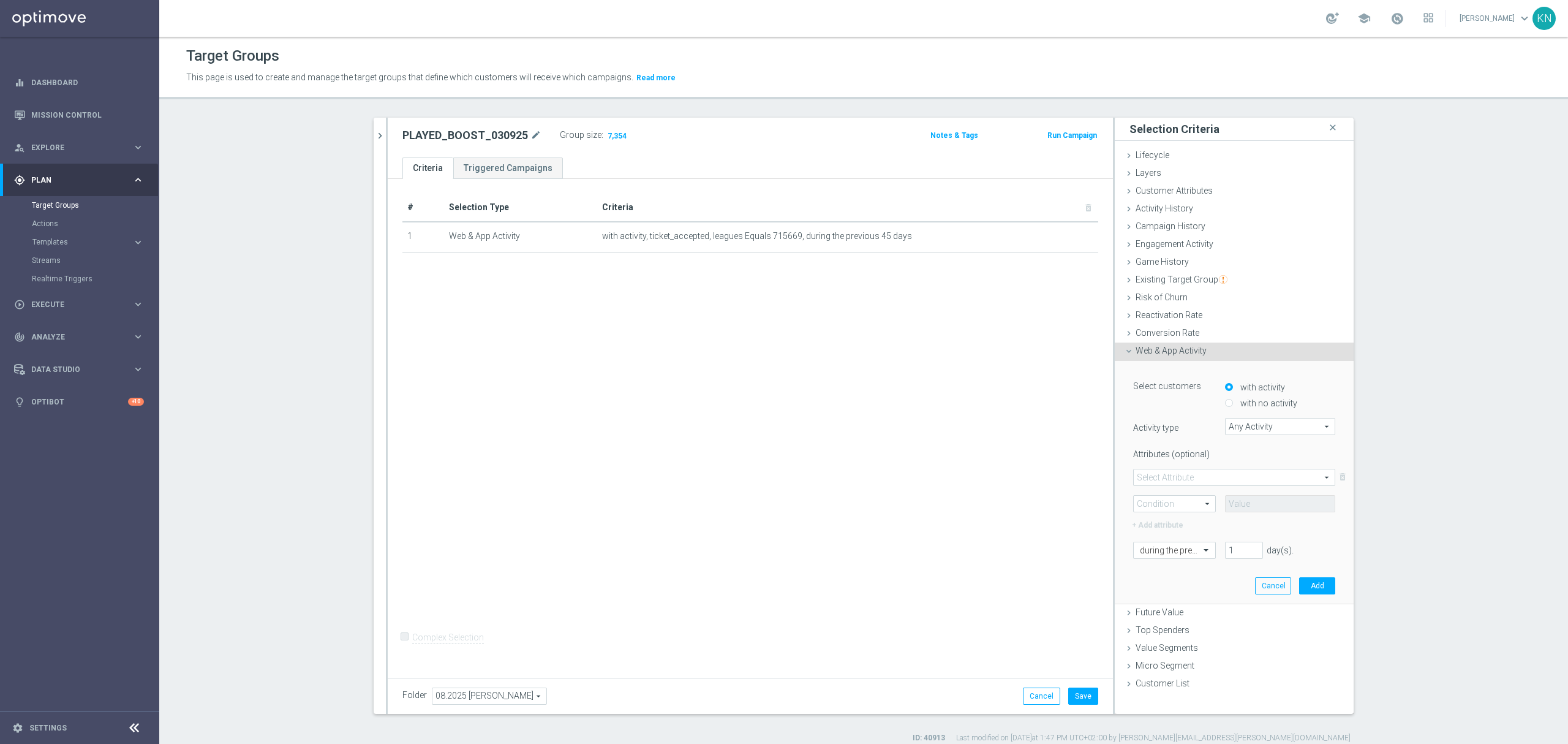
click at [1275, 402] on label "with no activity" at bounding box center [1268, 403] width 60 height 11
click at [1233, 402] on input "with no activity" at bounding box center [1229, 403] width 8 height 8
radio input "true"
click at [1270, 425] on span "Any Activity" at bounding box center [1280, 427] width 109 height 16
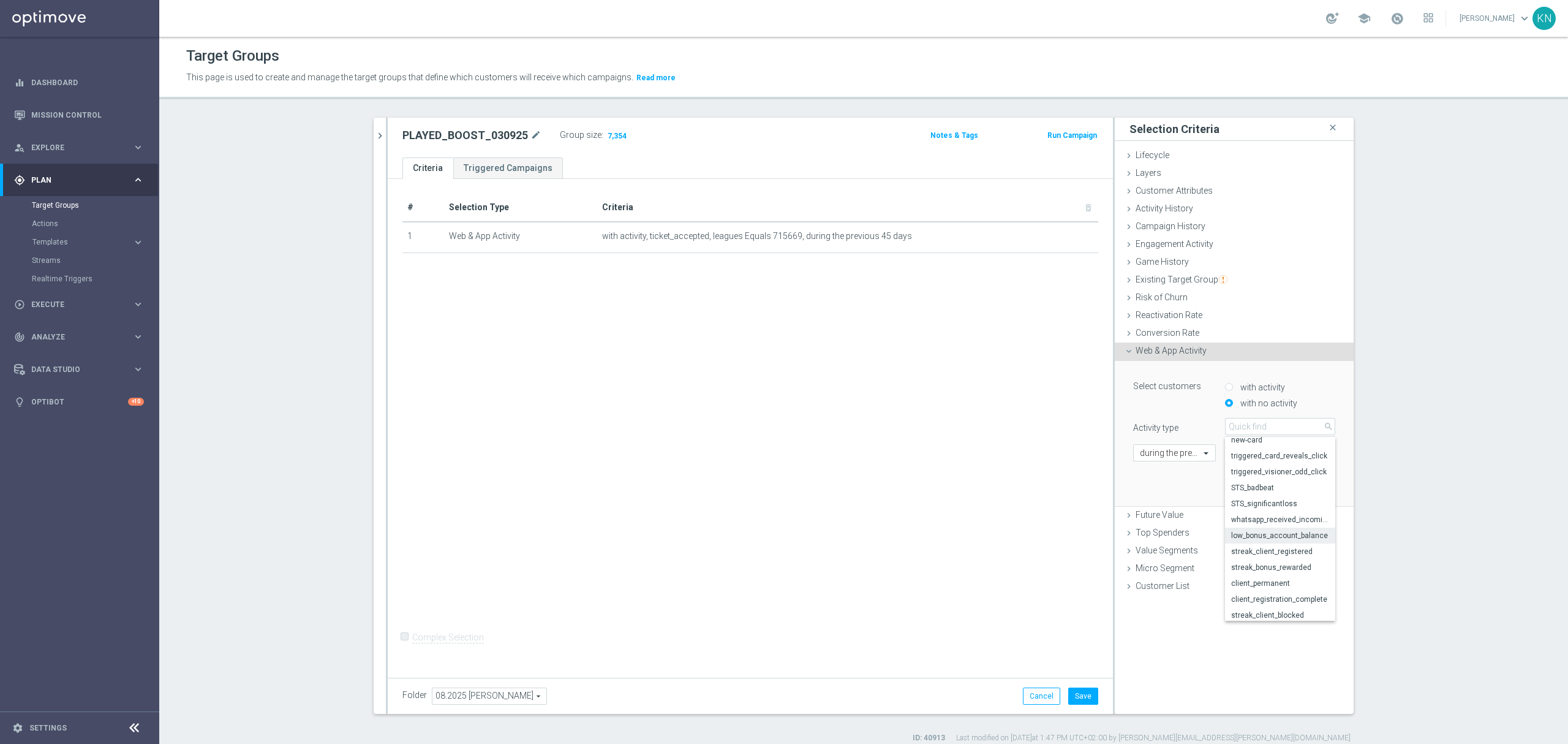
scroll to position [650, 0]
click at [1225, 387] on input "with activity" at bounding box center [1229, 386] width 8 height 8
radio input "true"
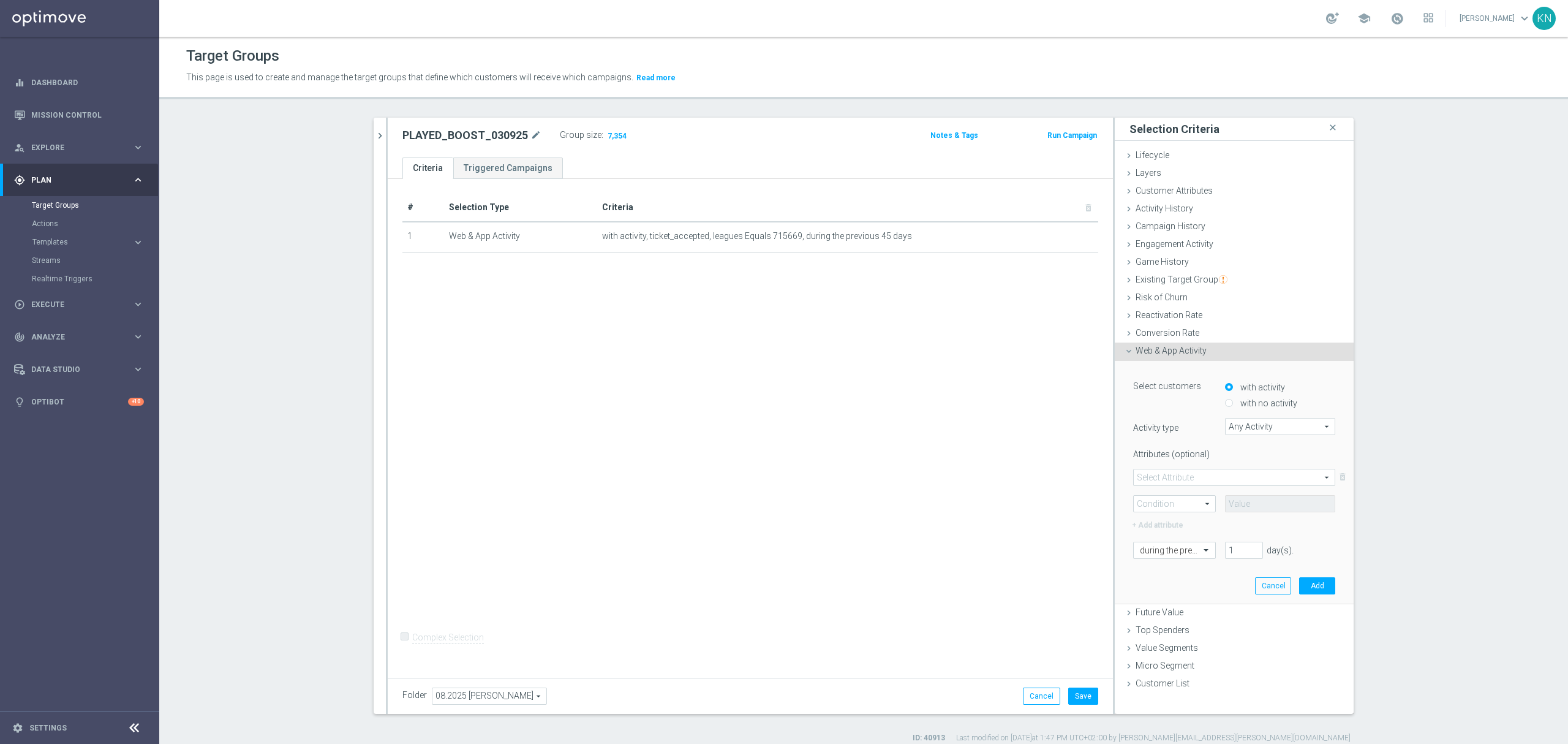
click at [1266, 421] on span "Any Activity" at bounding box center [1280, 427] width 109 height 16
click at [1239, 425] on input "search" at bounding box center [1281, 427] width 110 height 18
type input "b"
click at [1115, 431] on div "Select customers with activity with no activity Activity type Any Activity Any …" at bounding box center [1234, 483] width 239 height 244
click at [1238, 474] on span at bounding box center [1233, 478] width 201 height 16
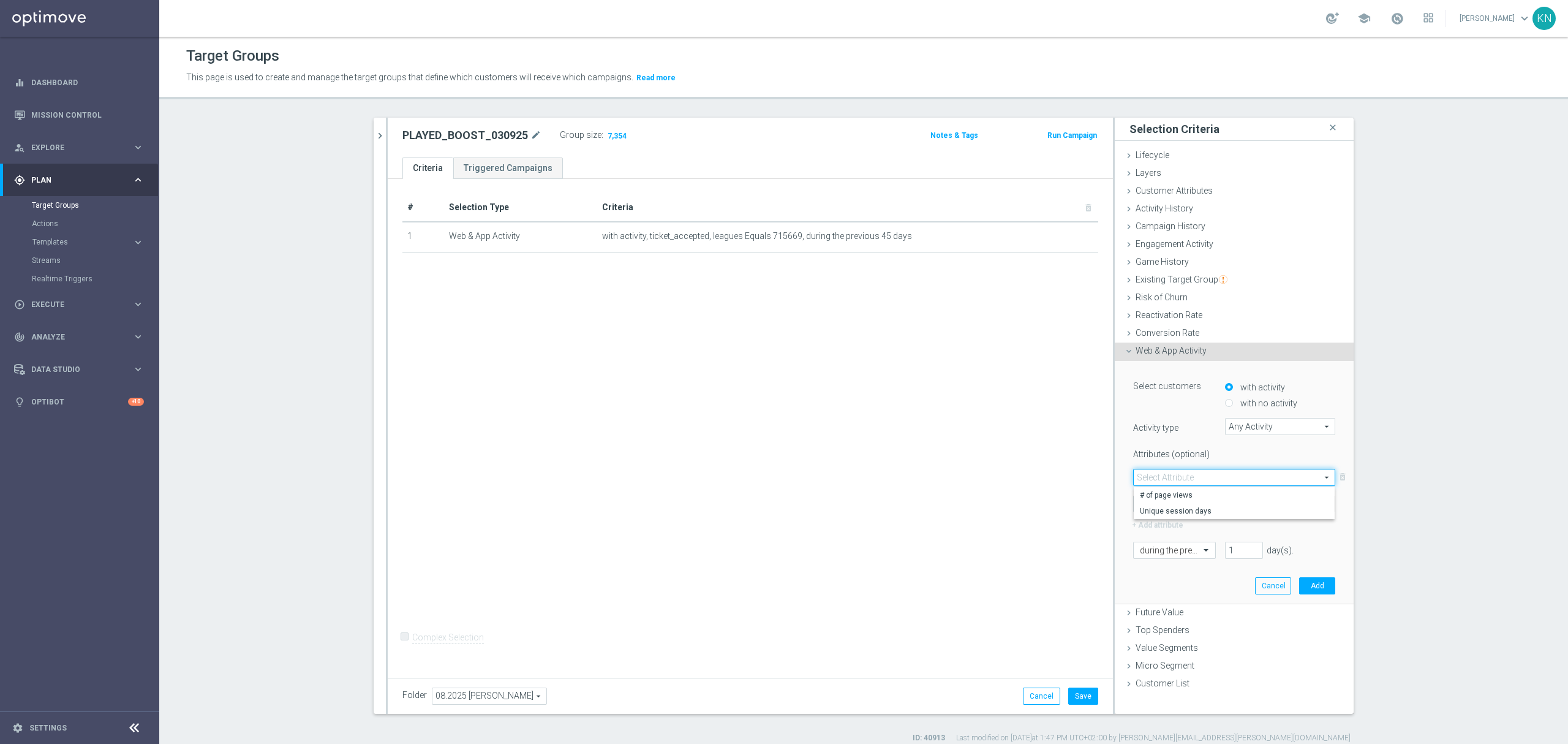
click at [1415, 517] on section "unikalni boosty 0407 close more_vert Prioritize No items or folders found. chev…" at bounding box center [864, 430] width 1409 height 626
click at [1175, 511] on span at bounding box center [1174, 504] width 81 height 16
click at [1186, 500] on span at bounding box center [1174, 504] width 81 height 16
click at [1293, 428] on span "Any Activity" at bounding box center [1280, 427] width 109 height 16
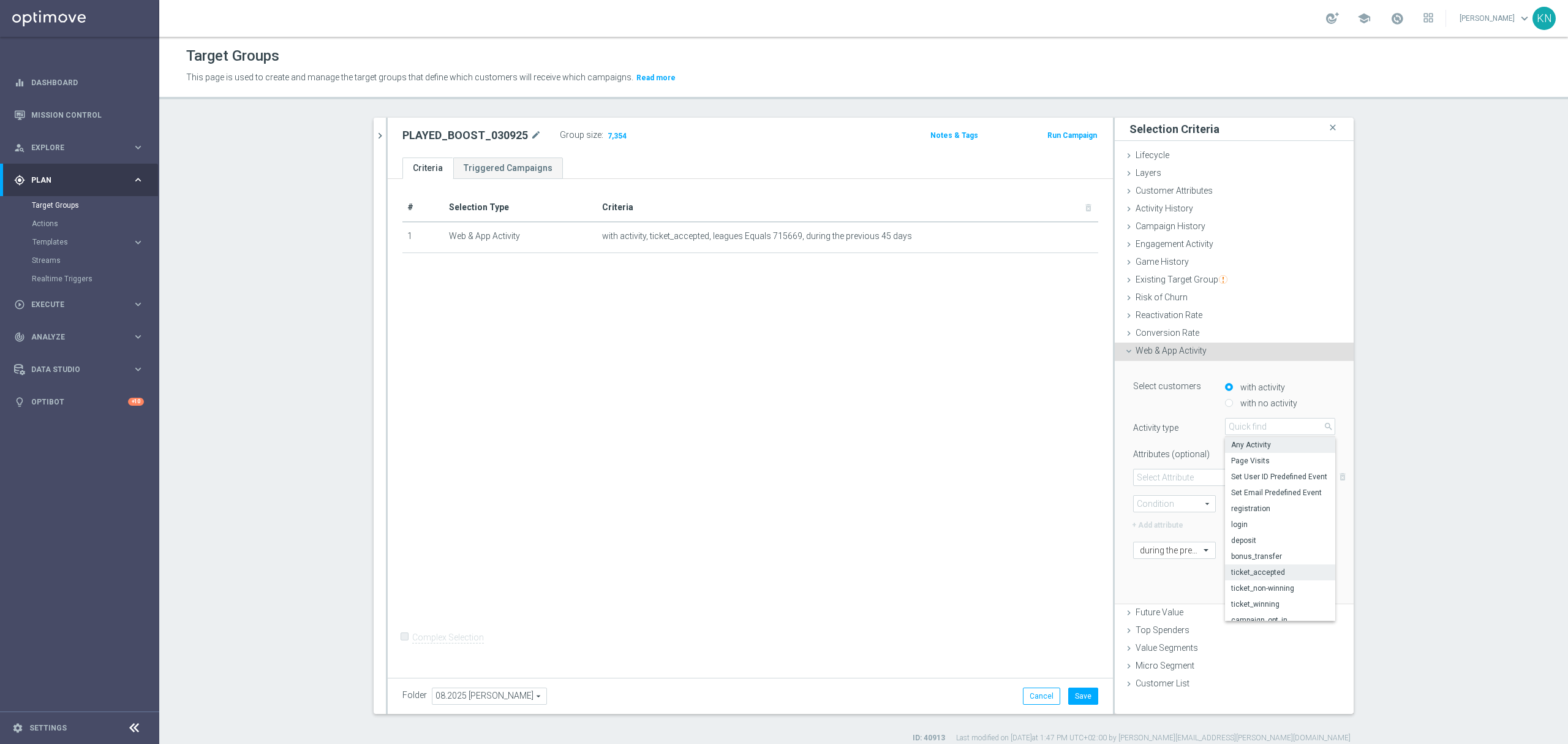
click at [1270, 574] on span "ticket_accepted" at bounding box center [1281, 572] width 98 height 10
type input "ticket_accepted"
click at [1213, 479] on span at bounding box center [1233, 478] width 201 height 16
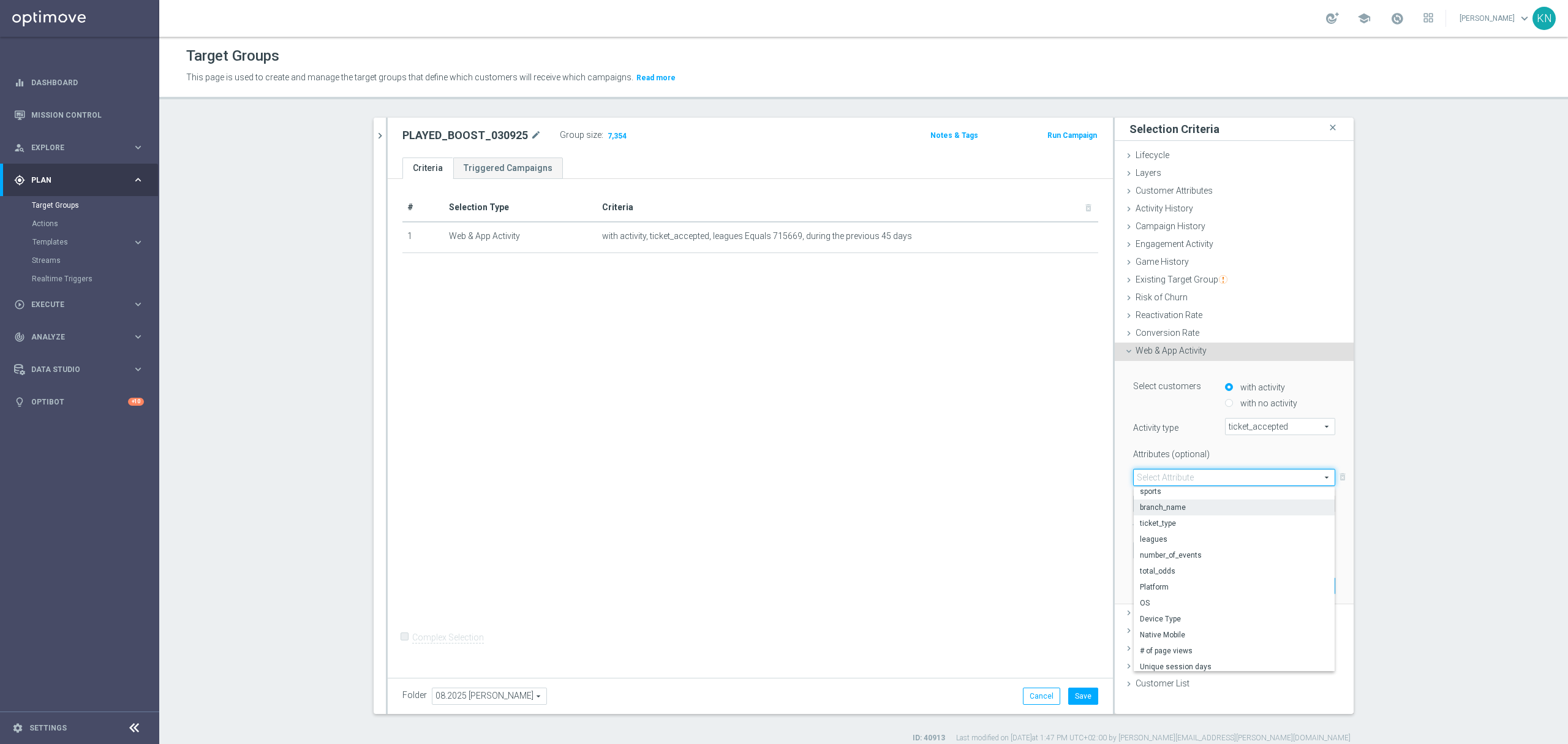
scroll to position [33, 0]
click at [1184, 507] on span "branch_name" at bounding box center [1233, 508] width 188 height 10
click at [1168, 500] on span at bounding box center [1174, 504] width 81 height 16
click at [1207, 474] on span "branch_name" at bounding box center [1233, 478] width 201 height 16
click at [1209, 457] on label "Attributes (optional)" at bounding box center [1169, 451] width 92 height 15
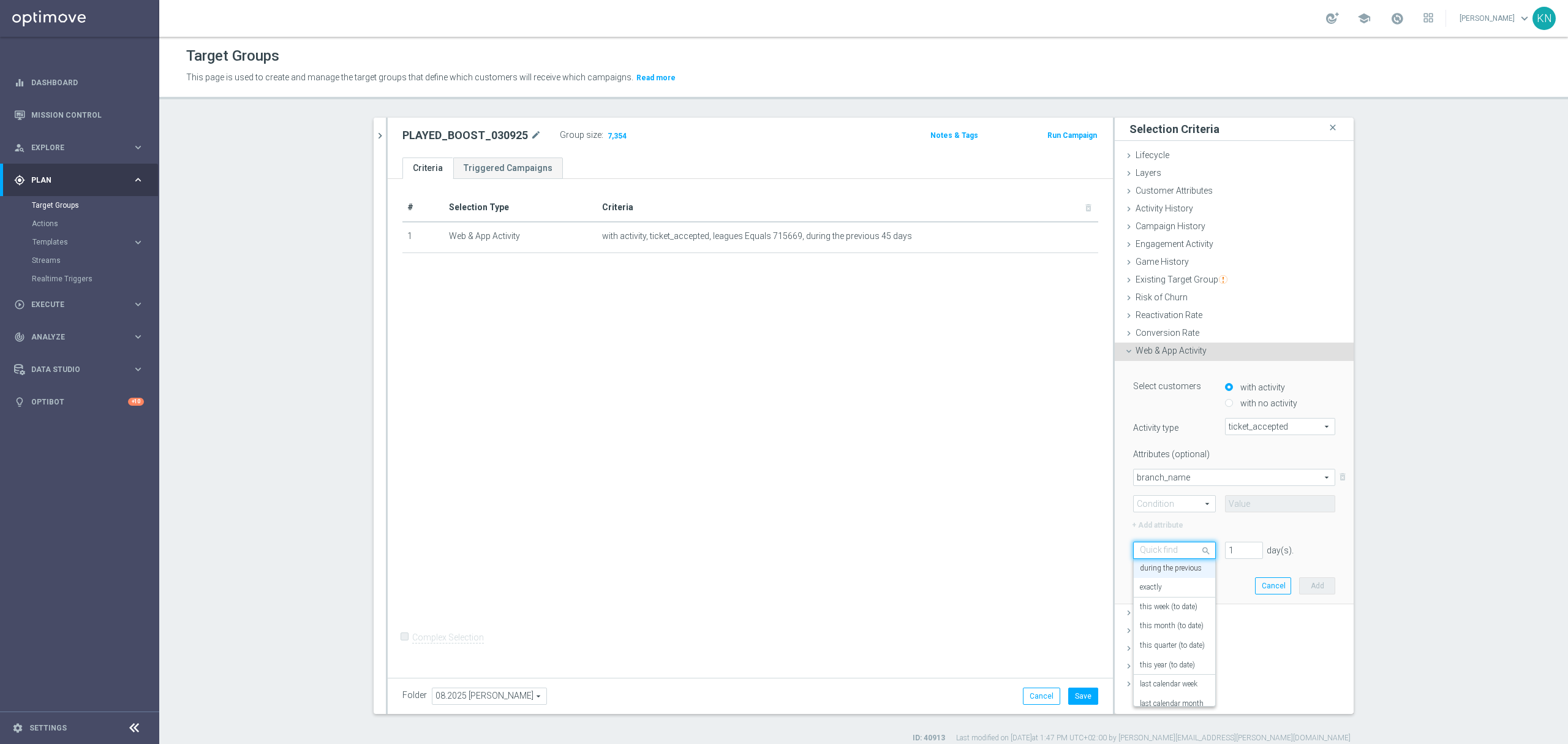
click at [1180, 542] on div "Quick find during the previous" at bounding box center [1175, 550] width 82 height 18
click at [1230, 476] on span "branch_name" at bounding box center [1233, 478] width 201 height 16
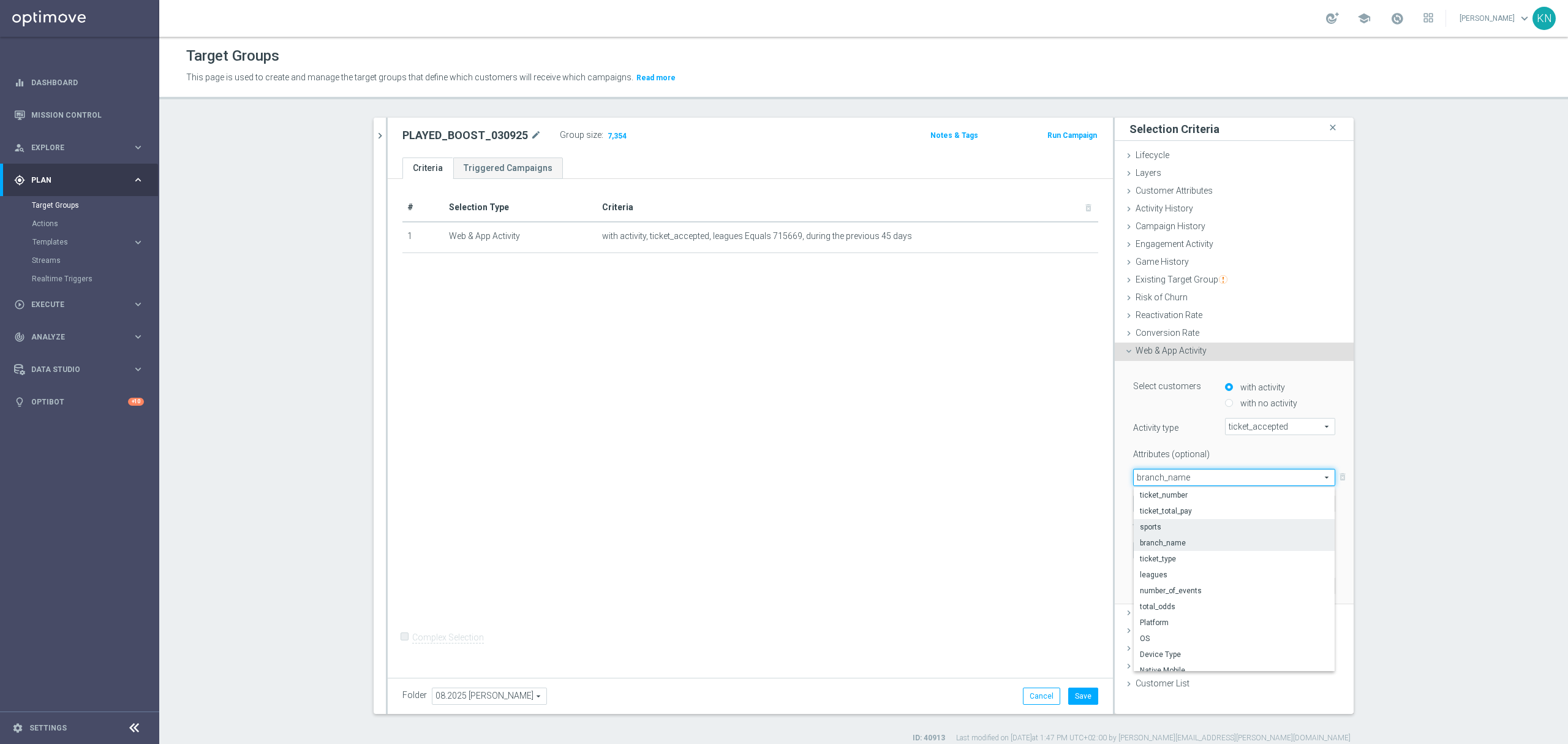
click at [1191, 525] on span "sports" at bounding box center [1233, 527] width 188 height 10
type input "sports"
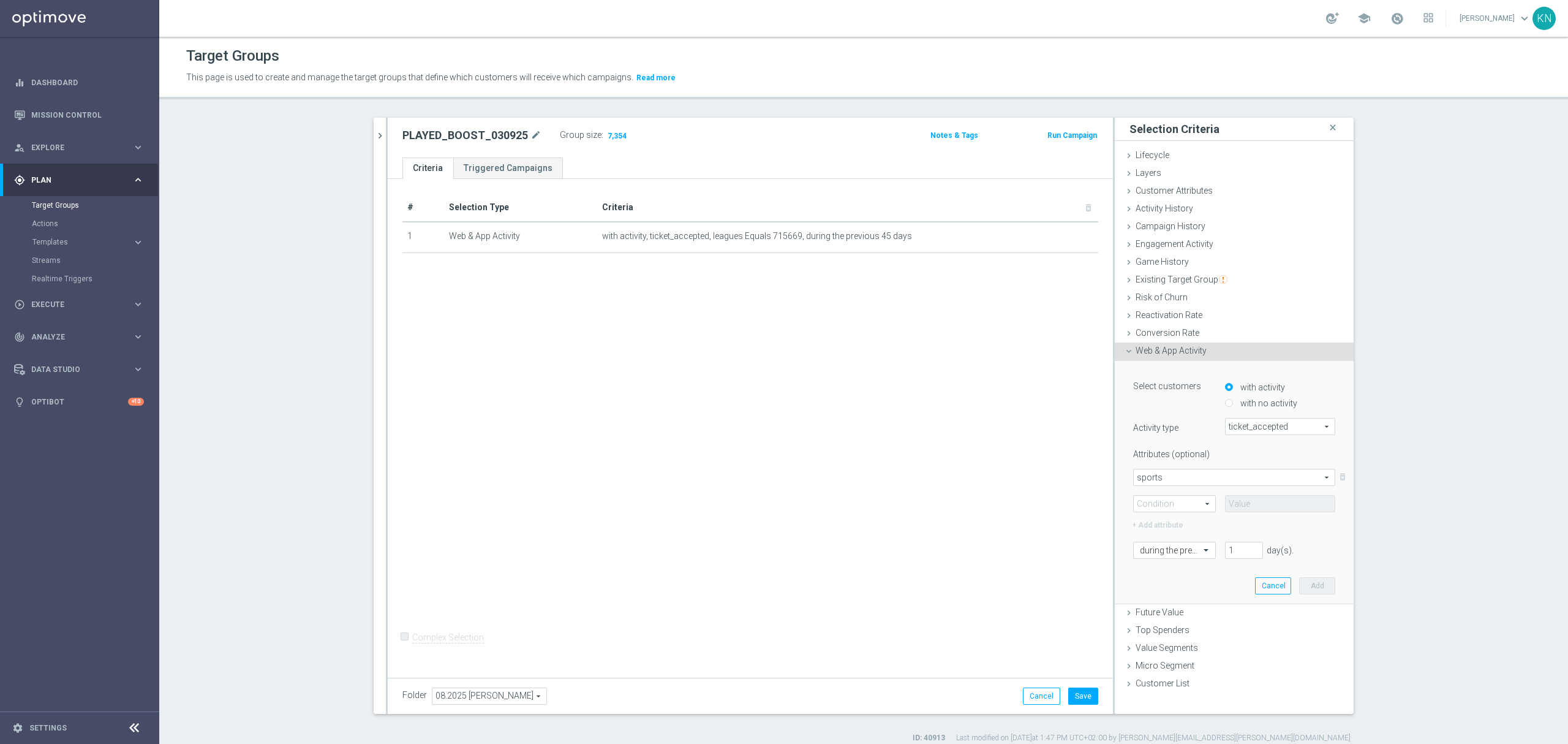
click at [1180, 507] on span at bounding box center [1174, 504] width 81 height 16
click at [1169, 522] on span "Equals" at bounding box center [1174, 521] width 69 height 10
type input "Equals"
click at [1272, 503] on input "text" at bounding box center [1281, 504] width 110 height 18
click at [1272, 502] on input "text" at bounding box center [1281, 504] width 110 height 18
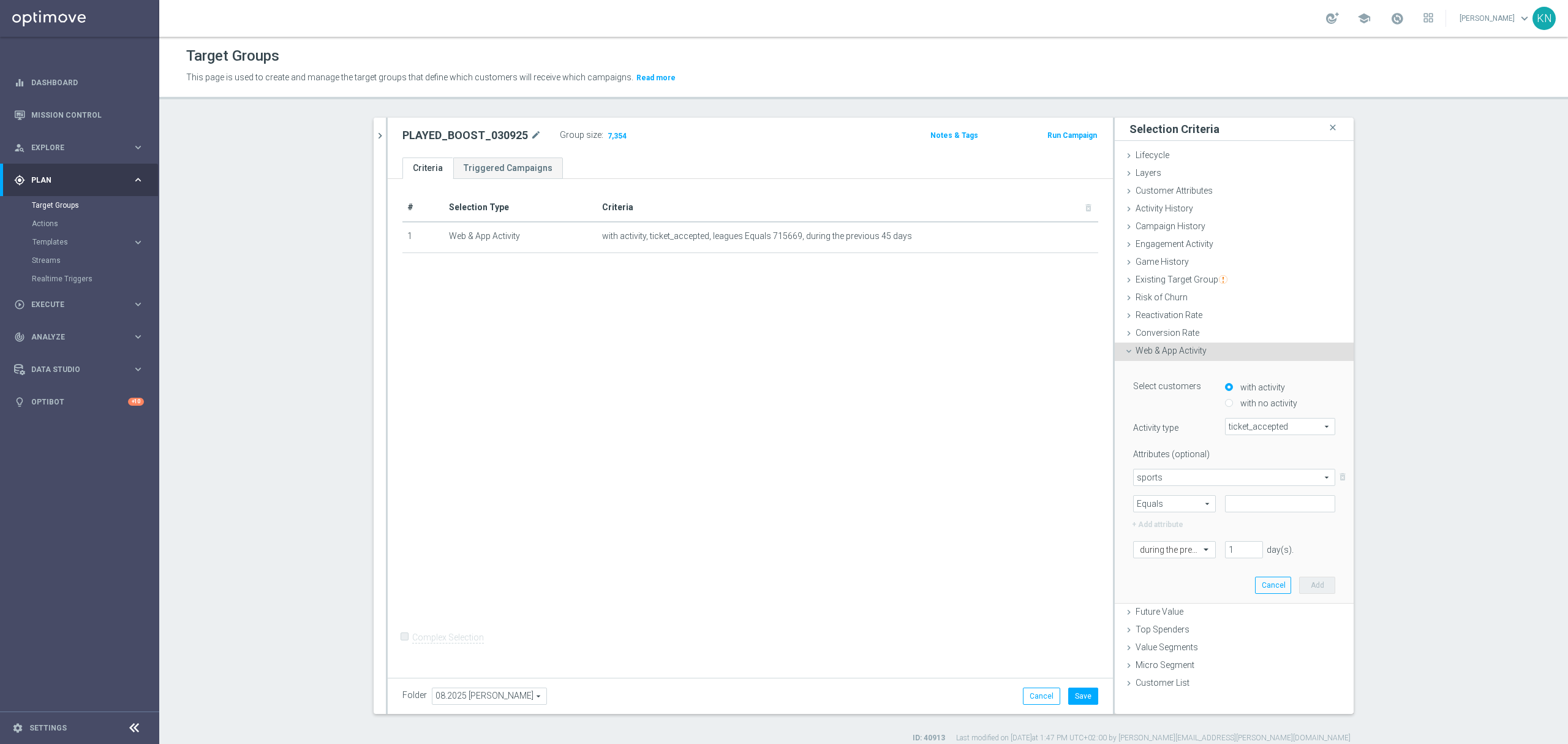
click at [1260, 476] on span "sports" at bounding box center [1233, 478] width 201 height 16
click at [1172, 523] on span "sports" at bounding box center [1233, 527] width 188 height 10
click at [1236, 501] on input "text" at bounding box center [1281, 504] width 110 height 18
click at [1236, 507] on input "text" at bounding box center [1281, 504] width 110 height 18
type input "201"
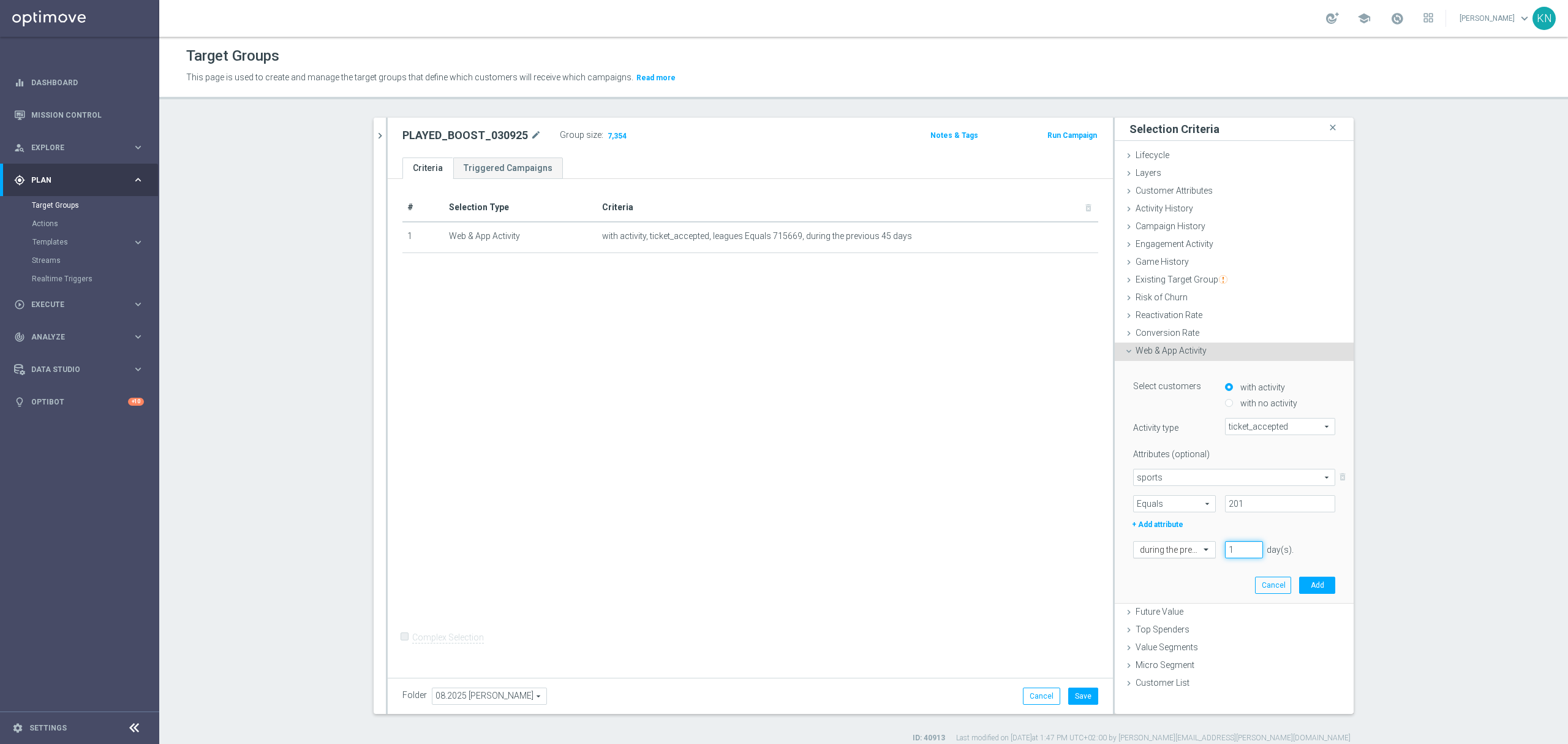
drag, startPoint x: 1238, startPoint y: 549, endPoint x: 1208, endPoint y: 545, distance: 30.3
click at [1209, 545] on div "during the previous 1 day(s). Enter a number between 1 and 730" at bounding box center [1234, 549] width 221 height 18
type input "45"
click at [1209, 577] on div "Select customers with activity with no activity Activity type ticket_accepted t…" at bounding box center [1234, 482] width 221 height 242
click at [1311, 584] on button "Add" at bounding box center [1317, 585] width 36 height 18
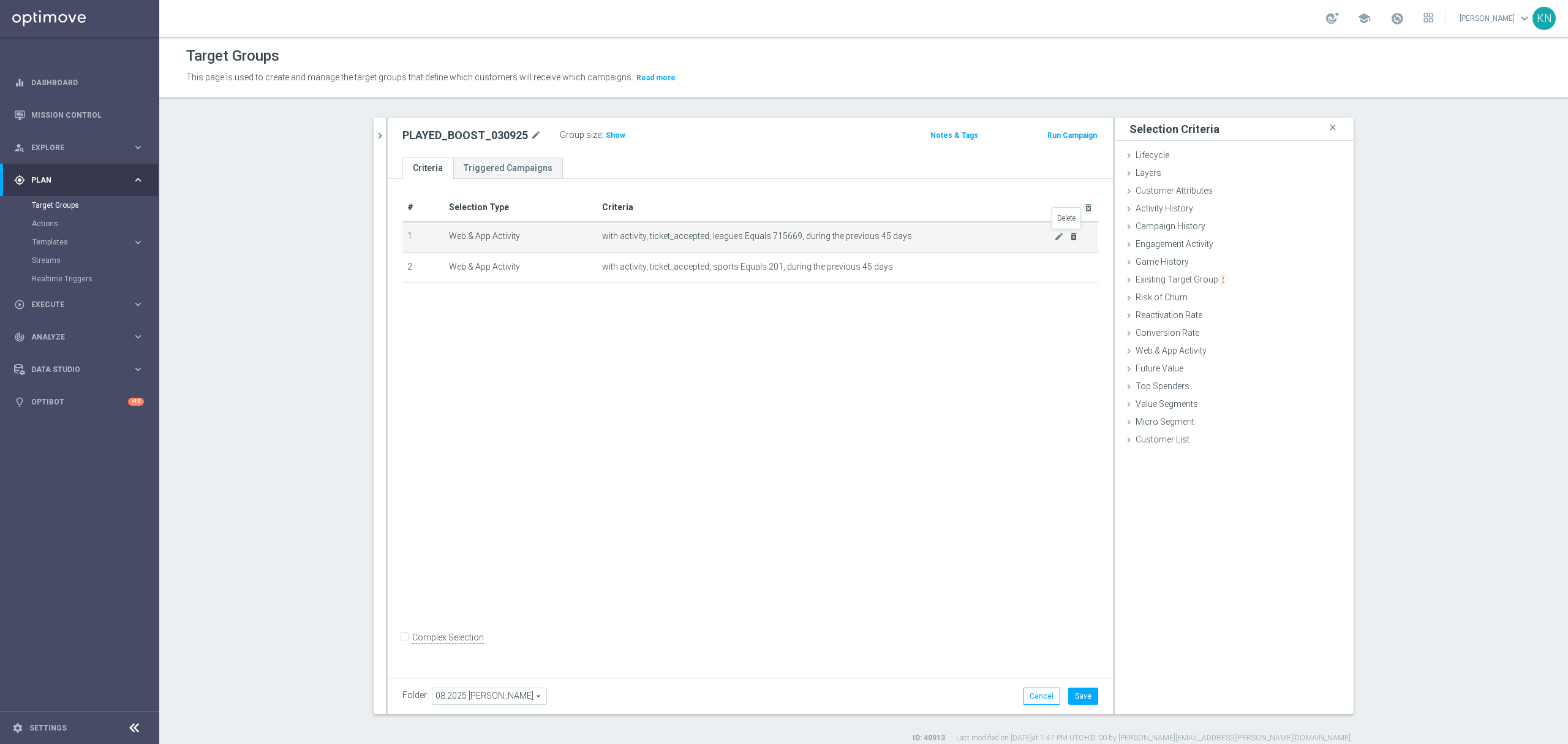
click at [1069, 237] on icon "delete_forever" at bounding box center [1073, 236] width 10 height 10
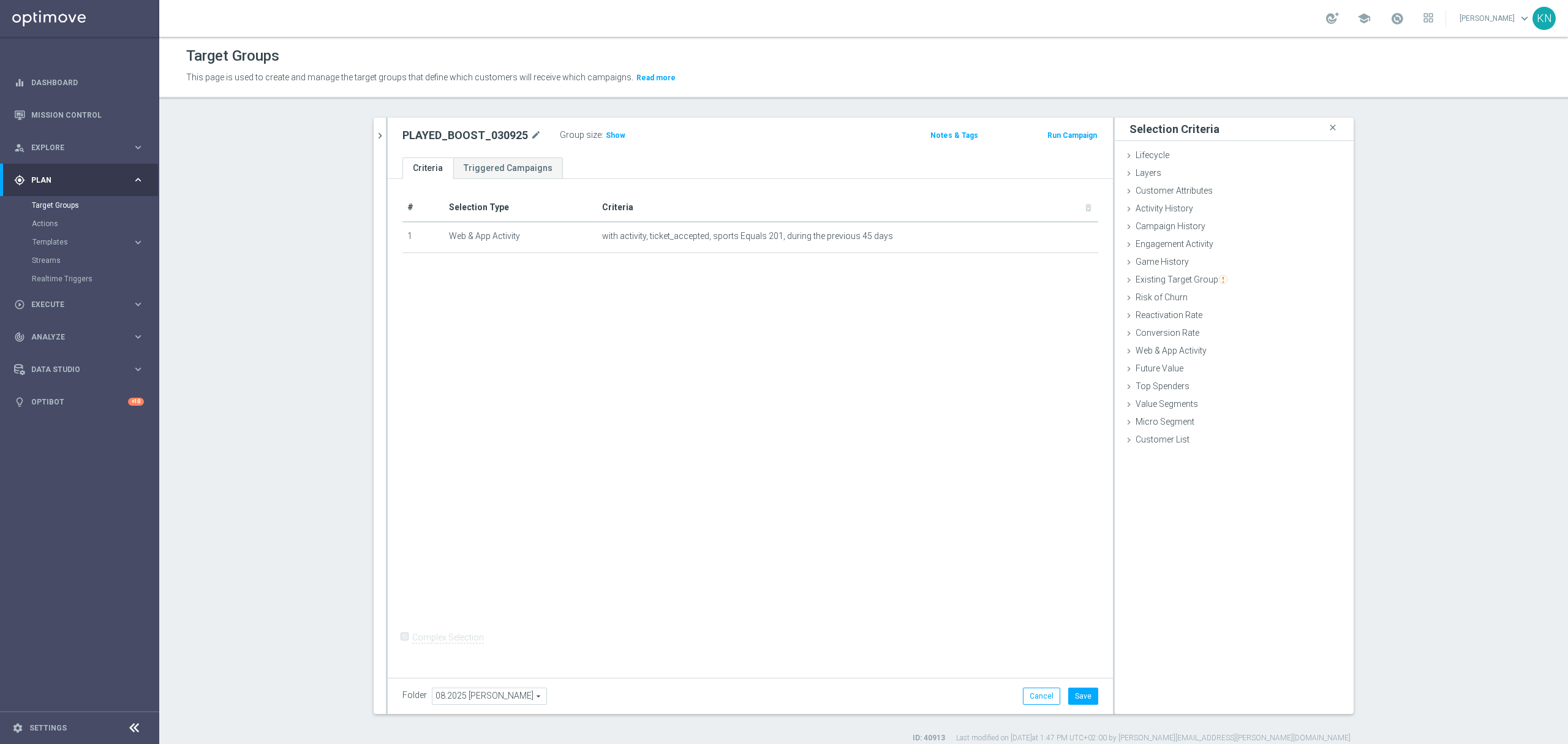
click at [823, 359] on div "# Selection Type Criteria delete_forever 1 Web & App Activity with activity, ti…" at bounding box center [751, 425] width 725 height 493
click at [606, 136] on span "Show" at bounding box center [616, 136] width 19 height 9
click at [1054, 233] on icon "mode_edit" at bounding box center [1058, 236] width 10 height 10
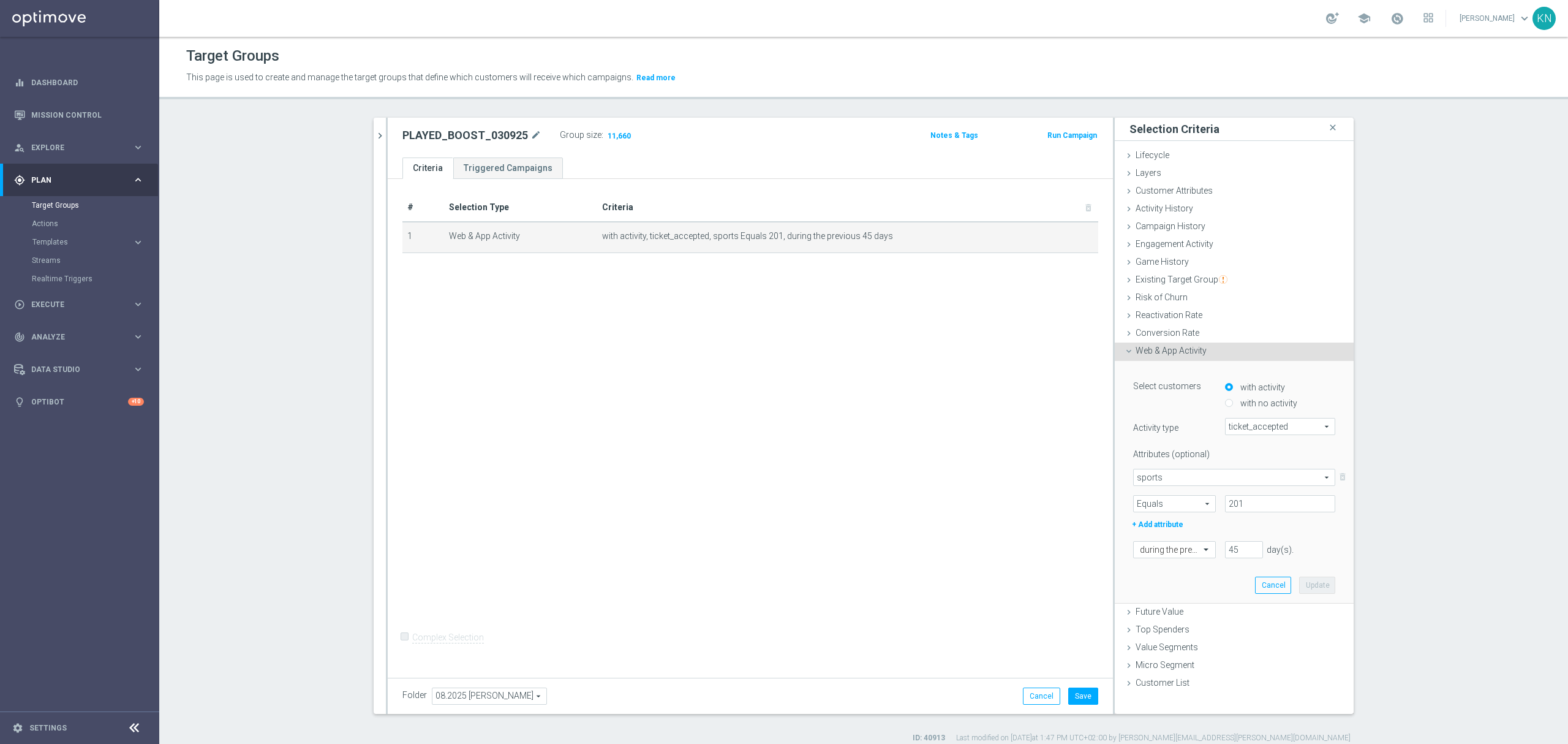
click at [1204, 476] on span "sports" at bounding box center [1233, 478] width 201 height 16
click at [1183, 562] on span "ticket_type" at bounding box center [1233, 558] width 188 height 10
type input "ticket_type"
click at [1182, 511] on span "Equals" at bounding box center [1174, 504] width 81 height 16
click at [1164, 523] on span "Equals" at bounding box center [1174, 521] width 69 height 10
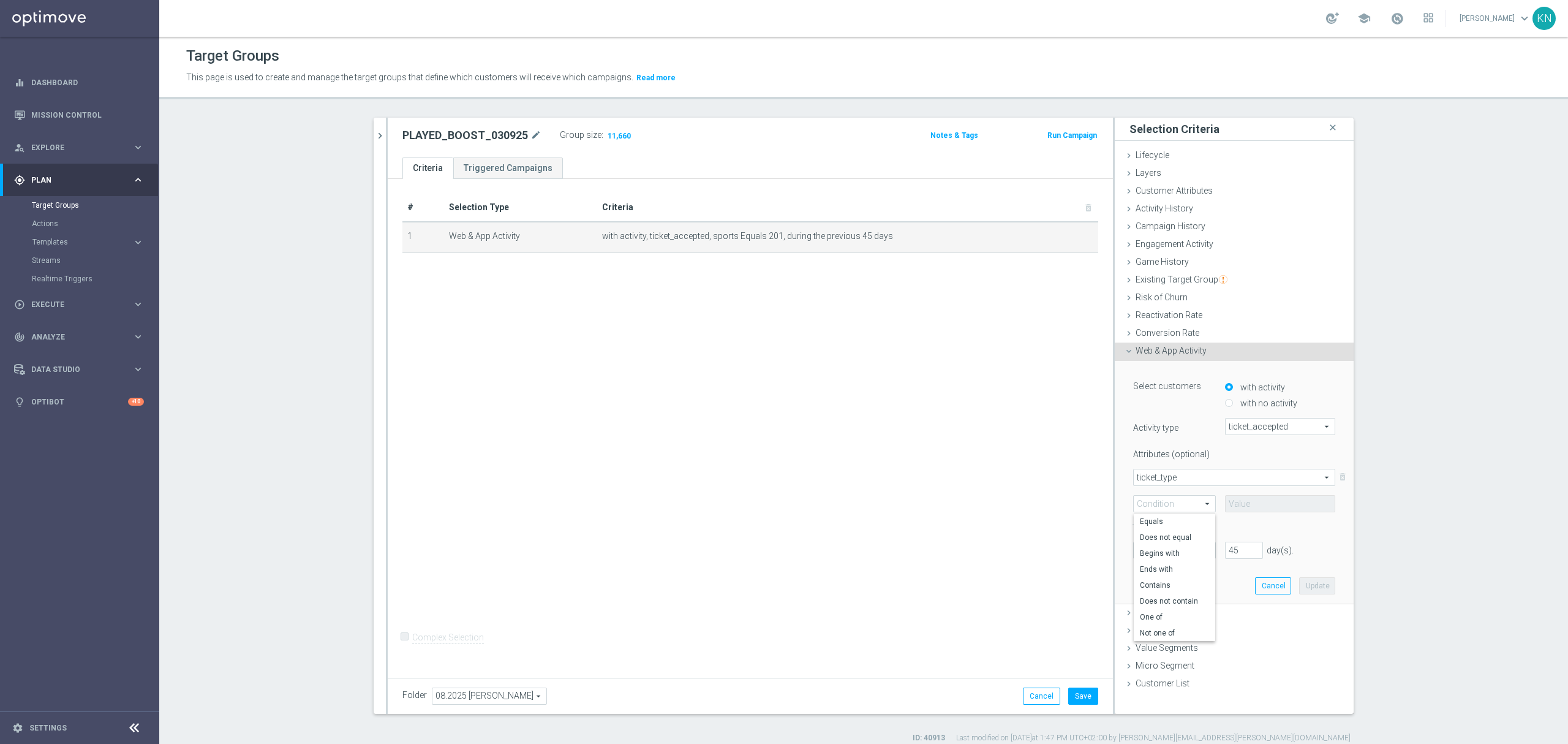
type input "Equals"
click at [1275, 492] on div "ticket_type ticket_type arrow_drop_down search delete_forever Equals Equals arr…" at bounding box center [1234, 491] width 202 height 44
click at [1273, 504] on span at bounding box center [1280, 504] width 109 height 16
click at [1262, 565] on label "SOLO" at bounding box center [1281, 570] width 110 height 16
type input "SOLO"
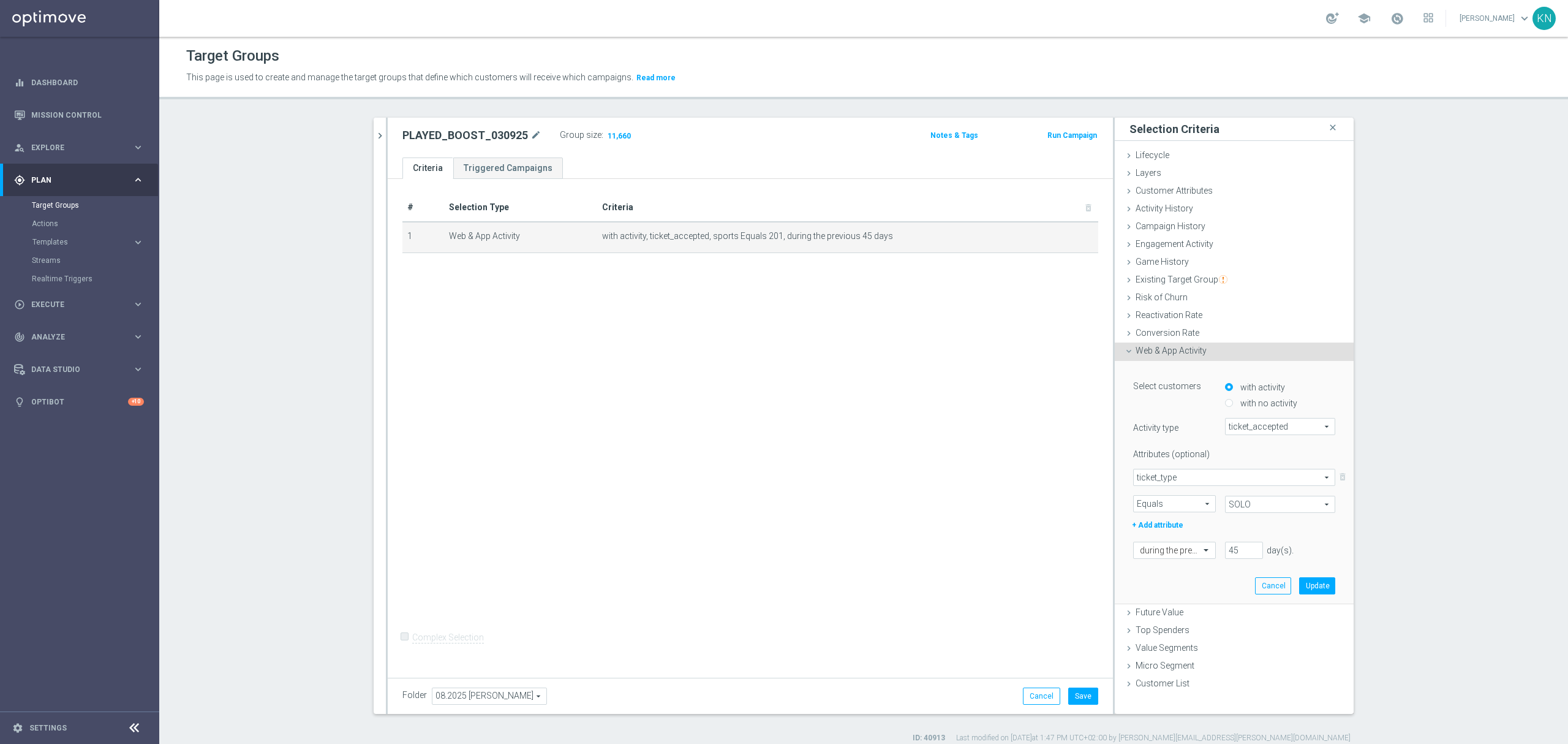
click at [1213, 478] on span "ticket_type" at bounding box center [1233, 478] width 201 height 16
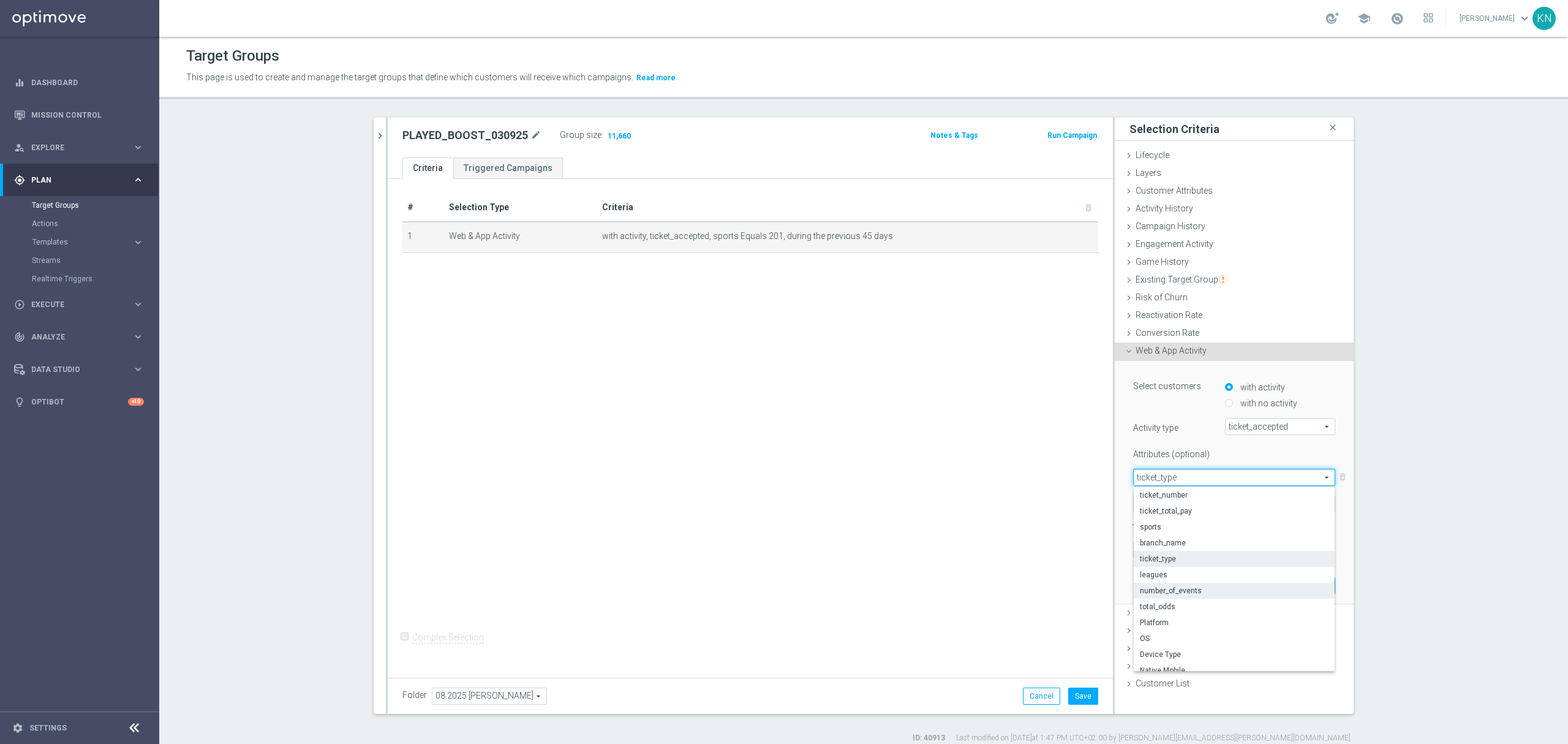
click at [1184, 586] on span "number_of_events" at bounding box center [1233, 591] width 188 height 10
type input "number_of_events"
type input "Condition"
click at [1184, 502] on span "=" at bounding box center [1174, 504] width 81 height 16
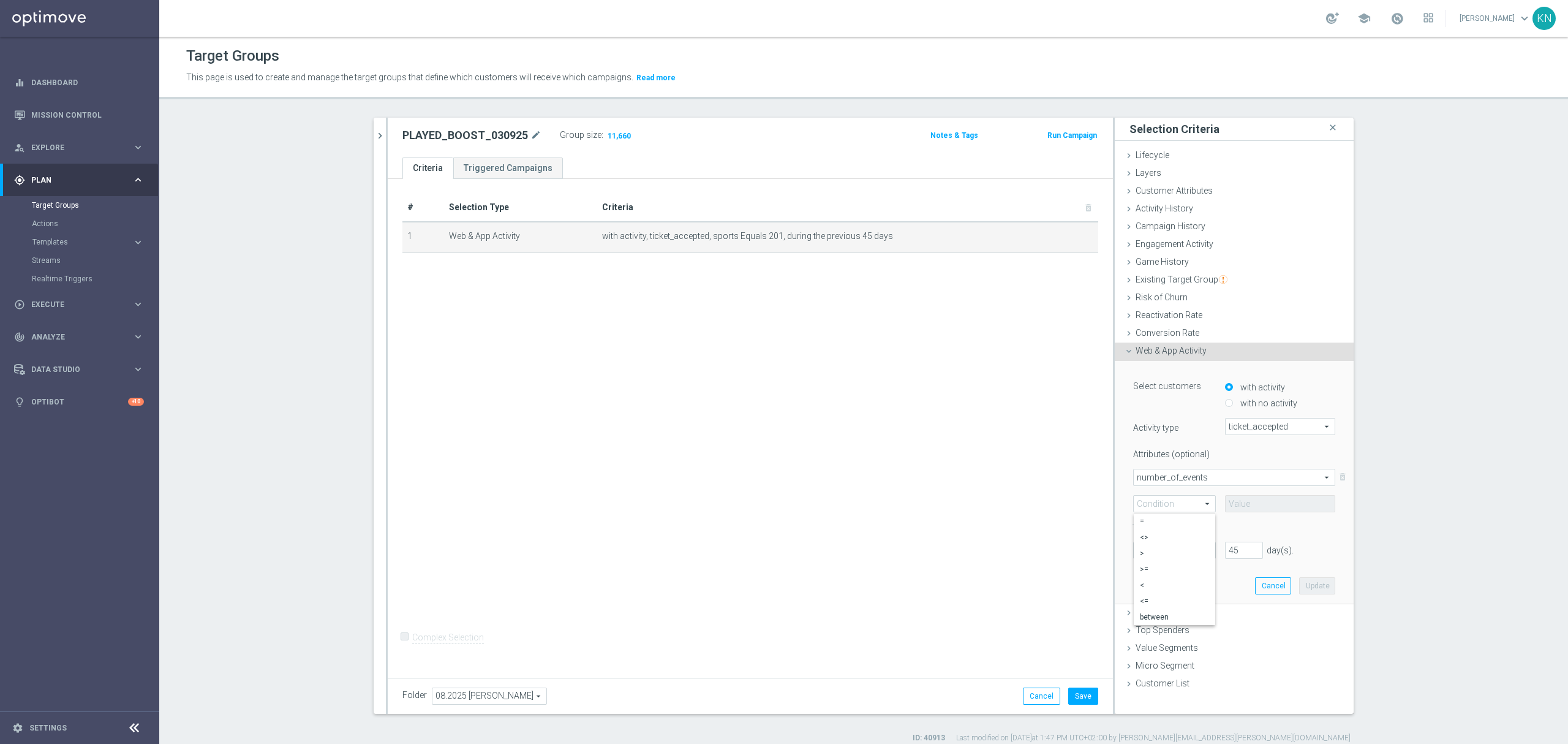
click at [1221, 474] on span "number_of_events" at bounding box center [1233, 478] width 201 height 16
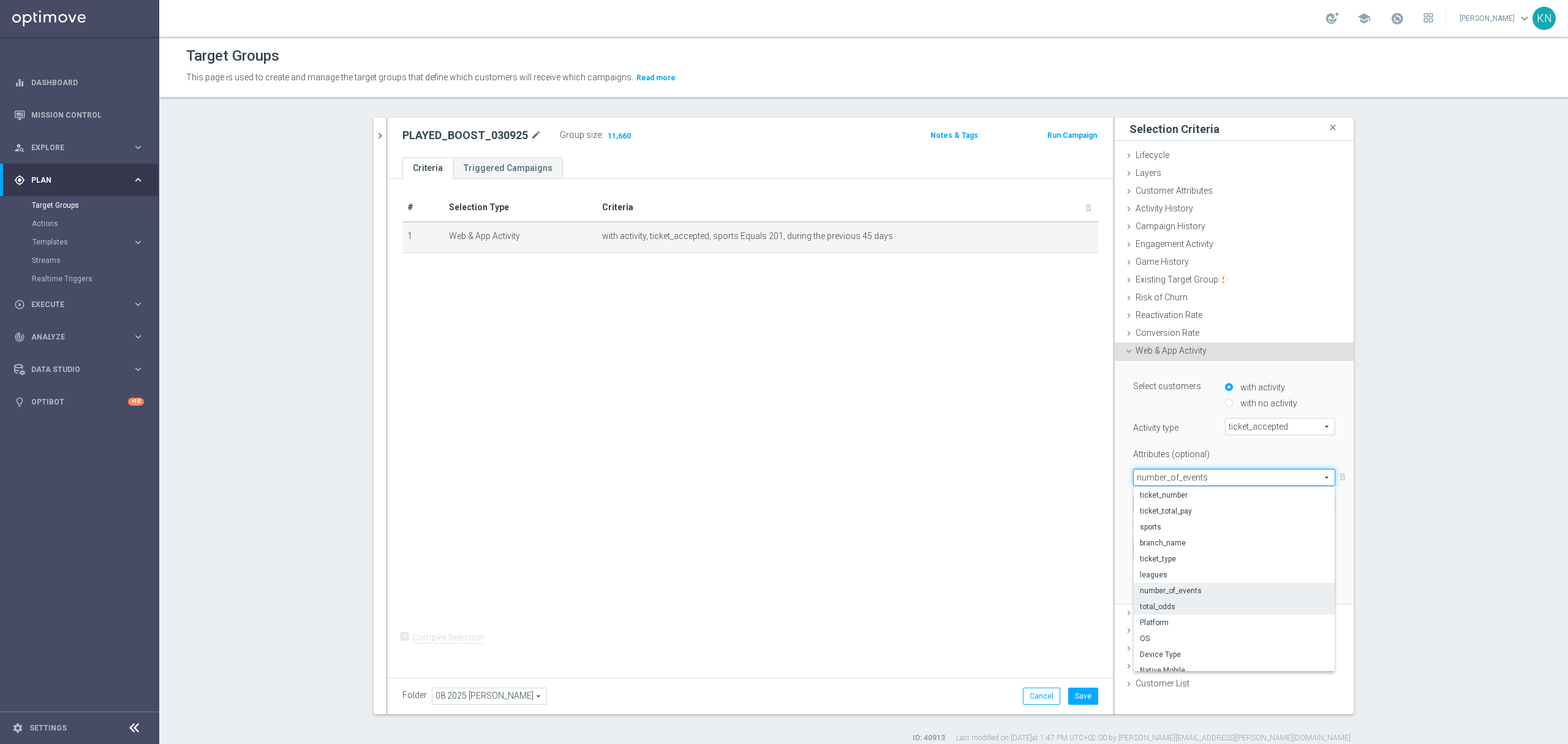
click at [1175, 606] on span "total_odds" at bounding box center [1233, 606] width 188 height 10
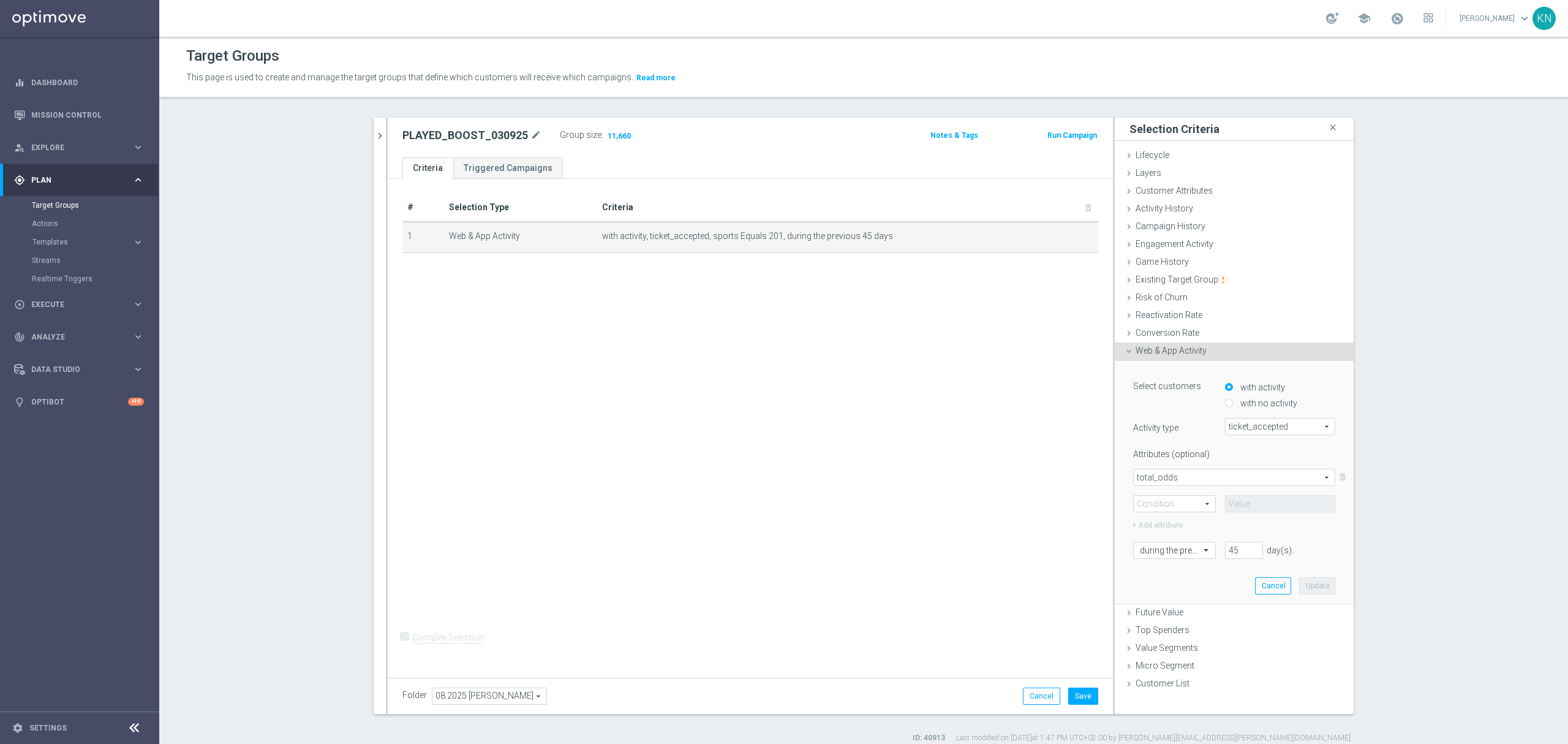
click at [1197, 478] on span "total_odds" at bounding box center [1233, 478] width 201 height 16
click at [1171, 490] on span "sports" at bounding box center [1233, 491] width 188 height 10
type input "sports"
click at [627, 388] on div "# Selection Type Criteria delete_forever 1 Web & App Activity with activity, ti…" at bounding box center [751, 425] width 725 height 493
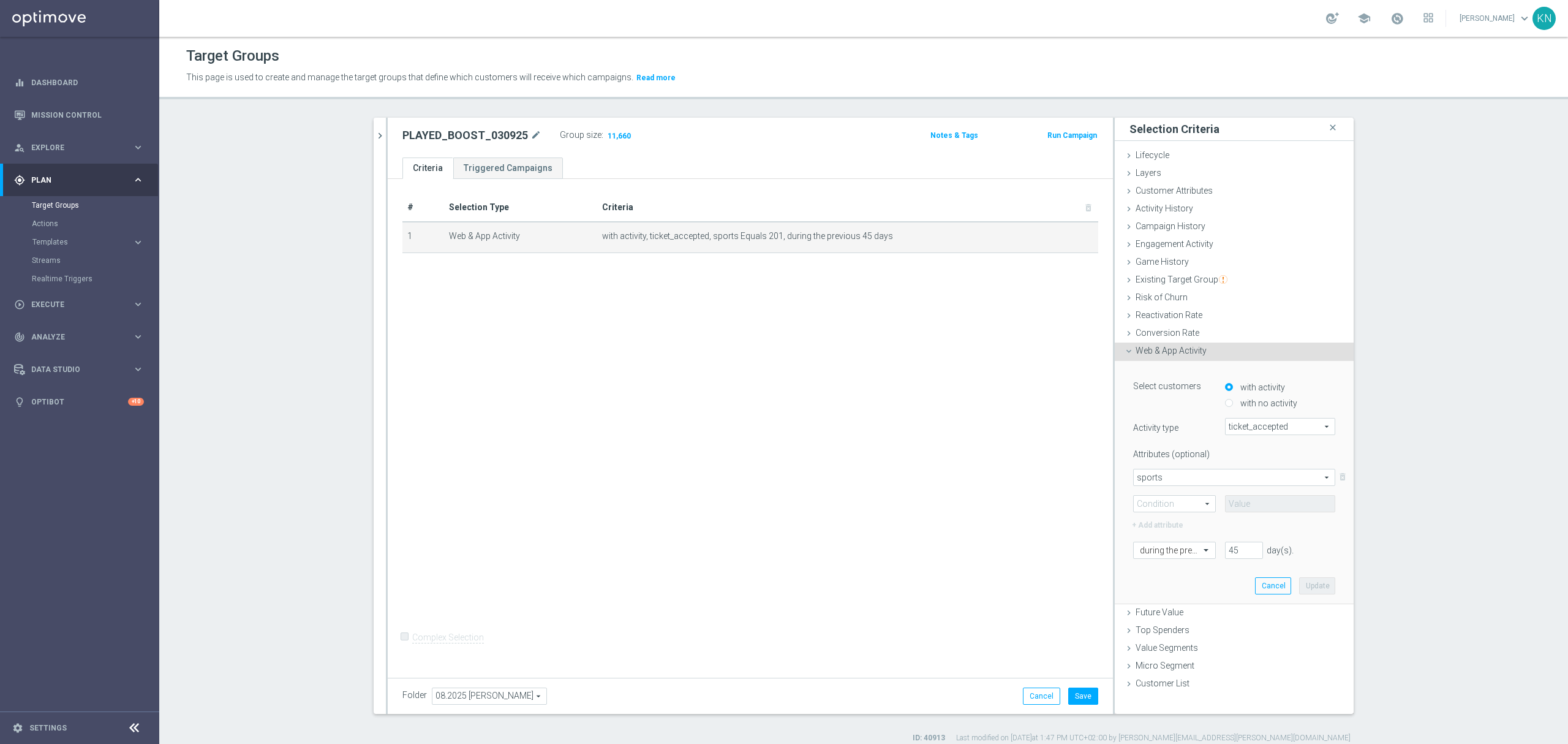
click at [251, 499] on section "unikalni boosty 0407 close more_vert Prioritize No items or folders found. chev…" at bounding box center [864, 430] width 1409 height 626
drag, startPoint x: 594, startPoint y: 409, endPoint x: 581, endPoint y: 402, distance: 14.8
click at [593, 408] on div "# Selection Type Criteria delete_forever 1 Web & App Activity with activity, ti…" at bounding box center [751, 425] width 725 height 493
click at [61, 243] on span "Templates" at bounding box center [76, 242] width 88 height 7
click at [822, 431] on div "# Selection Type Criteria delete_forever 1 Web & App Activity with activity, ti…" at bounding box center [751, 425] width 725 height 493
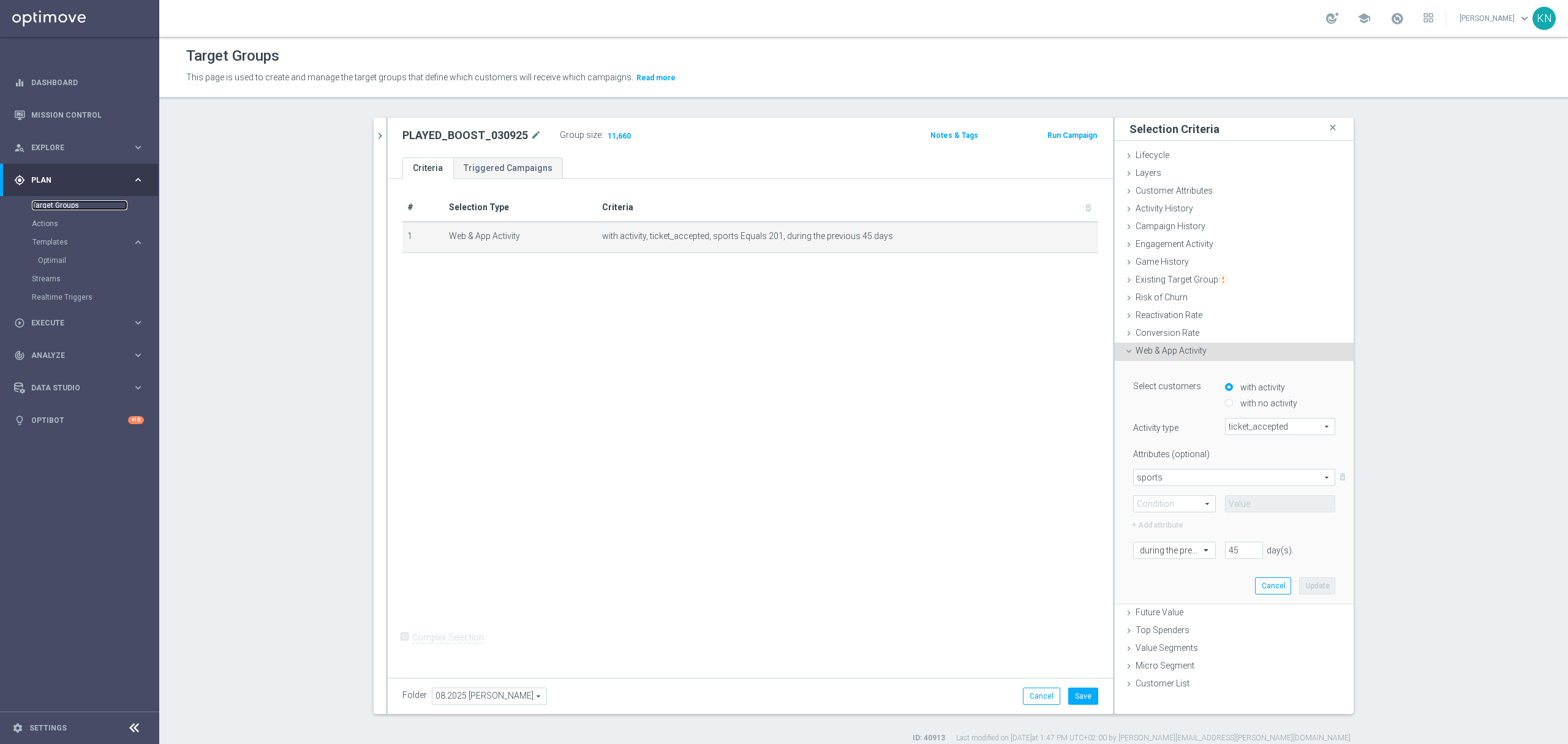
click at [56, 205] on link "Target Groups" at bounding box center [79, 205] width 95 height 10
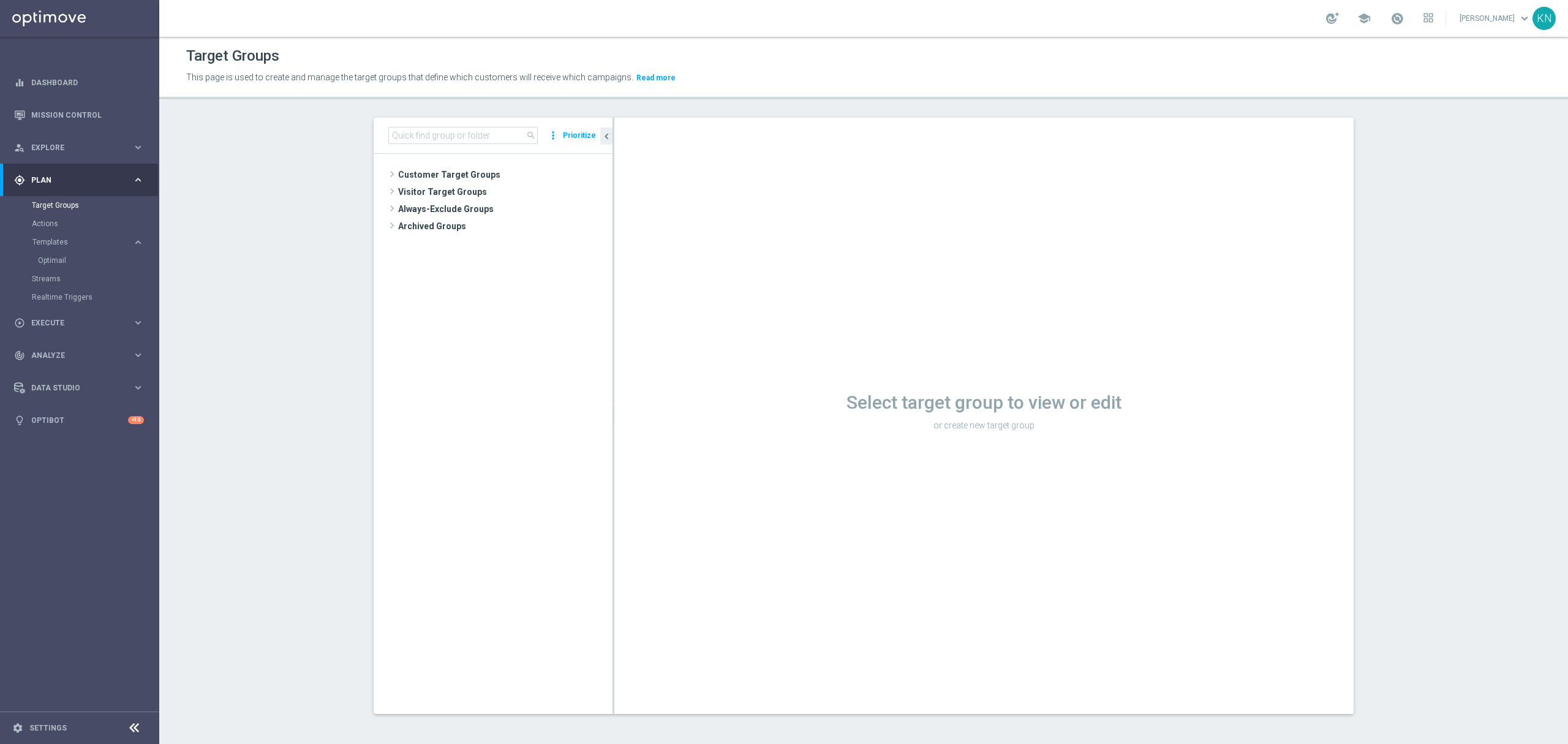
click at [430, 163] on tree-viewport "Customer Target Groups library_add create_new_folder" at bounding box center [493, 434] width 239 height 559
click at [431, 172] on span "Customer Target Groups" at bounding box center [491, 175] width 185 height 18
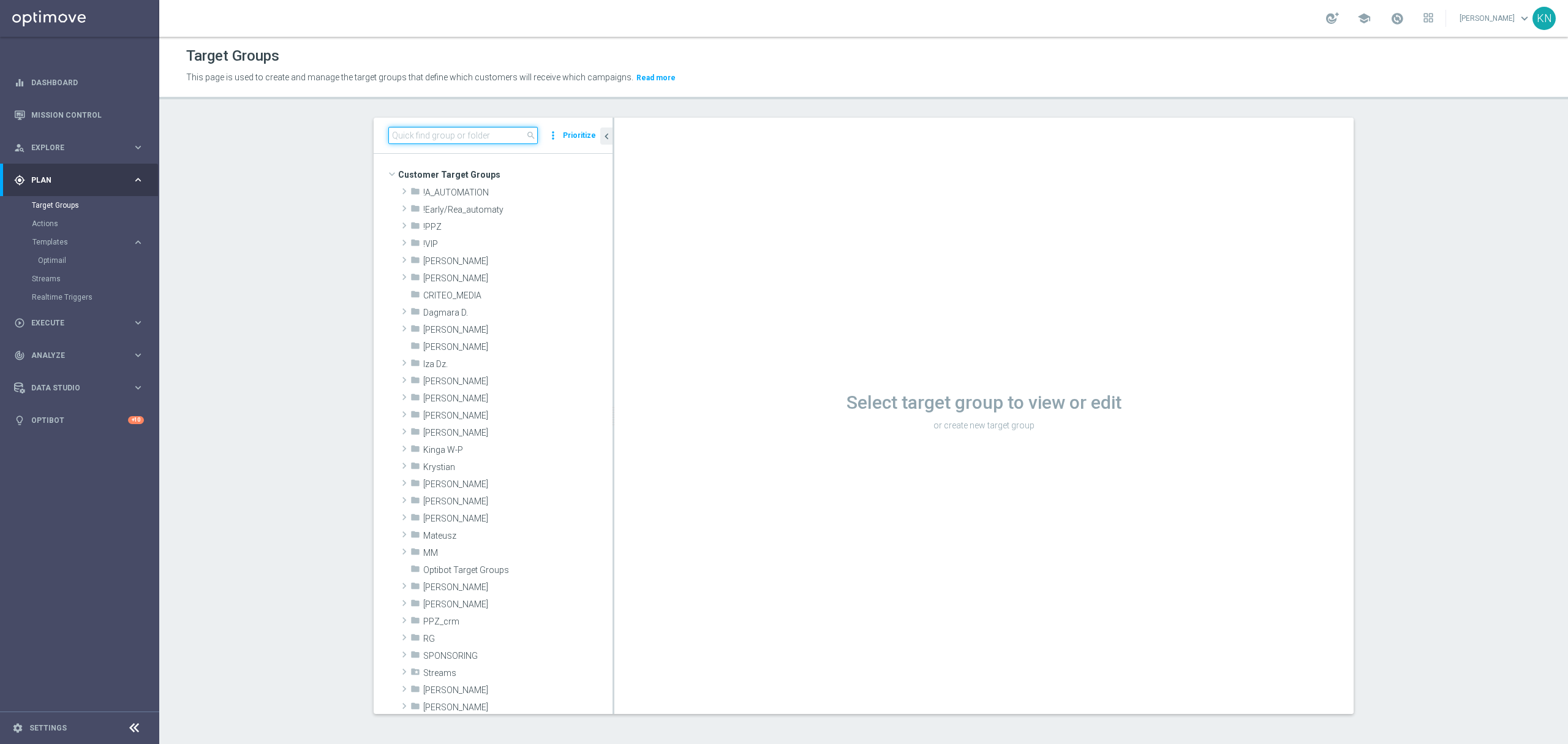
click at [449, 136] on input at bounding box center [463, 136] width 150 height 18
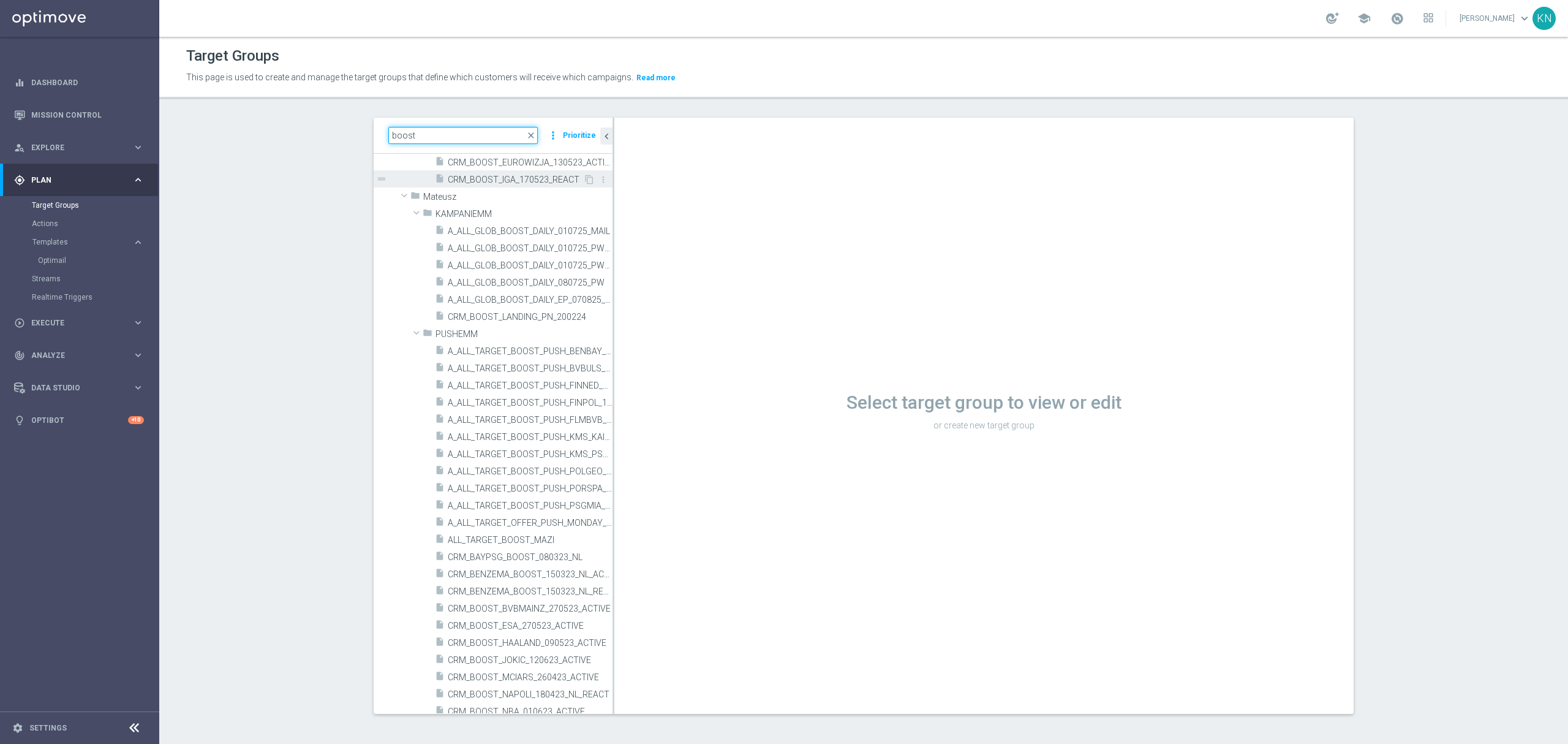
scroll to position [898, 0]
drag, startPoint x: 413, startPoint y: 133, endPoint x: 365, endPoint y: 129, distance: 48.2
click at [374, 129] on div "boost close more_vert Prioritize" at bounding box center [493, 135] width 239 height 36
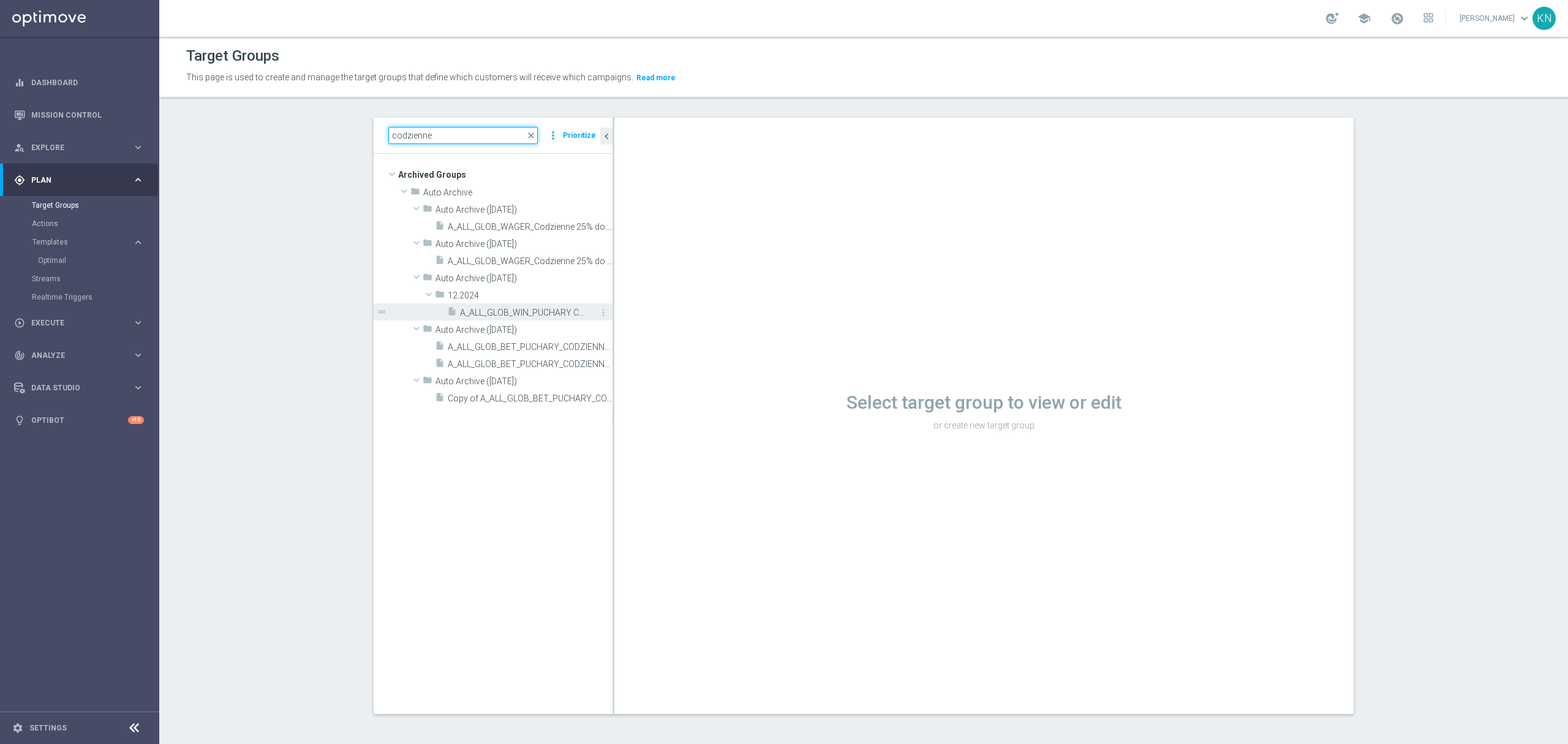
scroll to position [0, 0]
drag, startPoint x: 215, startPoint y: 114, endPoint x: 196, endPoint y: 114, distance: 19.0
click at [197, 114] on div "Target Groups This page is used to create and manage the target groups that def…" at bounding box center [864, 390] width 1409 height 707
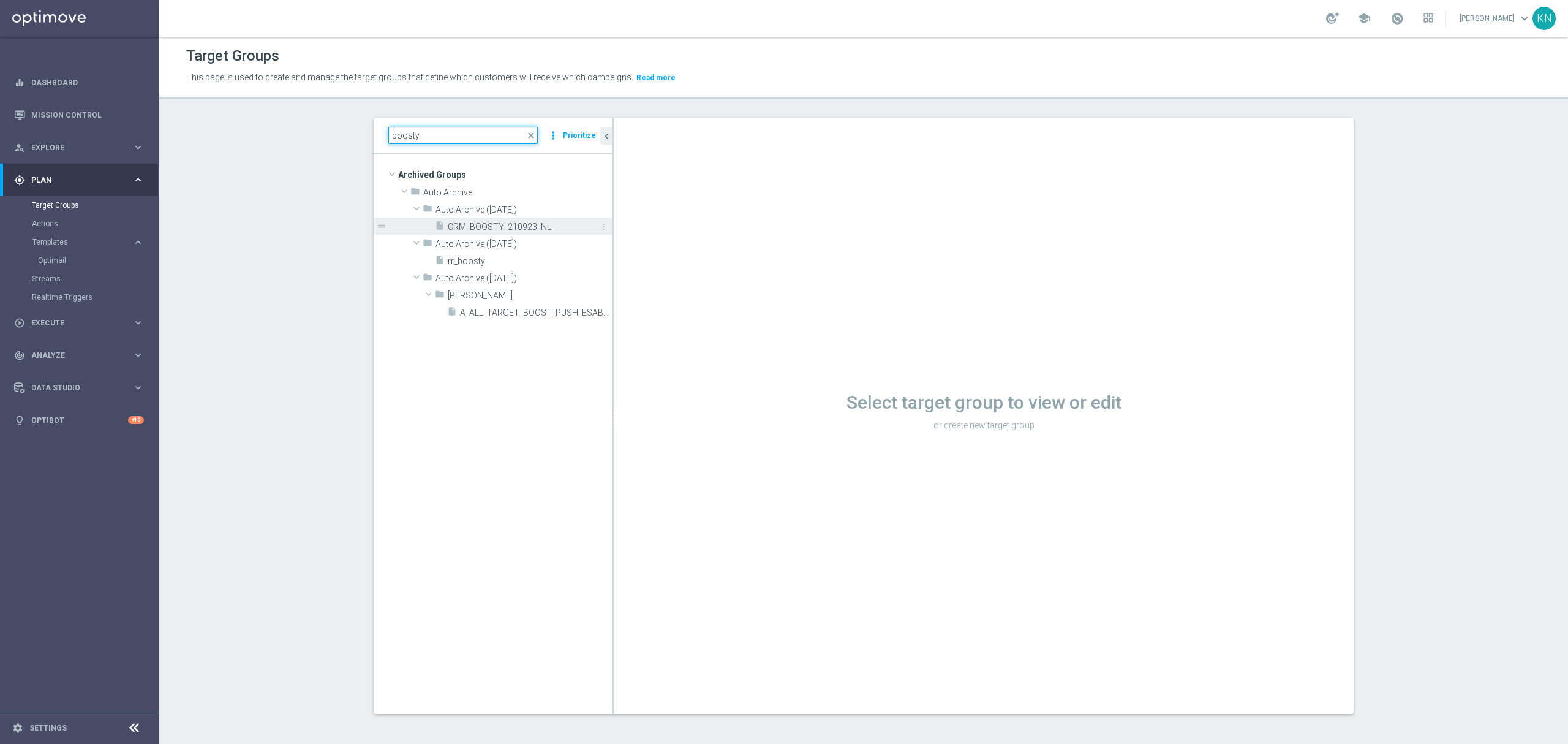
type input "boosty"
click at [541, 233] on div "insert_drive_file CRM_BOOSTY_210923_NL" at bounding box center [510, 226] width 150 height 18
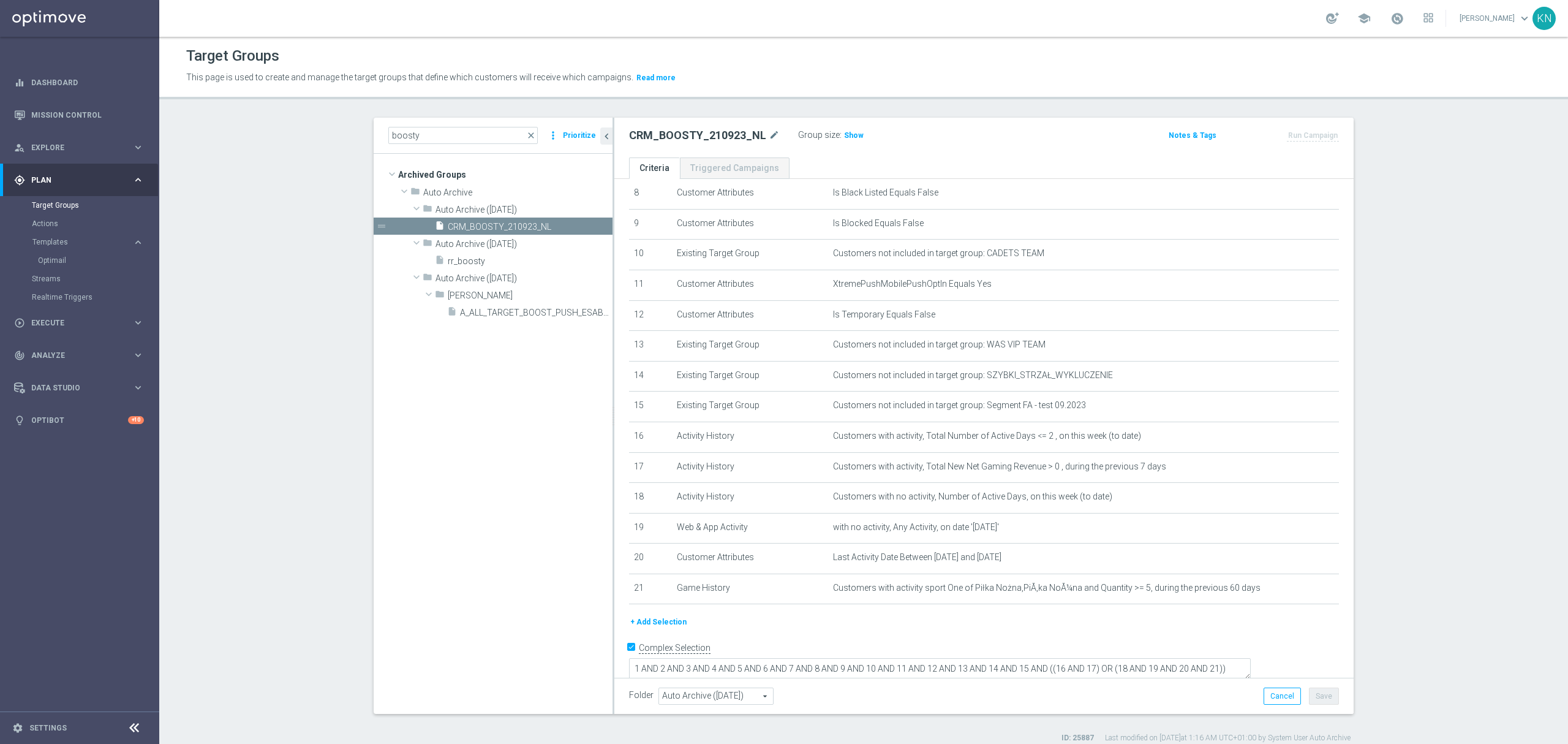
scroll to position [271, 0]
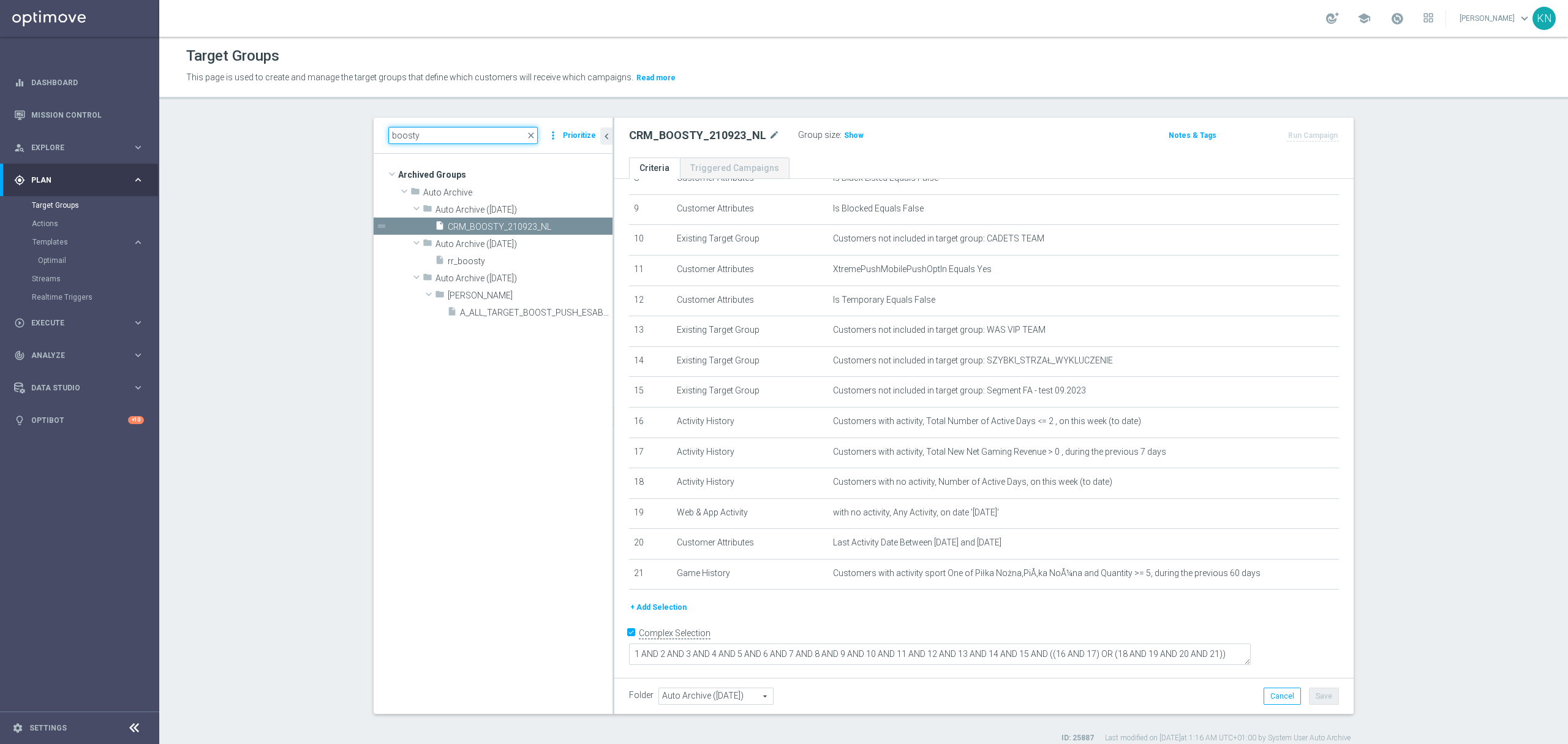
click at [418, 139] on input "boosty" at bounding box center [463, 136] width 150 height 18
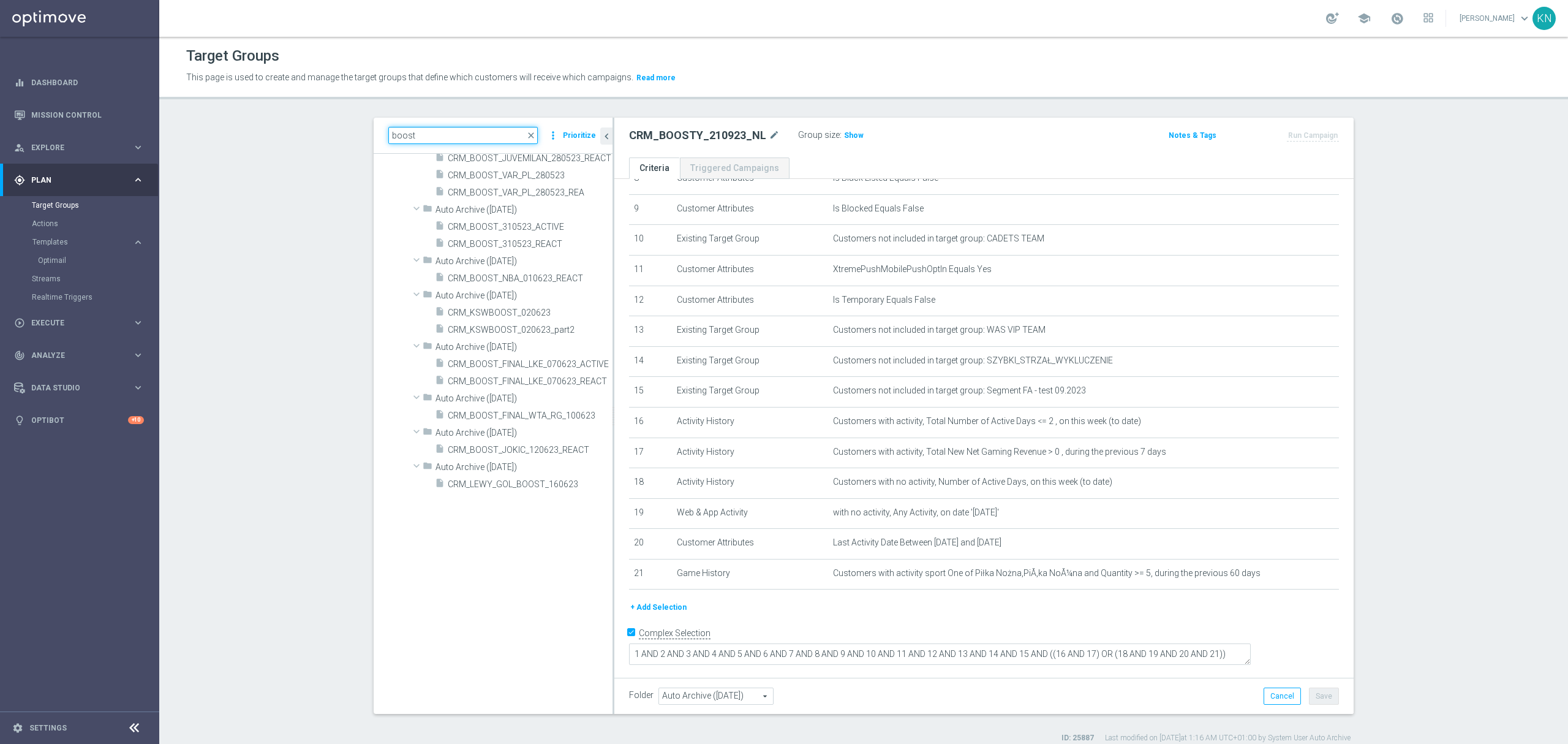
scroll to position [2775, 0]
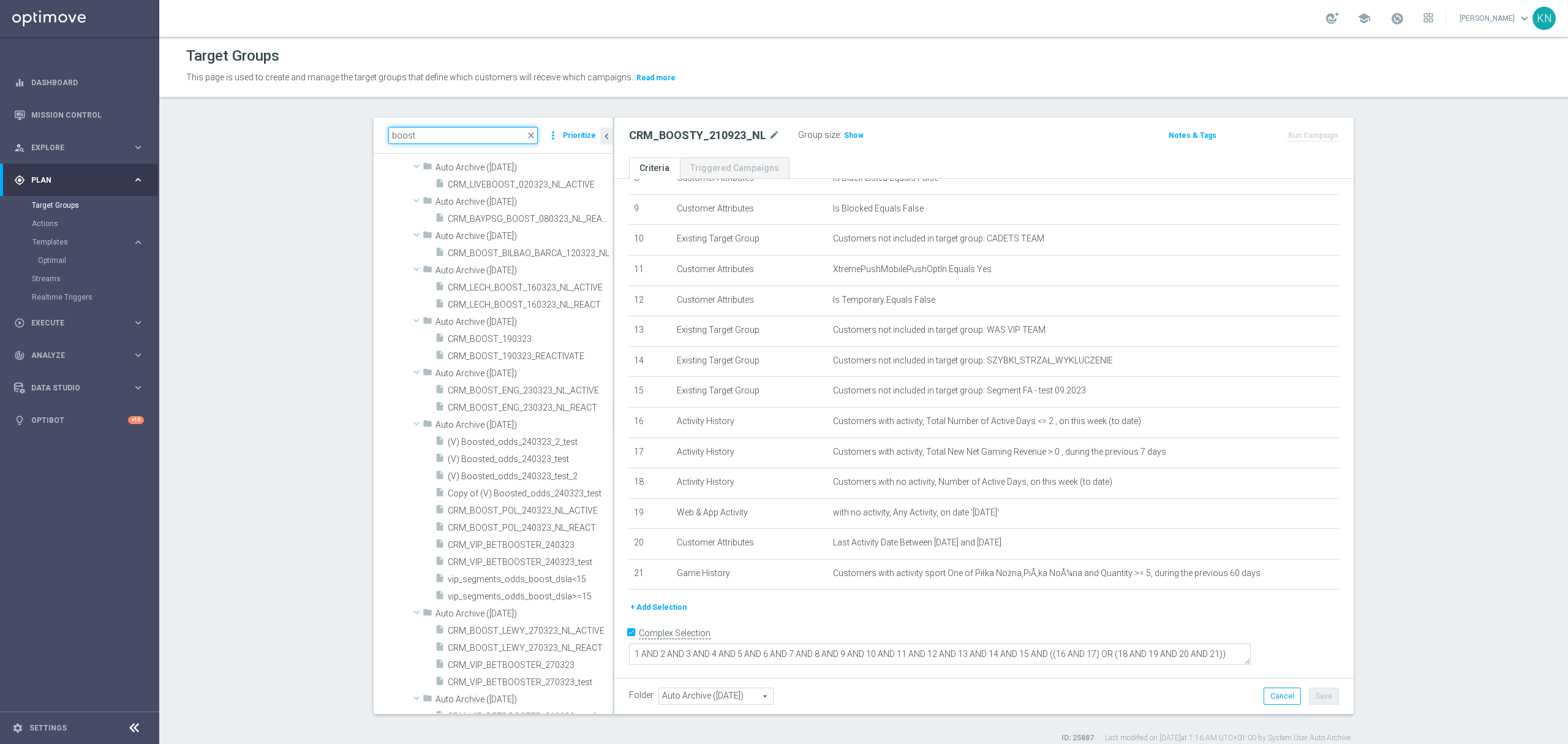
type input "boost"
drag, startPoint x: 290, startPoint y: 244, endPoint x: 398, endPoint y: 48, distance: 223.8
click at [290, 240] on section "boost close more_vert Prioritize Archived Groups create_new_folder" at bounding box center [864, 430] width 1409 height 626
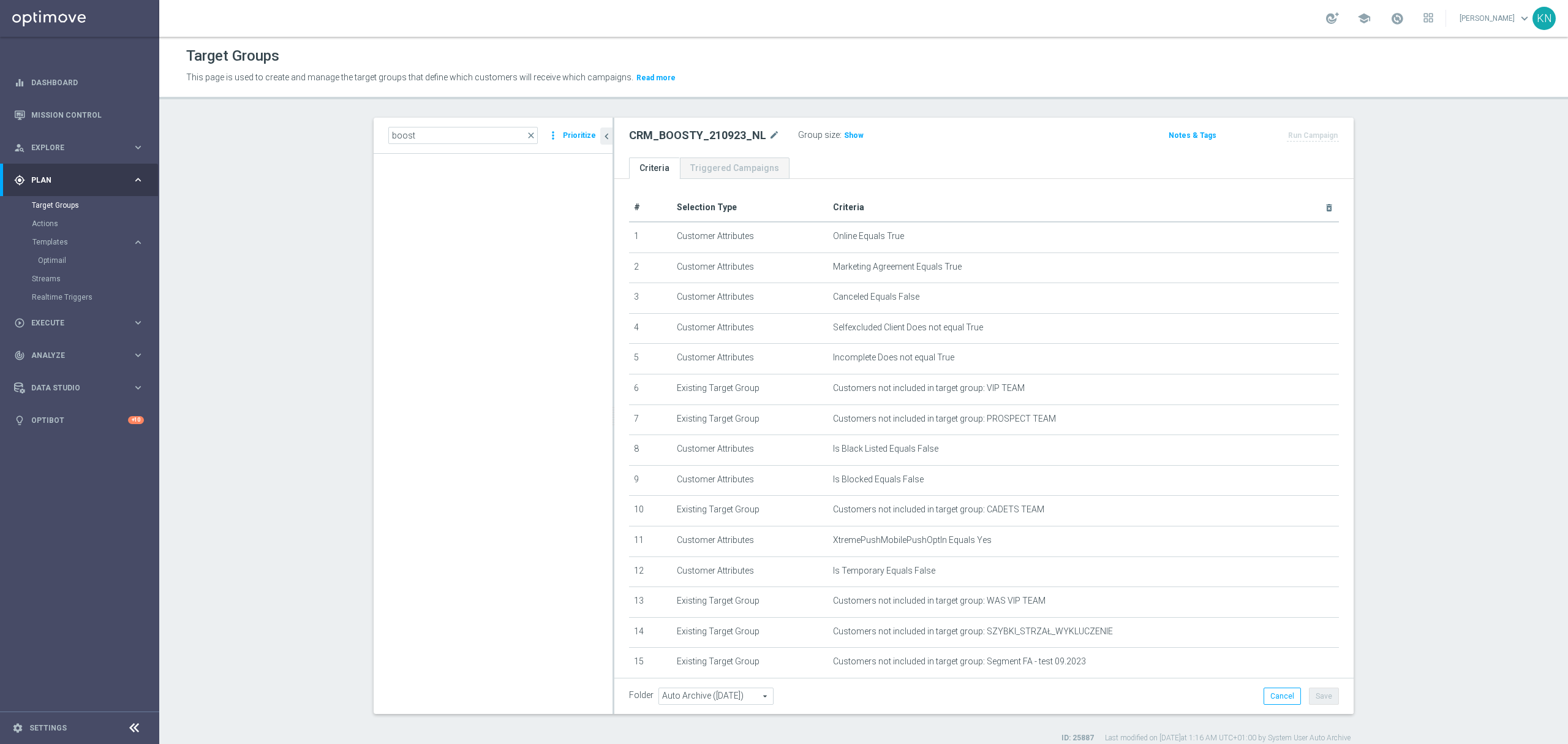
scroll to position [271, 0]
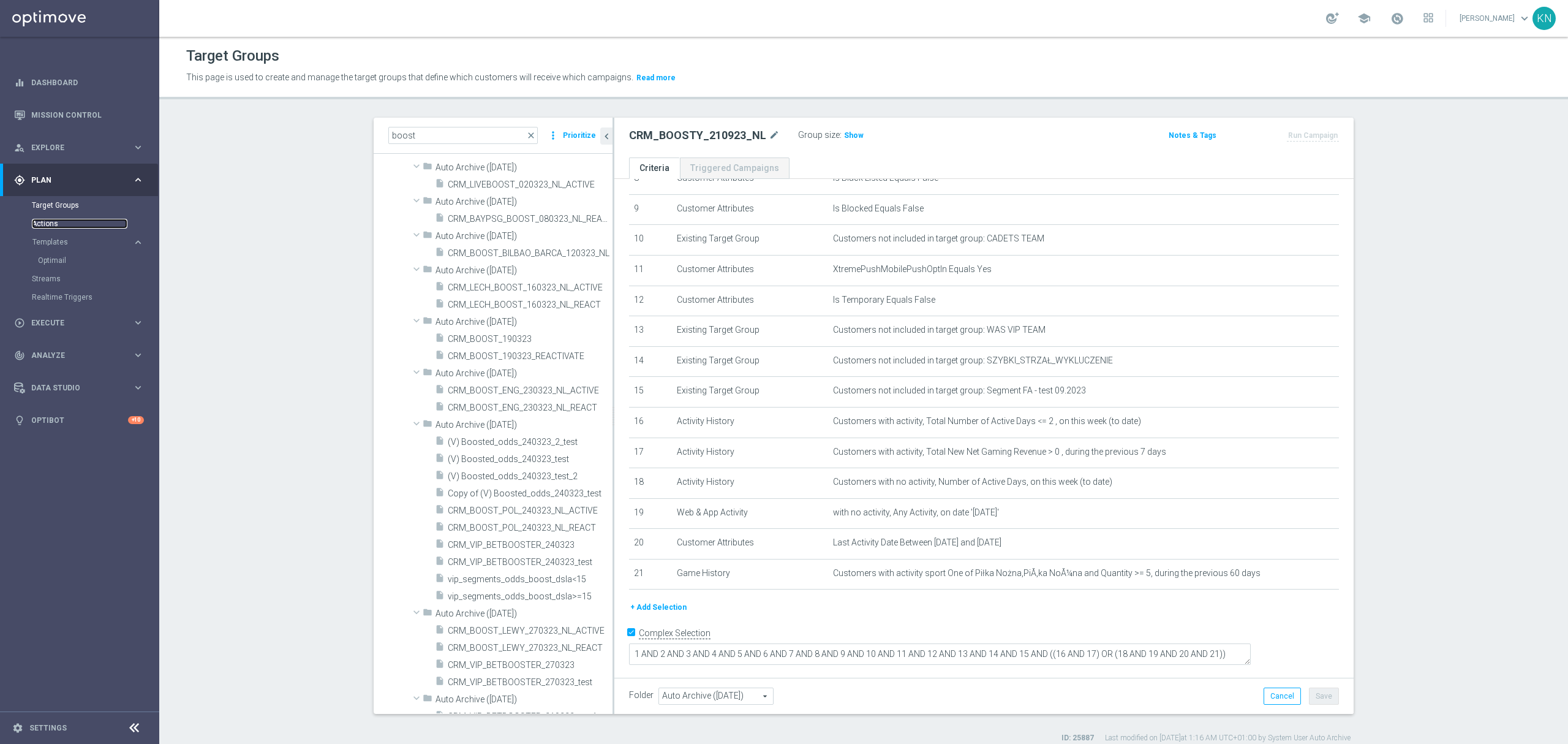
click at [49, 221] on link "Actions" at bounding box center [79, 223] width 95 height 10
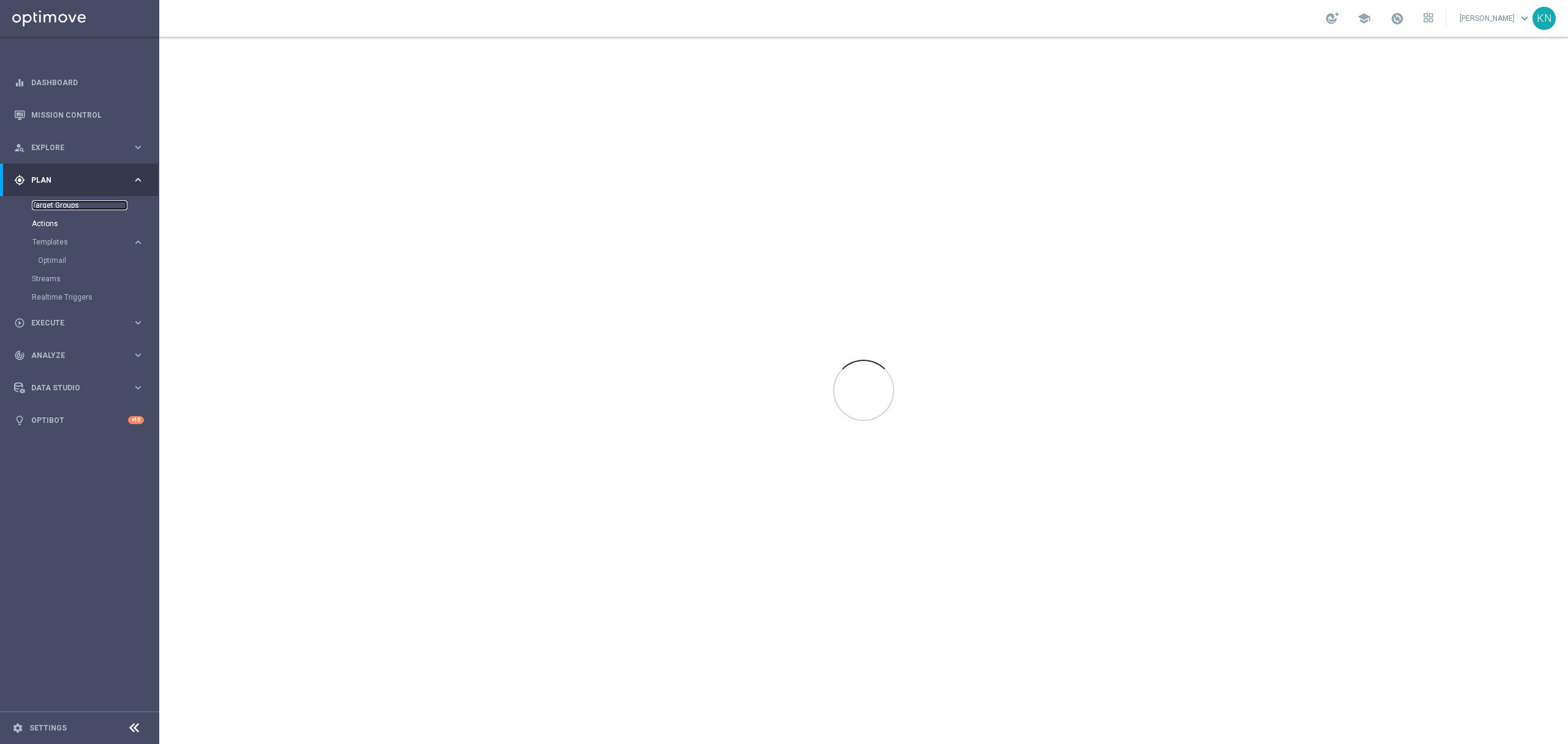
click at [62, 204] on link "Target Groups" at bounding box center [79, 205] width 95 height 10
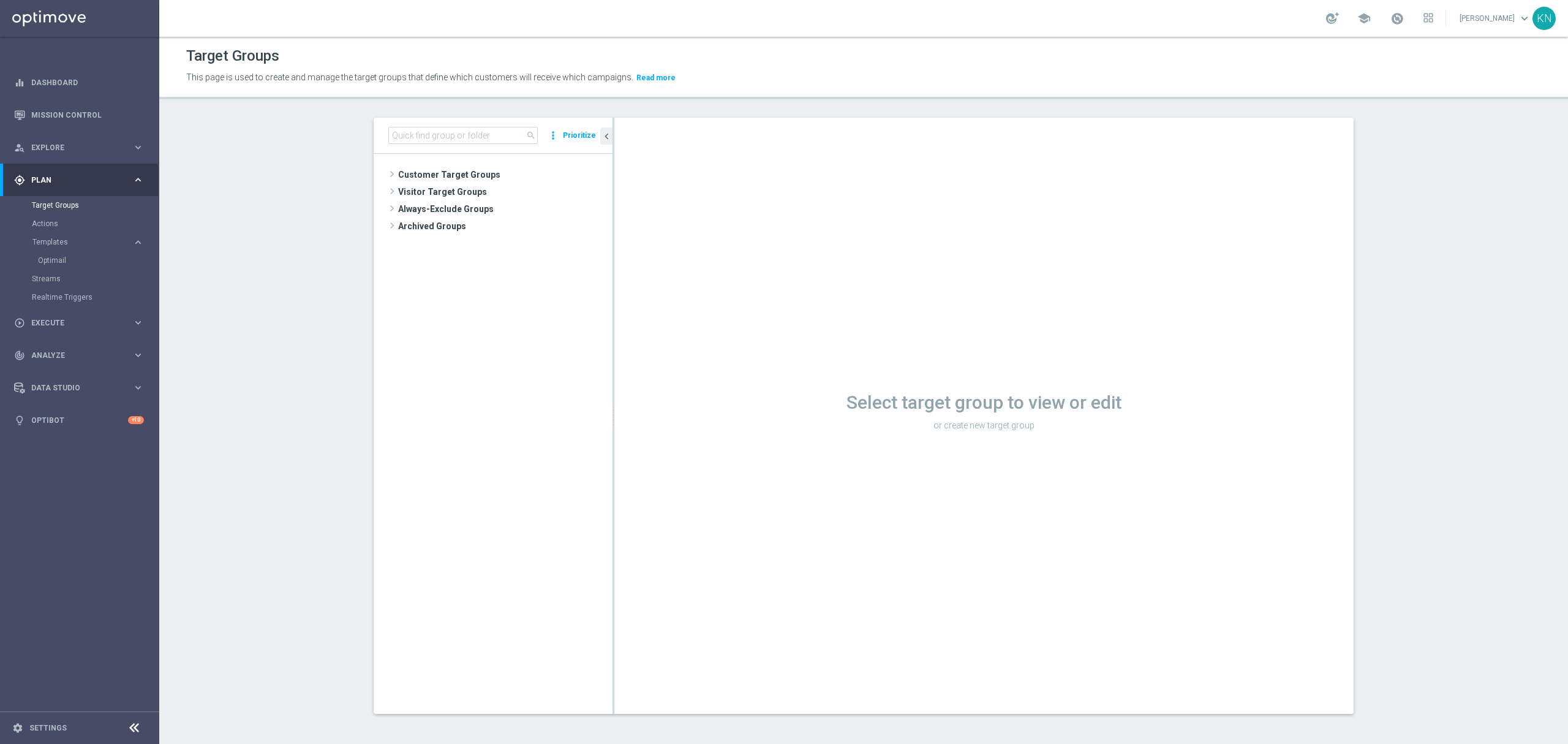
click at [445, 182] on span "Customer Target Groups" at bounding box center [505, 175] width 215 height 18
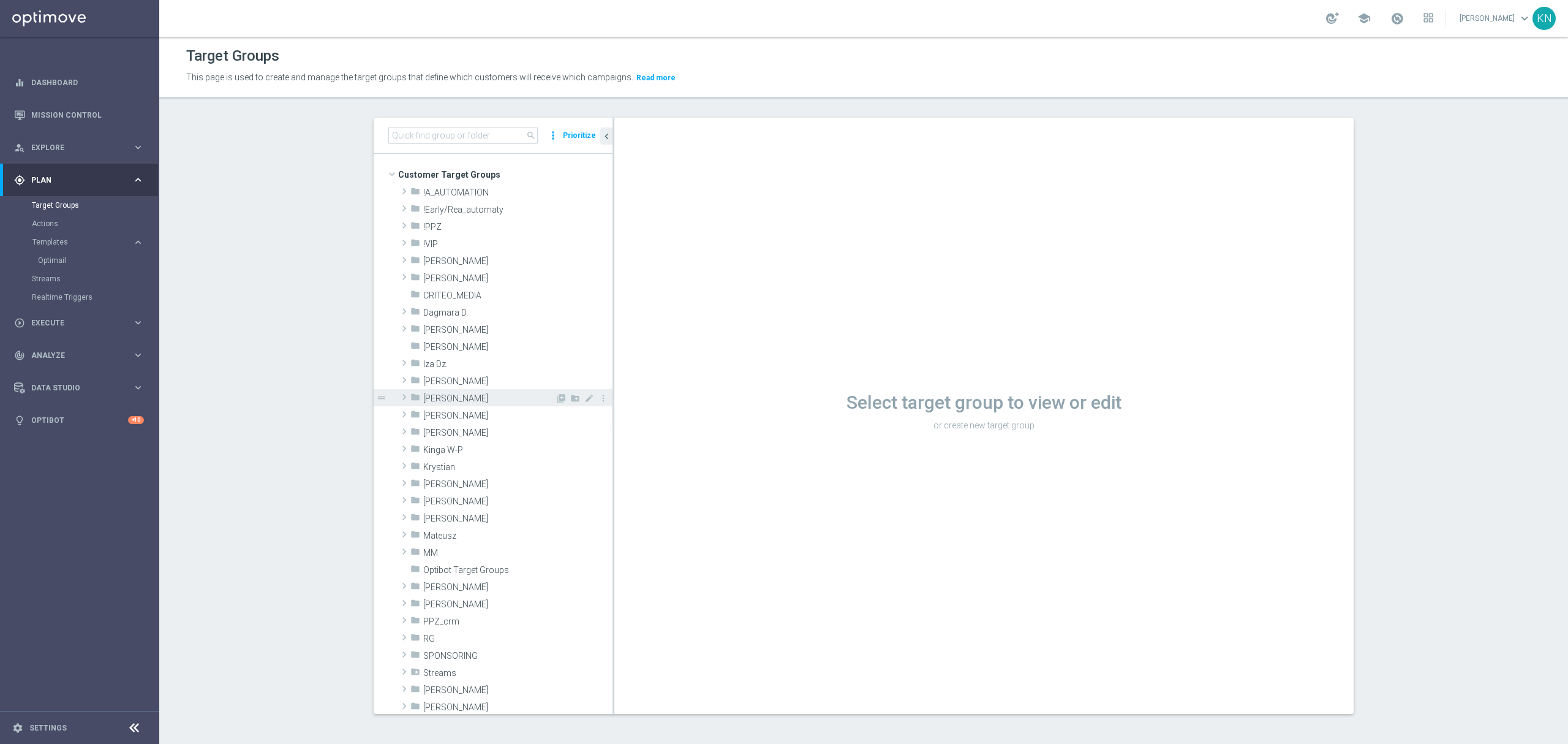
click at [445, 403] on span "[PERSON_NAME]" at bounding box center [489, 399] width 131 height 11
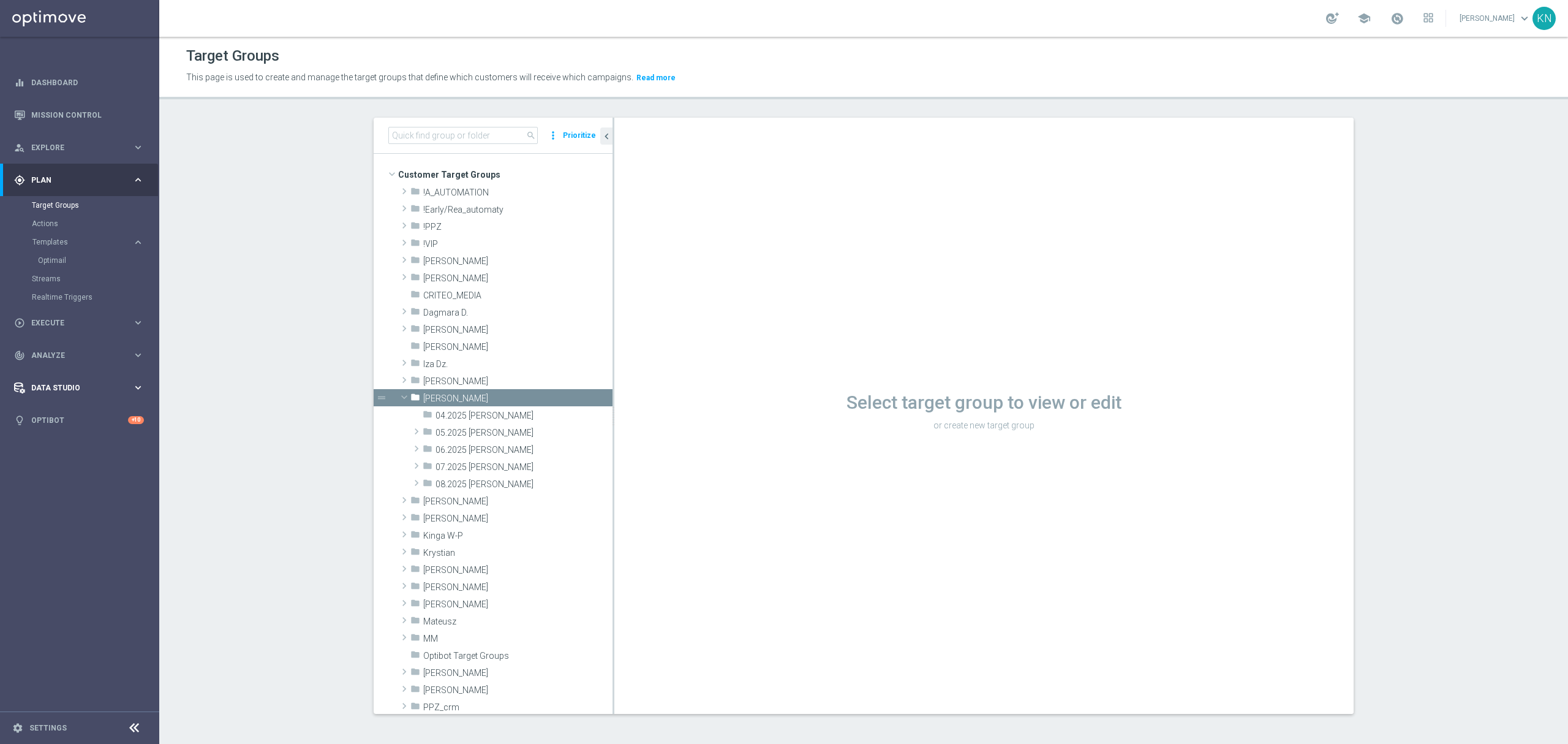
drag, startPoint x: 478, startPoint y: 485, endPoint x: 34, endPoint y: 380, distance: 456.2
click at [479, 485] on span "08.2025 [PERSON_NAME]" at bounding box center [524, 485] width 177 height 11
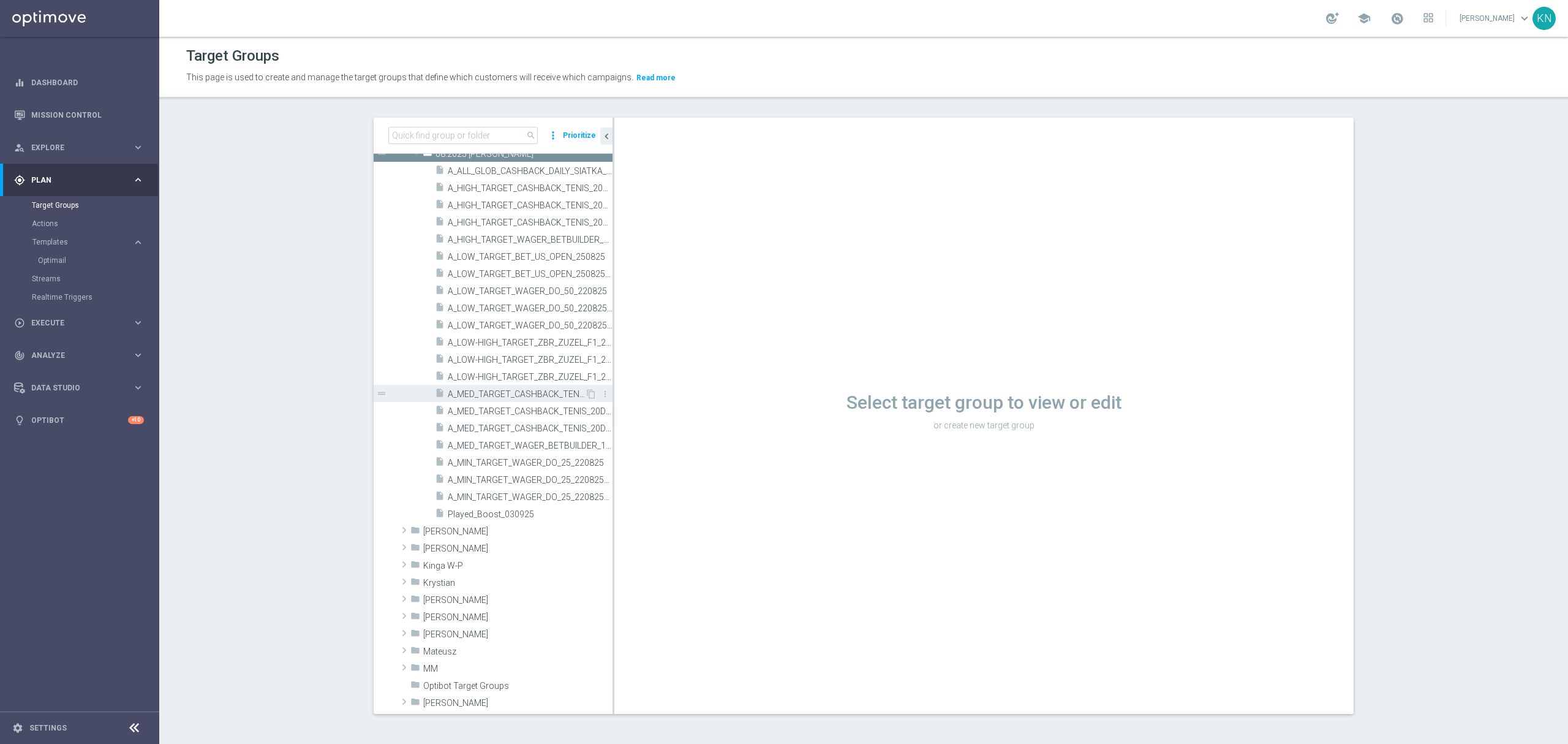
scroll to position [163, 0]
